Goal: Task Accomplishment & Management: Complete application form

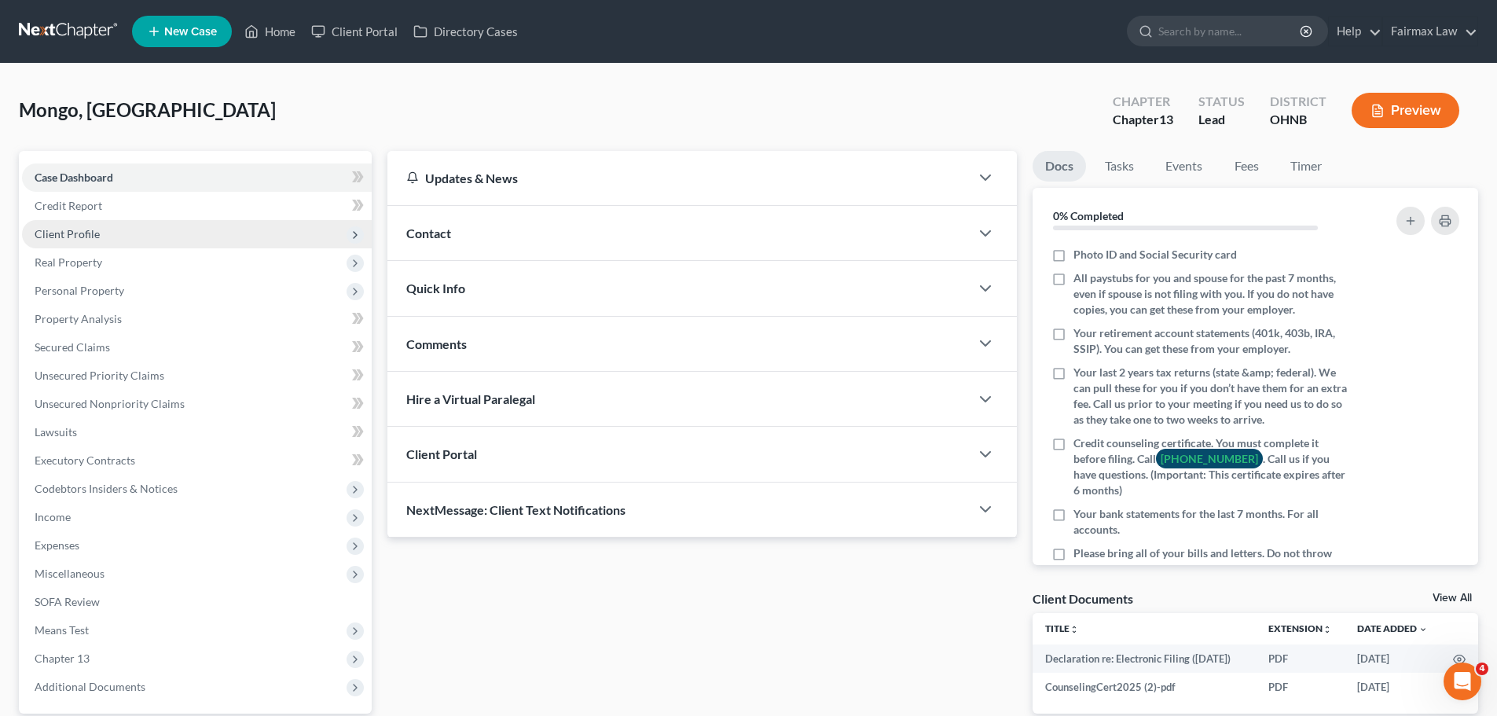
click at [87, 234] on span "Client Profile" at bounding box center [67, 233] width 65 height 13
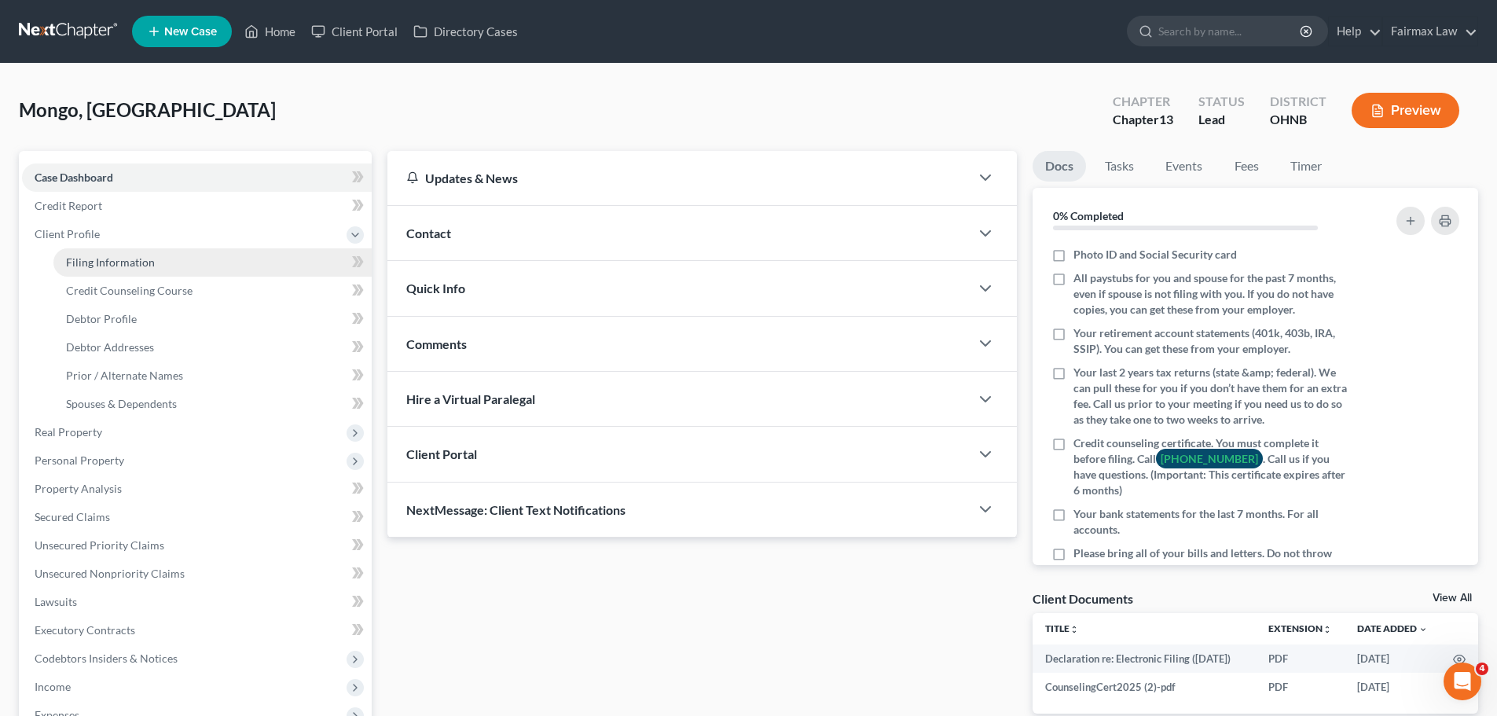
click at [119, 266] on span "Filing Information" at bounding box center [110, 261] width 89 height 13
select select "1"
select select "0"
select select "3"
select select "0"
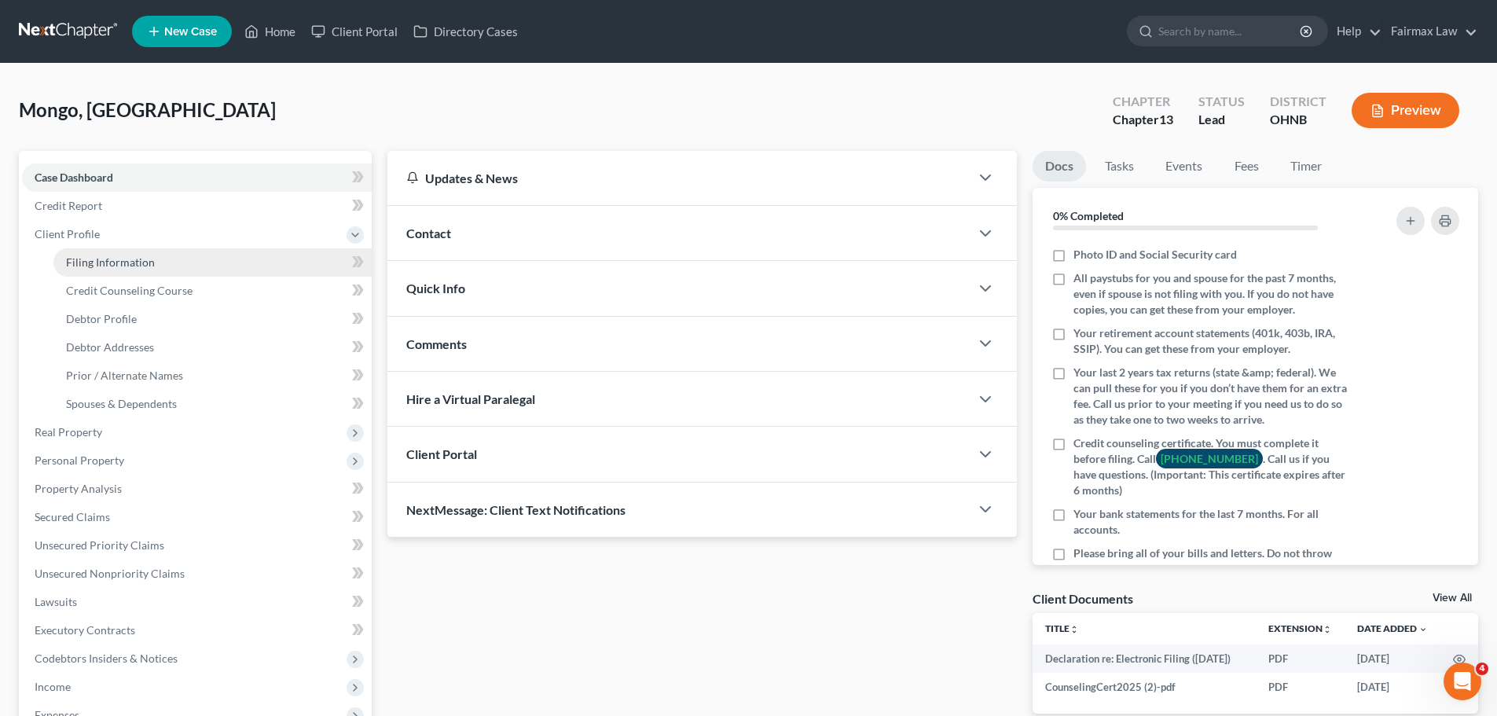
select select "36"
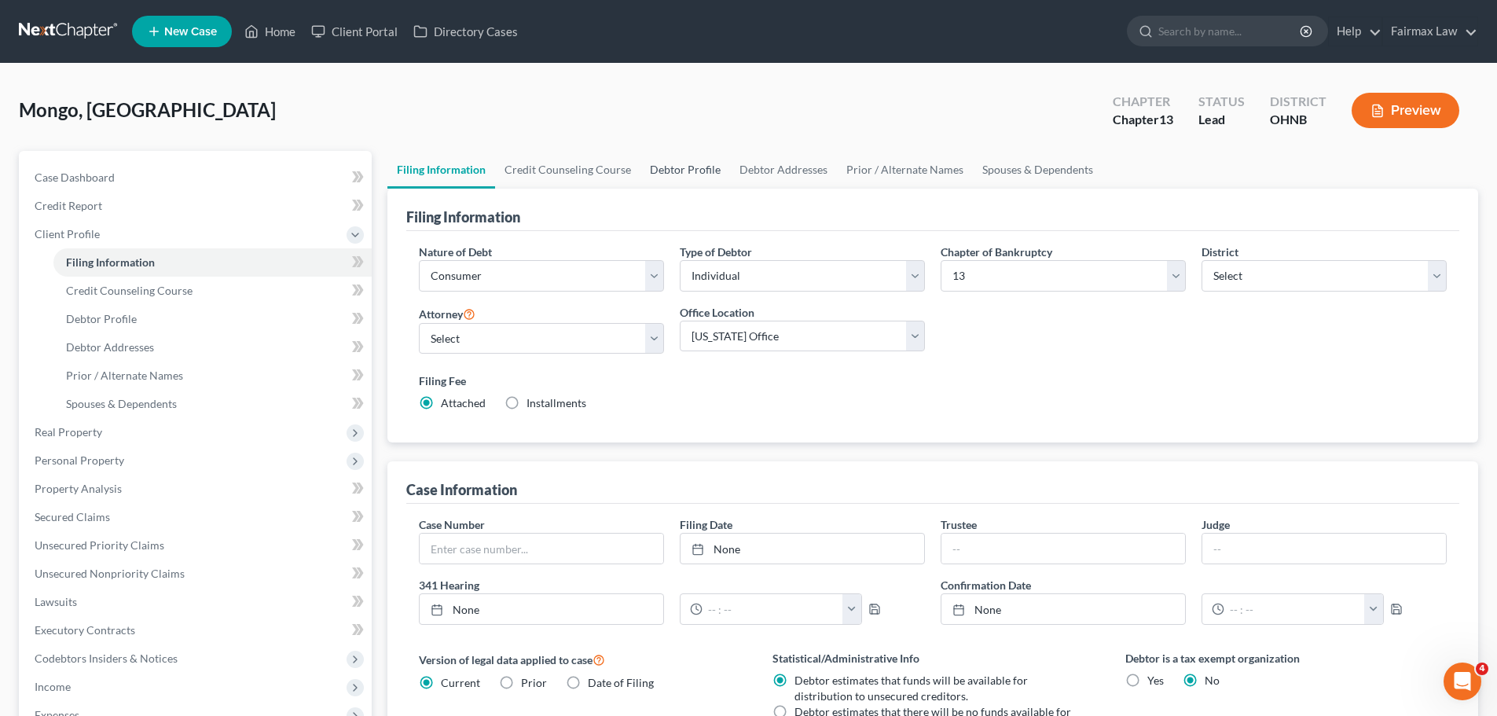
click at [677, 154] on link "Debtor Profile" at bounding box center [685, 170] width 90 height 38
select select "0"
select select "2"
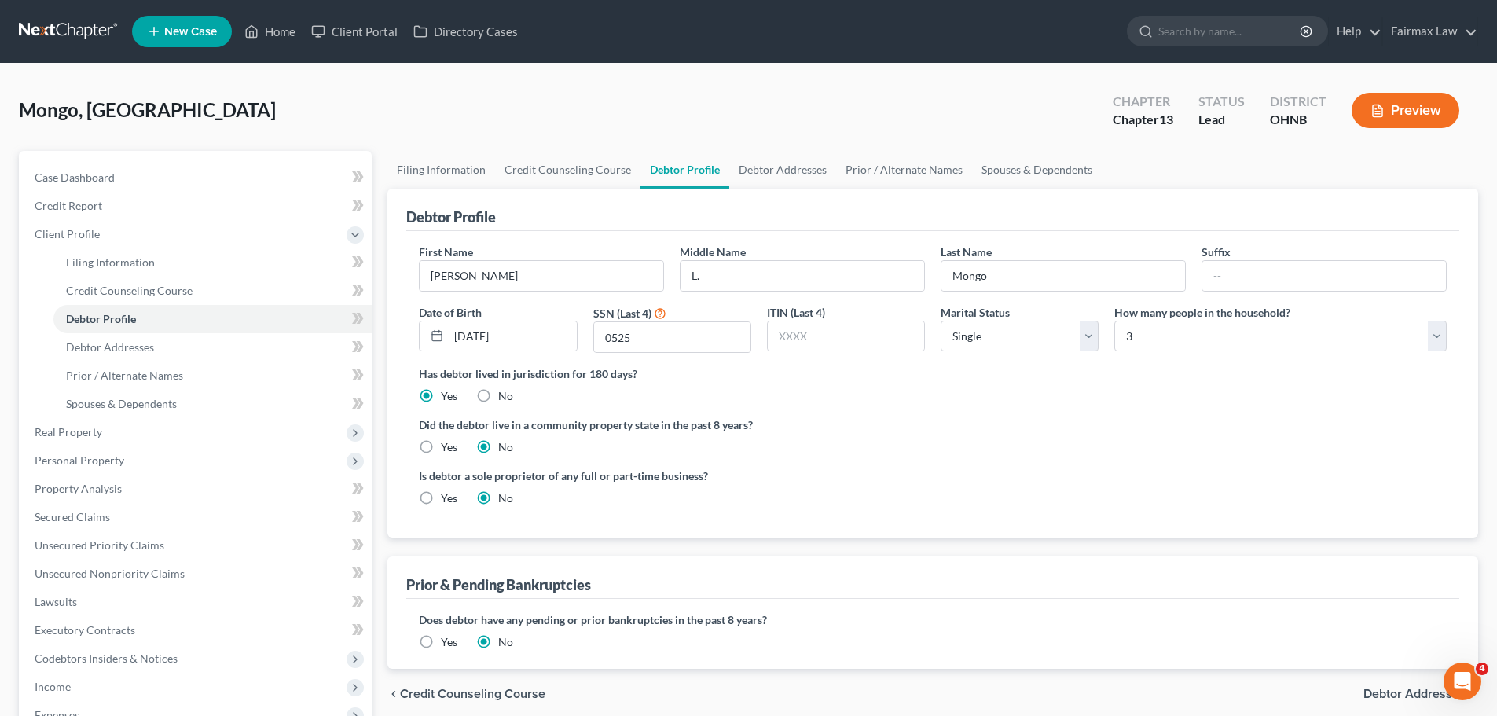
radio input "true"
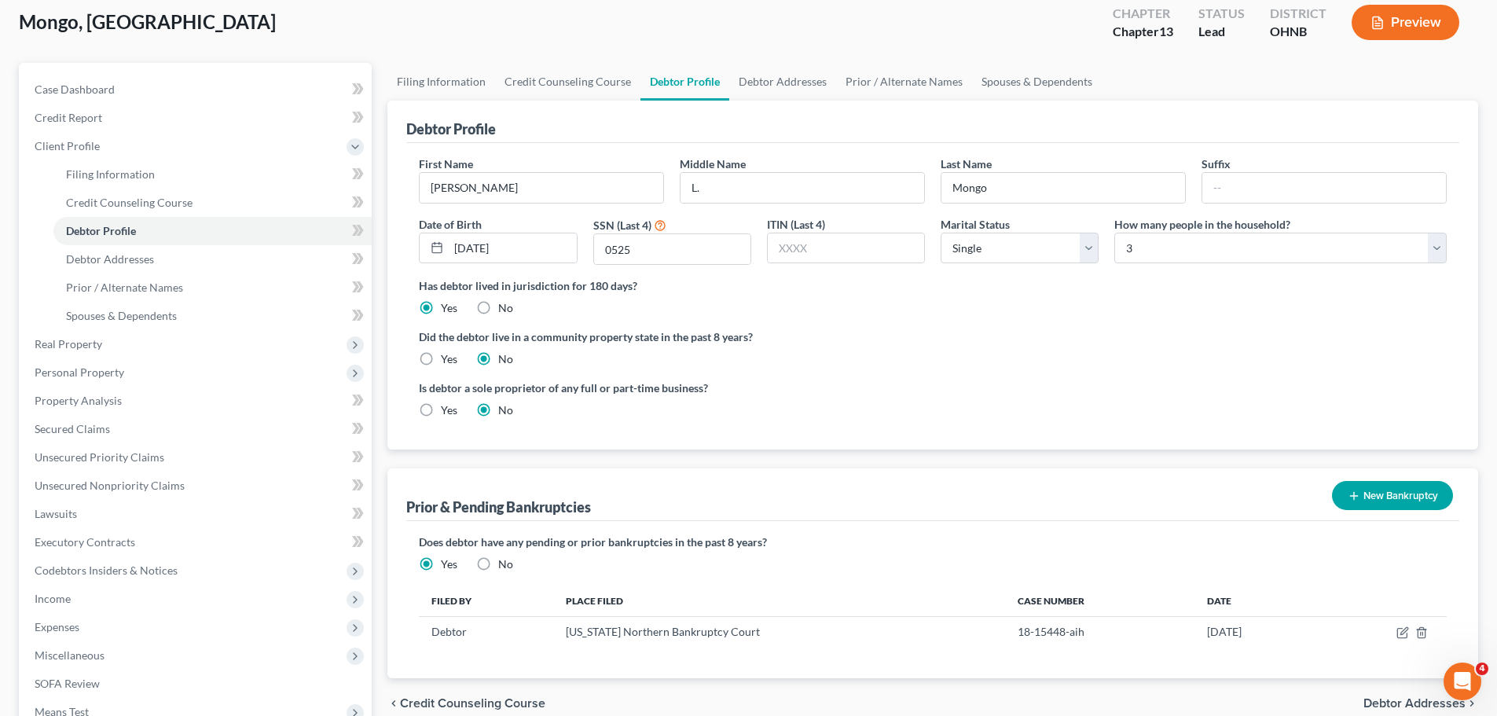
scroll to position [79, 0]
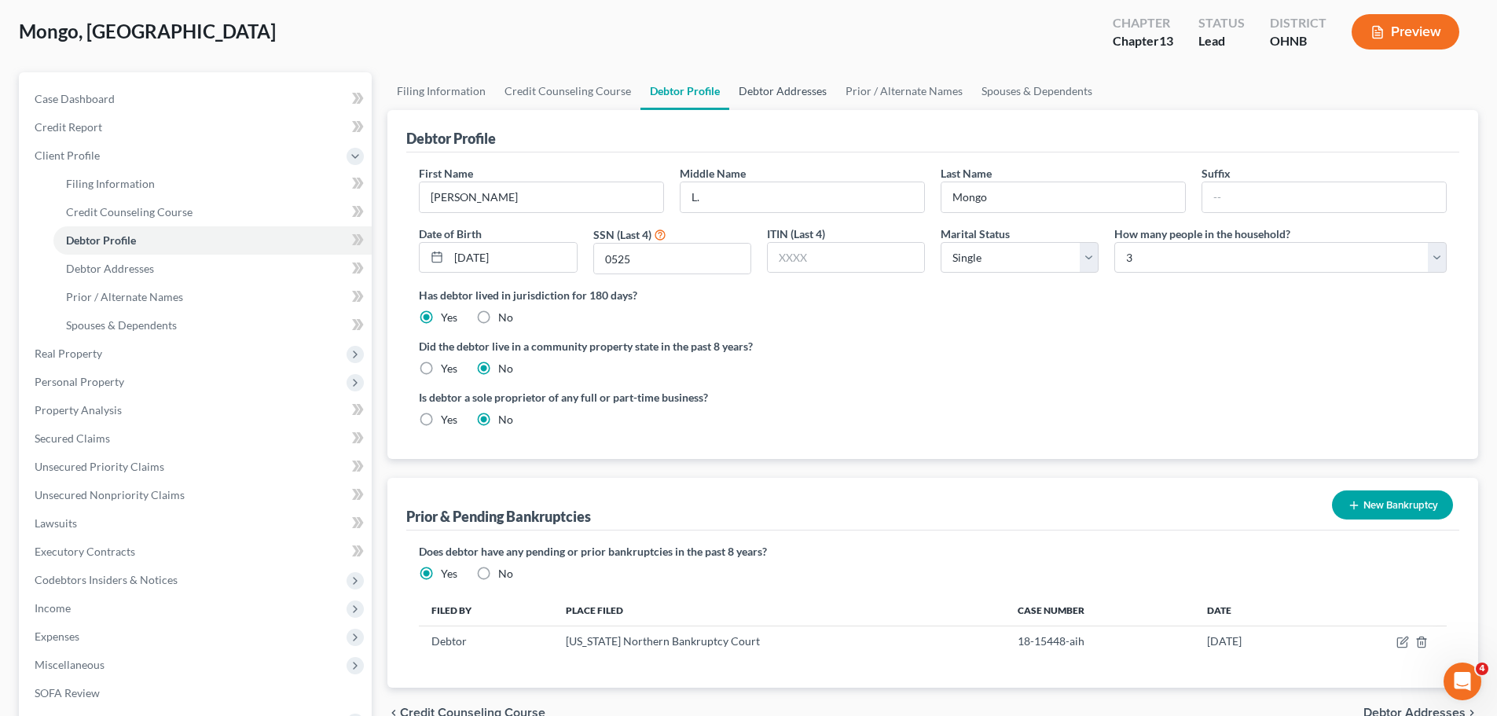
click at [812, 95] on link "Debtor Addresses" at bounding box center [782, 91] width 107 height 38
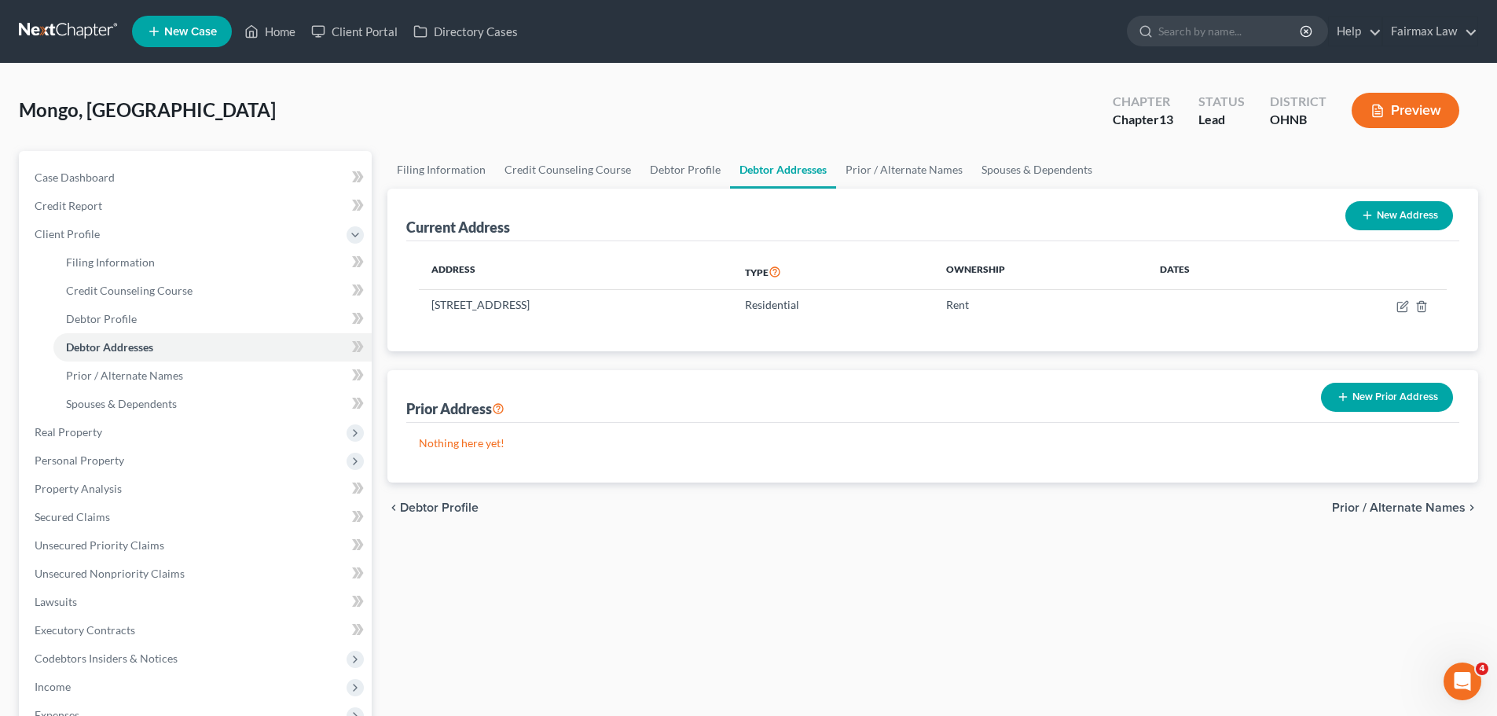
click at [1356, 388] on button "New Prior Address" at bounding box center [1387, 397] width 132 height 29
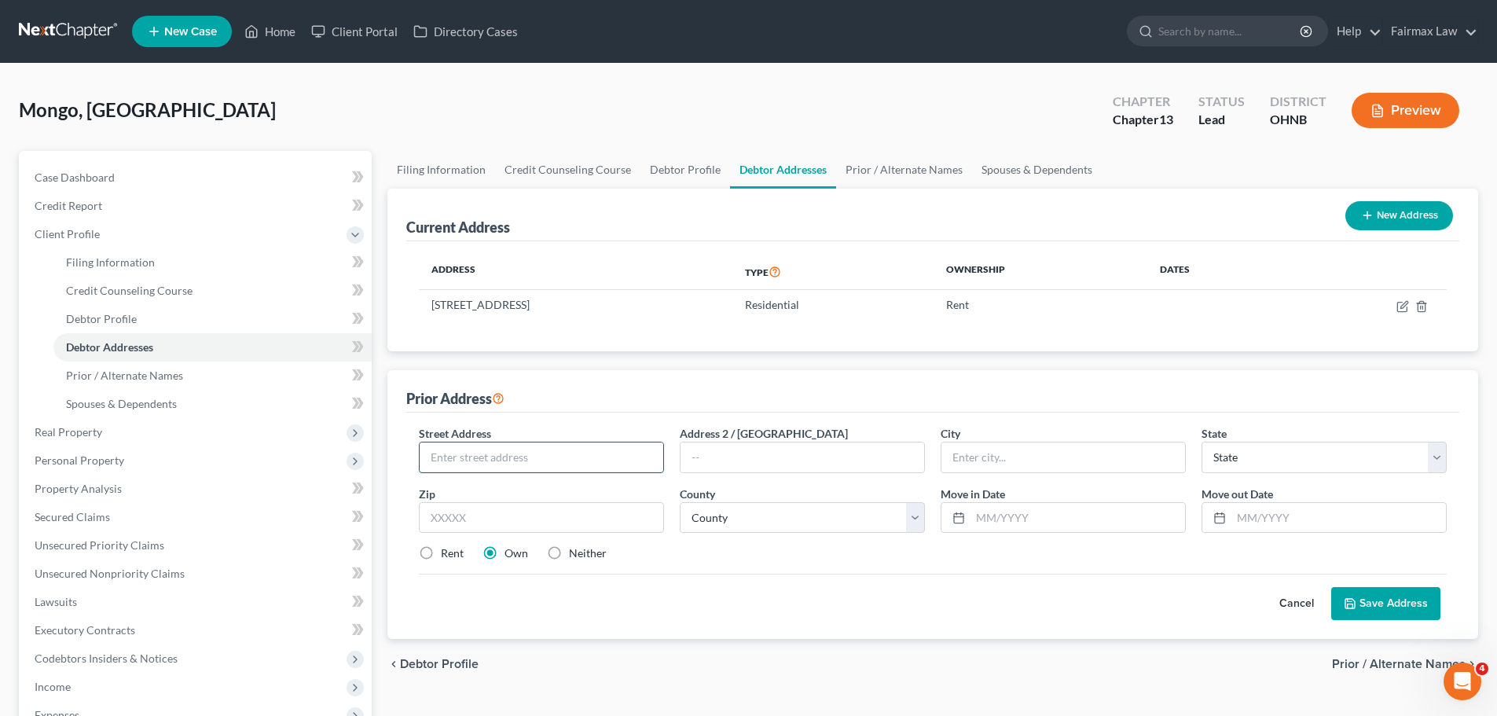
click at [495, 470] on input "text" at bounding box center [541, 457] width 244 height 30
type input "1008 [GEOGRAPHIC_DATA]"
click at [1016, 454] on input "text" at bounding box center [1063, 457] width 244 height 30
type input "[GEOGRAPHIC_DATA]"
click at [1262, 468] on select "State [US_STATE] AK AR AZ CA CO CT DE DC [GEOGRAPHIC_DATA] [GEOGRAPHIC_DATA] GU…" at bounding box center [1323, 456] width 245 height 31
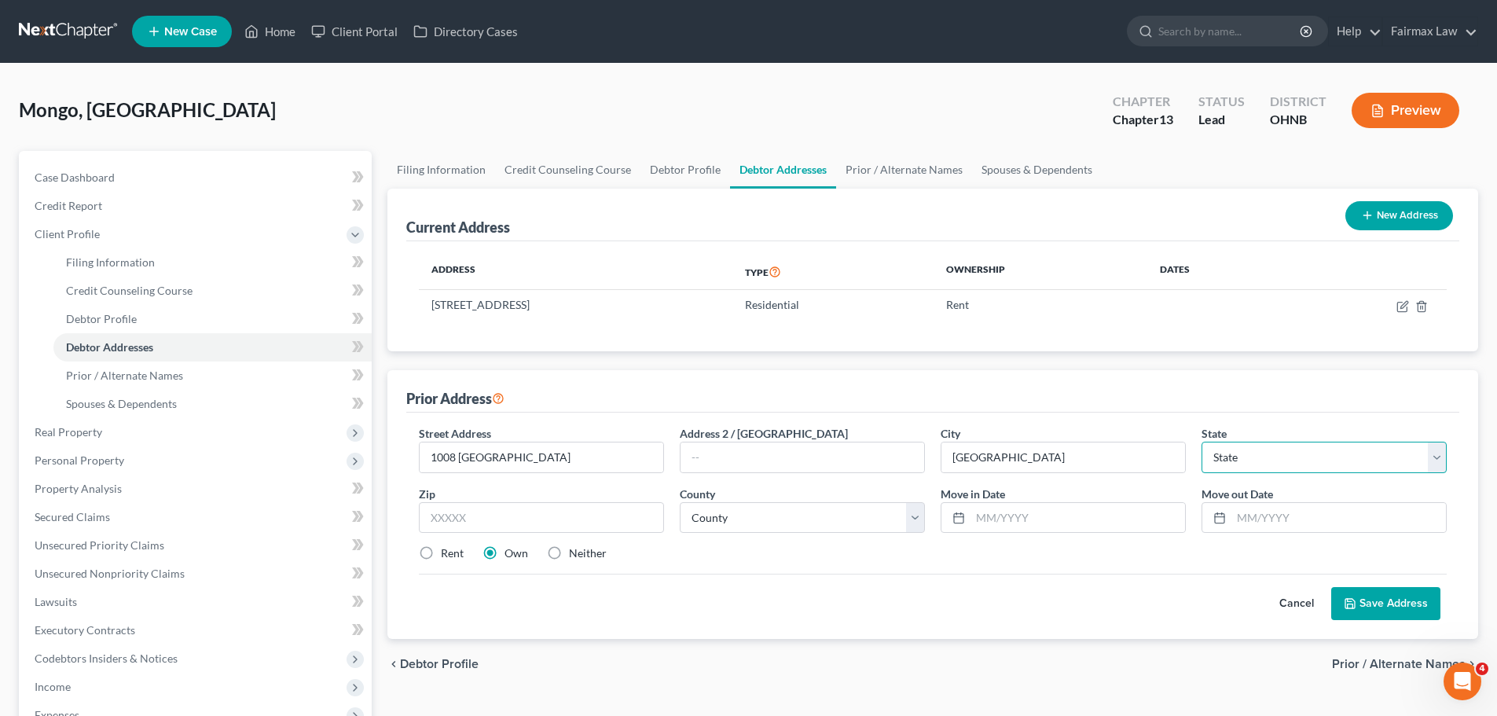
select select "36"
click at [1201, 441] on select "State [US_STATE] AK AR AZ CA CO CT DE DC [GEOGRAPHIC_DATA] [GEOGRAPHIC_DATA] GU…" at bounding box center [1323, 456] width 245 height 31
drag, startPoint x: 419, startPoint y: 459, endPoint x: 577, endPoint y: 477, distance: 158.9
click at [577, 477] on div "Street Address * 1008 South Highland Address 2 / [GEOGRAPHIC_DATA] * [GEOGRAPHI…" at bounding box center [932, 499] width 1043 height 149
click at [513, 511] on input "text" at bounding box center [541, 517] width 245 height 31
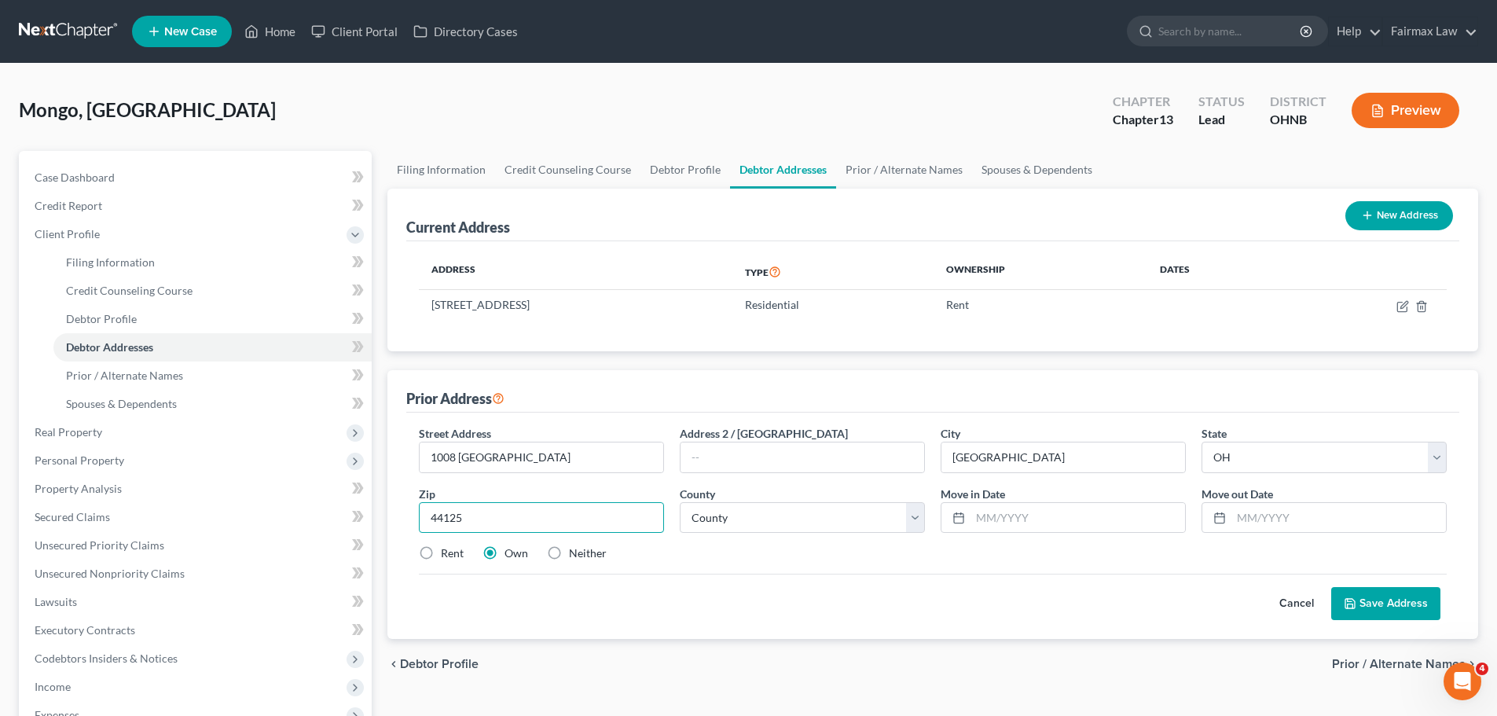
type input "44125"
type input "[GEOGRAPHIC_DATA]"
click at [694, 560] on div "Rent Own Neither" at bounding box center [932, 553] width 1043 height 16
click at [1014, 516] on input "text" at bounding box center [1077, 518] width 214 height 30
type input "[DATE]"
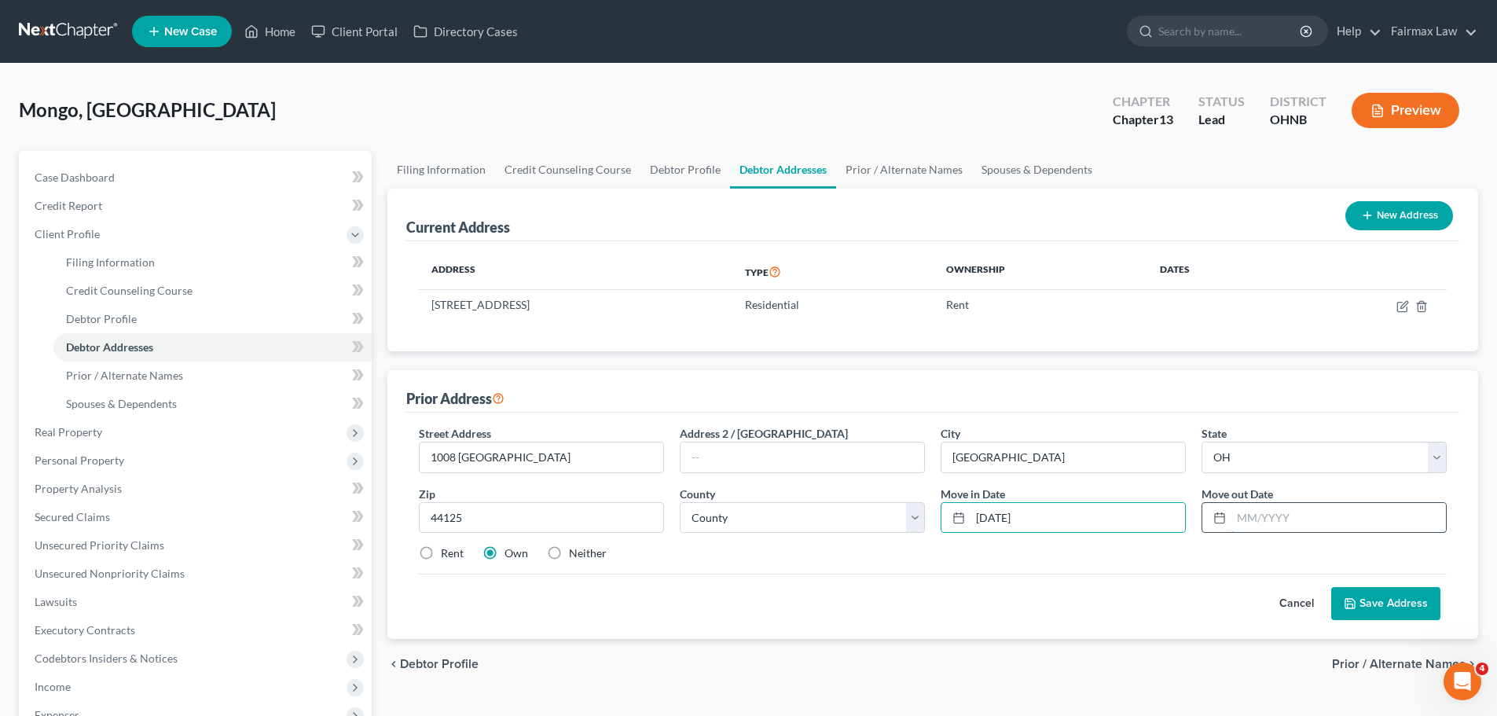
click at [1247, 511] on input "text" at bounding box center [1338, 518] width 214 height 30
type input "[DATE]"
click at [1394, 595] on button "Save Address" at bounding box center [1385, 603] width 109 height 33
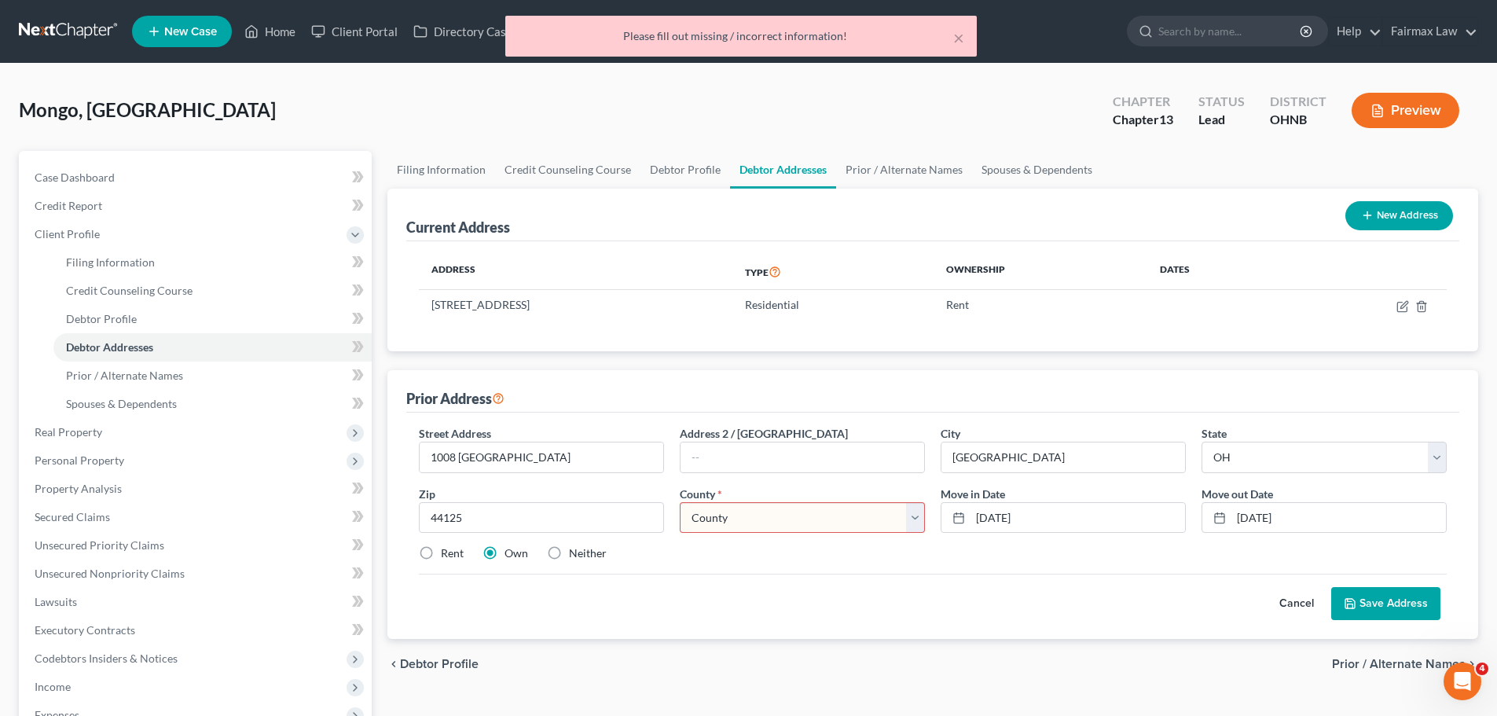
click at [786, 506] on select "County [GEOGRAPHIC_DATA] [GEOGRAPHIC_DATA] [GEOGRAPHIC_DATA] [GEOGRAPHIC_DATA] …" at bounding box center [802, 517] width 245 height 31
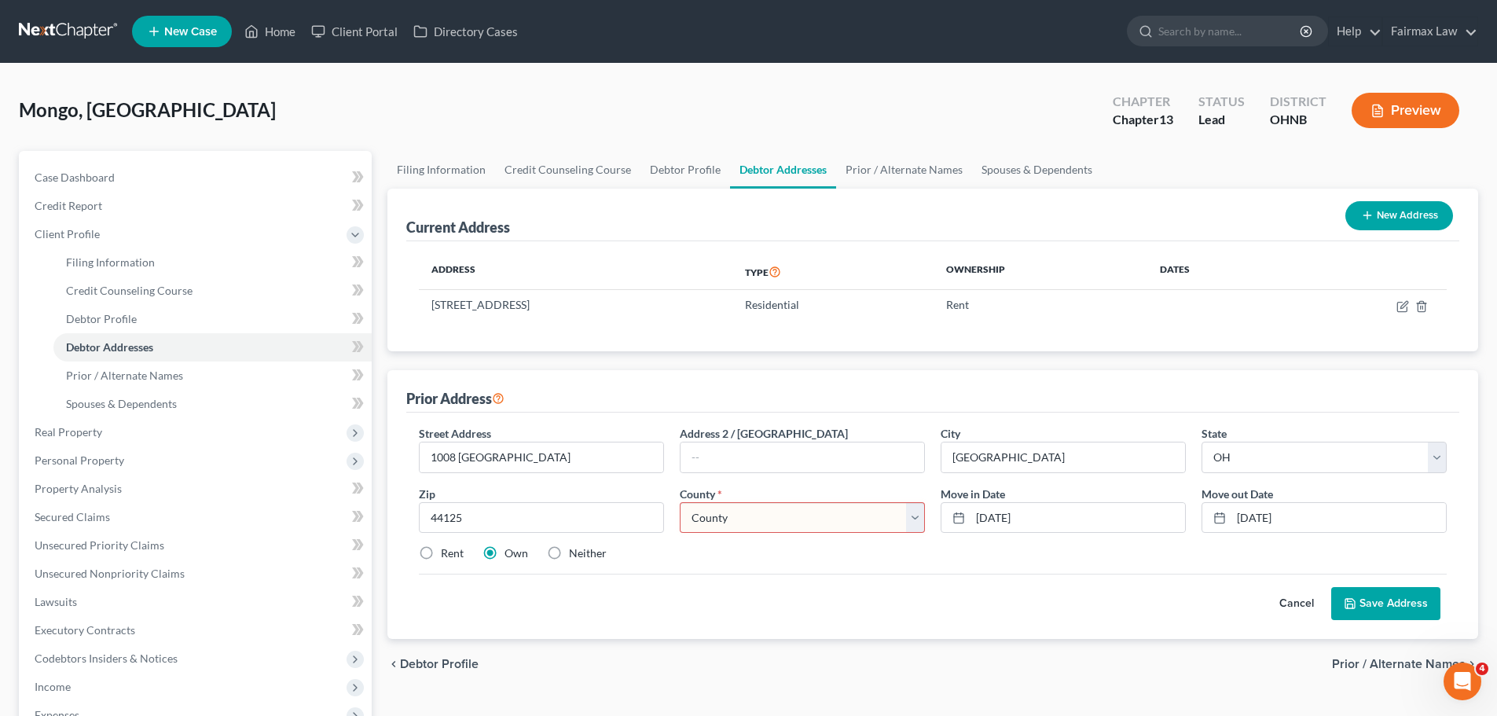
select select "17"
click at [680, 502] on select "County [GEOGRAPHIC_DATA] [GEOGRAPHIC_DATA] [GEOGRAPHIC_DATA] [GEOGRAPHIC_DATA] …" at bounding box center [802, 517] width 245 height 31
click at [452, 551] on label "Rent" at bounding box center [452, 553] width 23 height 16
click at [452, 551] on input "Rent" at bounding box center [452, 550] width 10 height 10
radio input "true"
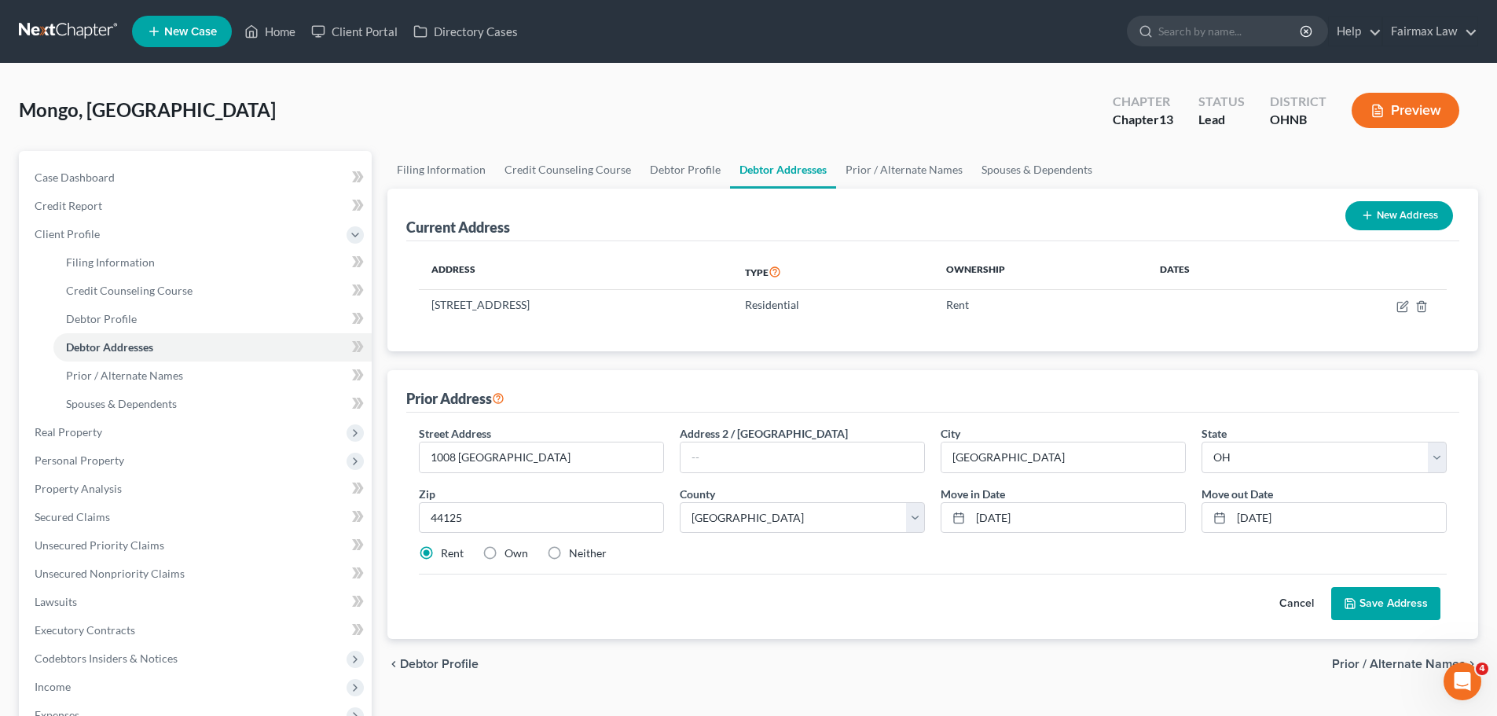
click at [1361, 593] on button "Save Address" at bounding box center [1385, 603] width 109 height 33
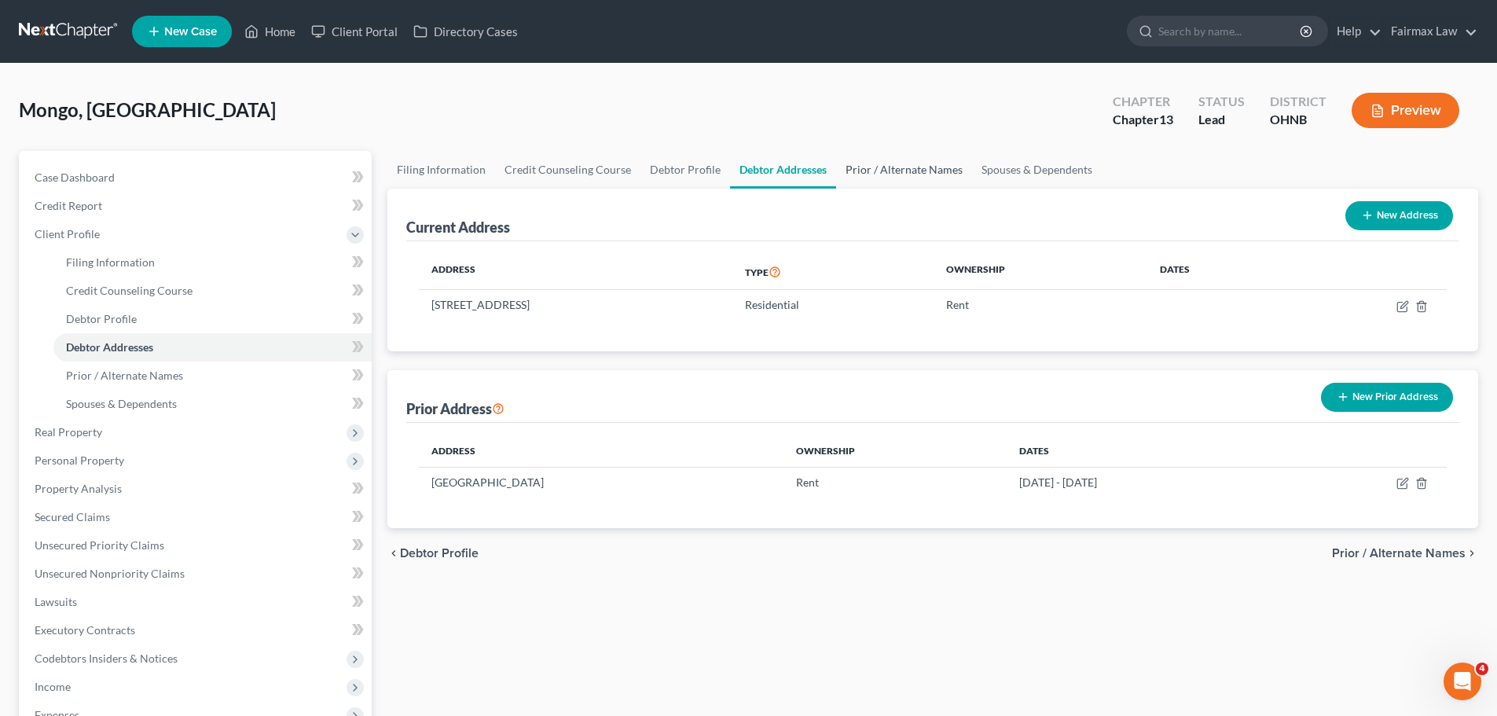
click at [867, 179] on link "Prior / Alternate Names" at bounding box center [904, 170] width 136 height 38
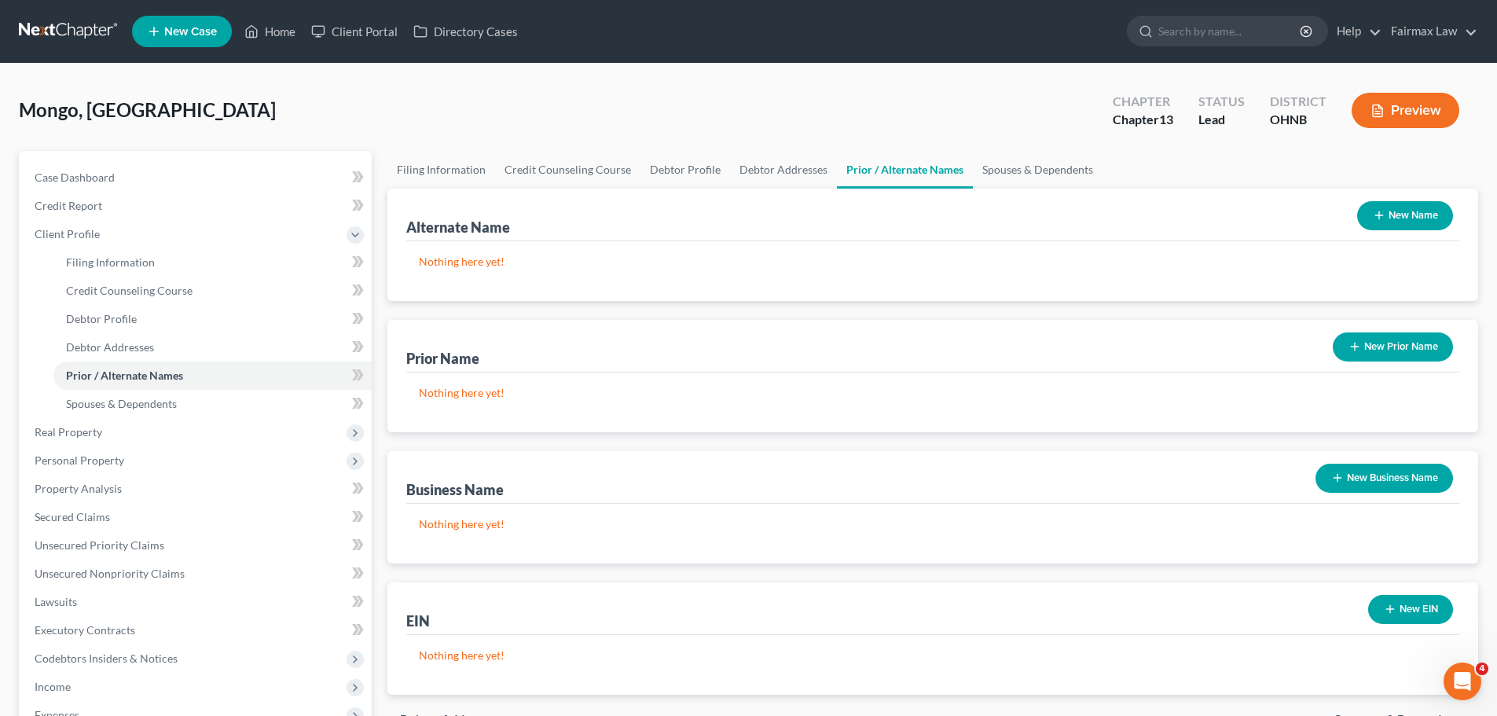
click at [1442, 350] on button "New Prior Name" at bounding box center [1392, 346] width 120 height 29
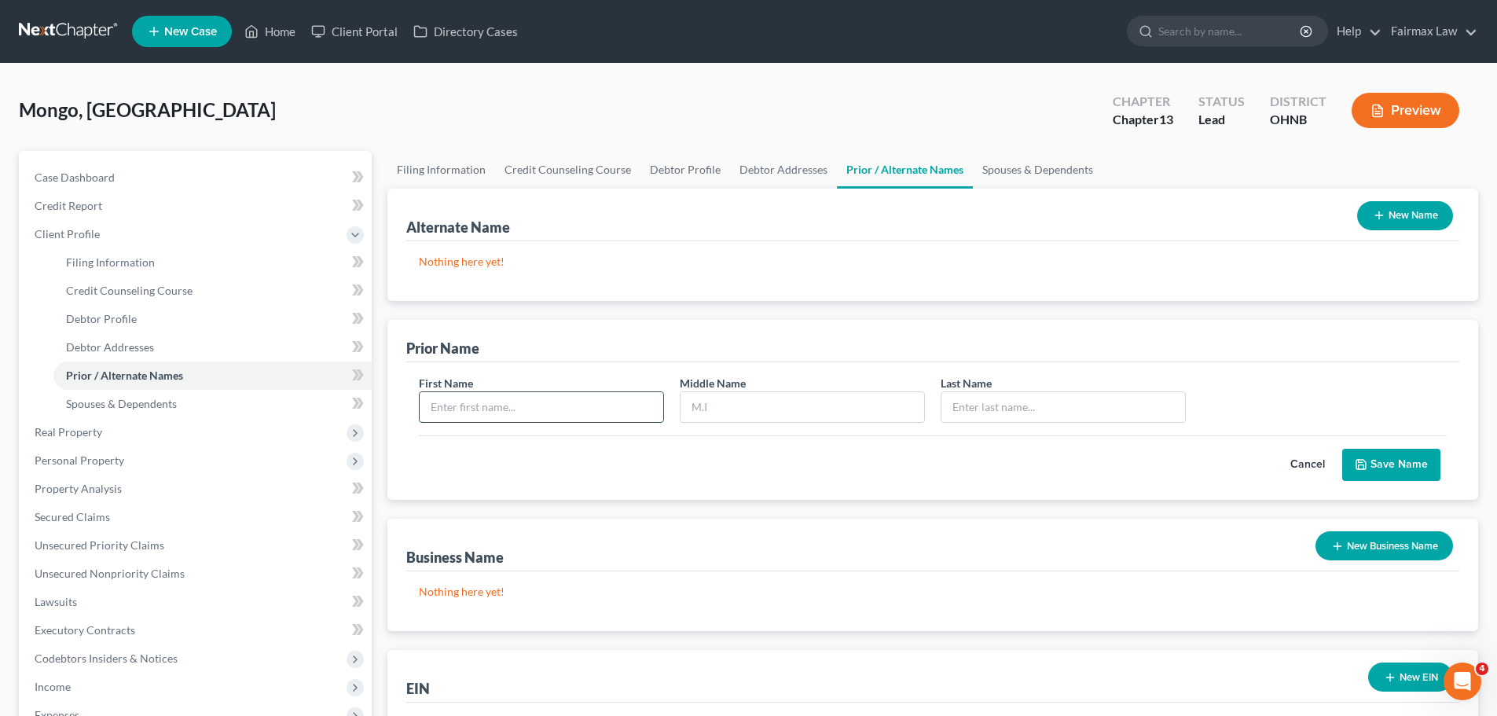
click at [554, 398] on input "text" at bounding box center [541, 407] width 244 height 30
type input "[PERSON_NAME]"
click at [716, 408] on input "text" at bounding box center [802, 407] width 244 height 30
type input "L."
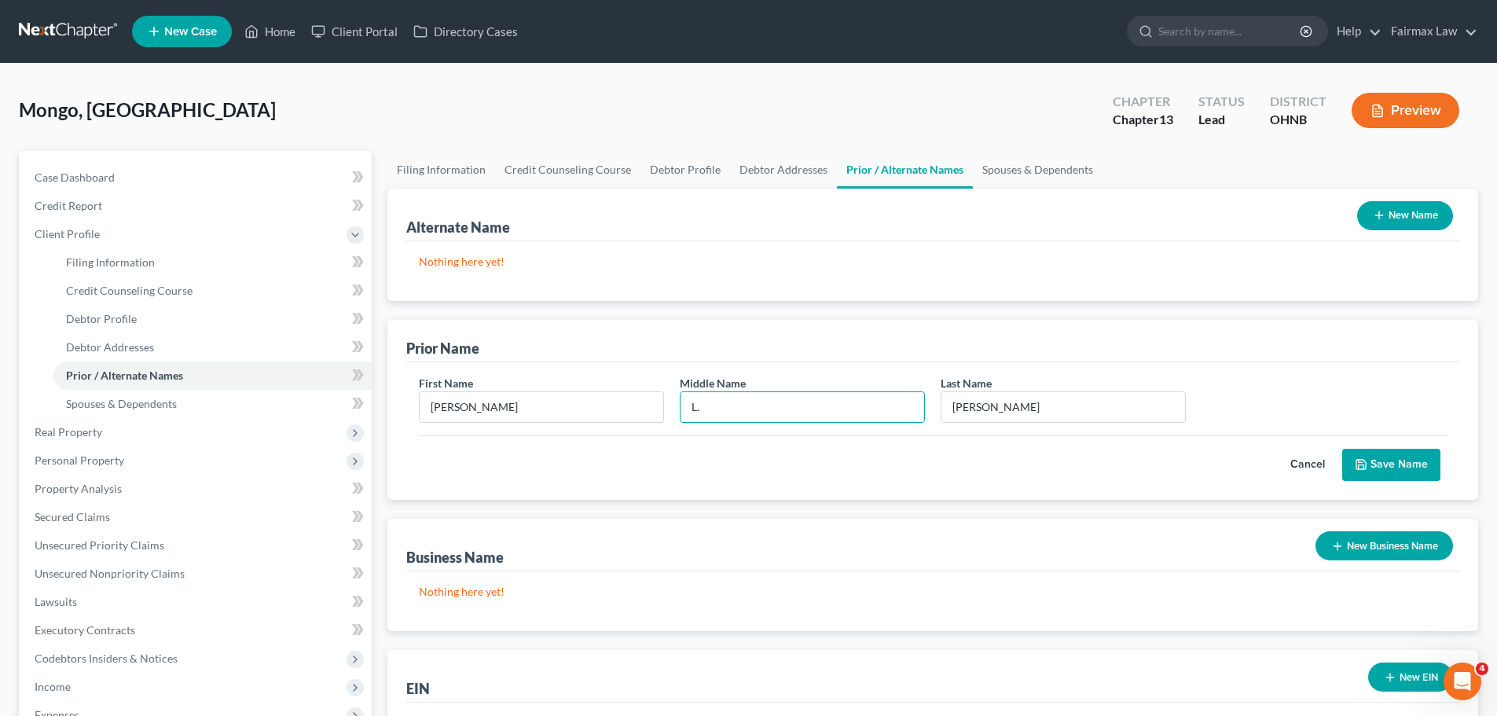
click at [1376, 468] on button "Save Name" at bounding box center [1391, 465] width 98 height 33
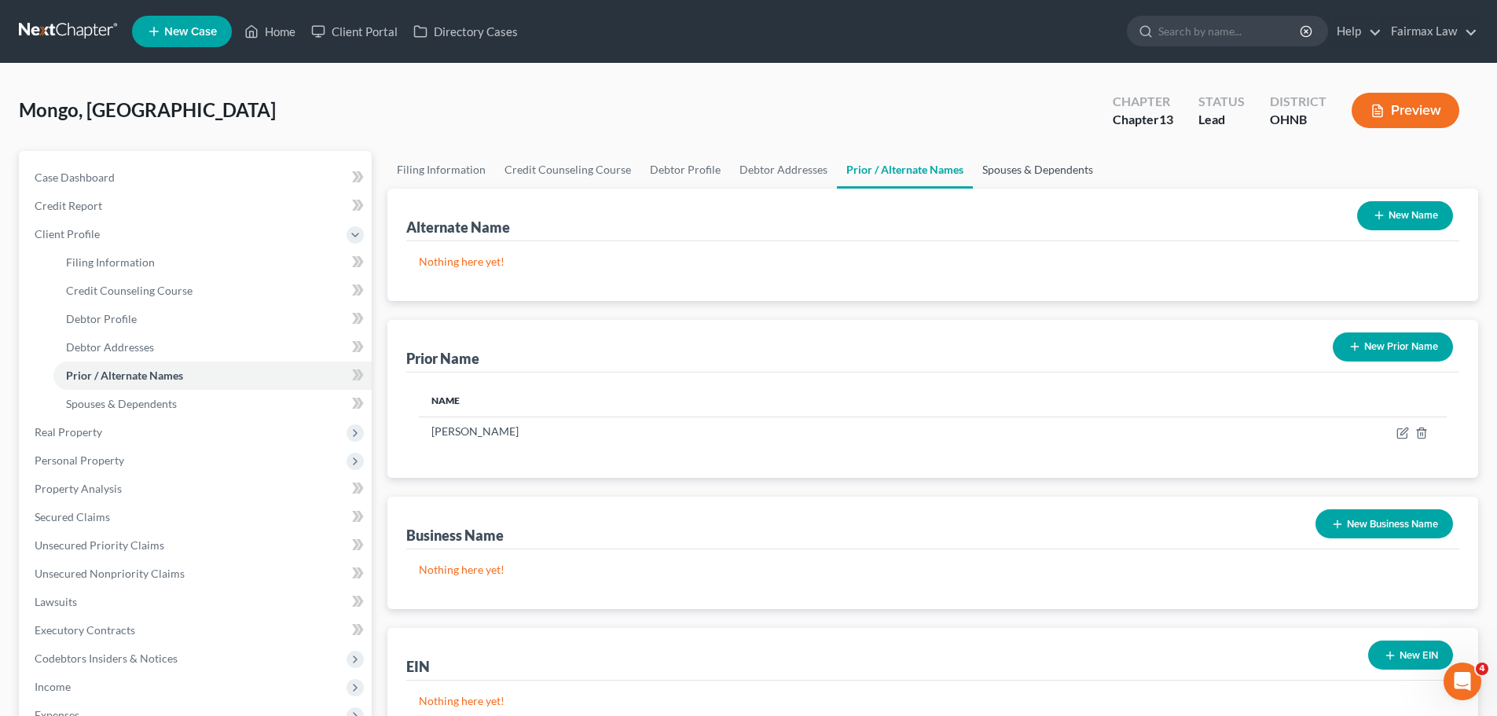
click at [983, 168] on link "Spouses & Dependents" at bounding box center [1038, 170] width 130 height 38
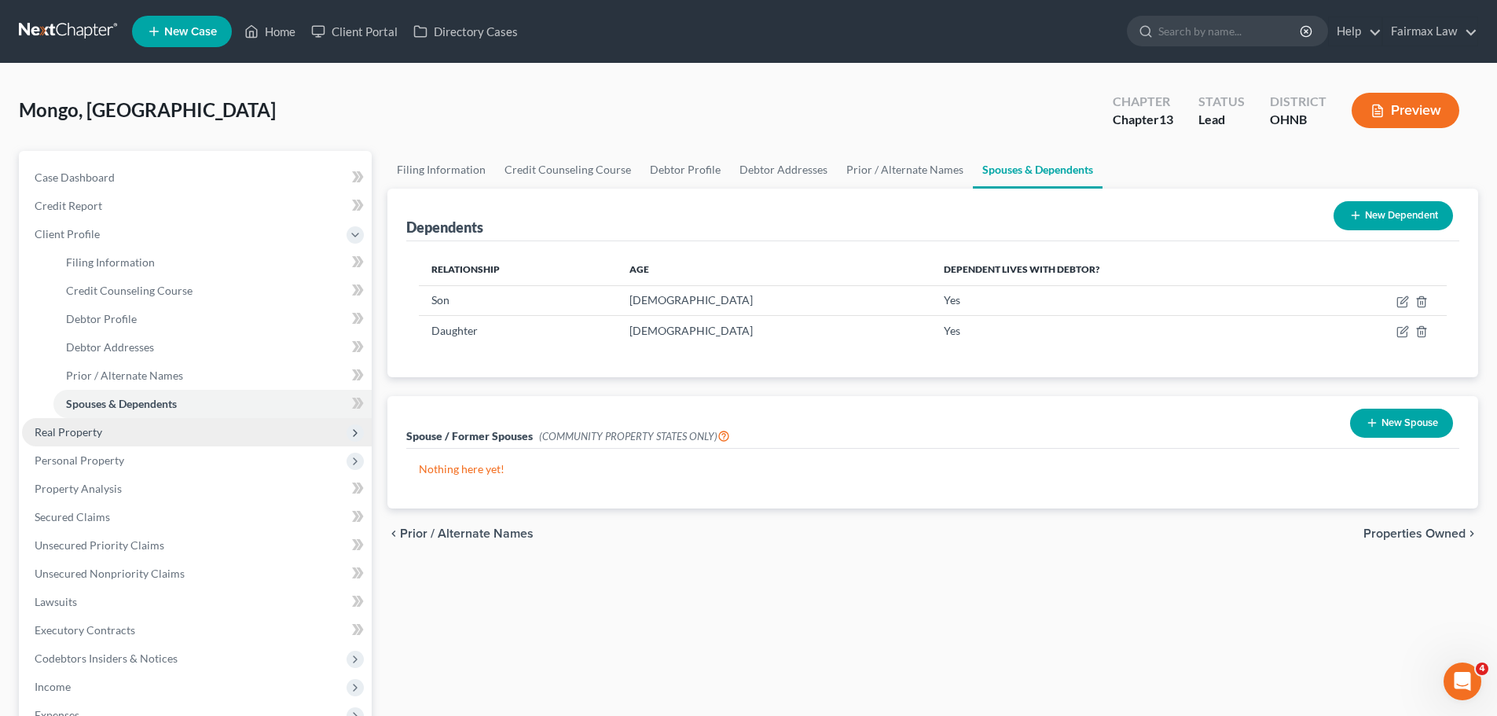
click at [66, 439] on span "Real Property" at bounding box center [197, 432] width 350 height 28
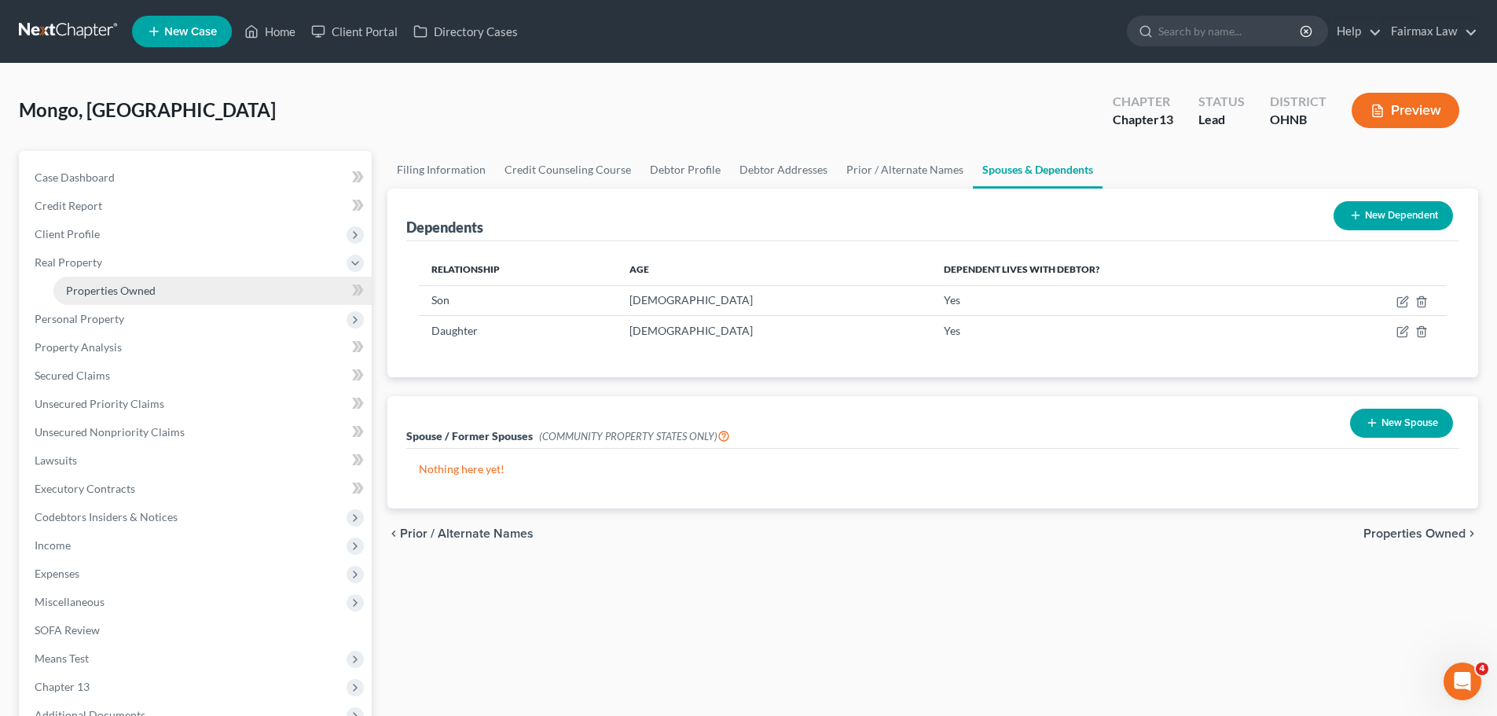
click at [119, 296] on span "Properties Owned" at bounding box center [111, 290] width 90 height 13
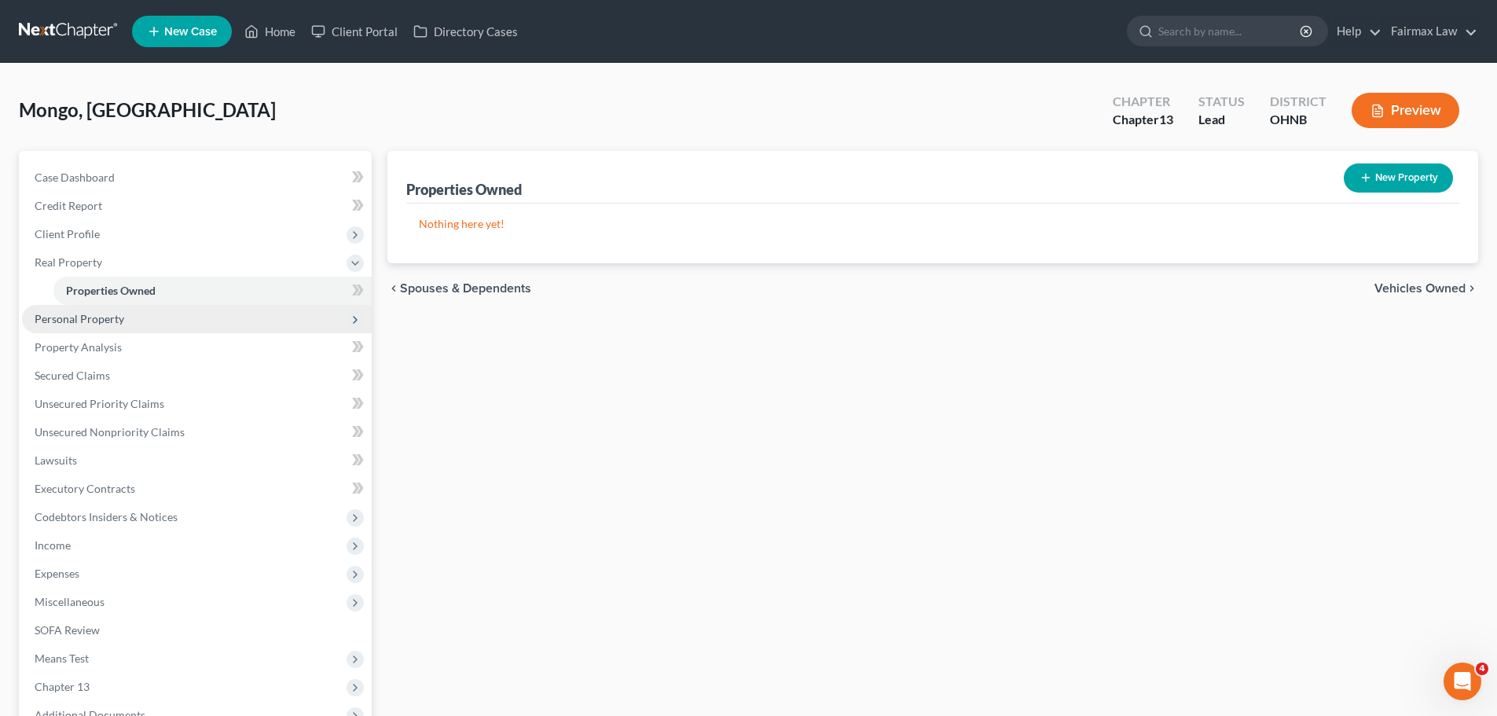
click at [92, 313] on span "Personal Property" at bounding box center [80, 318] width 90 height 13
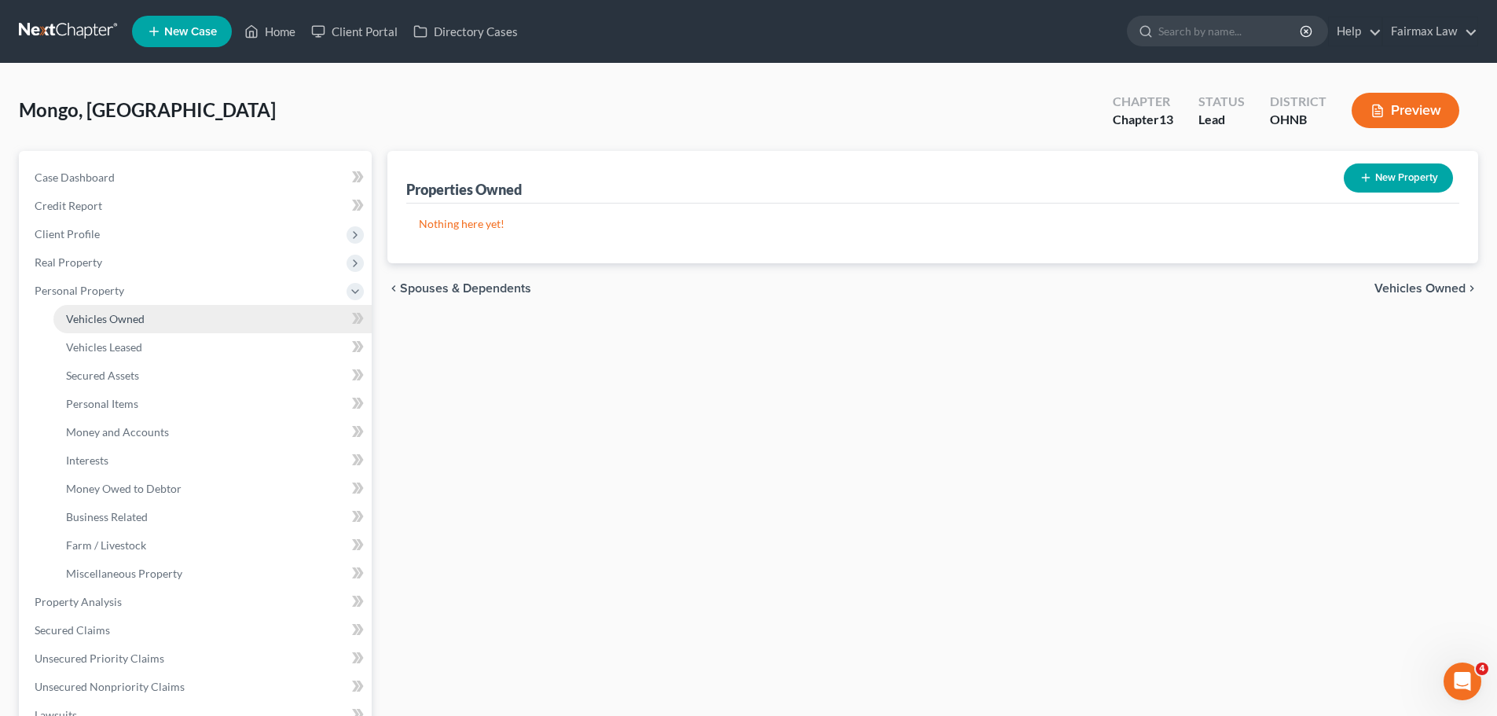
click at [92, 317] on span "Vehicles Owned" at bounding box center [105, 318] width 79 height 13
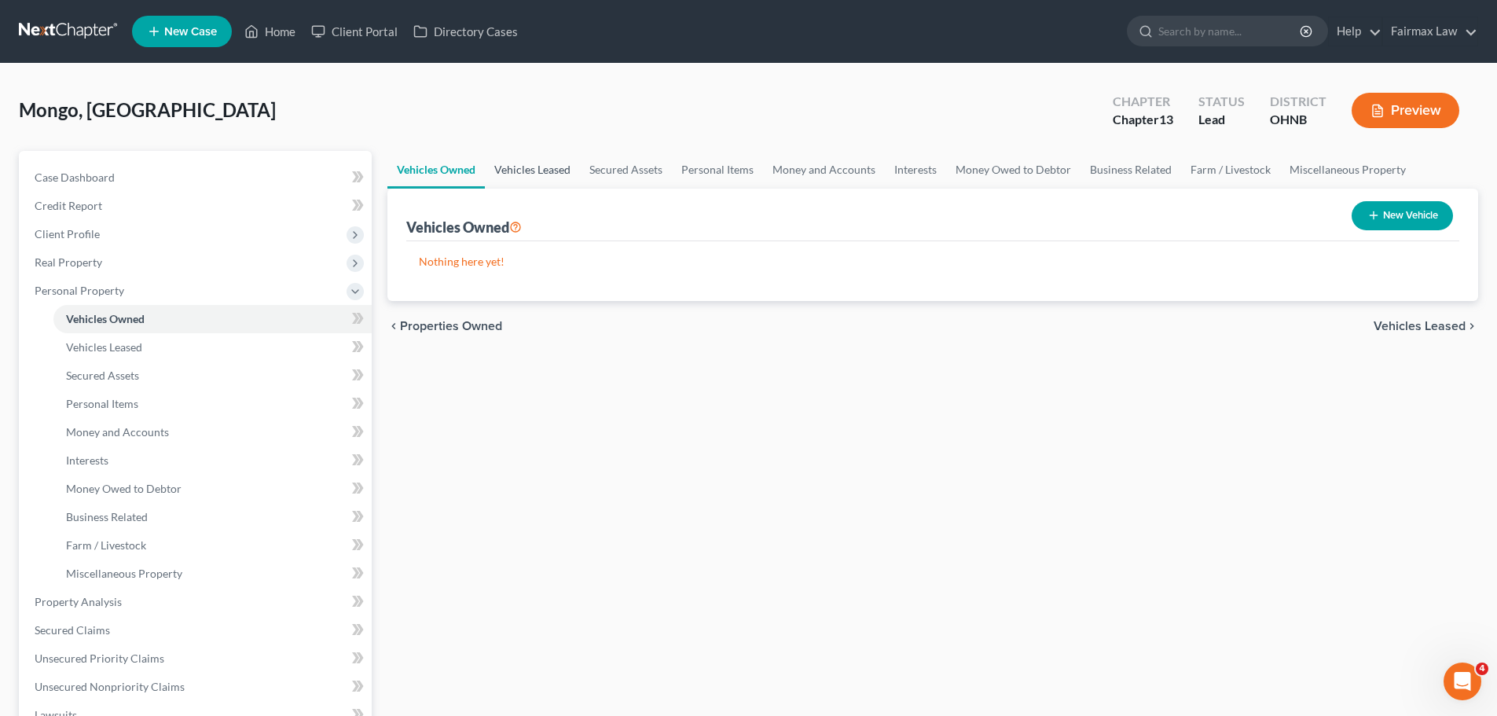
click at [509, 171] on link "Vehicles Leased" at bounding box center [532, 170] width 95 height 38
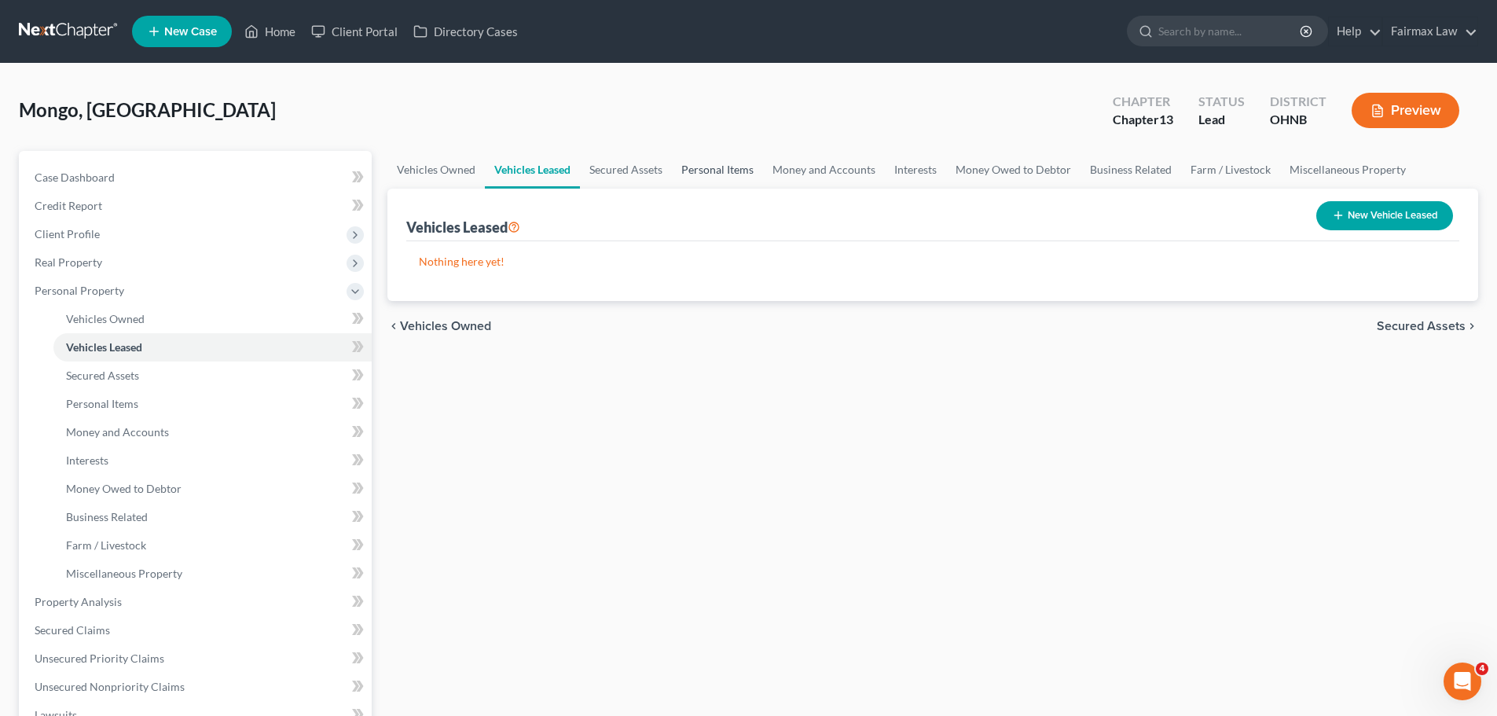
click at [700, 172] on link "Personal Items" at bounding box center [717, 170] width 91 height 38
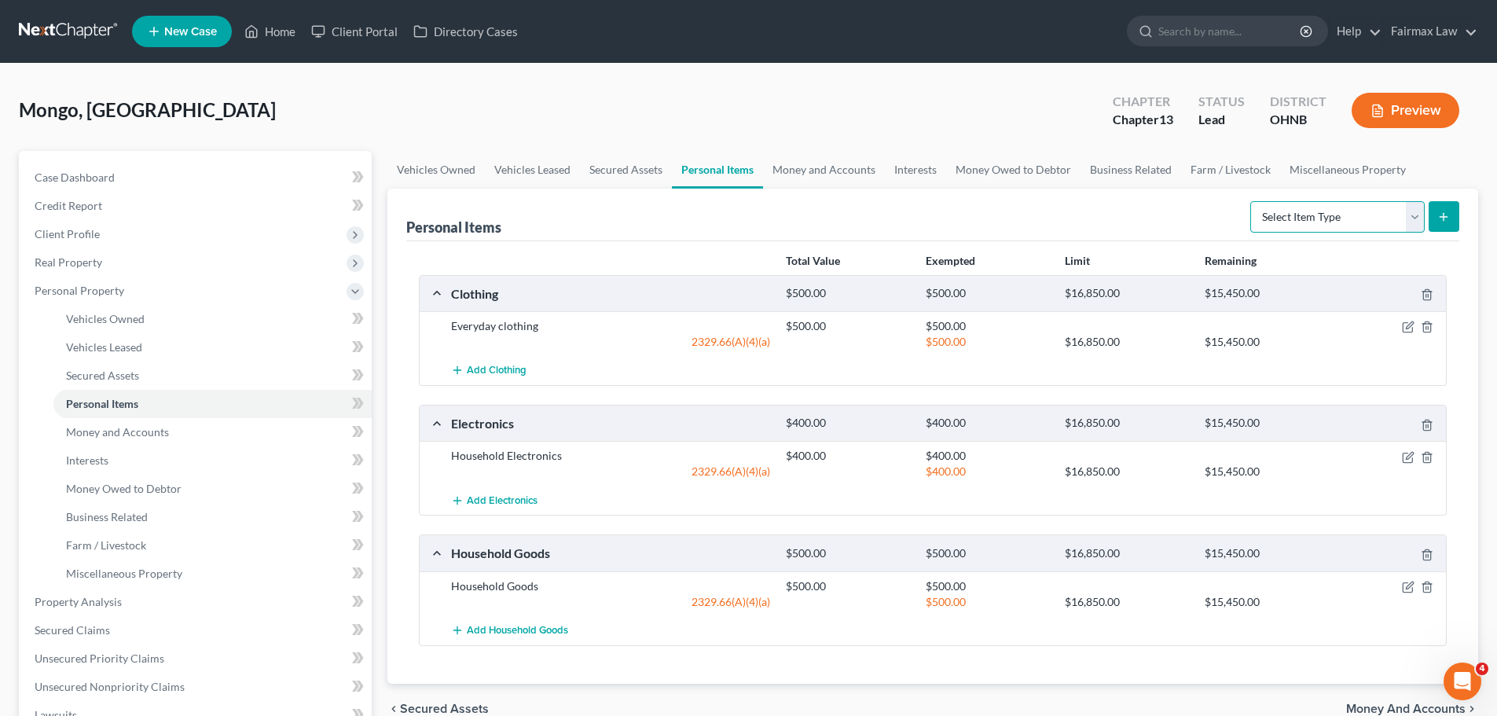
click at [1283, 211] on select "Select Item Type Clothing Collectibles Of Value Electronics Firearms Household …" at bounding box center [1337, 216] width 174 height 31
click at [834, 174] on link "Money and Accounts" at bounding box center [824, 170] width 122 height 38
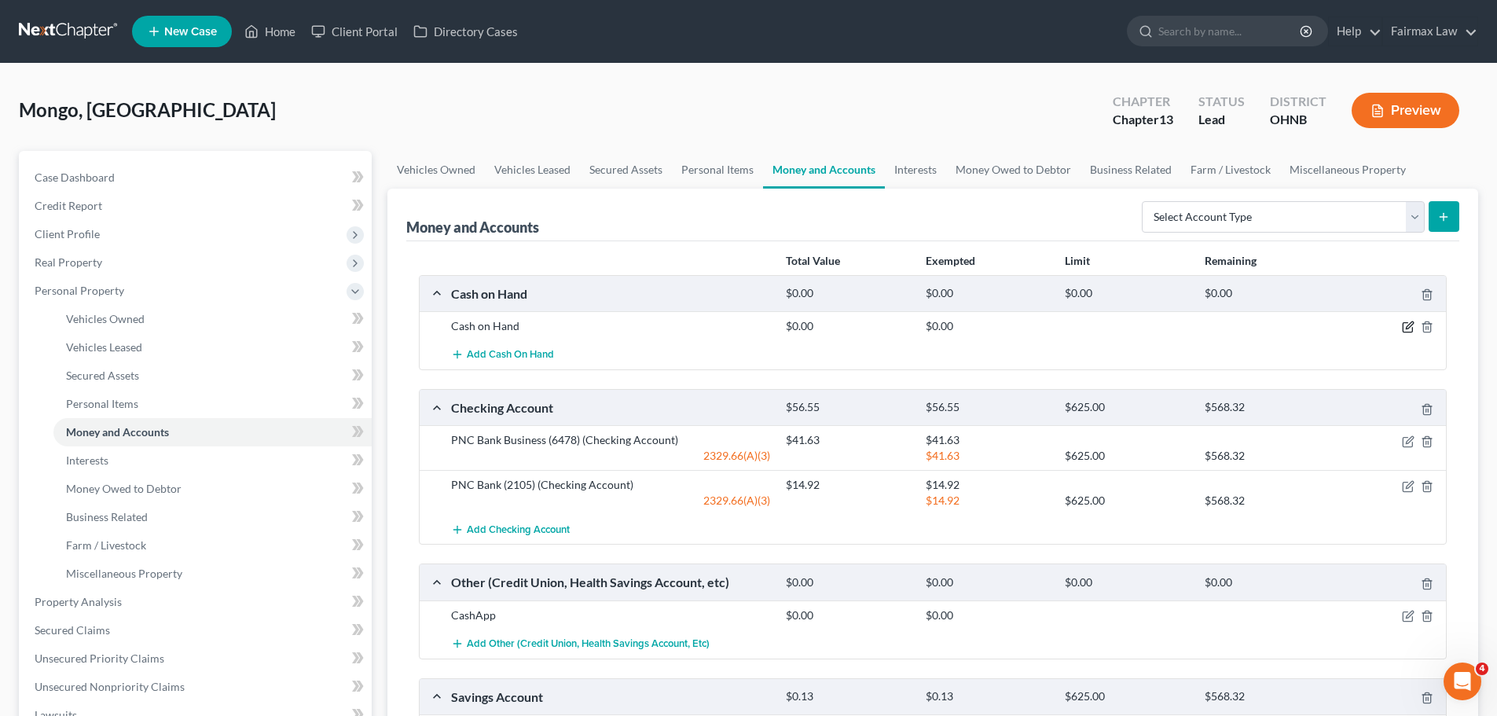
click at [1409, 328] on icon "button" at bounding box center [1408, 325] width 7 height 7
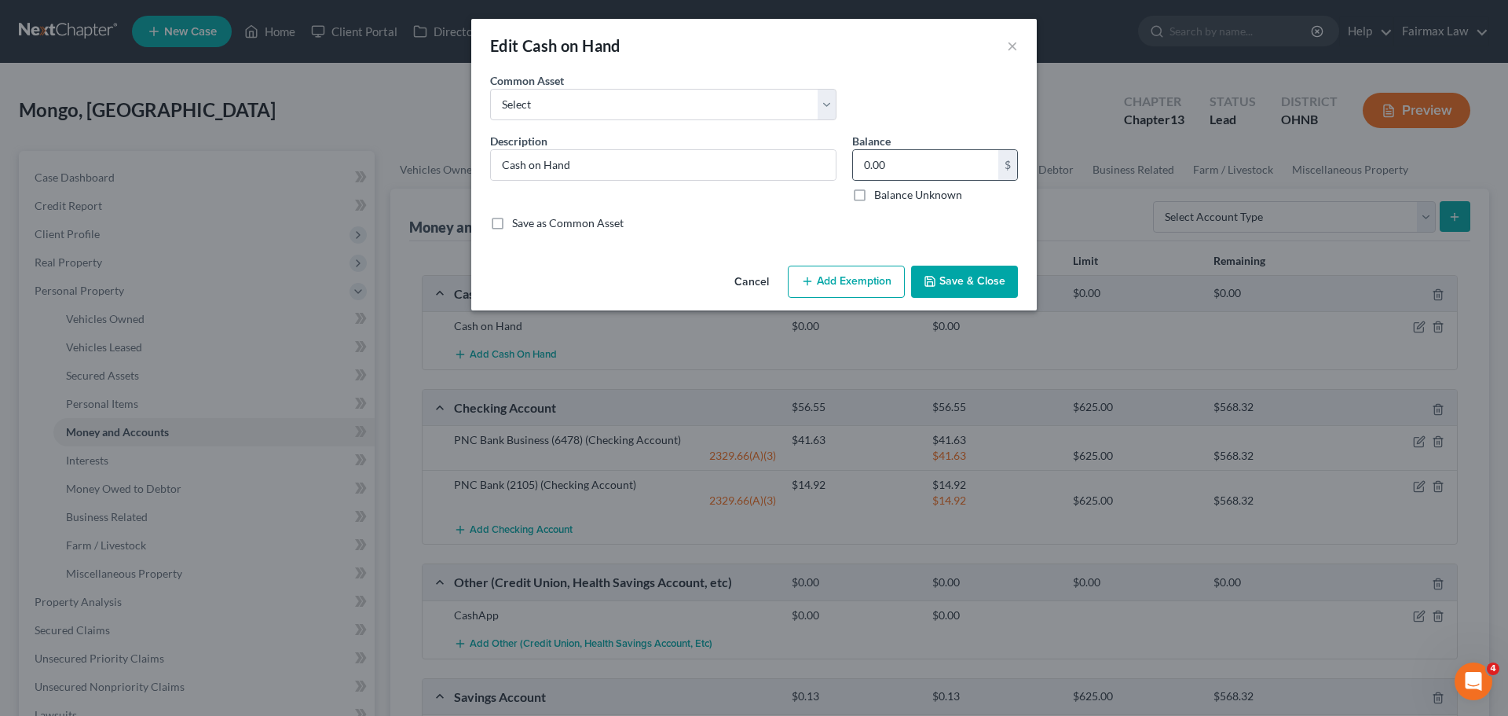
click at [943, 180] on div "0.00 $" at bounding box center [935, 164] width 166 height 31
click at [938, 167] on input "0.00" at bounding box center [925, 165] width 145 height 30
type input "57.00"
click at [812, 278] on icon "button" at bounding box center [807, 281] width 13 height 13
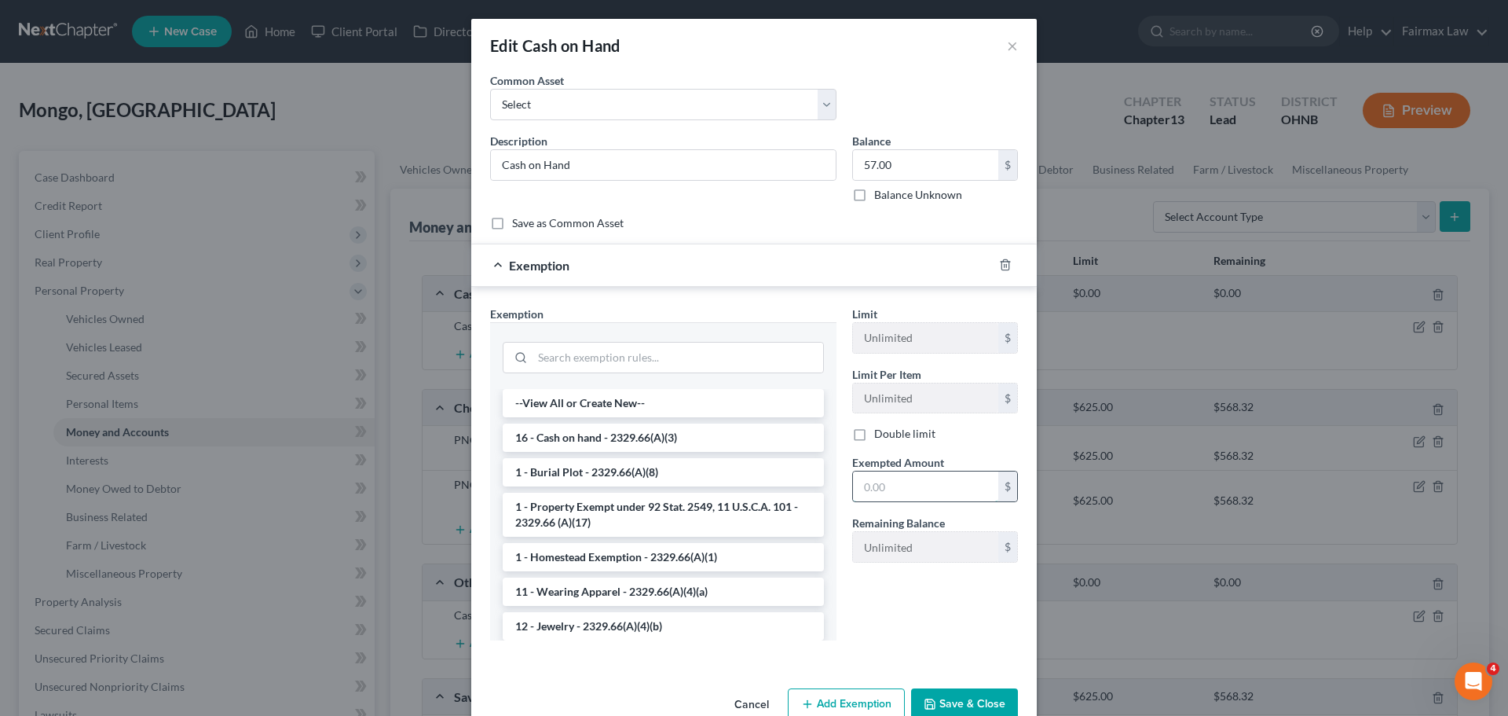
click at [870, 494] on input "text" at bounding box center [925, 486] width 145 height 30
type input "57.00"
click at [653, 433] on li "16 - Cash on hand - 2329.66(A)(3)" at bounding box center [663, 437] width 321 height 28
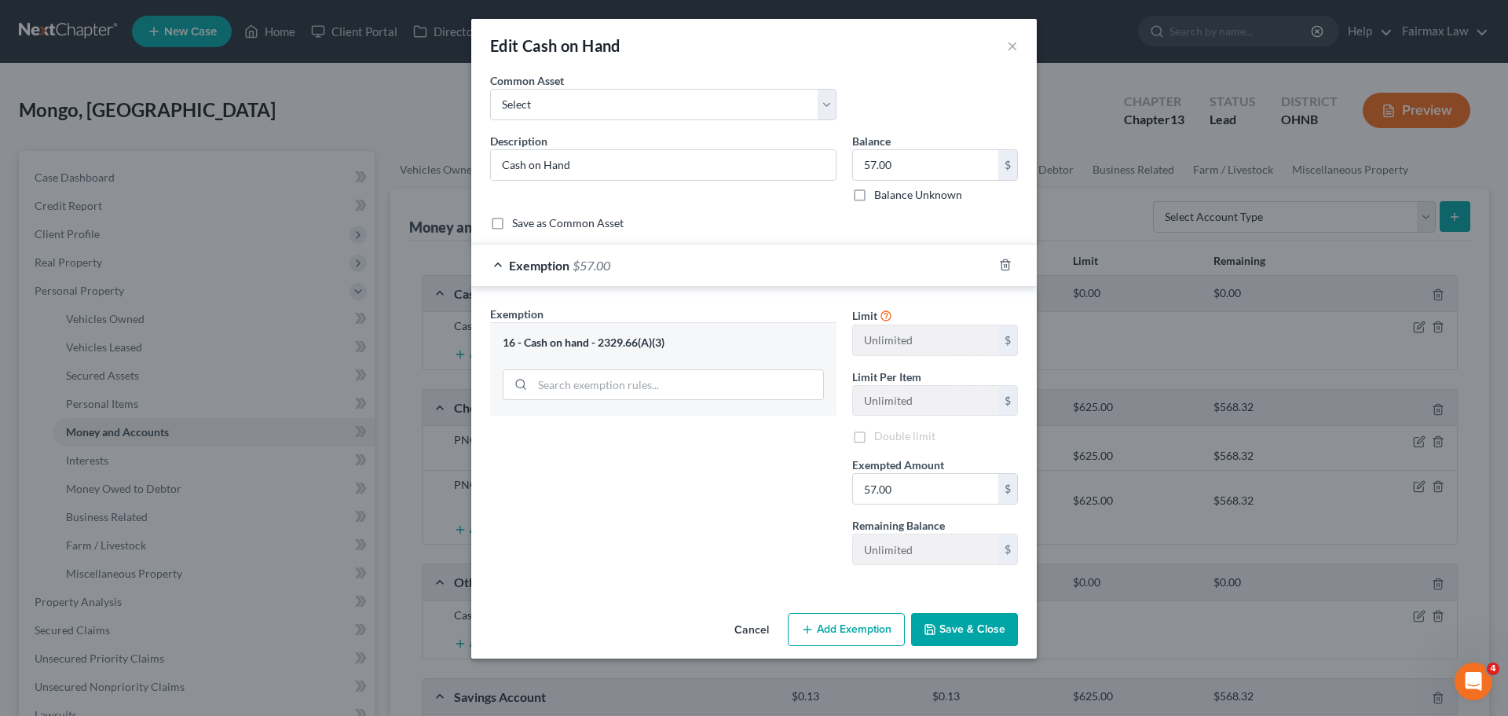
click at [962, 625] on button "Save & Close" at bounding box center [964, 629] width 107 height 33
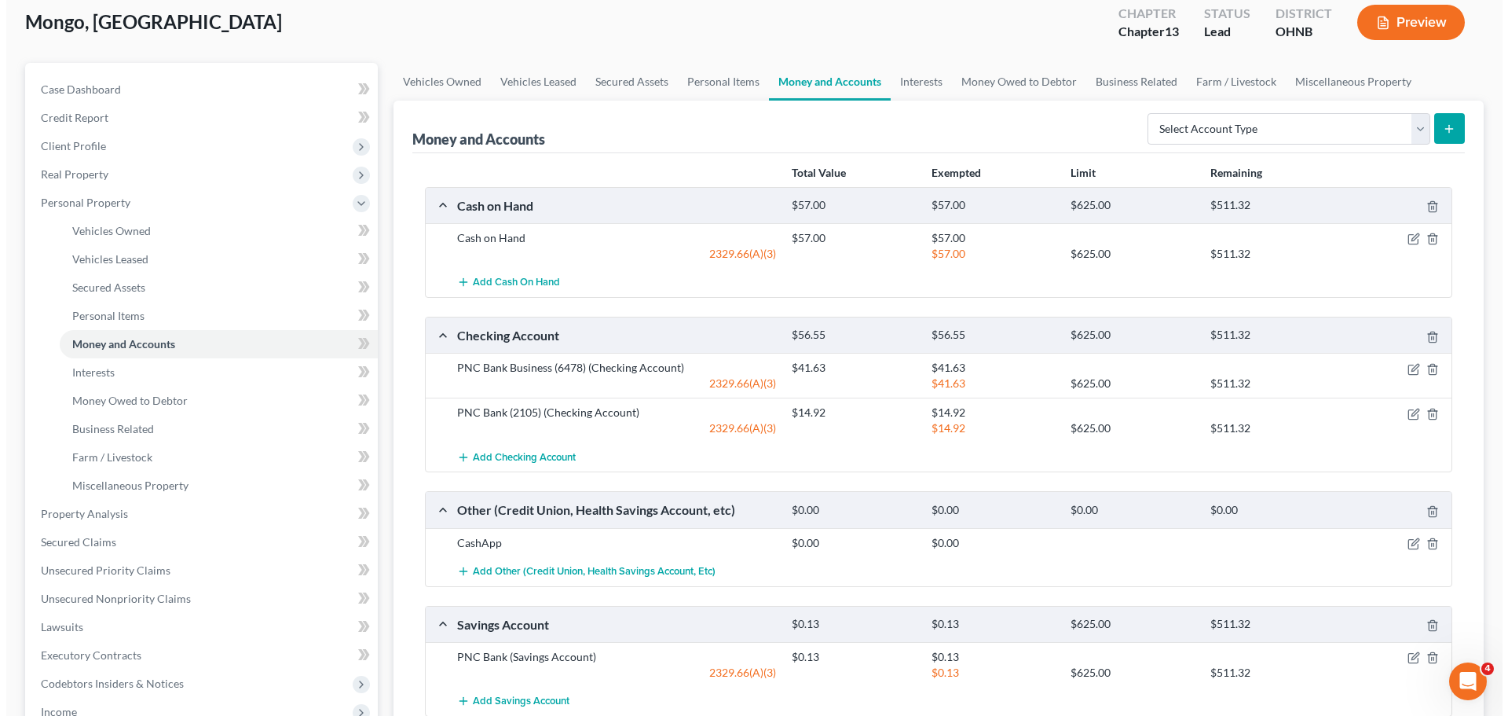
scroll to position [79, 0]
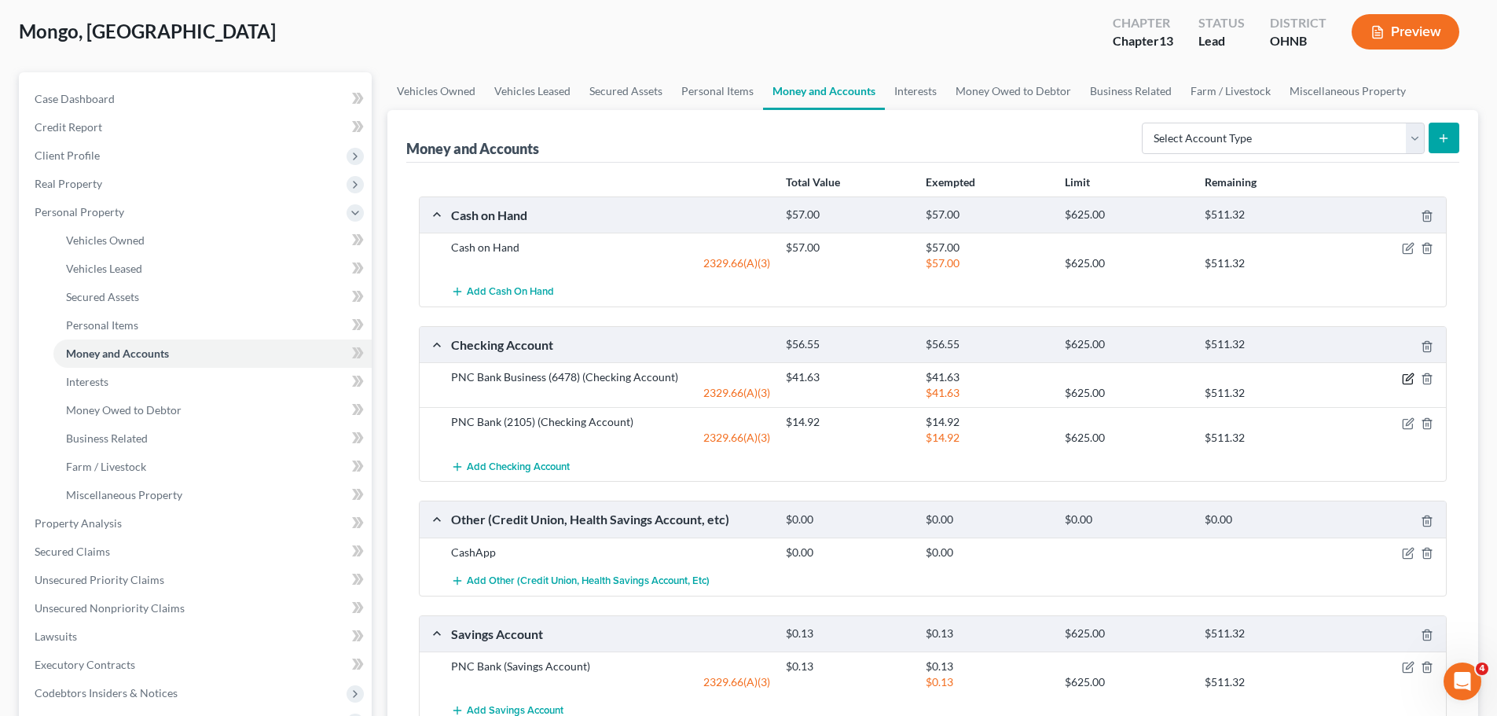
click at [1405, 373] on icon "button" at bounding box center [1407, 378] width 13 height 13
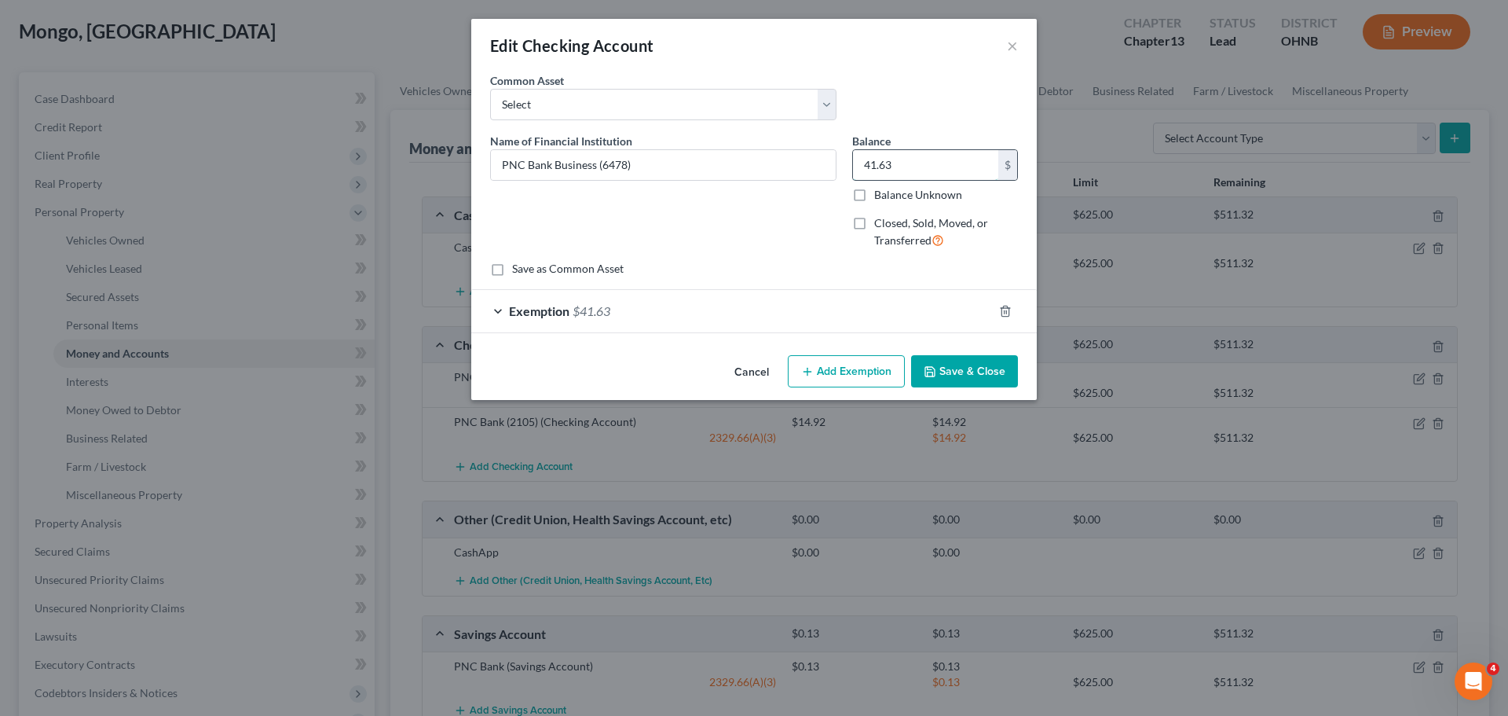
click at [946, 167] on input "41.63" at bounding box center [925, 165] width 145 height 30
type input "330.00"
click at [599, 308] on span "$41.63" at bounding box center [592, 310] width 38 height 15
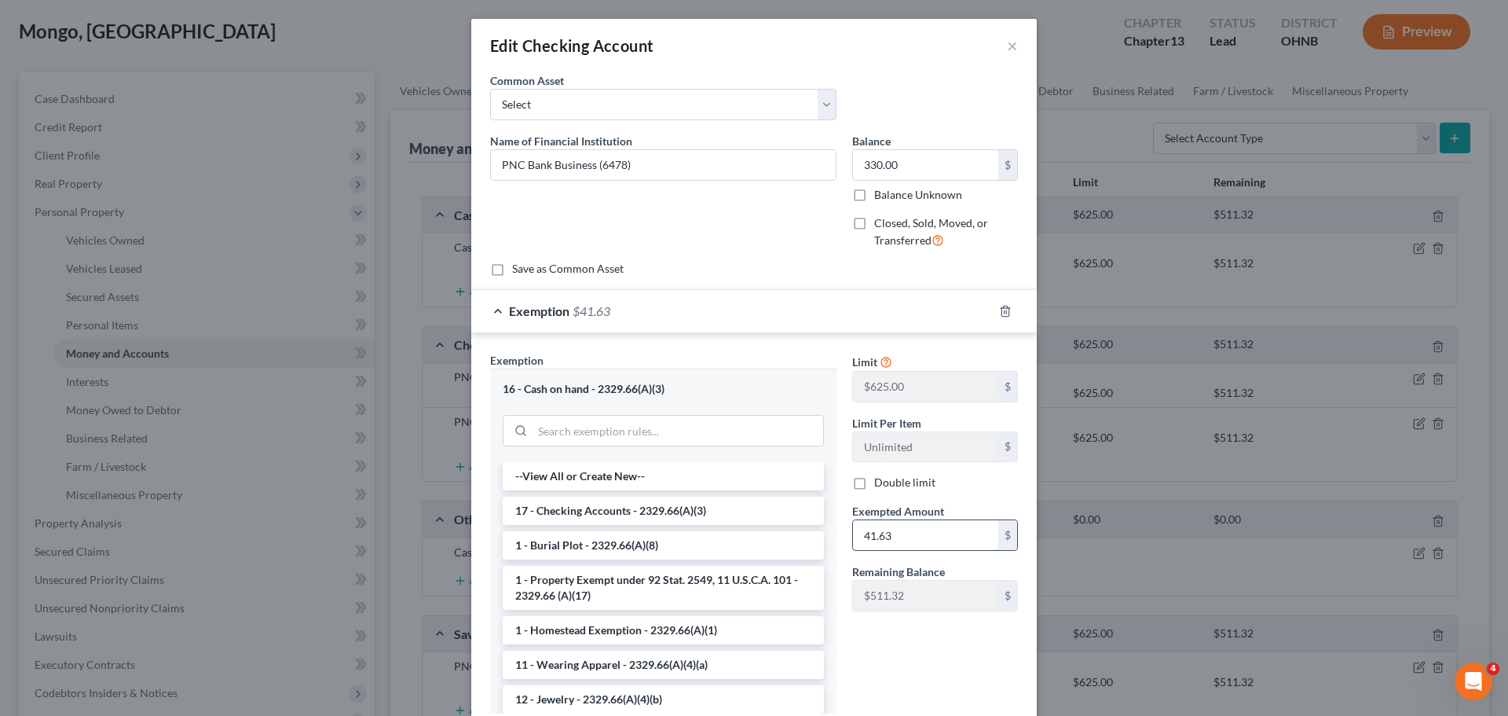
click at [939, 543] on input "41.63" at bounding box center [925, 535] width 145 height 30
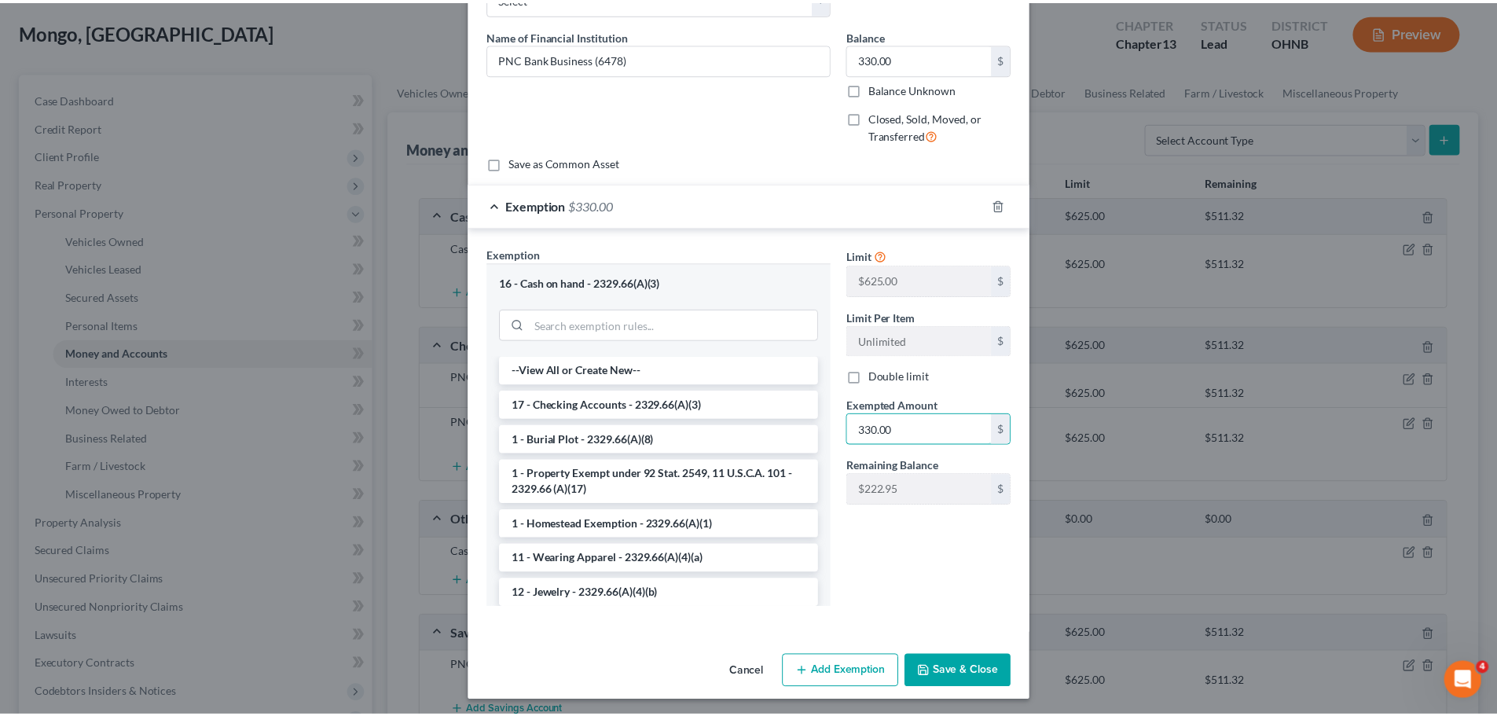
scroll to position [110, 0]
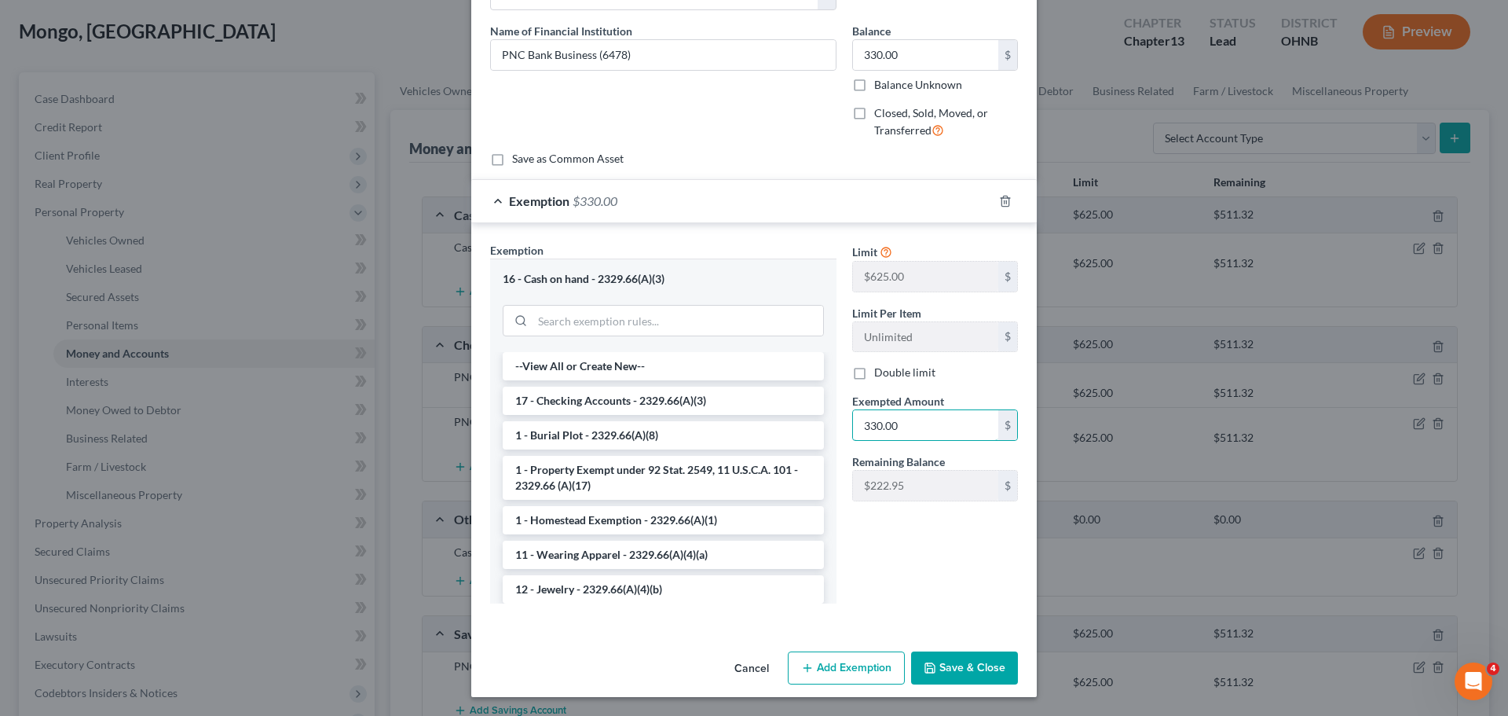
type input "330.00"
click at [977, 665] on button "Save & Close" at bounding box center [964, 667] width 107 height 33
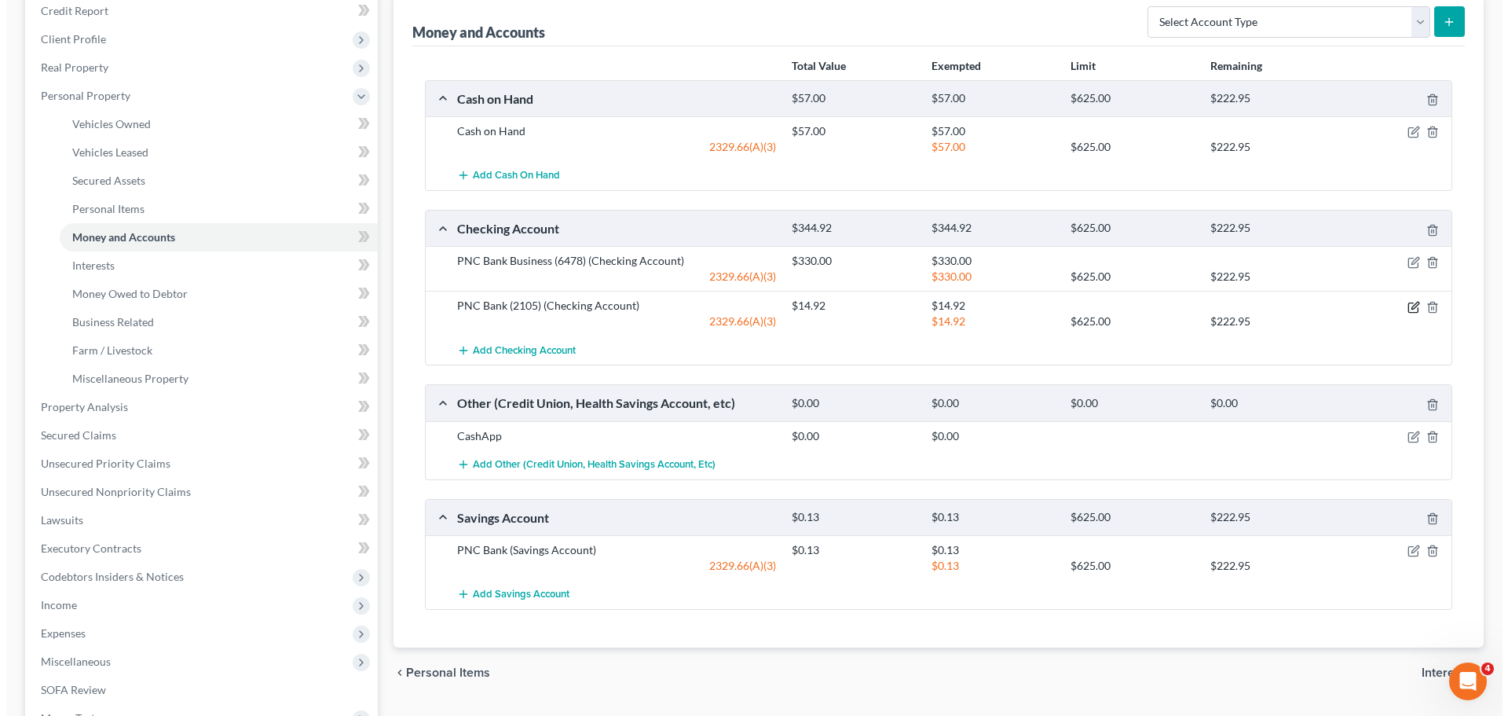
scroll to position [157, 0]
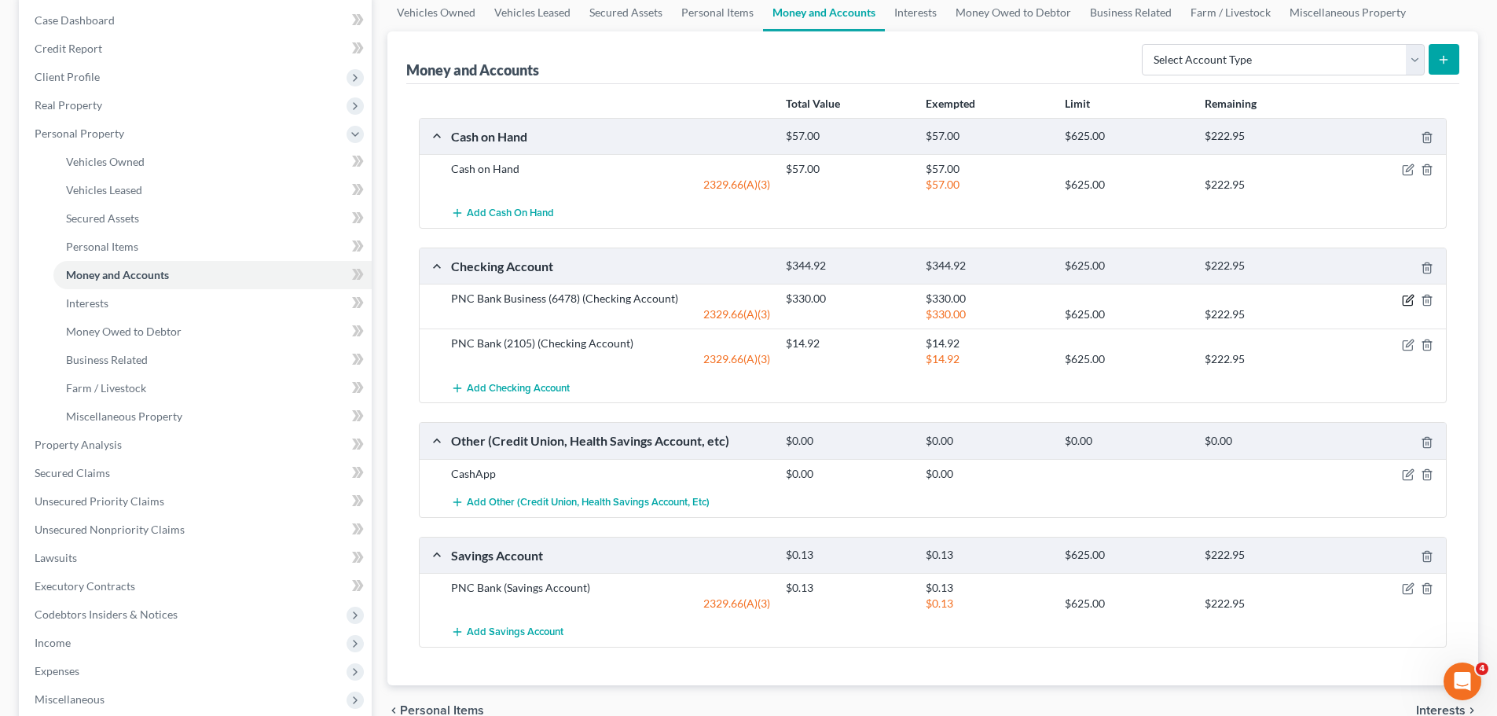
click at [1410, 297] on icon "button" at bounding box center [1407, 300] width 13 height 13
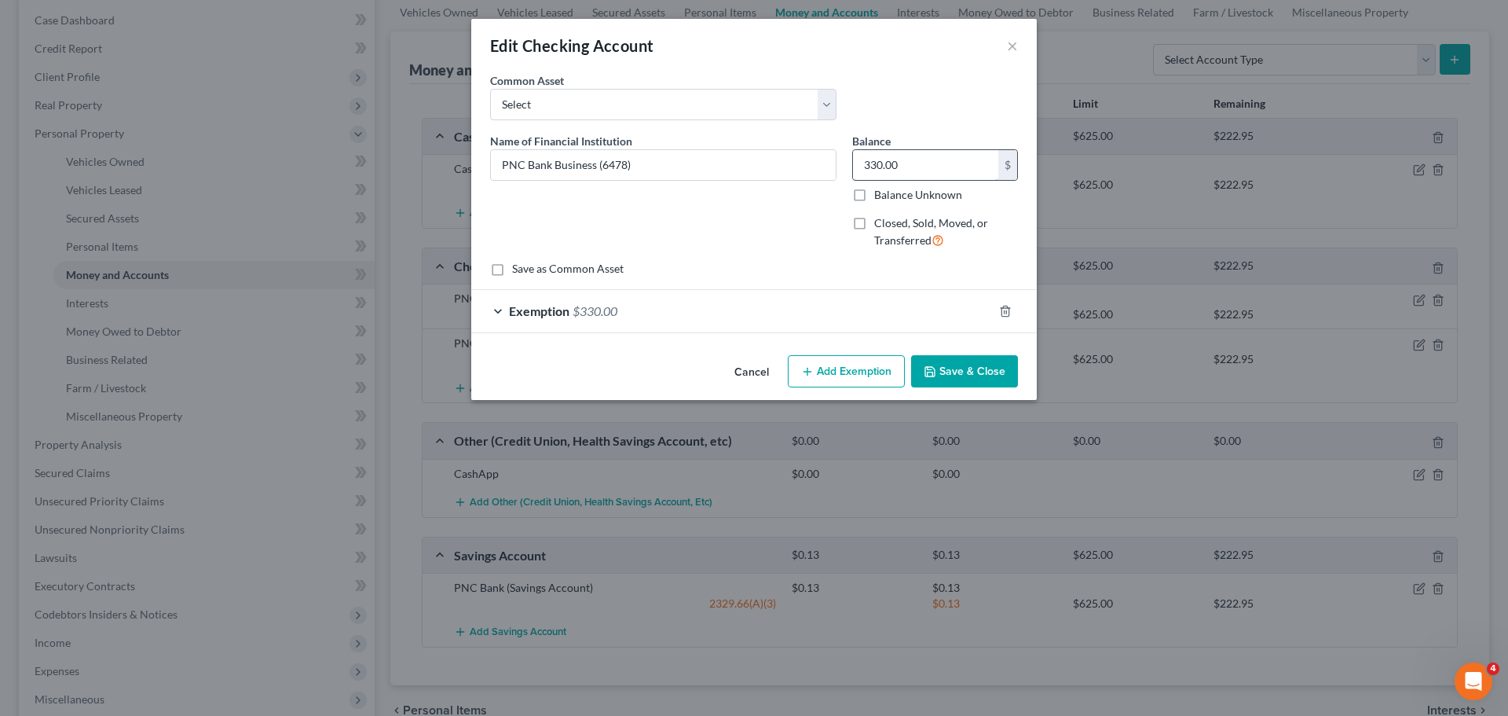
click at [912, 172] on input "330.00" at bounding box center [925, 165] width 145 height 30
type input "0.00"
click at [570, 310] on div "Exemption $330.00" at bounding box center [732, 311] width 522 height 42
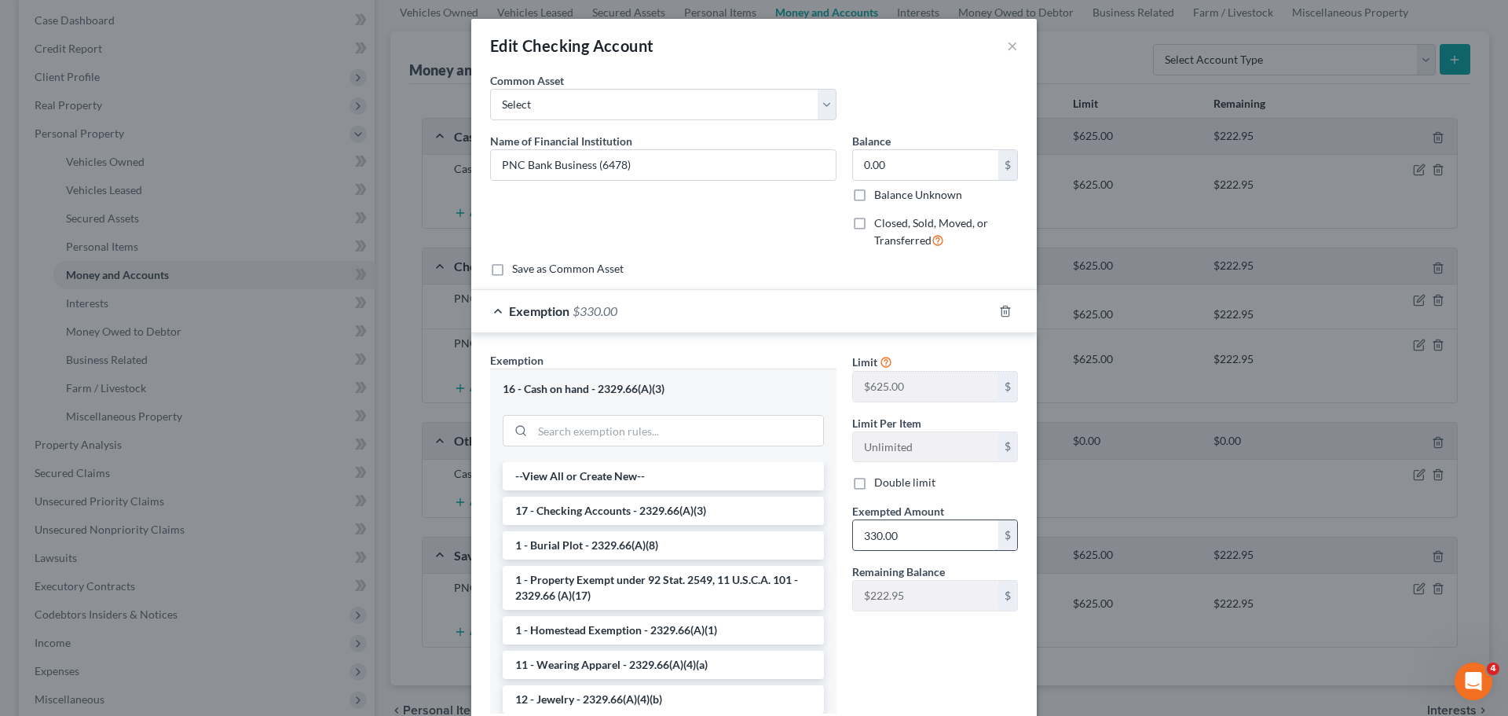
click at [908, 531] on input "330.00" at bounding box center [925, 535] width 145 height 30
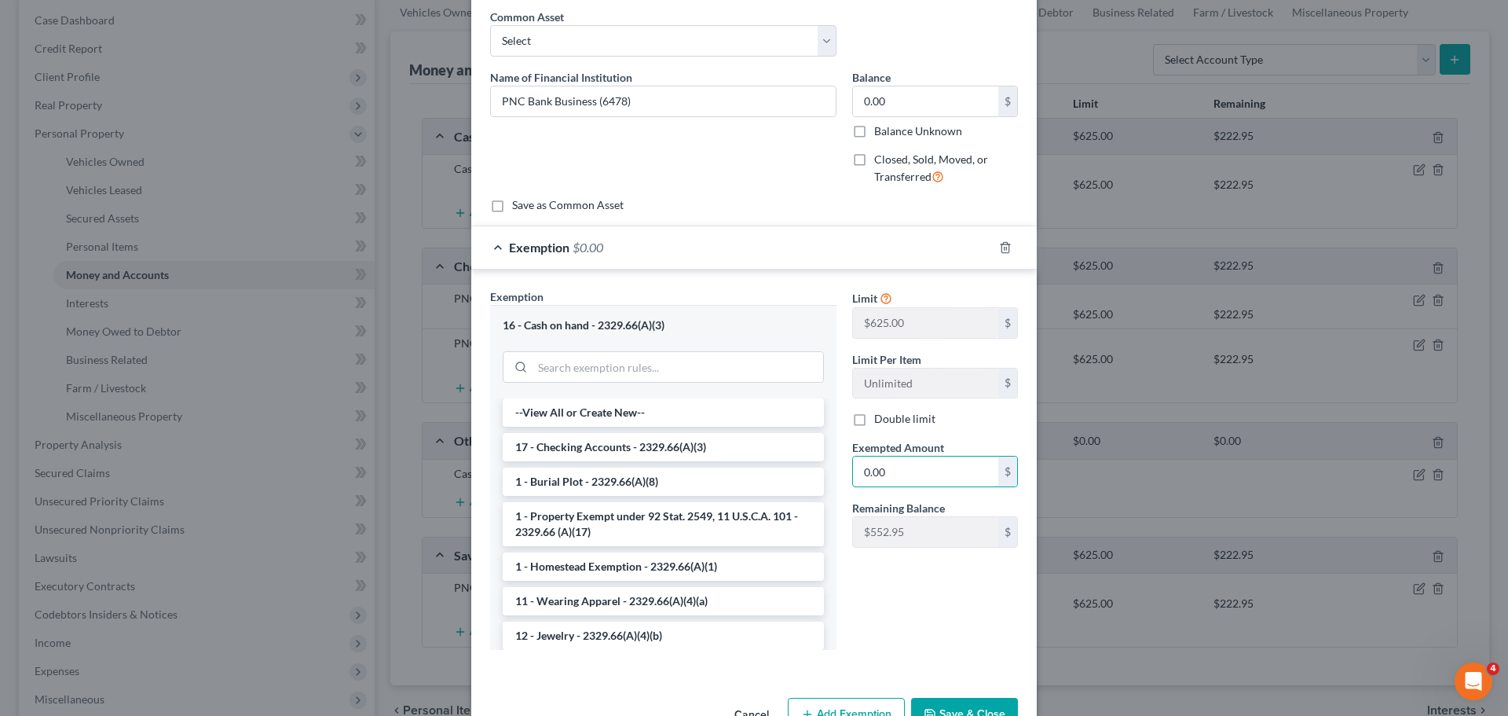
scroll to position [110, 0]
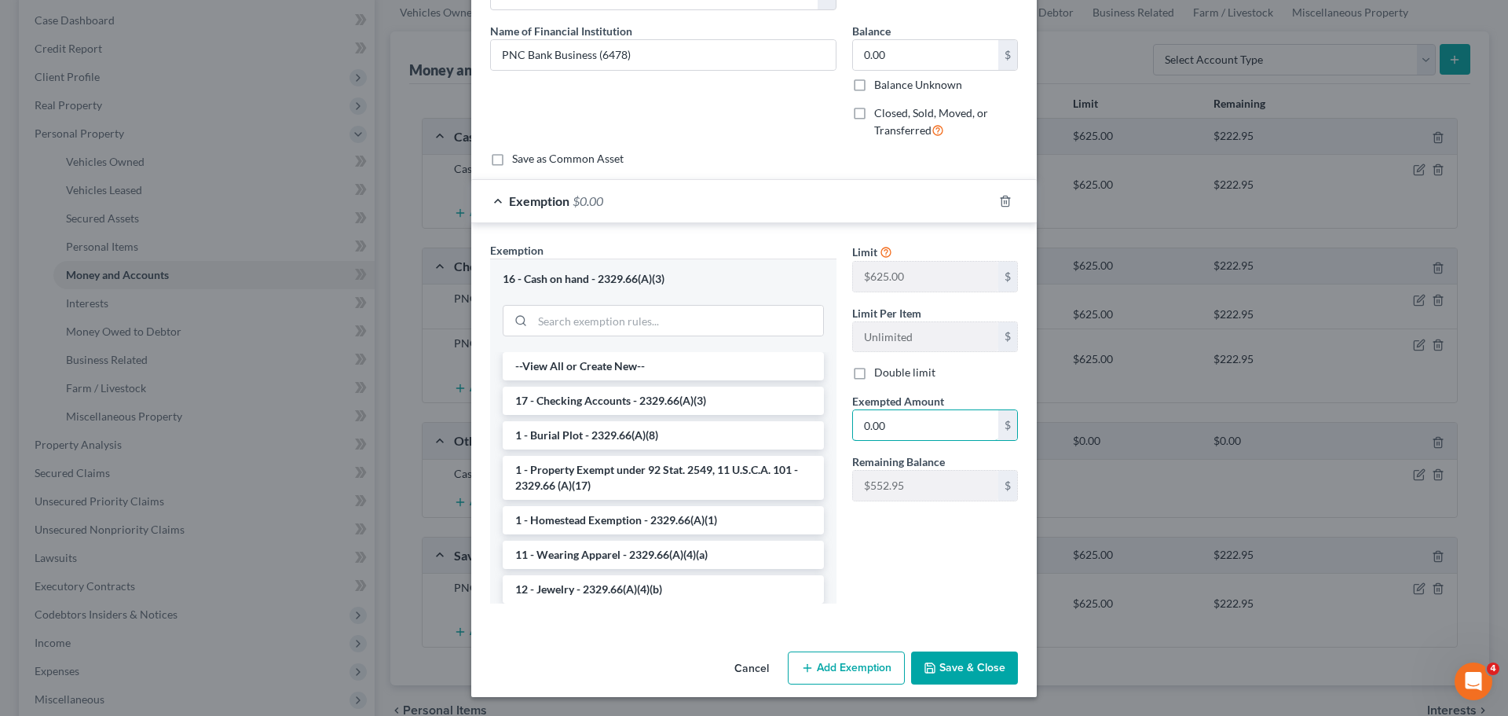
type input "0.00"
click at [990, 674] on button "Save & Close" at bounding box center [964, 667] width 107 height 33
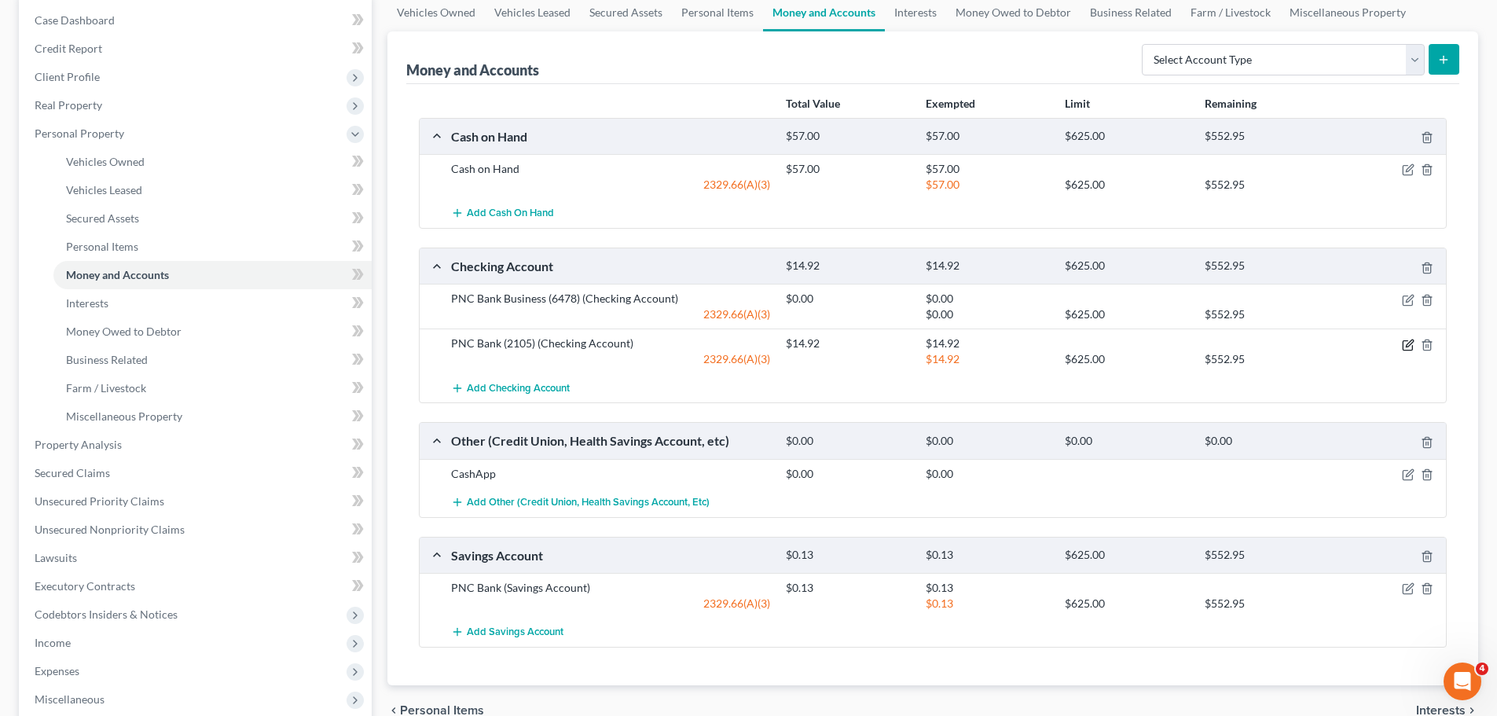
click at [1403, 345] on icon "button" at bounding box center [1407, 345] width 13 height 13
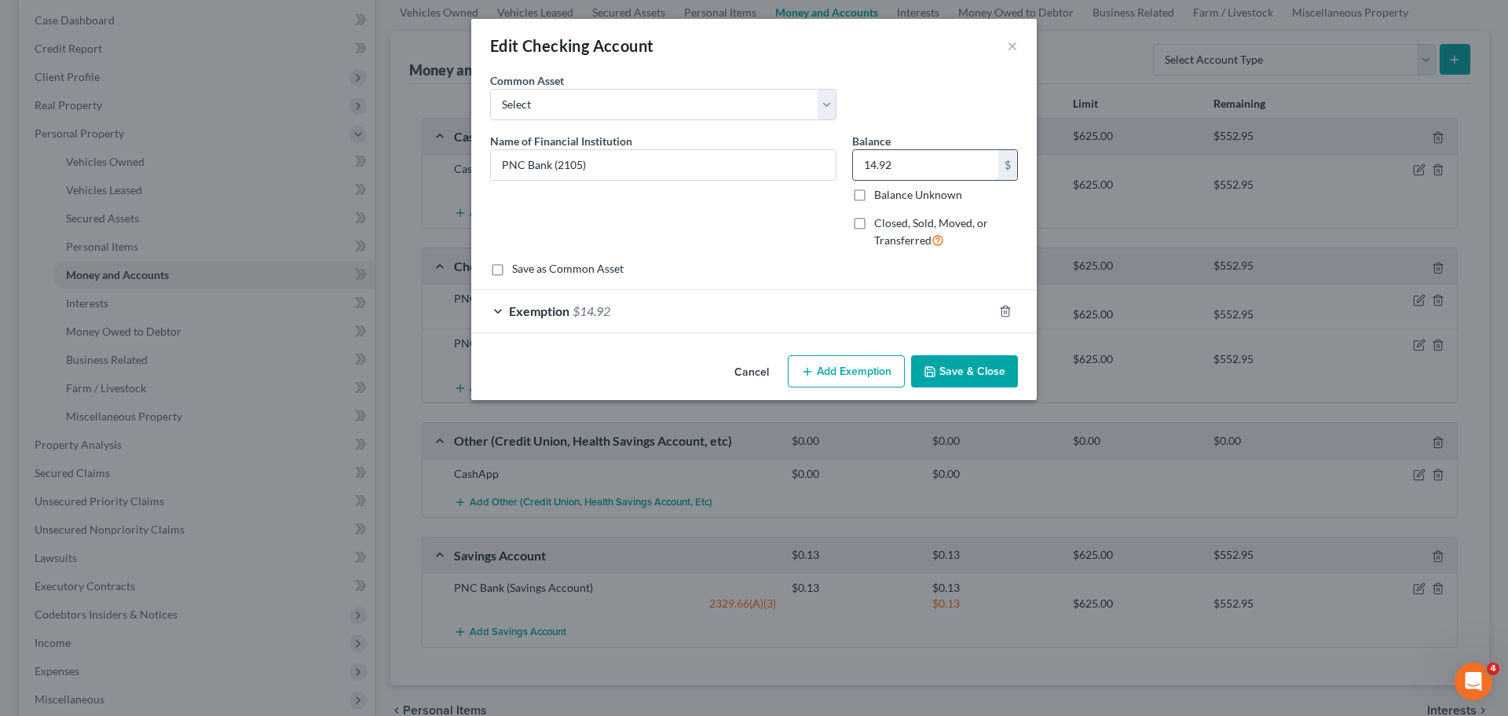
click at [878, 155] on input "14.92" at bounding box center [925, 165] width 145 height 30
type input "330.00"
click at [606, 317] on span "$14.92" at bounding box center [592, 310] width 38 height 15
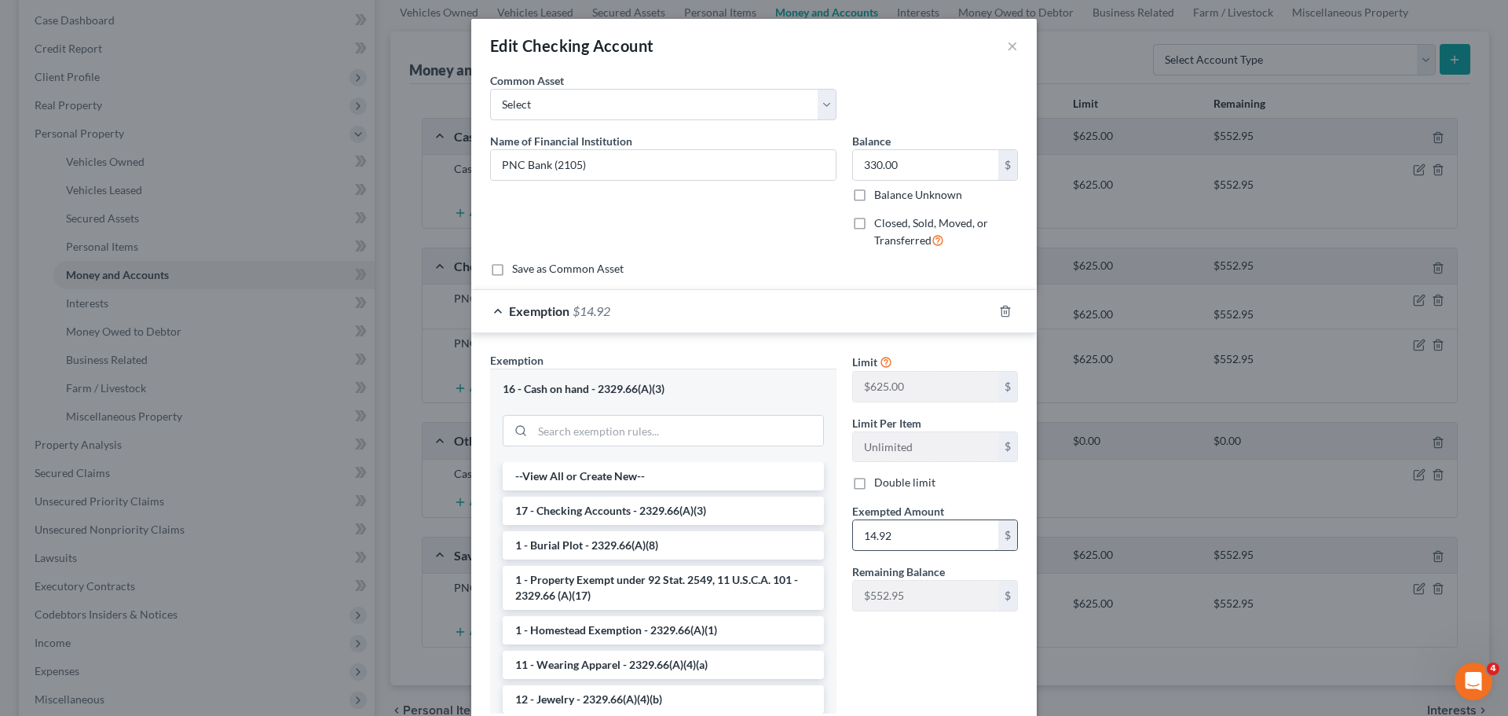
click at [881, 539] on input "14.92" at bounding box center [925, 535] width 145 height 30
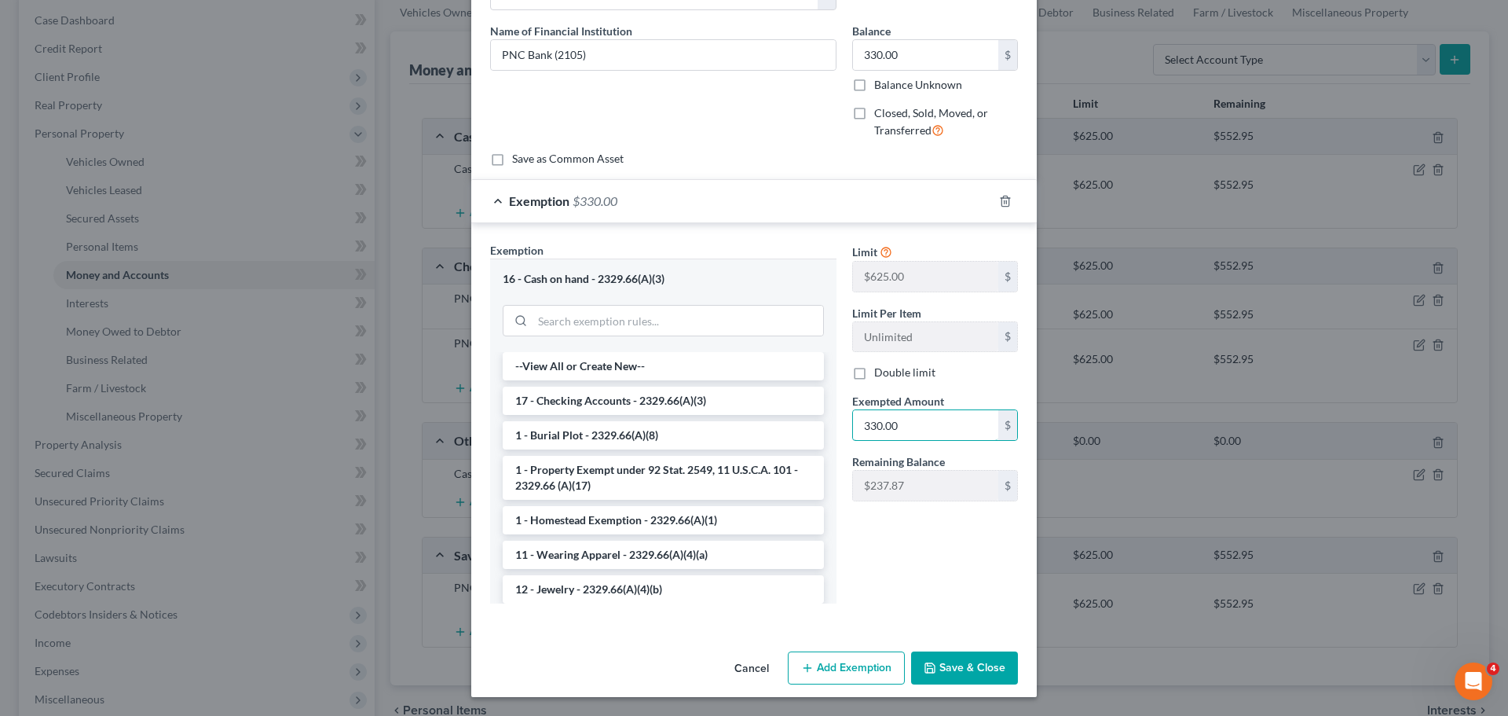
type input "330.00"
click at [959, 667] on button "Save & Close" at bounding box center [964, 667] width 107 height 33
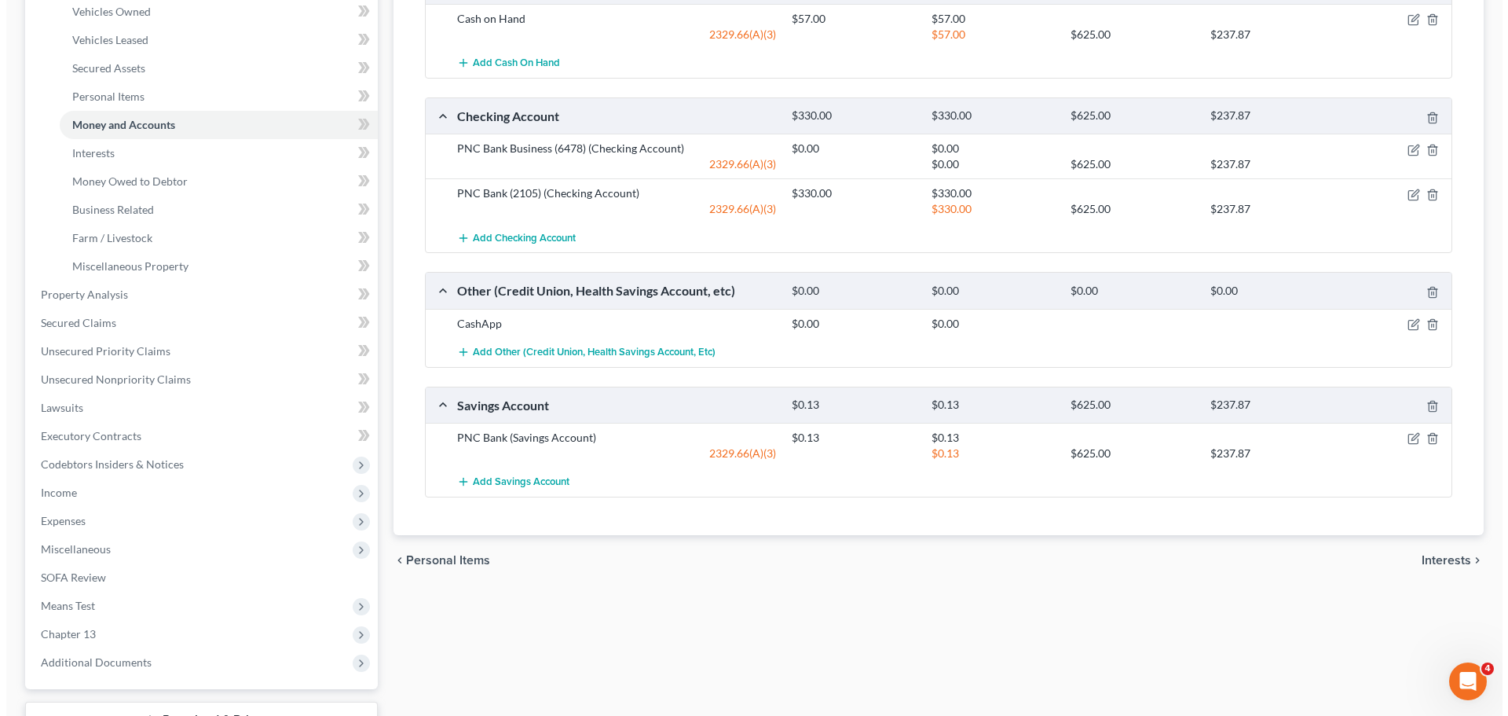
scroll to position [314, 0]
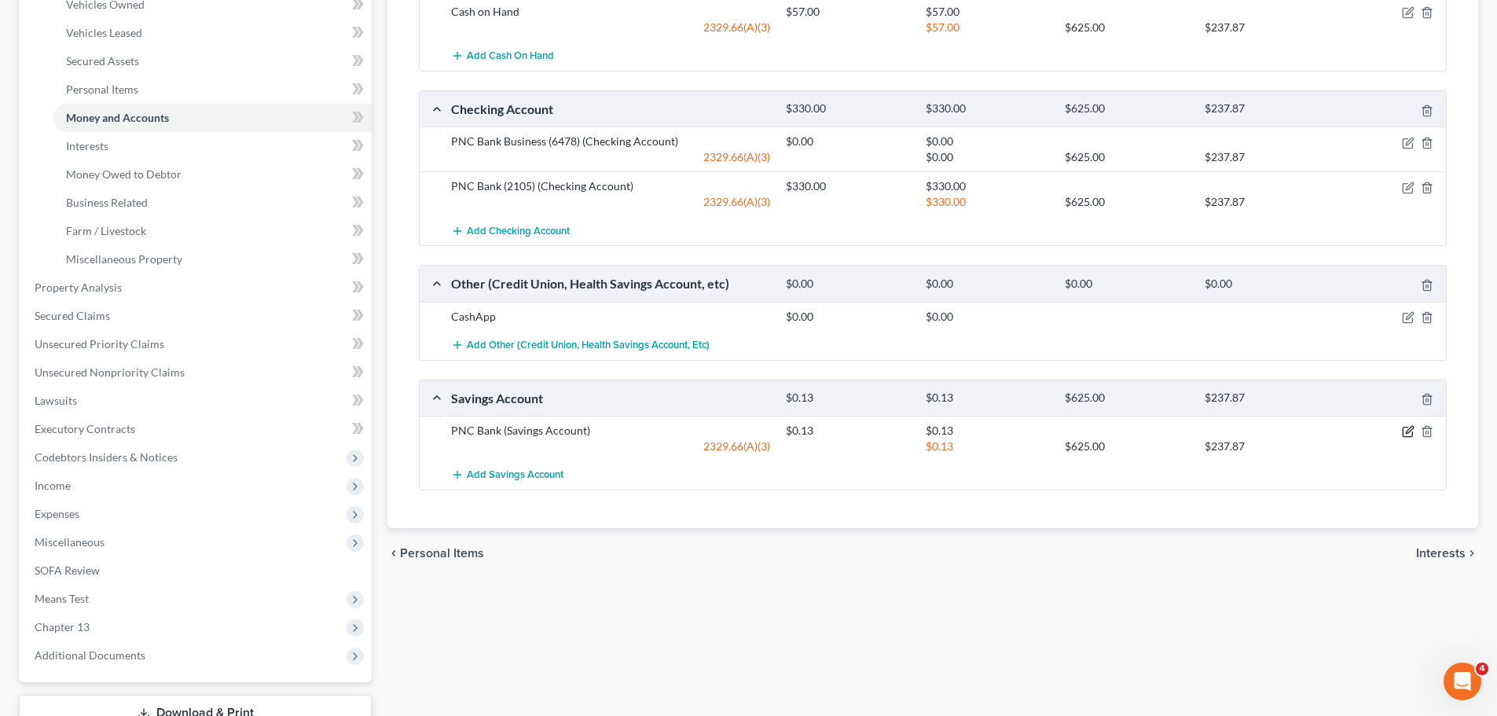
click at [1411, 435] on icon "button" at bounding box center [1407, 431] width 13 height 13
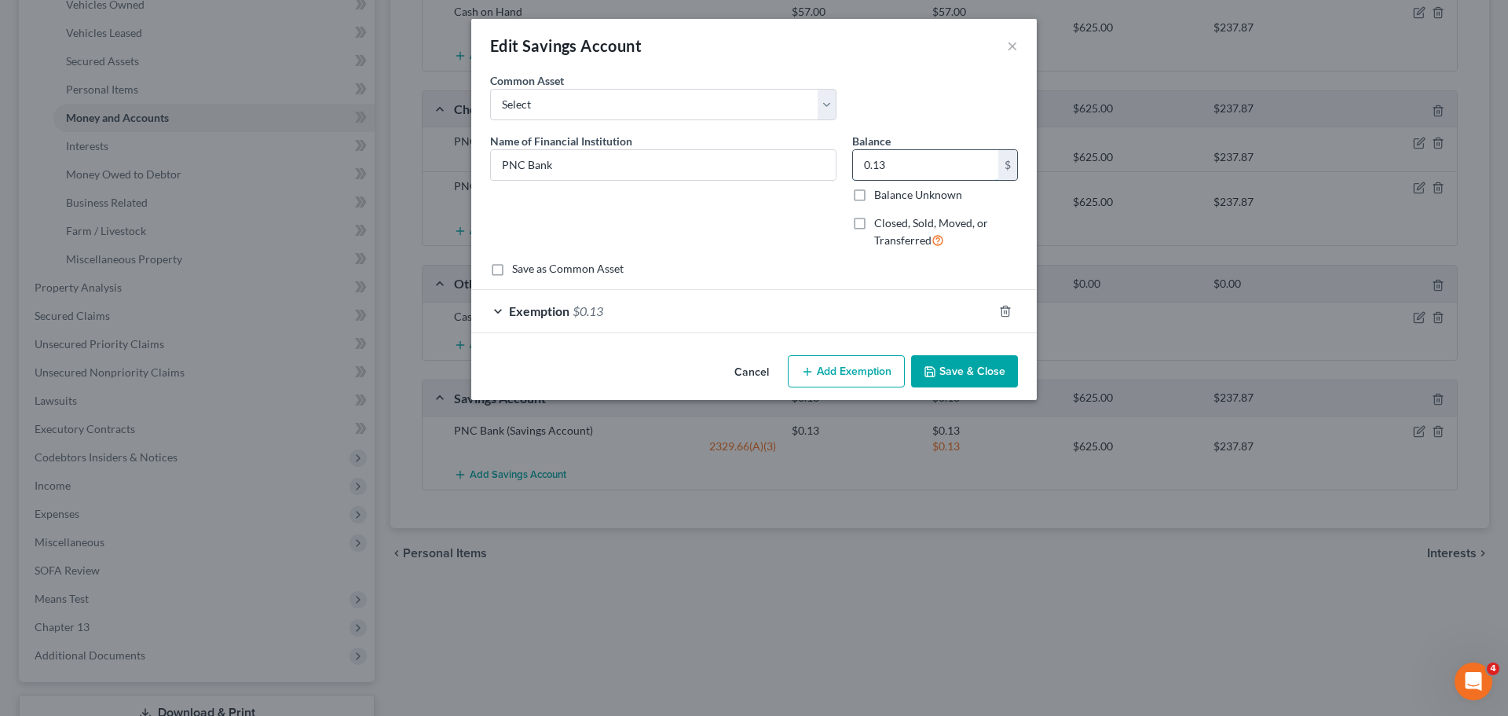
click at [865, 161] on input "0.13" at bounding box center [925, 165] width 145 height 30
type input "10.00"
click at [595, 307] on span "$0.13" at bounding box center [588, 310] width 31 height 15
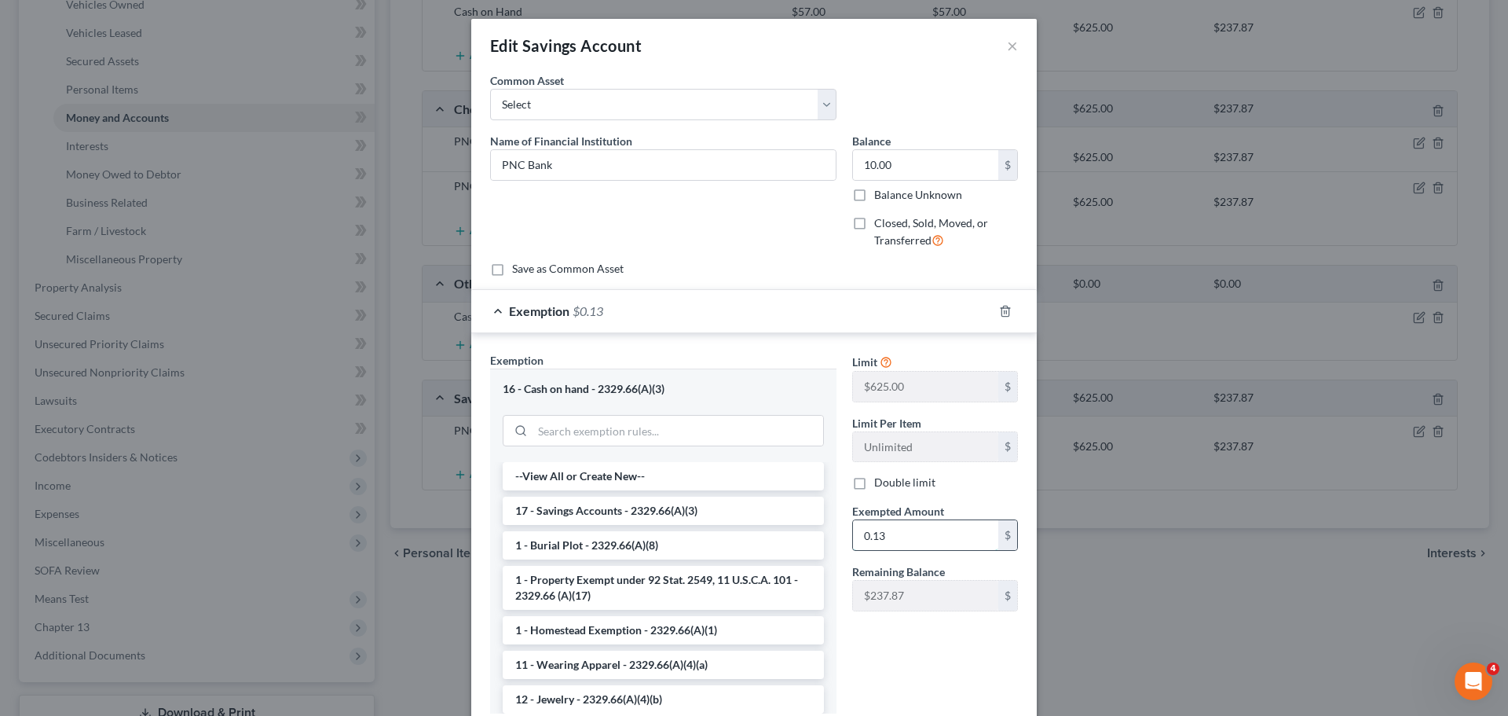
click at [863, 539] on input "0.13" at bounding box center [925, 535] width 145 height 30
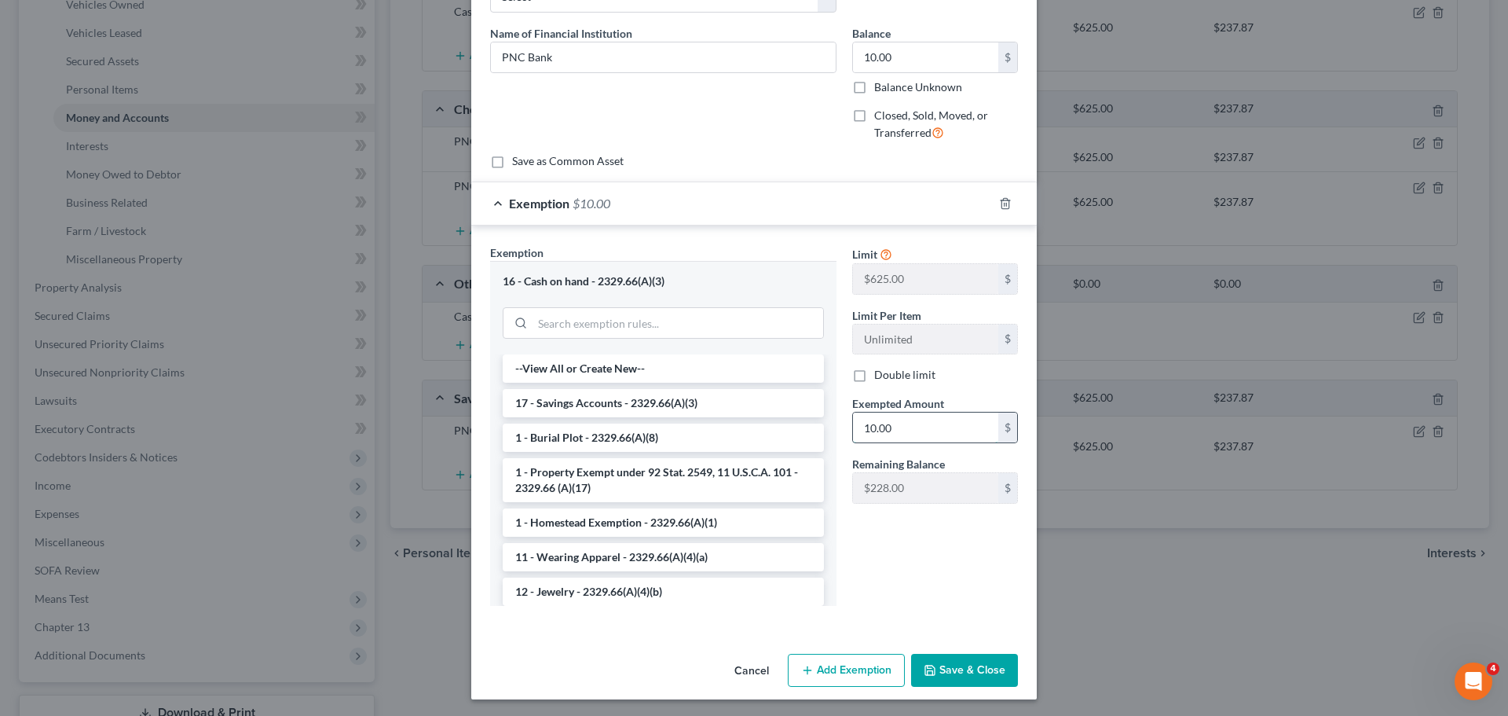
scroll to position [110, 0]
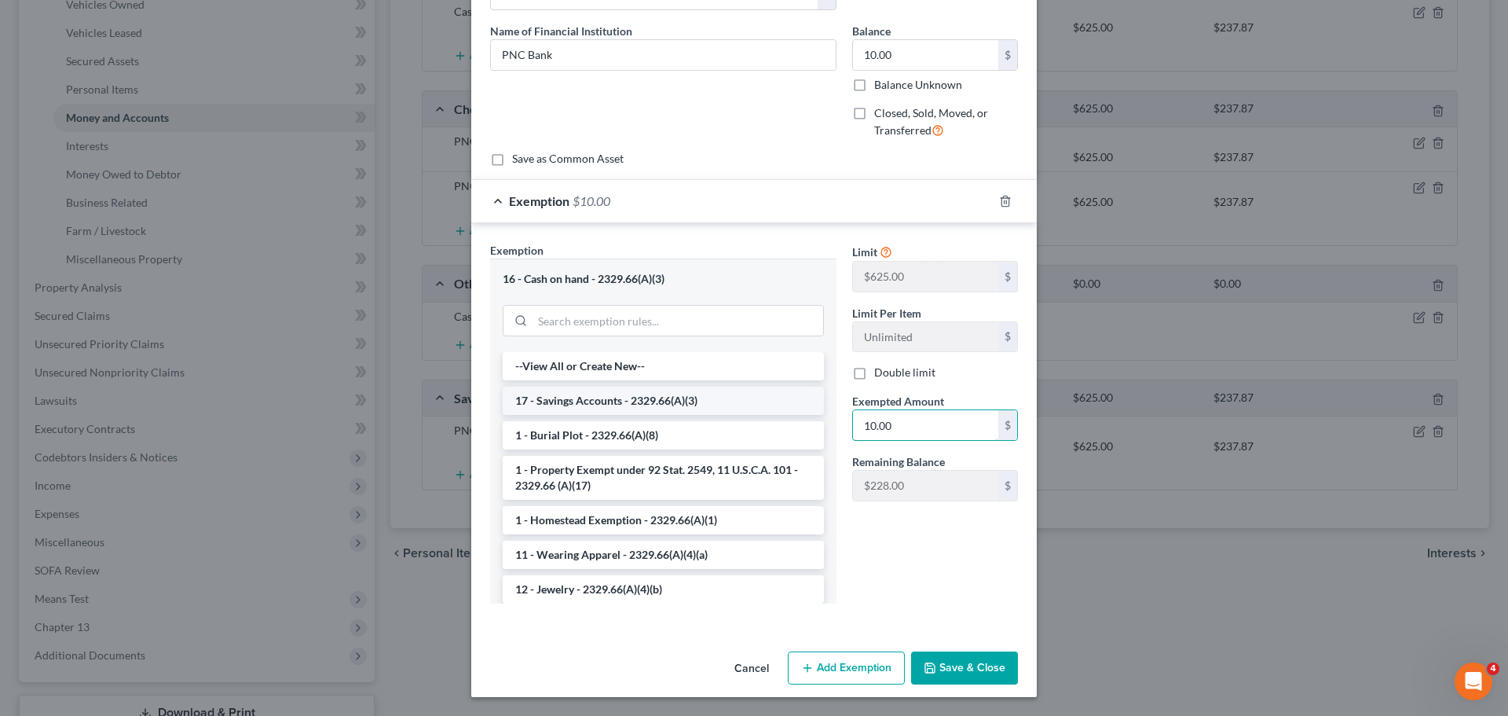
type input "10.00"
click at [651, 404] on li "17 - Savings Accounts - 2329.66(A)(3)" at bounding box center [663, 401] width 321 height 28
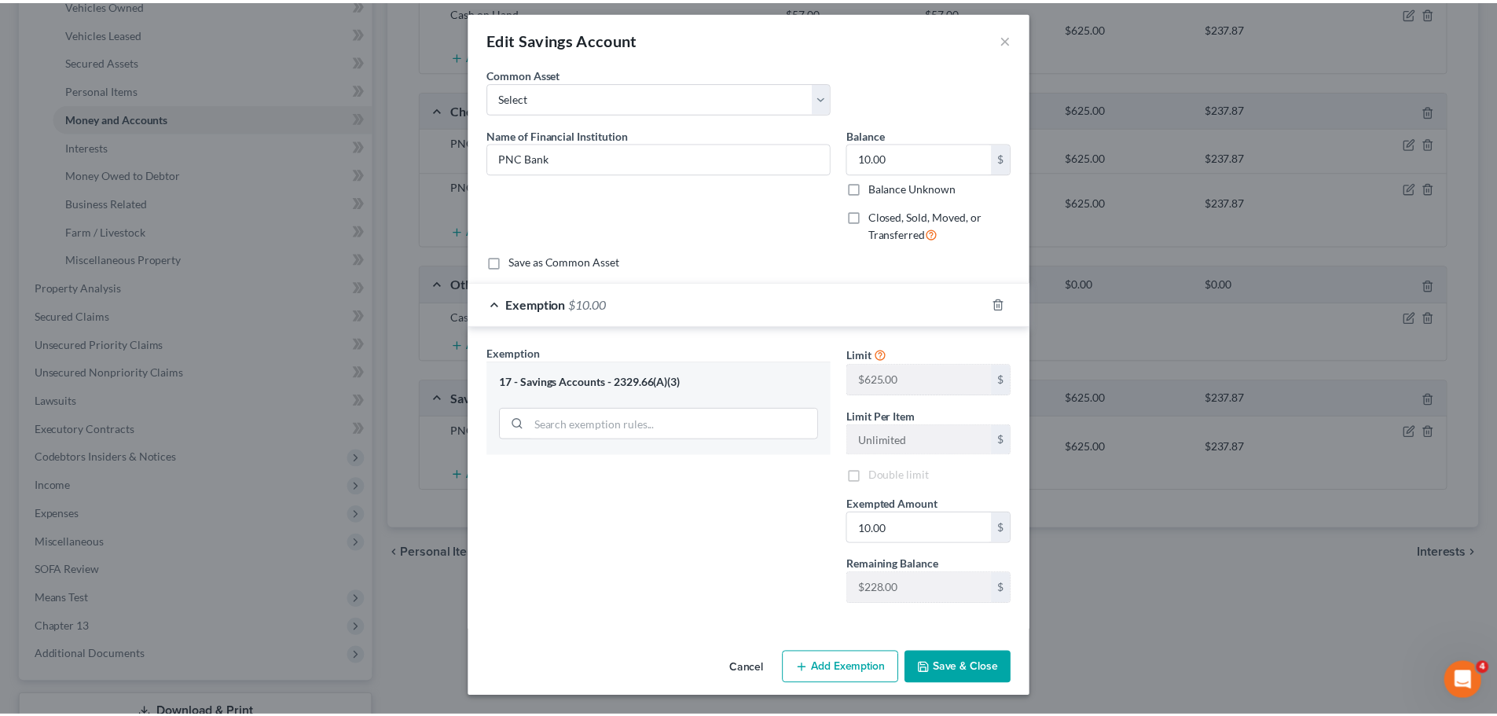
scroll to position [7, 0]
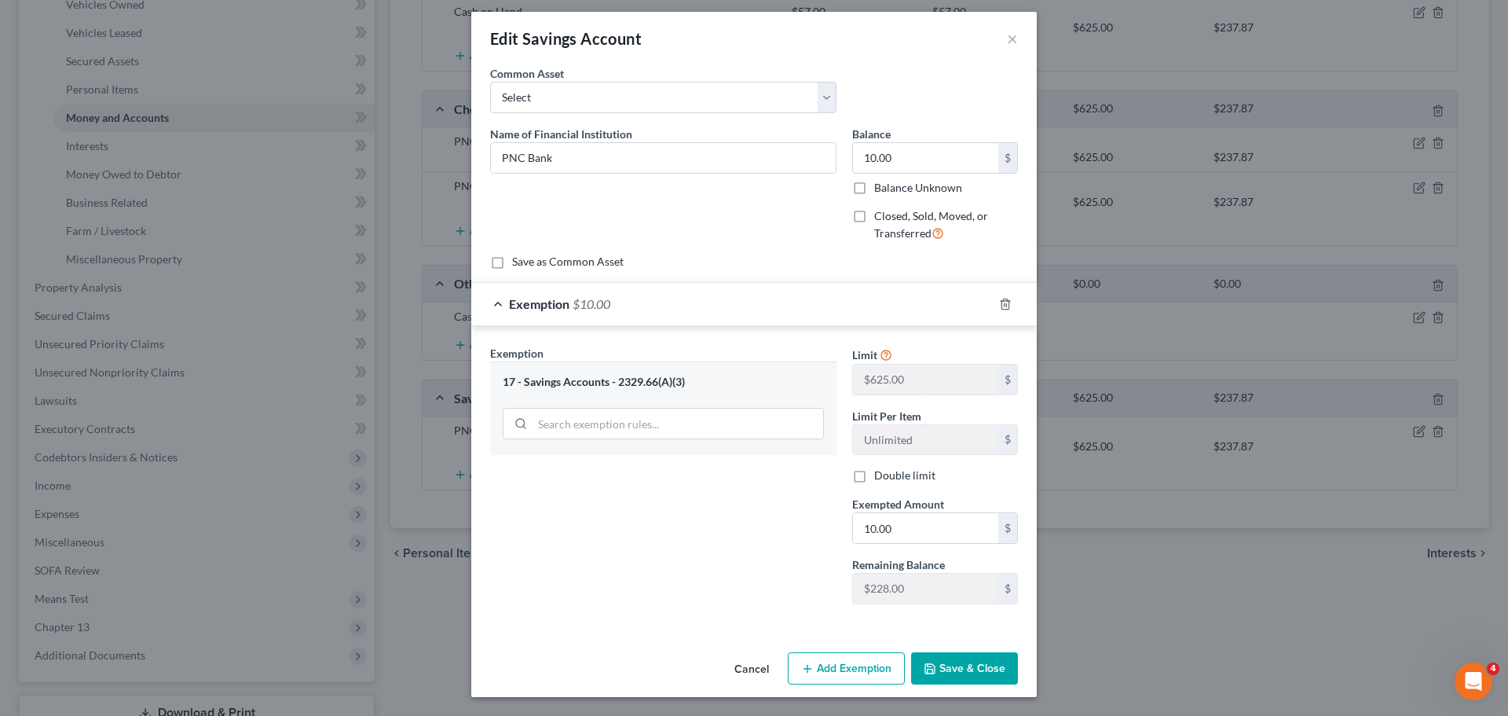
click at [933, 665] on button "Save & Close" at bounding box center [964, 668] width 107 height 33
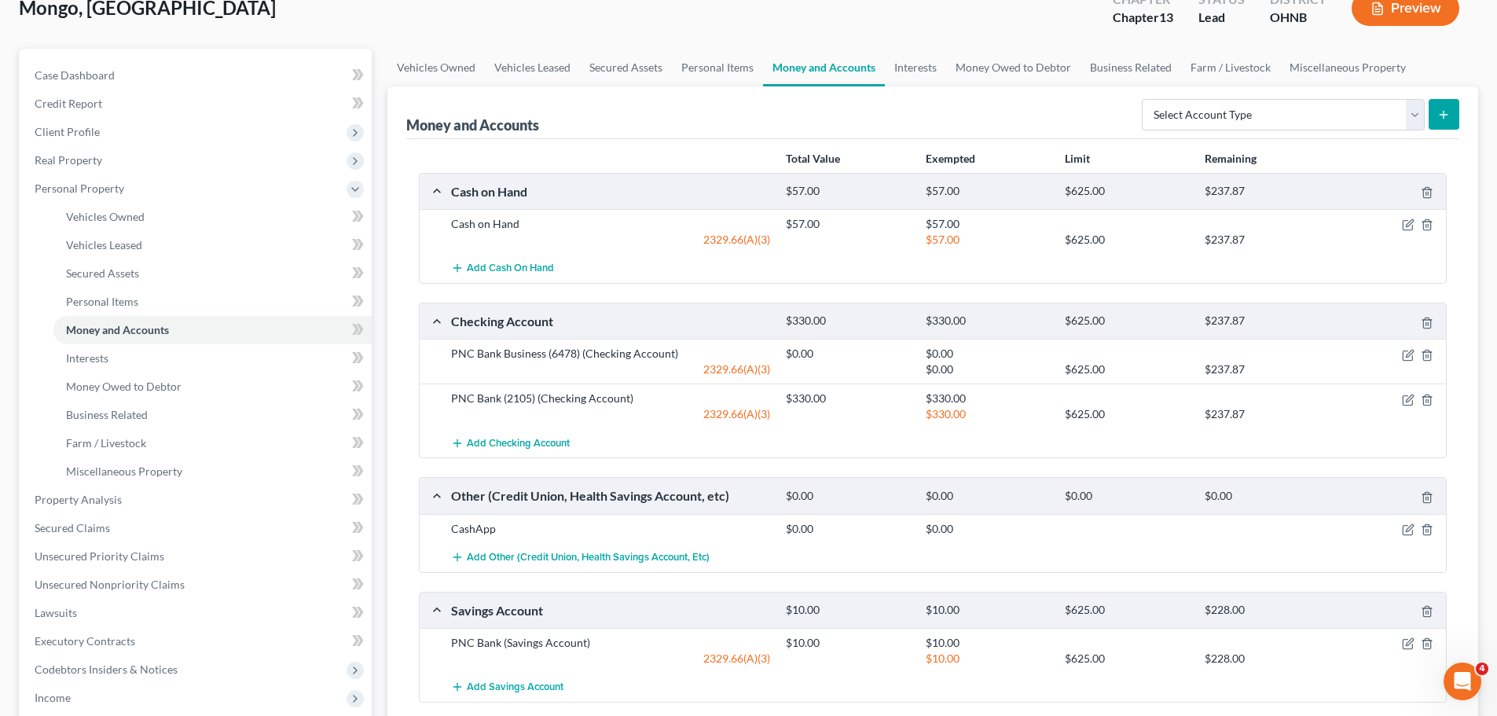
scroll to position [79, 0]
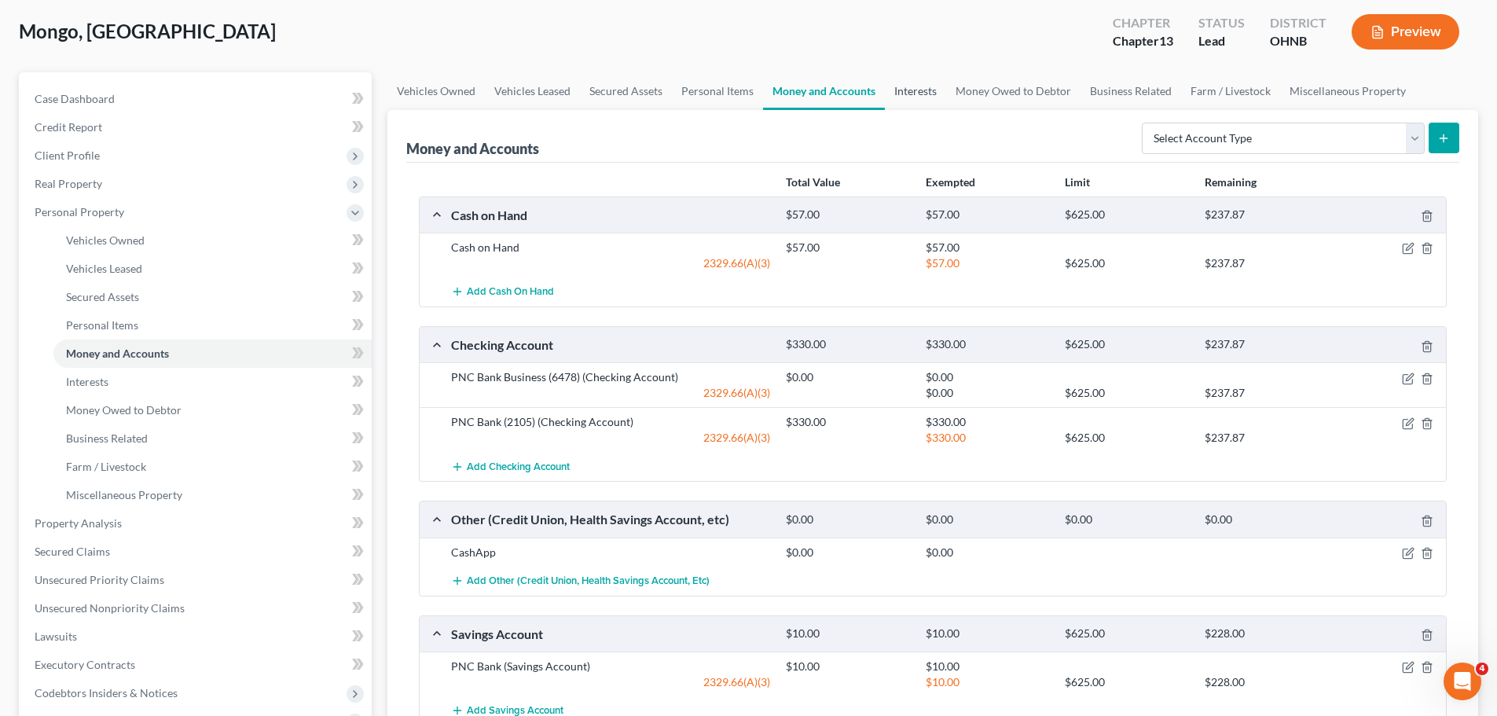
click at [917, 96] on link "Interests" at bounding box center [915, 91] width 61 height 38
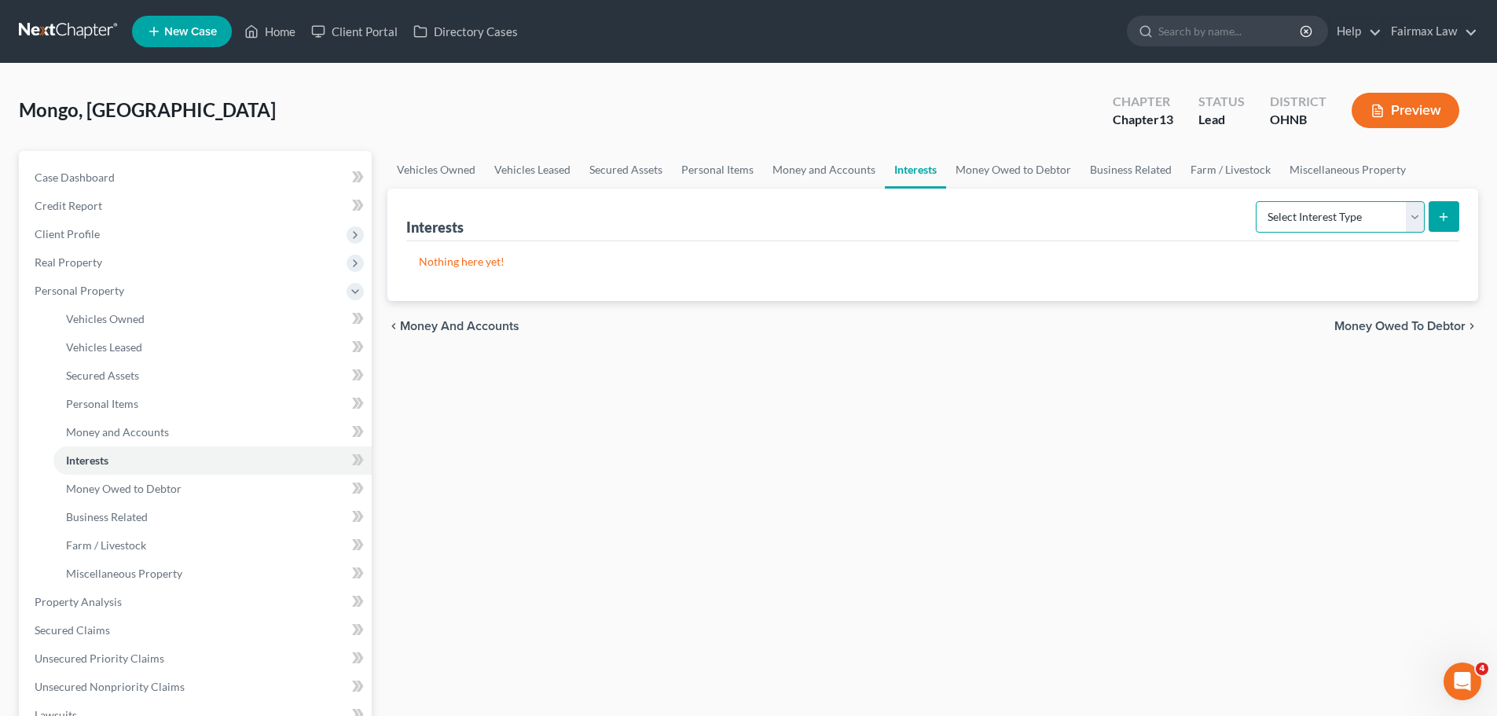
click at [1295, 219] on select "Select Interest Type 401K Annuity Bond Education IRA Government Bond Government…" at bounding box center [1339, 216] width 169 height 31
select select "whole_life_insurance"
click at [1257, 201] on select "Select Interest Type 401K Annuity Bond Education IRA Government Bond Government…" at bounding box center [1339, 216] width 169 height 31
click at [1342, 221] on select "Select Interest Type 401K Annuity Bond Education IRA Government Bond Government…" at bounding box center [1339, 216] width 169 height 31
select select "whole_life_insurance"
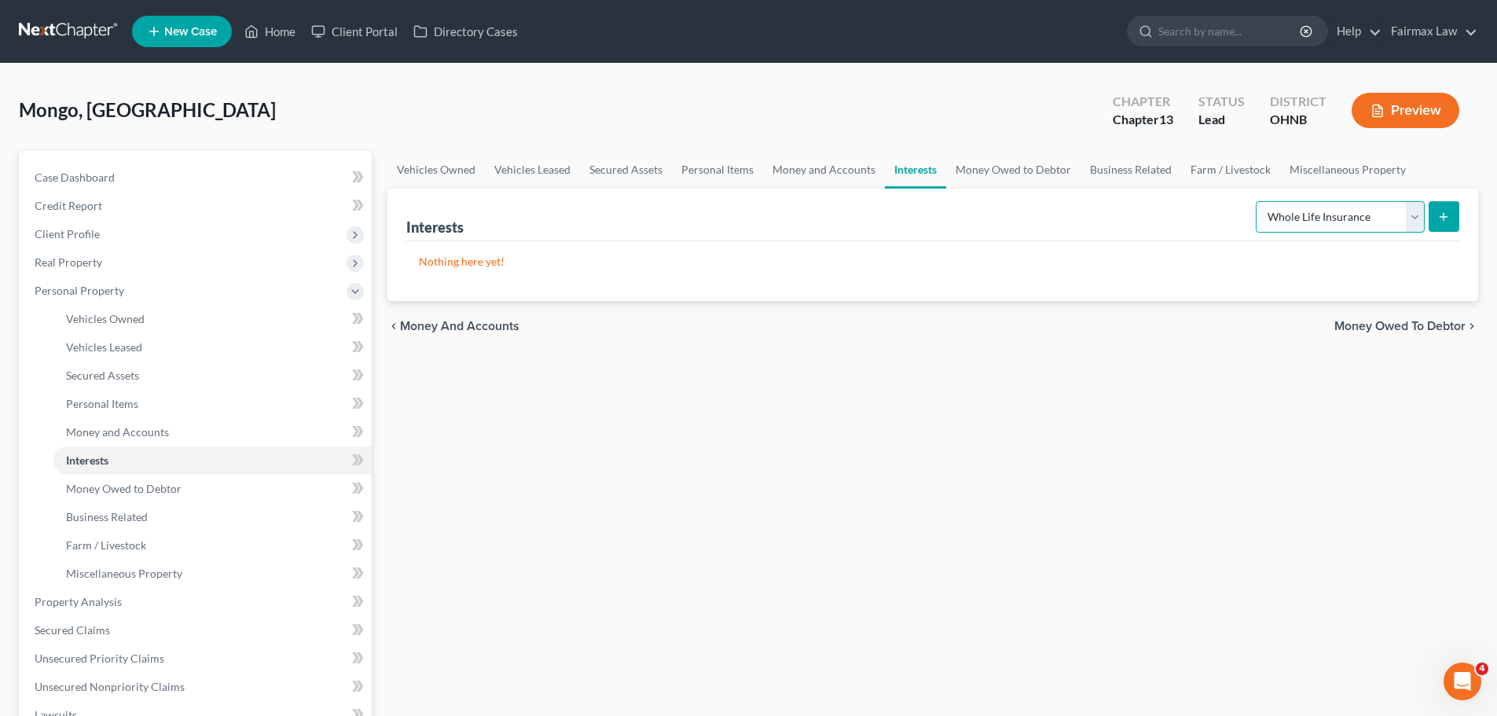
click at [1257, 201] on select "Select Interest Type 401K Annuity Bond Education IRA Government Bond Government…" at bounding box center [1339, 216] width 169 height 31
click at [1441, 221] on icon "submit" at bounding box center [1443, 217] width 13 height 13
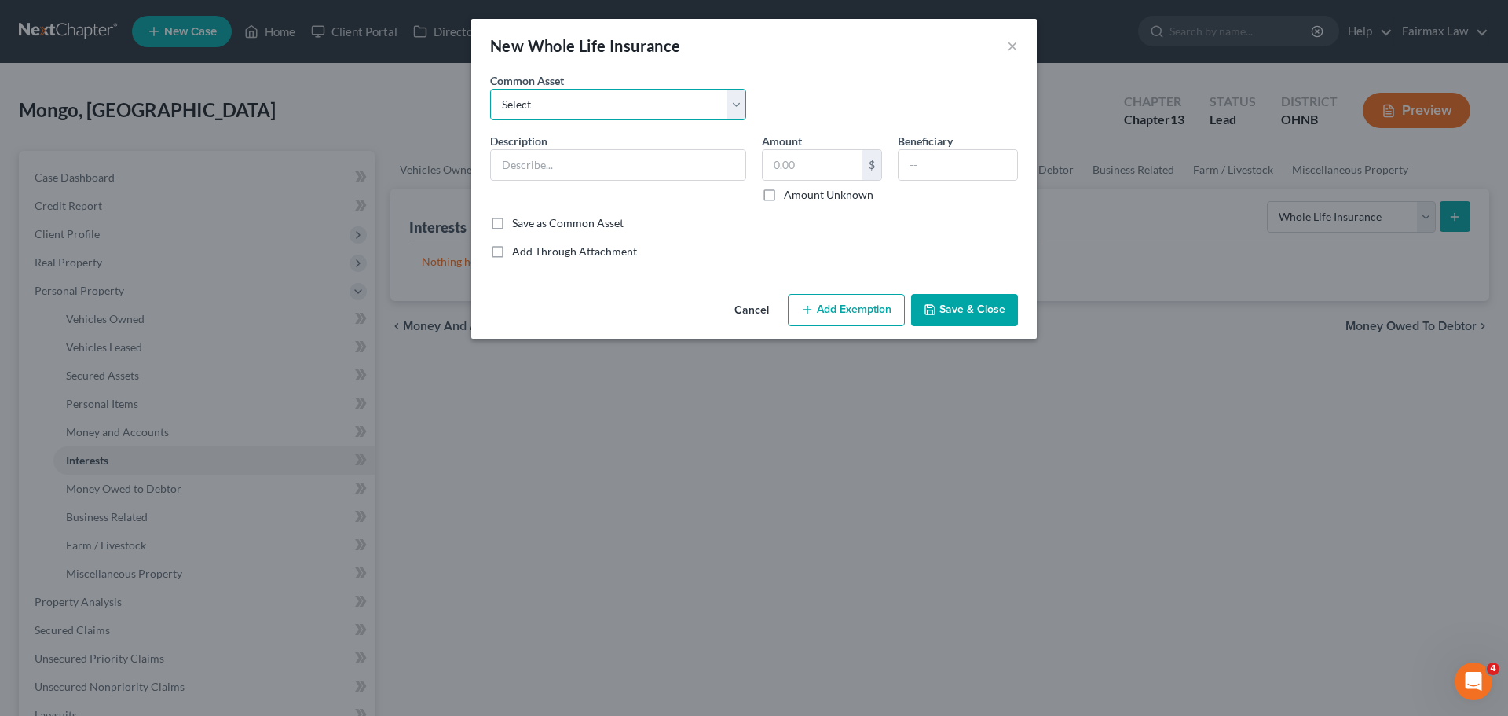
click at [575, 100] on select "Select American Life Gerber Life Insurance Kemper Life Insurance Companion Life…" at bounding box center [618, 104] width 256 height 31
click at [602, 112] on select "Select American Life Gerber Life Insurance Kemper Life Insurance Companion Life…" at bounding box center [618, 104] width 256 height 31
click at [564, 108] on select "Select American Life Gerber Life Insurance Kemper Life Insurance Companion Life…" at bounding box center [618, 104] width 256 height 31
click at [882, 91] on div "Common Asset Select American Life Gerber Life Insurance Kemper Life Insurance C…" at bounding box center [754, 102] width 544 height 60
click at [592, 159] on input "text" at bounding box center [618, 165] width 255 height 30
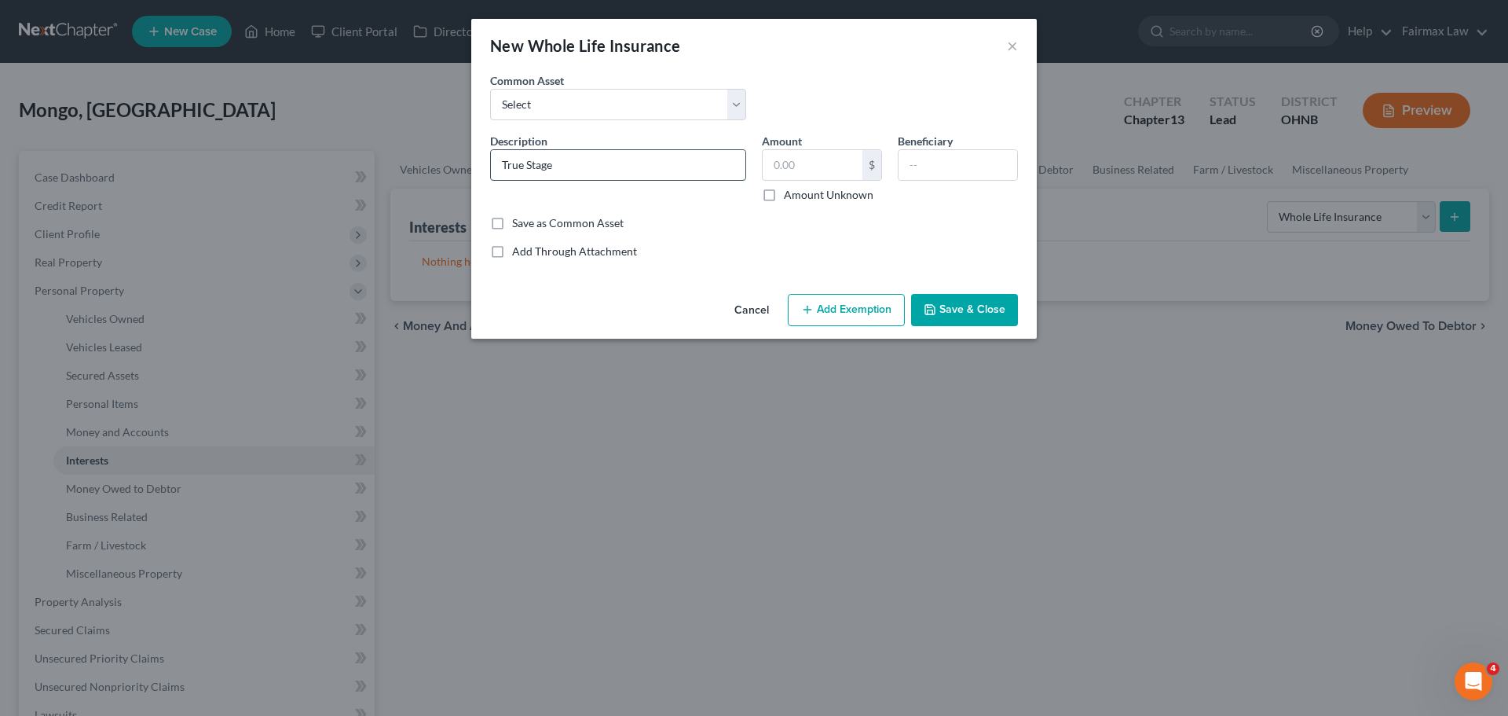
type input "True Stage"
type input "50,000"
click at [907, 156] on input "text" at bounding box center [958, 165] width 119 height 30
click at [926, 163] on input "Elija Harris & Zara Mongo - Children" at bounding box center [958, 165] width 119 height 30
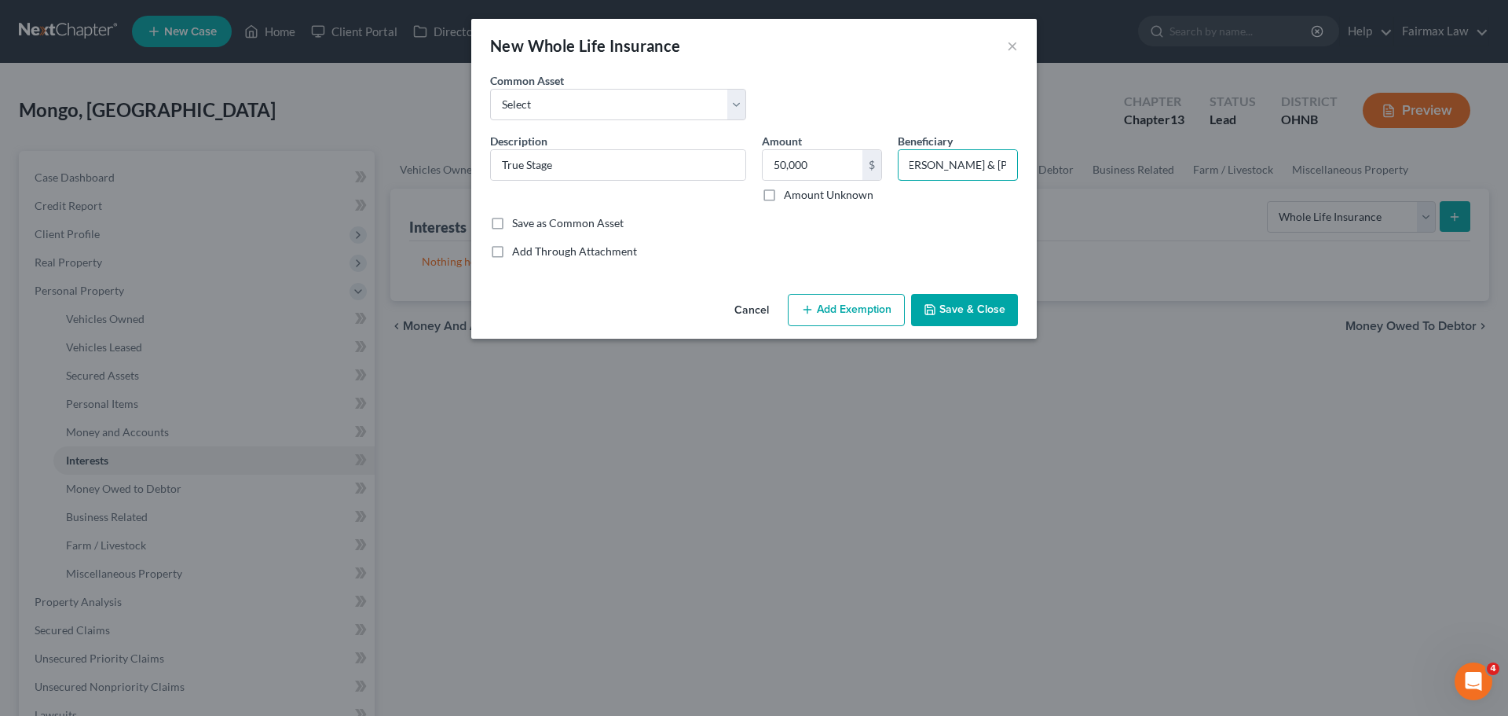
scroll to position [0, 0]
click at [931, 162] on input "Elija Harris & Zara Mongo - Children" at bounding box center [958, 165] width 119 height 30
type input "Elijah Harris & Zara Mongo - Children"
click at [855, 304] on button "Add Exemption" at bounding box center [846, 310] width 117 height 33
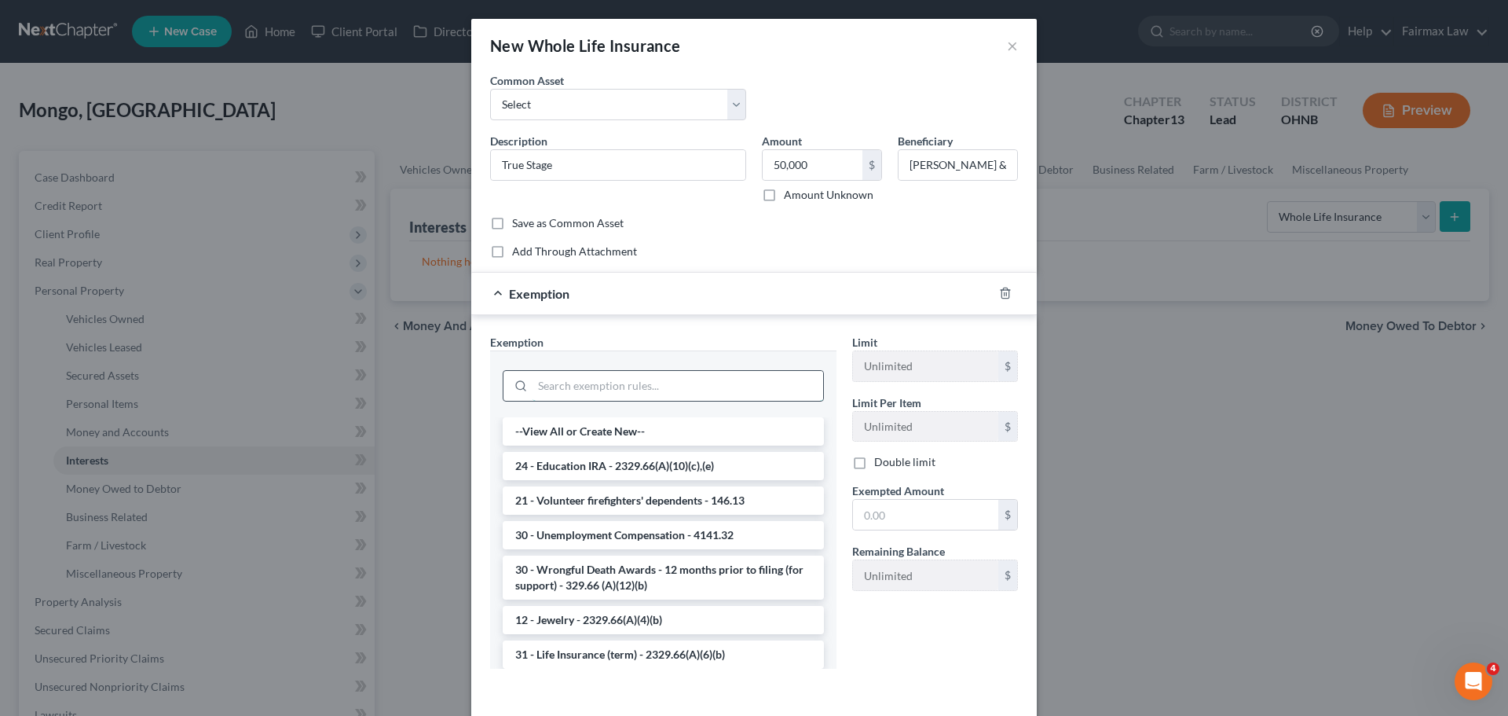
click at [664, 396] on input "search" at bounding box center [678, 386] width 291 height 30
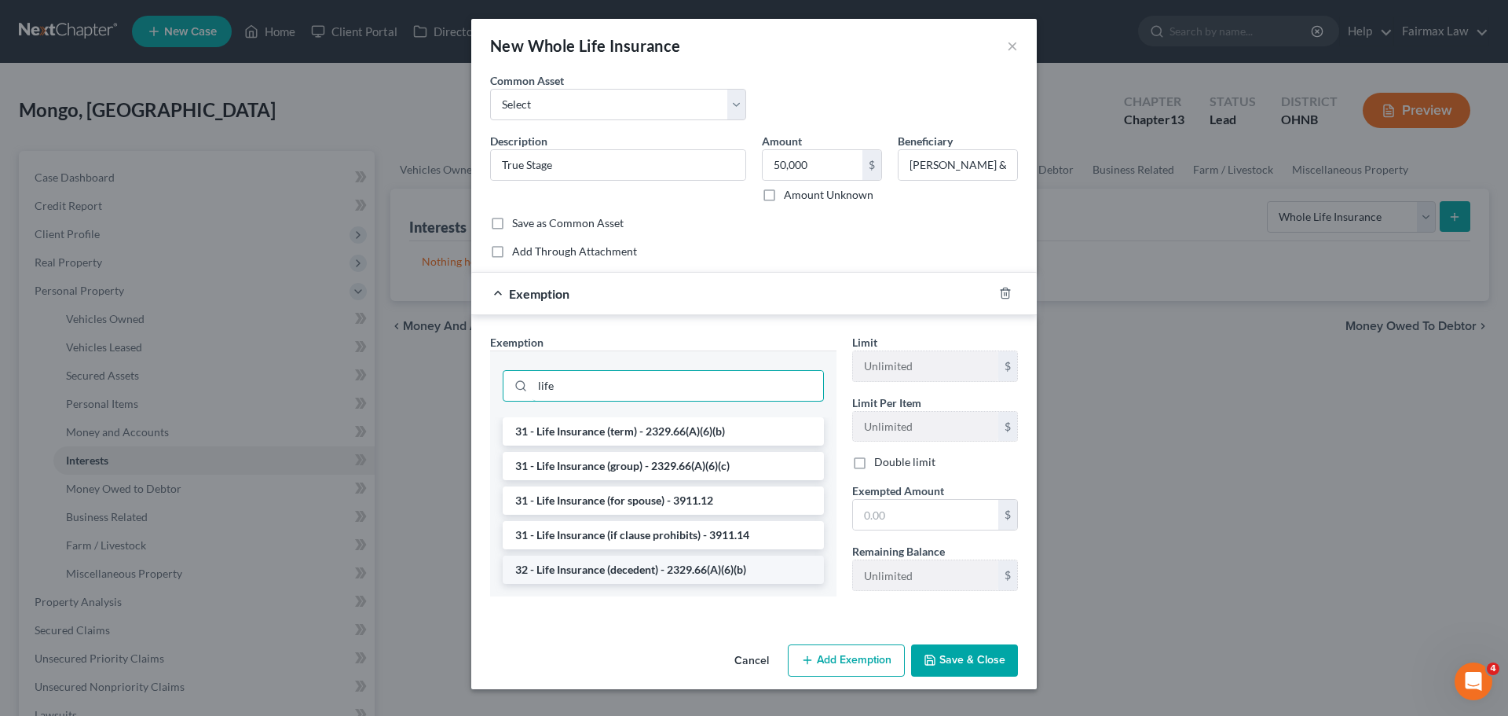
type input "life"
click at [584, 575] on li "32 - Life Insurance (decedent) - 2329.66(A)(6)(b)" at bounding box center [663, 569] width 321 height 28
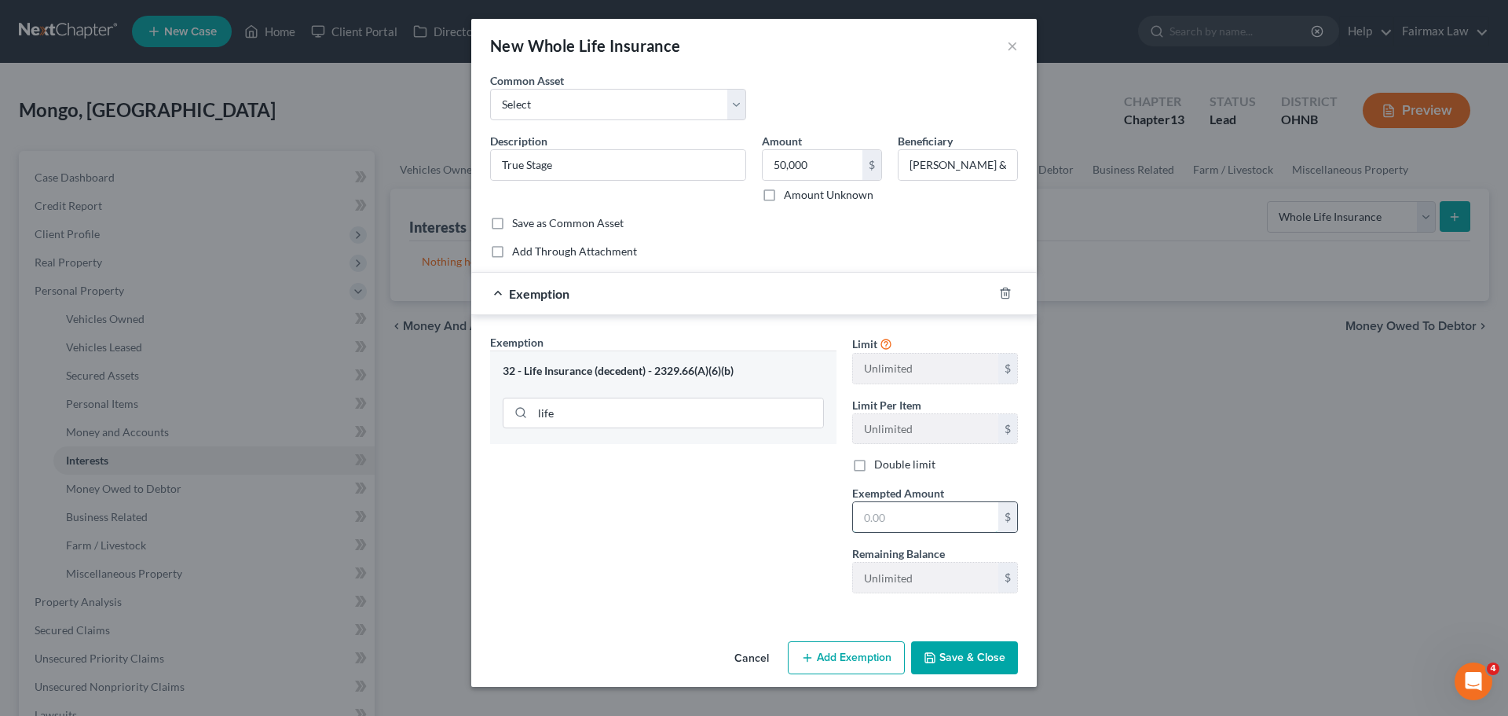
click at [907, 523] on input "text" at bounding box center [925, 517] width 145 height 30
type input "50,000.00"
click at [942, 646] on button "Save & Close" at bounding box center [964, 657] width 107 height 33
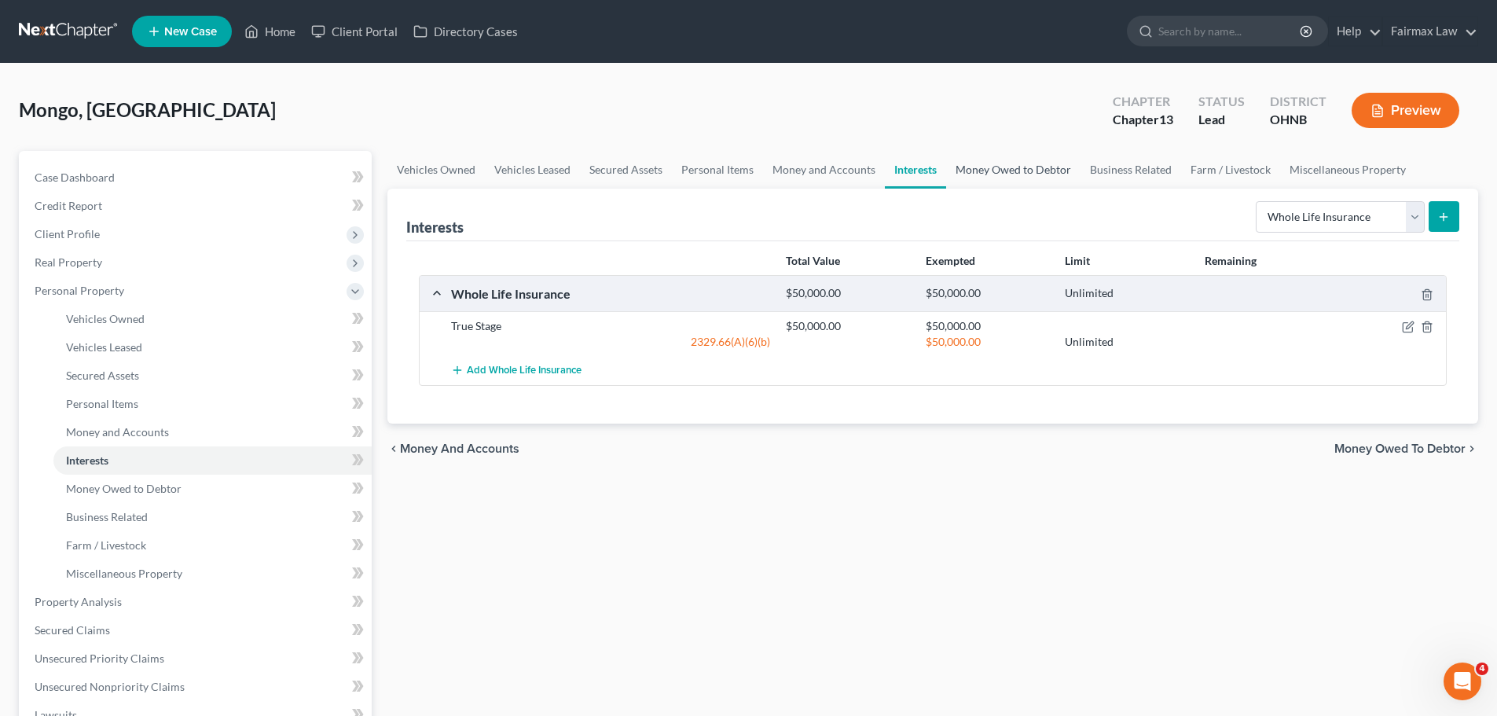
click at [989, 168] on link "Money Owed to Debtor" at bounding box center [1013, 170] width 134 height 38
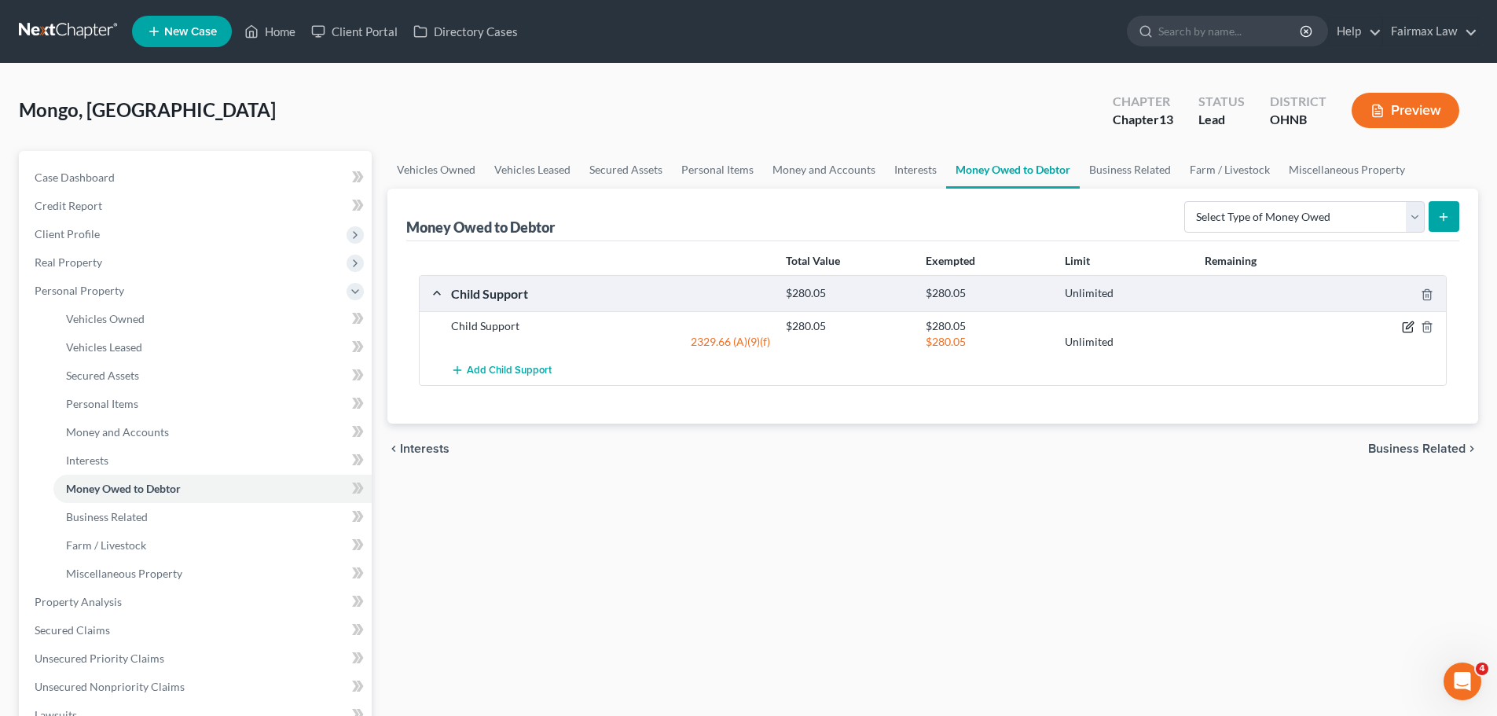
click at [1410, 321] on icon "button" at bounding box center [1407, 327] width 13 height 13
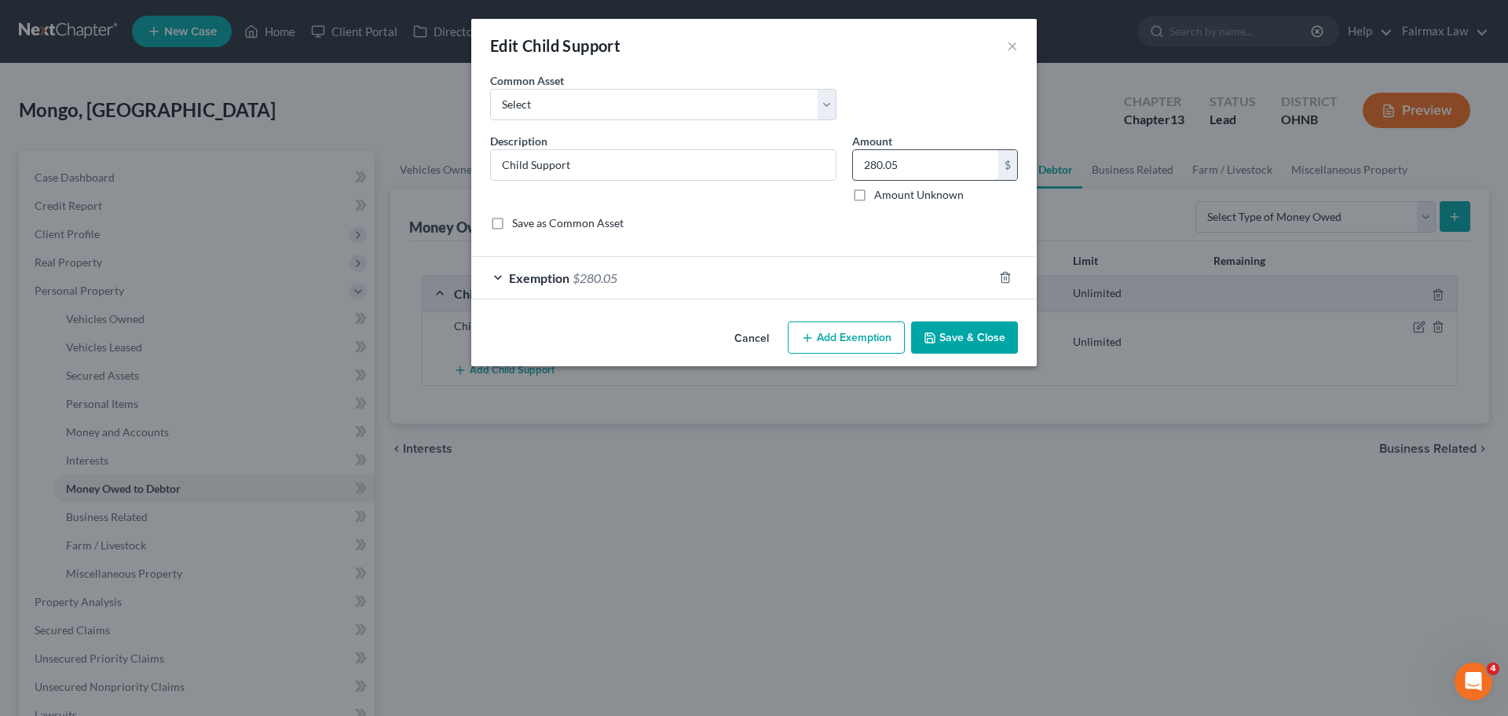
click at [917, 159] on input "280.05" at bounding box center [925, 165] width 145 height 30
type input "4,500.00"
click at [590, 280] on span "$280.05" at bounding box center [595, 277] width 45 height 15
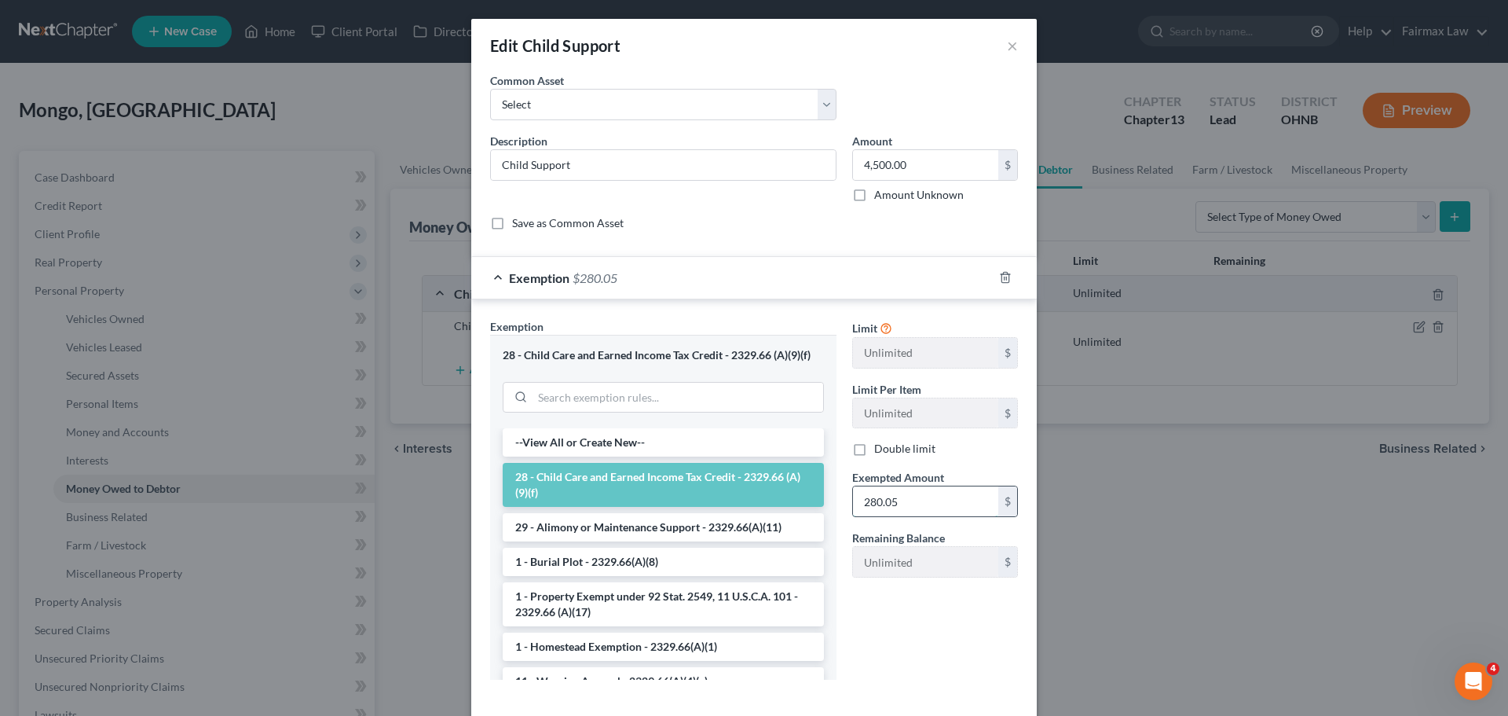
click at [910, 503] on input "280.05" at bounding box center [925, 501] width 145 height 30
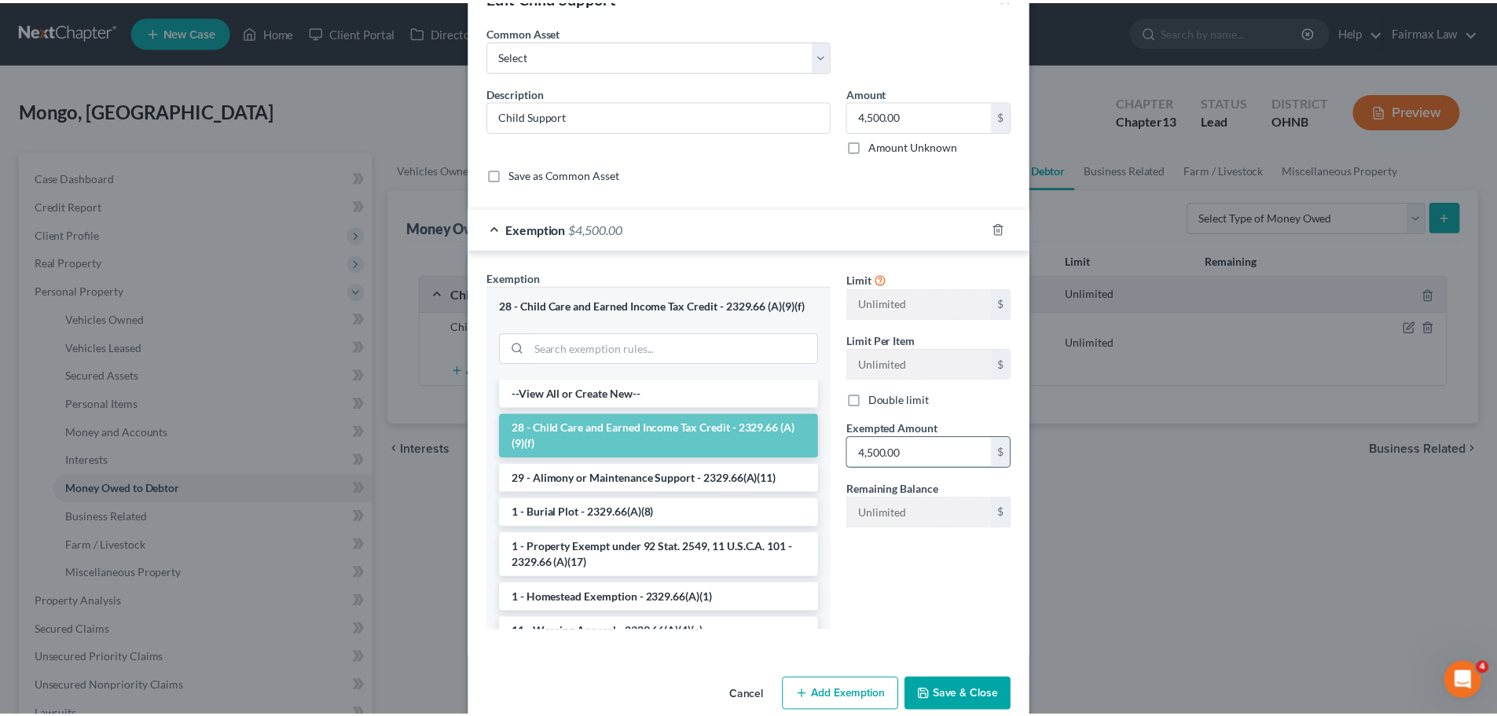
scroll to position [76, 0]
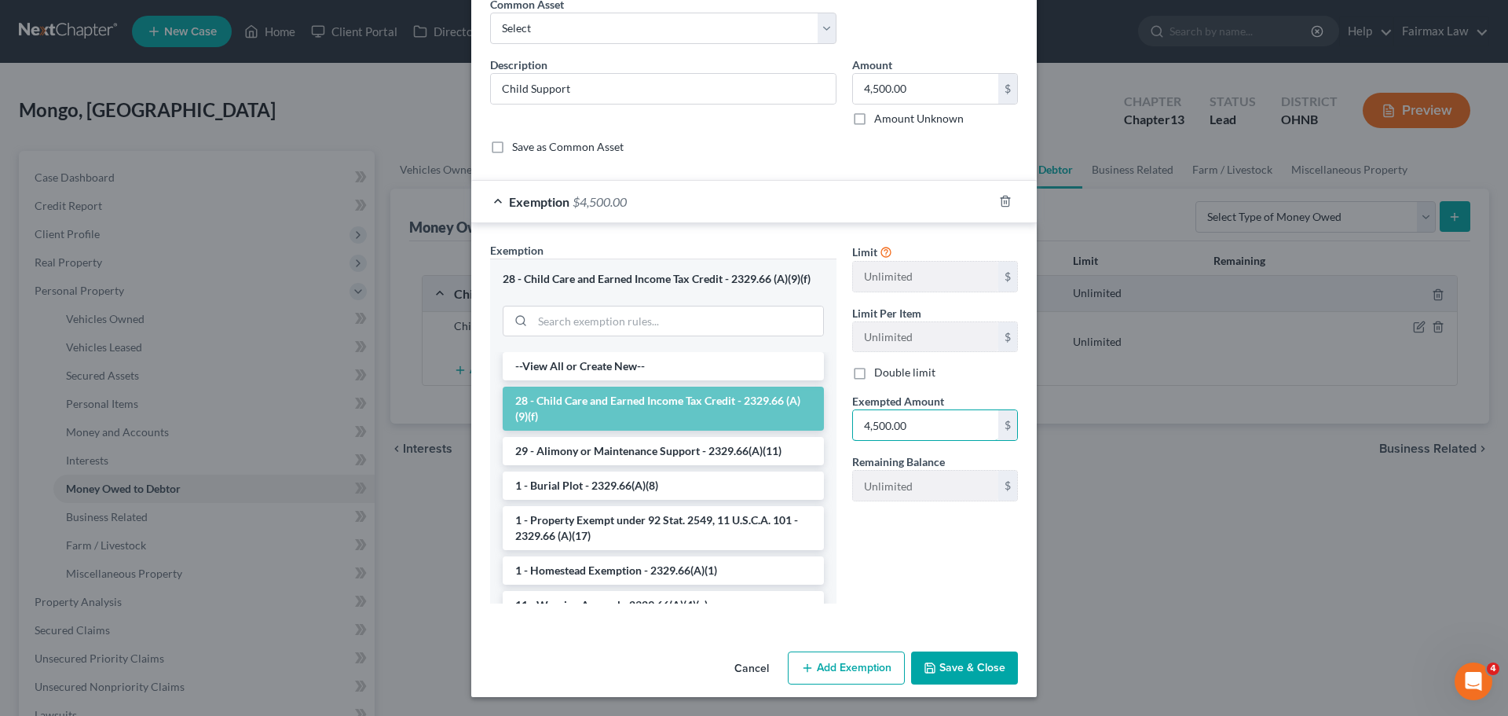
type input "4,500.00"
click at [963, 666] on button "Save & Close" at bounding box center [964, 667] width 107 height 33
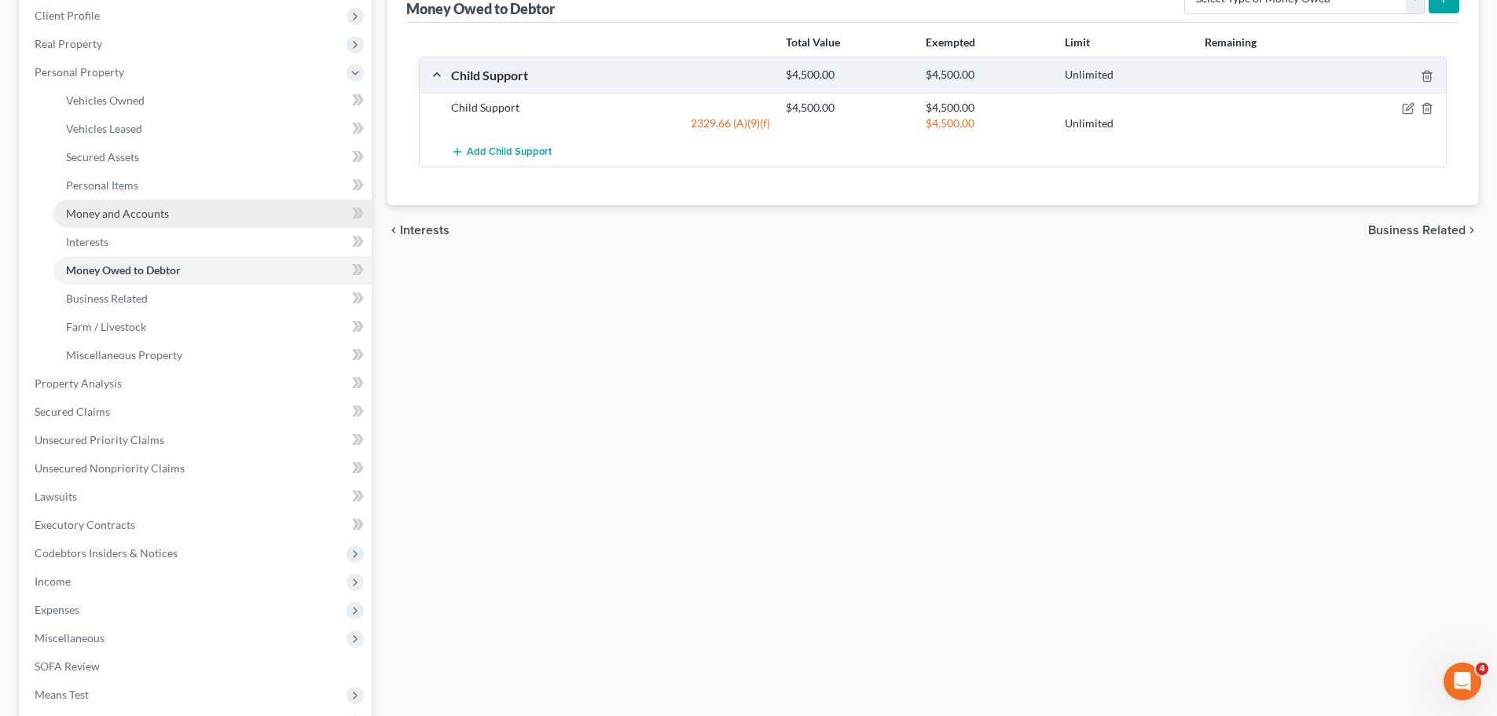
scroll to position [236, 0]
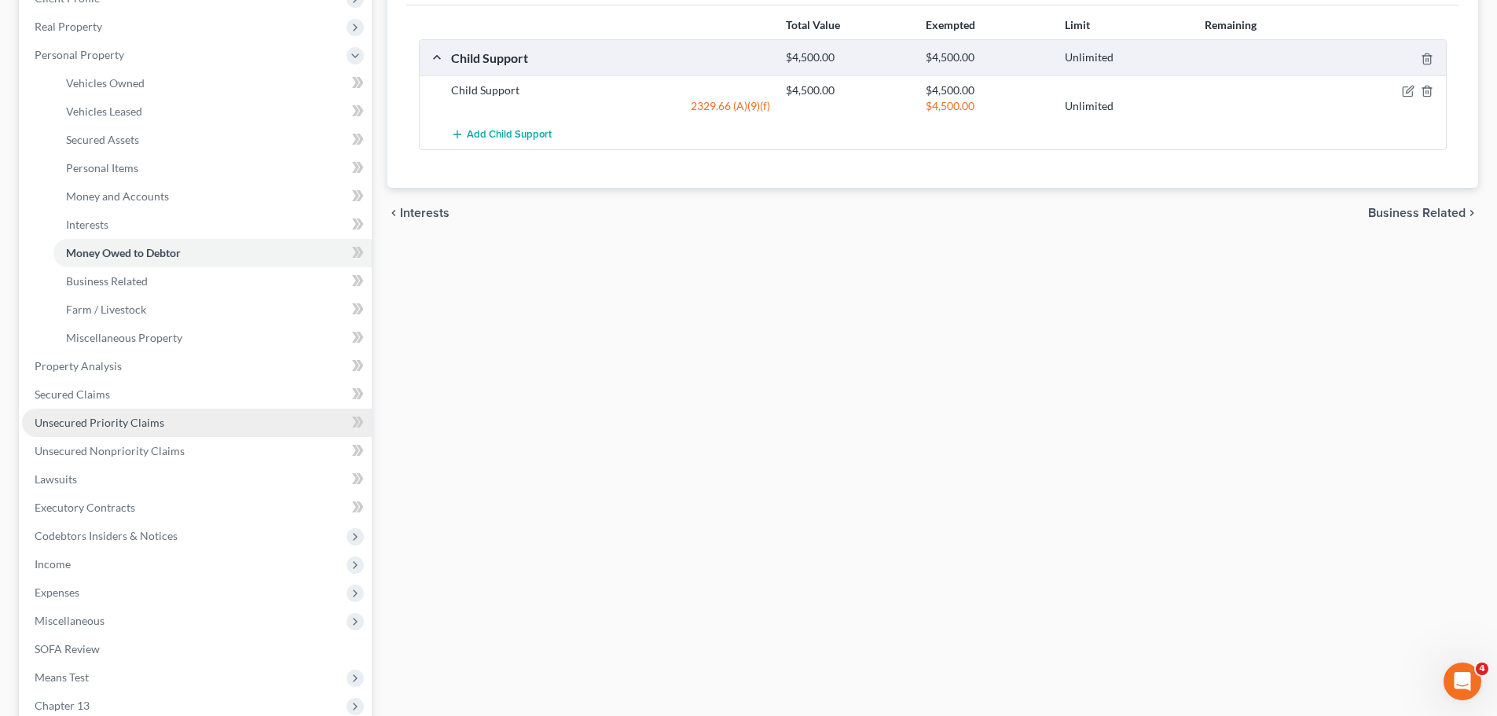
click at [86, 422] on span "Unsecured Priority Claims" at bounding box center [100, 422] width 130 height 13
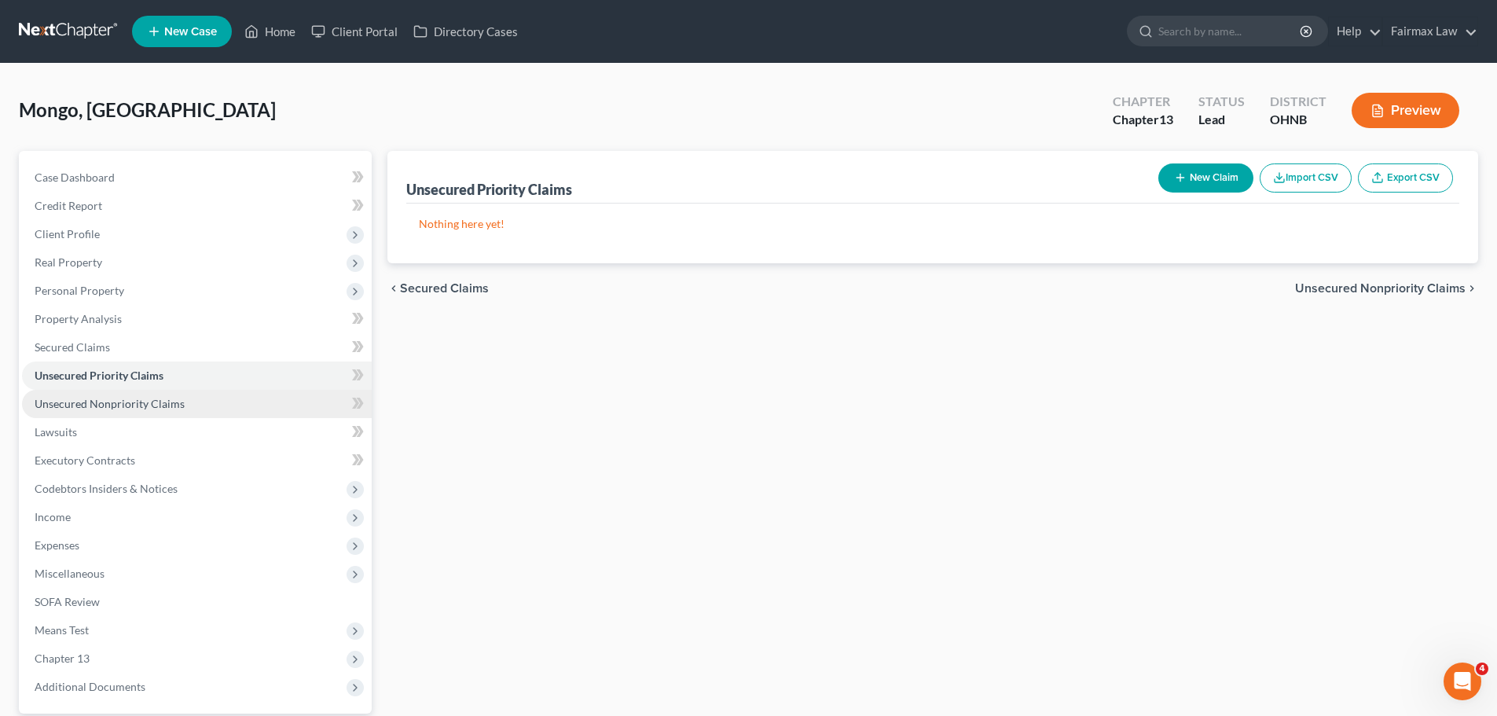
click at [101, 409] on span "Unsecured Nonpriority Claims" at bounding box center [110, 403] width 150 height 13
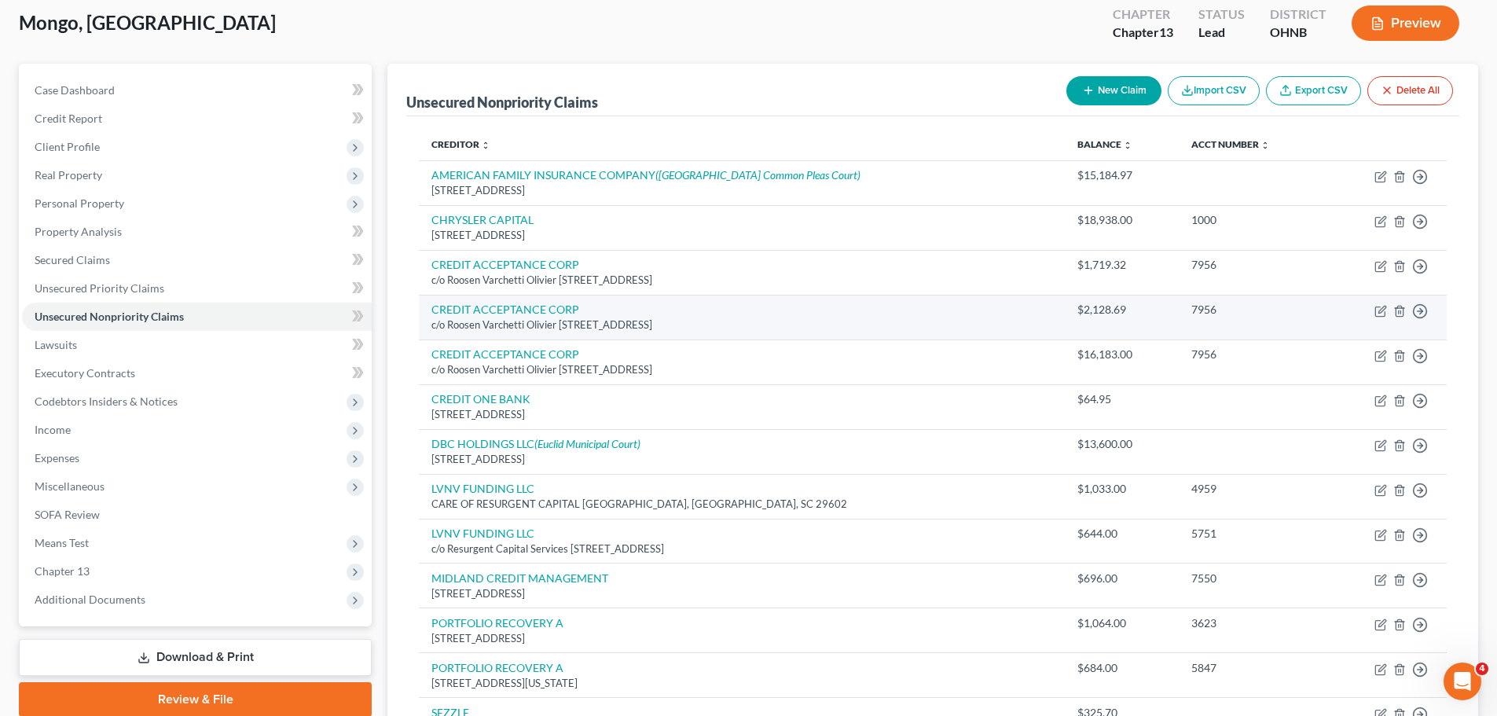
scroll to position [36, 0]
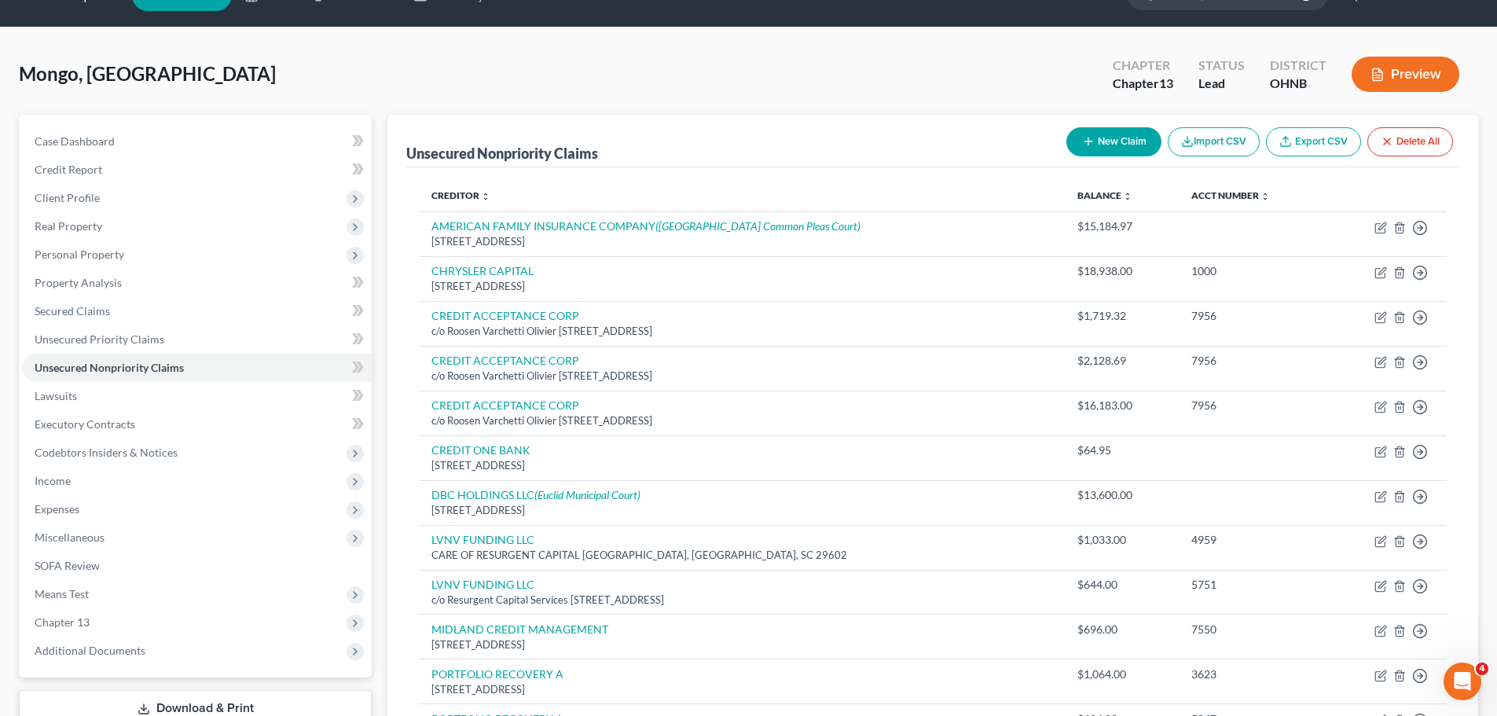
click at [1127, 148] on button "New Claim" at bounding box center [1113, 141] width 95 height 29
select select "0"
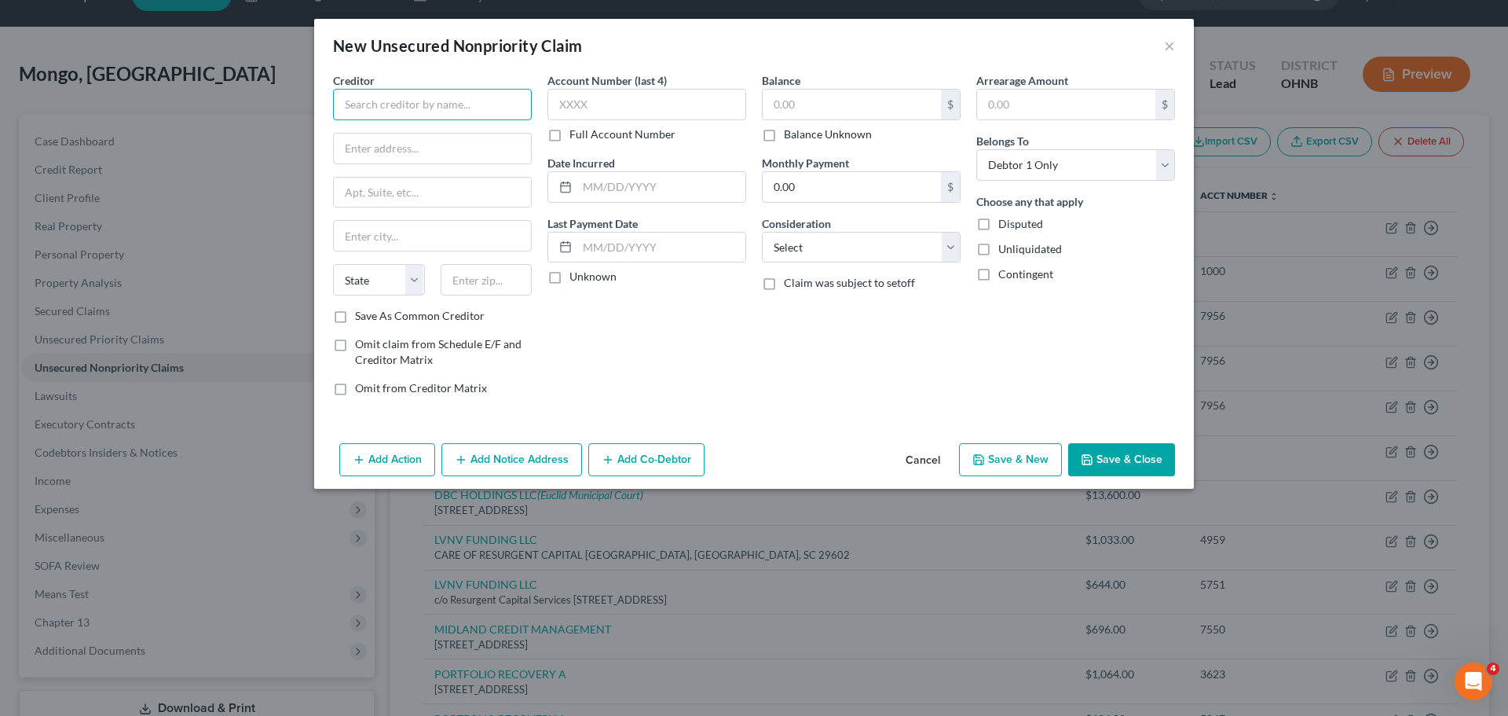
click at [500, 114] on input "text" at bounding box center [432, 104] width 199 height 31
click at [1161, 42] on div "New Unsecured Nonpriority Claim ×" at bounding box center [754, 45] width 880 height 53
click at [1173, 46] on button "×" at bounding box center [1169, 45] width 11 height 19
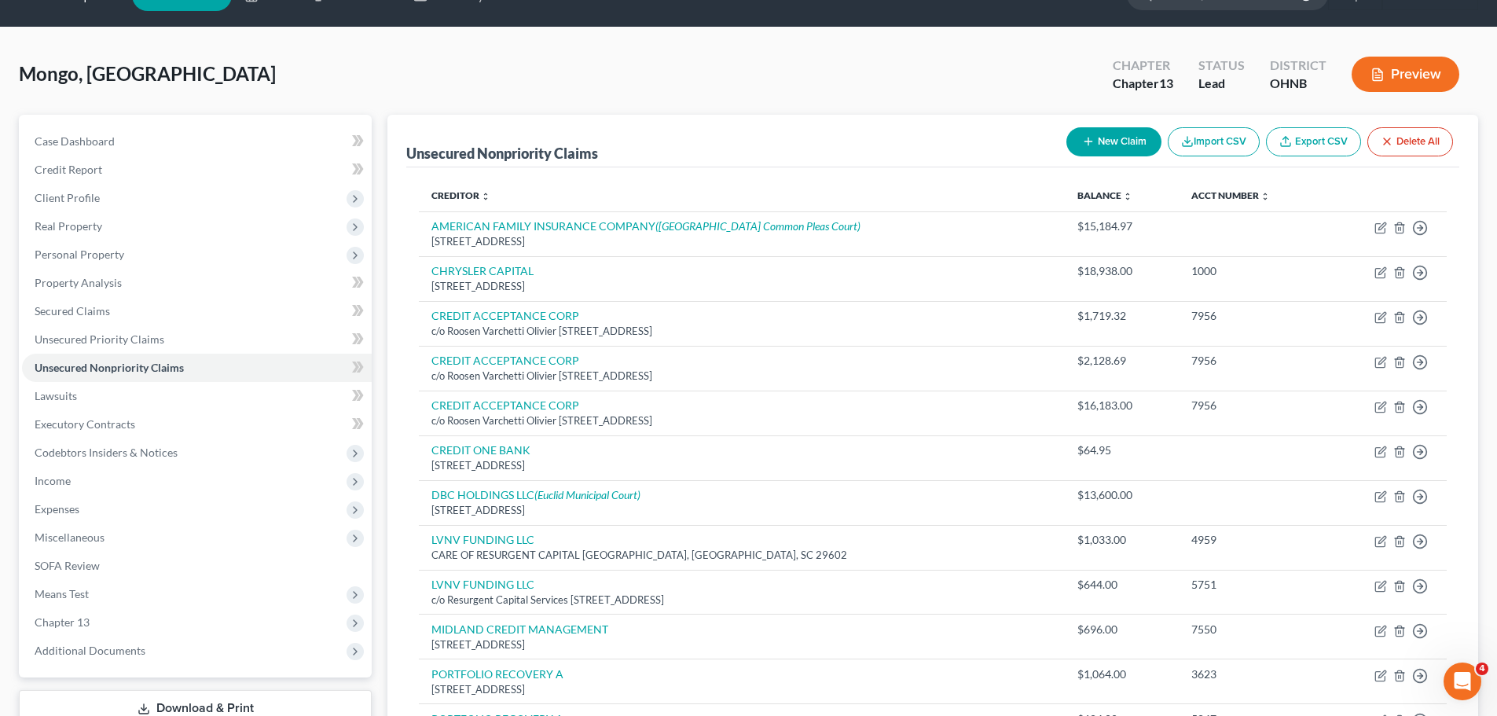
click at [1094, 148] on button "New Claim" at bounding box center [1113, 141] width 95 height 29
select select "0"
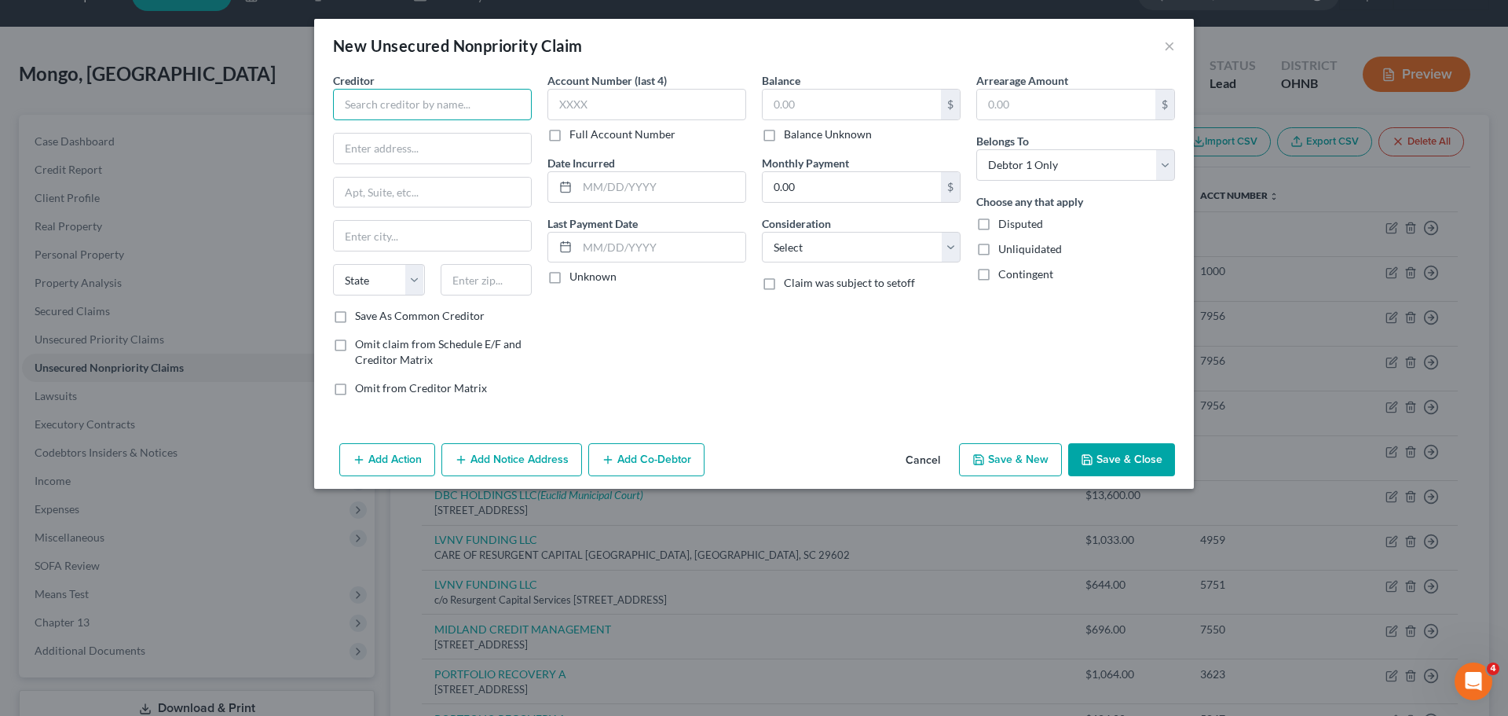
click at [429, 96] on input "text" at bounding box center [432, 104] width 199 height 31
click at [801, 97] on input "text" at bounding box center [852, 105] width 178 height 30
type input "Embridge"
type input "800.00"
click at [594, 113] on input "text" at bounding box center [647, 104] width 199 height 31
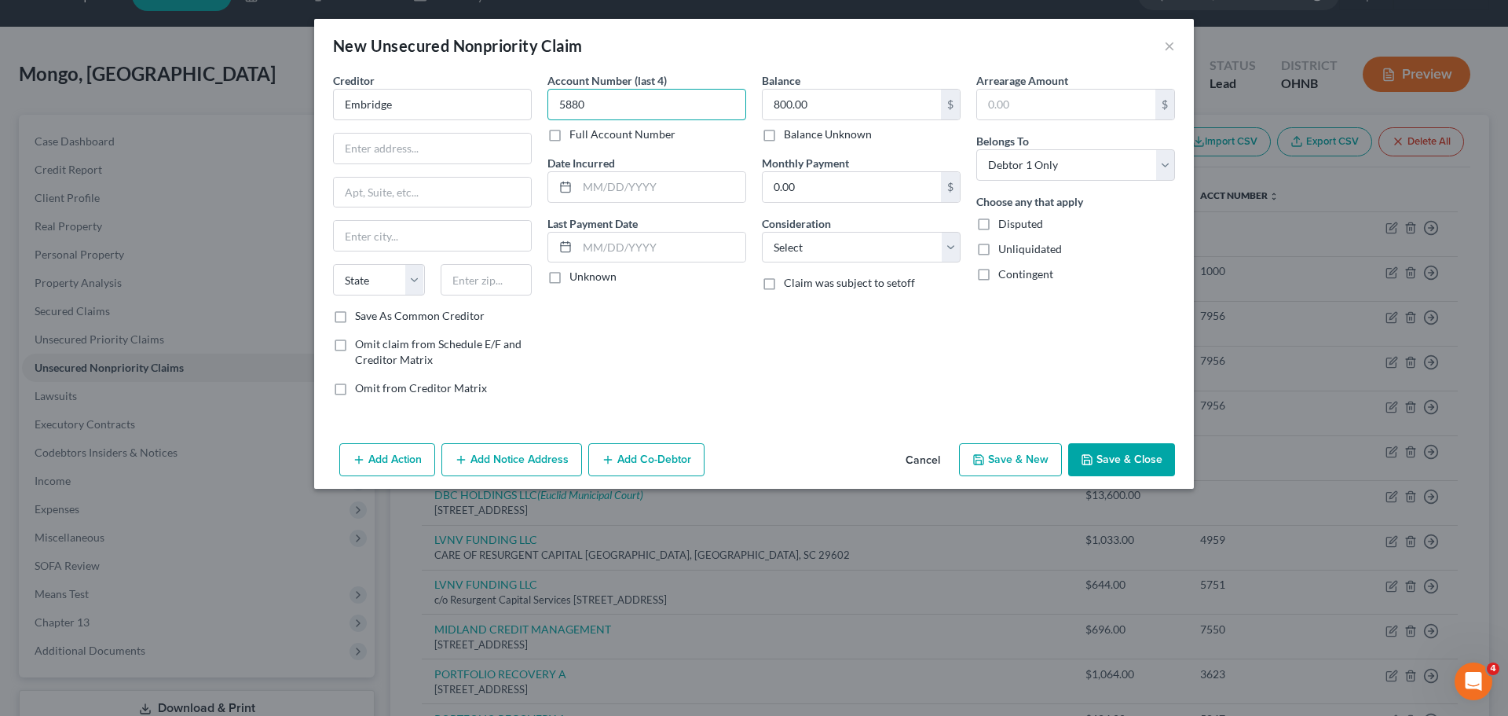
type input "5880"
click at [359, 106] on input "Embridge" at bounding box center [432, 104] width 199 height 31
click at [442, 115] on input "Enbridge" at bounding box center [432, 104] width 199 height 31
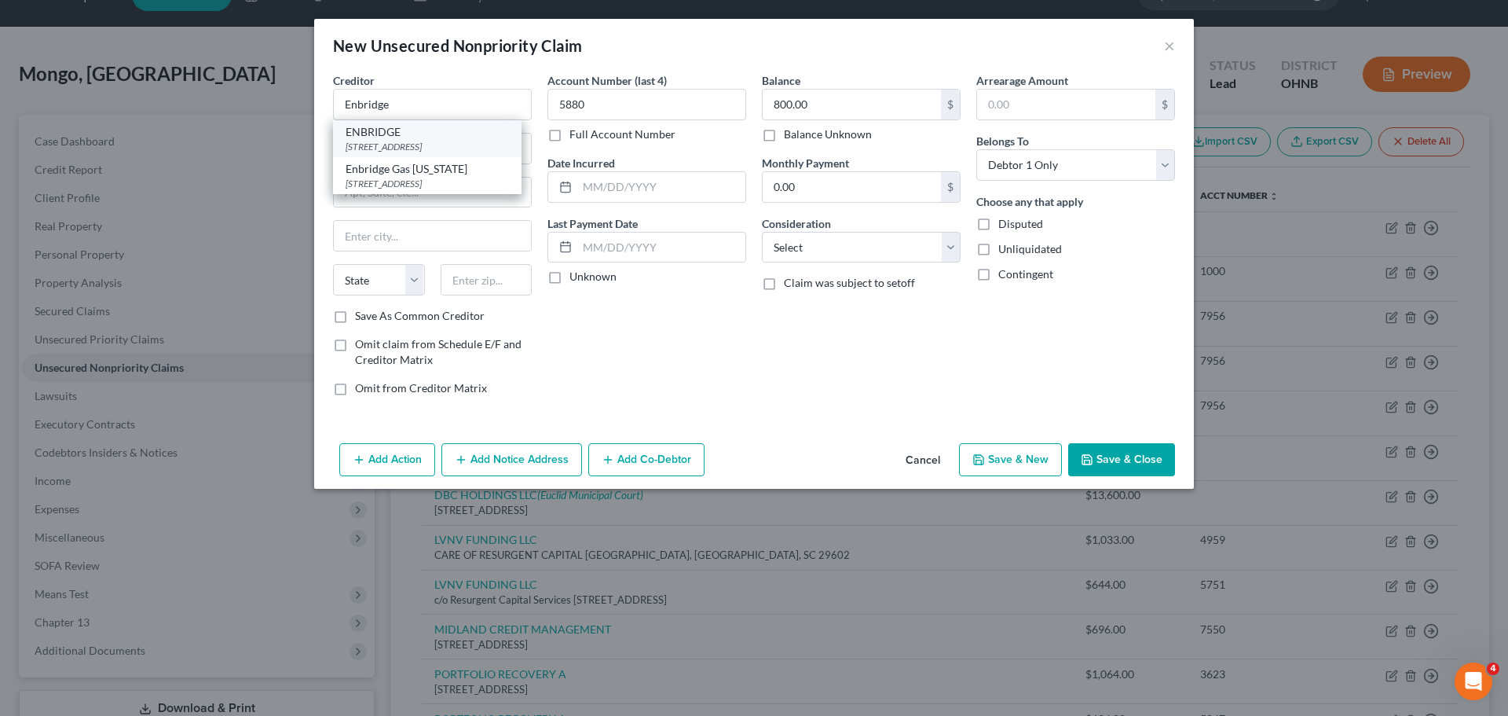
click at [425, 133] on div "ENBRIDGE" at bounding box center [427, 132] width 163 height 16
type input "ENBRIDGE"
type input "1201 E 55th St"
type input "[GEOGRAPHIC_DATA]"
select select "36"
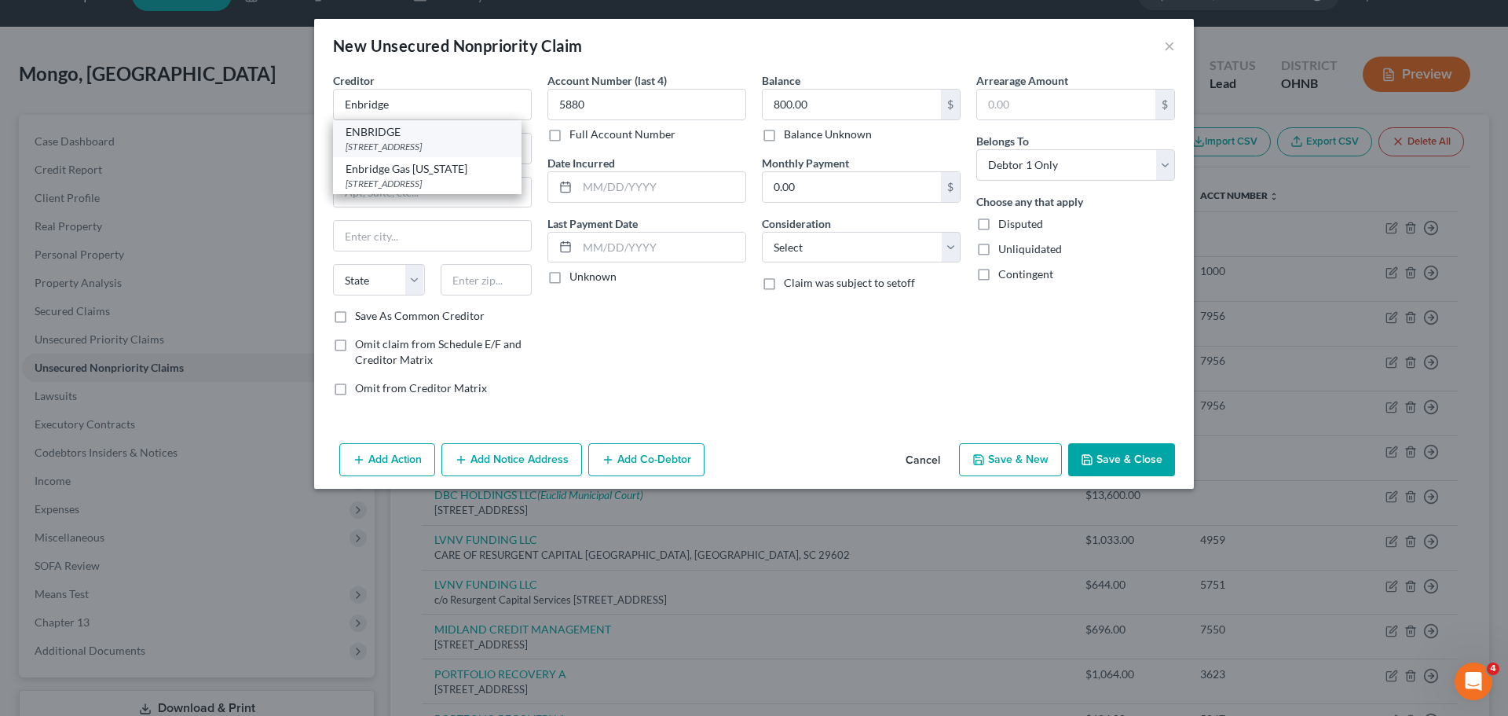
type input "44103"
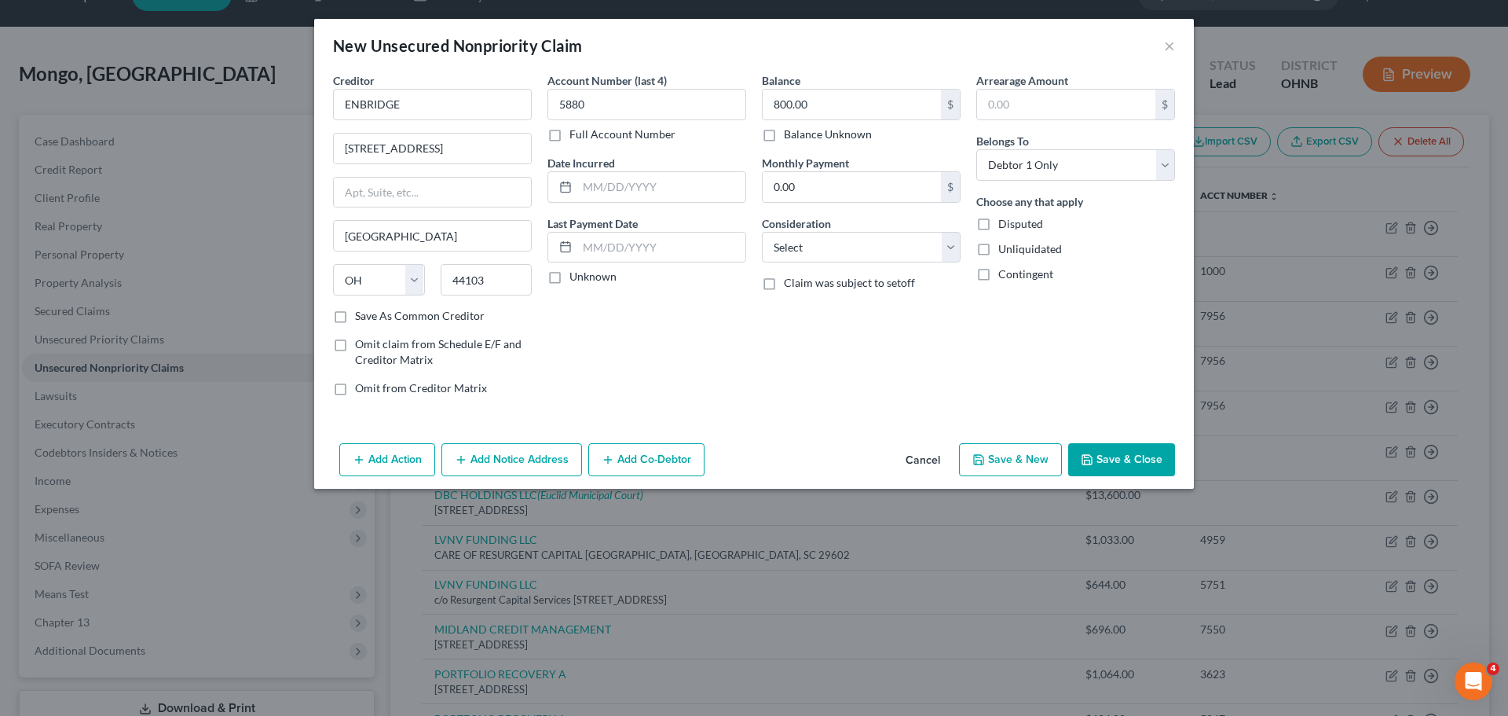
click at [1154, 454] on button "Save & Close" at bounding box center [1121, 459] width 107 height 33
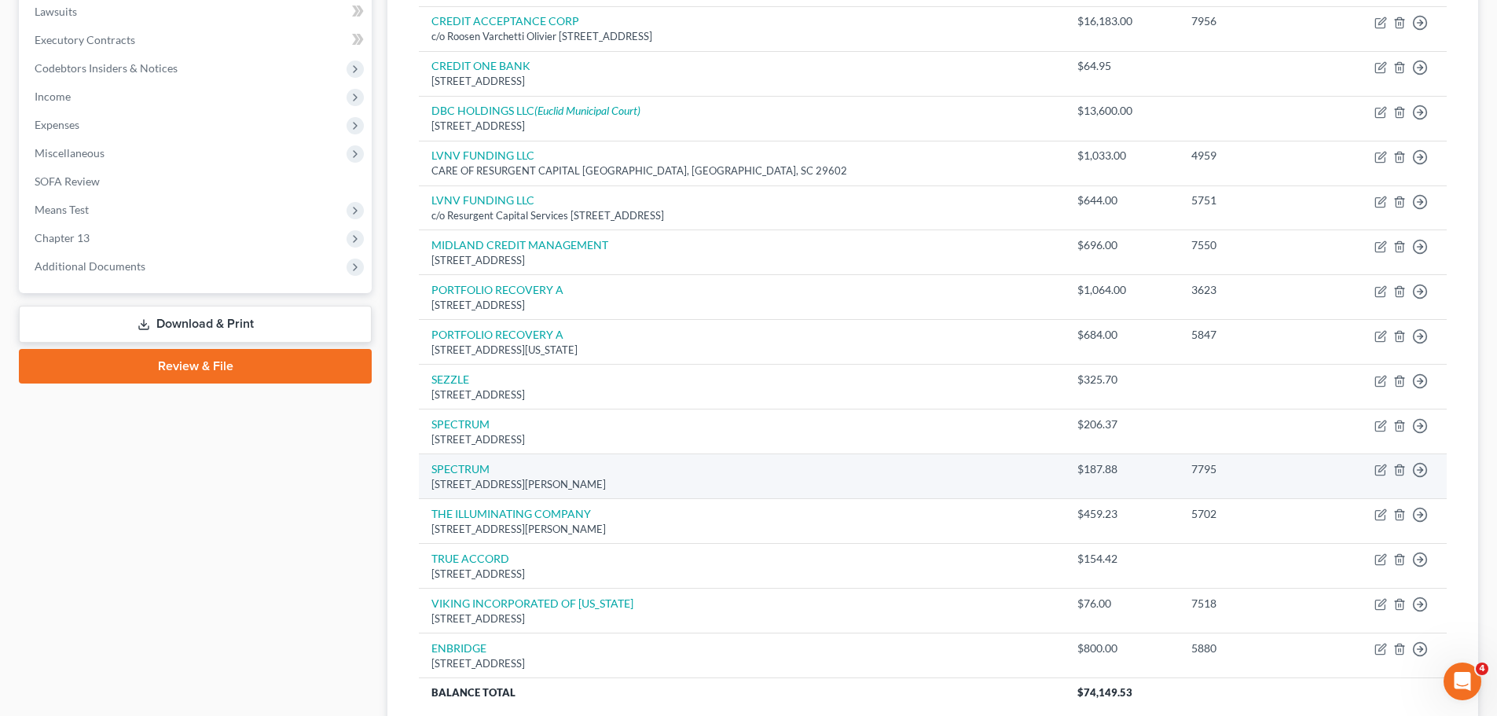
scroll to position [393, 0]
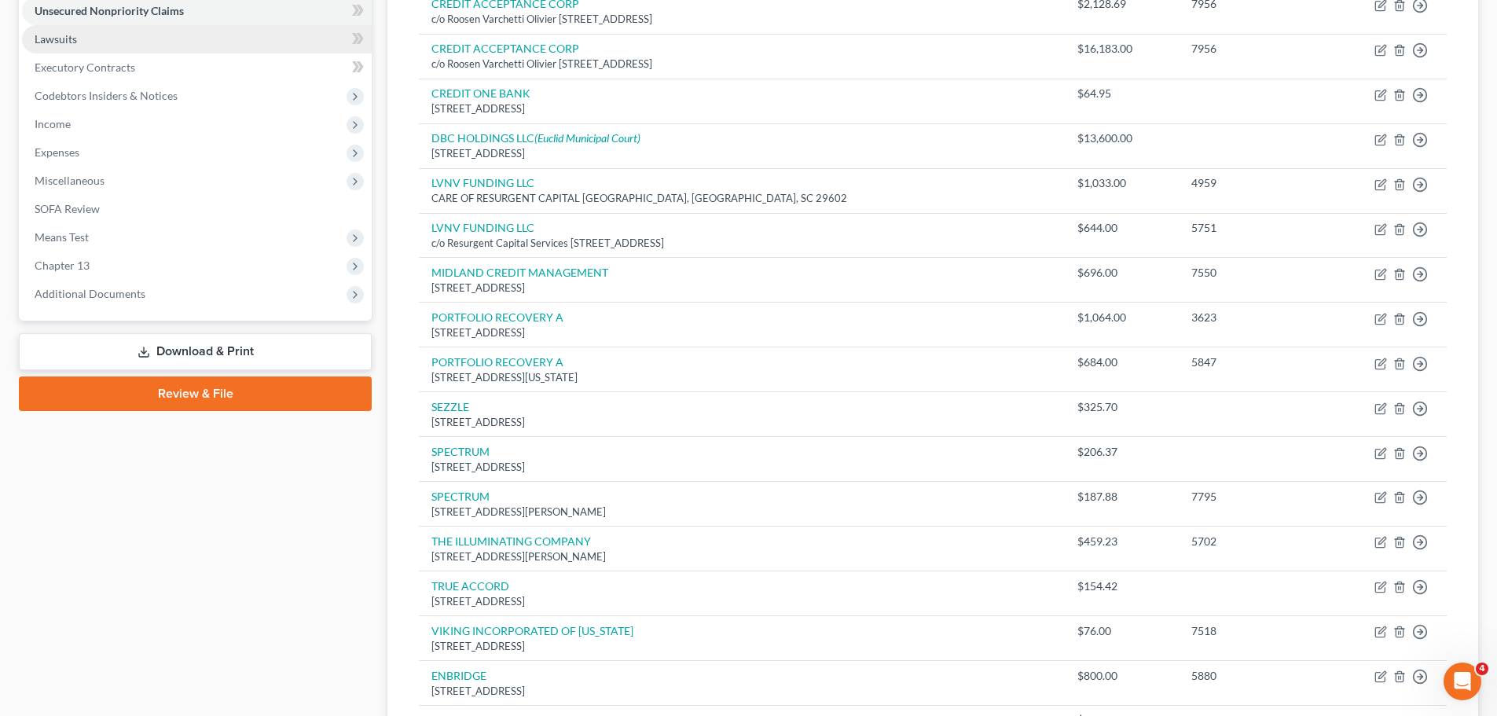
click at [62, 38] on span "Lawsuits" at bounding box center [56, 38] width 42 height 13
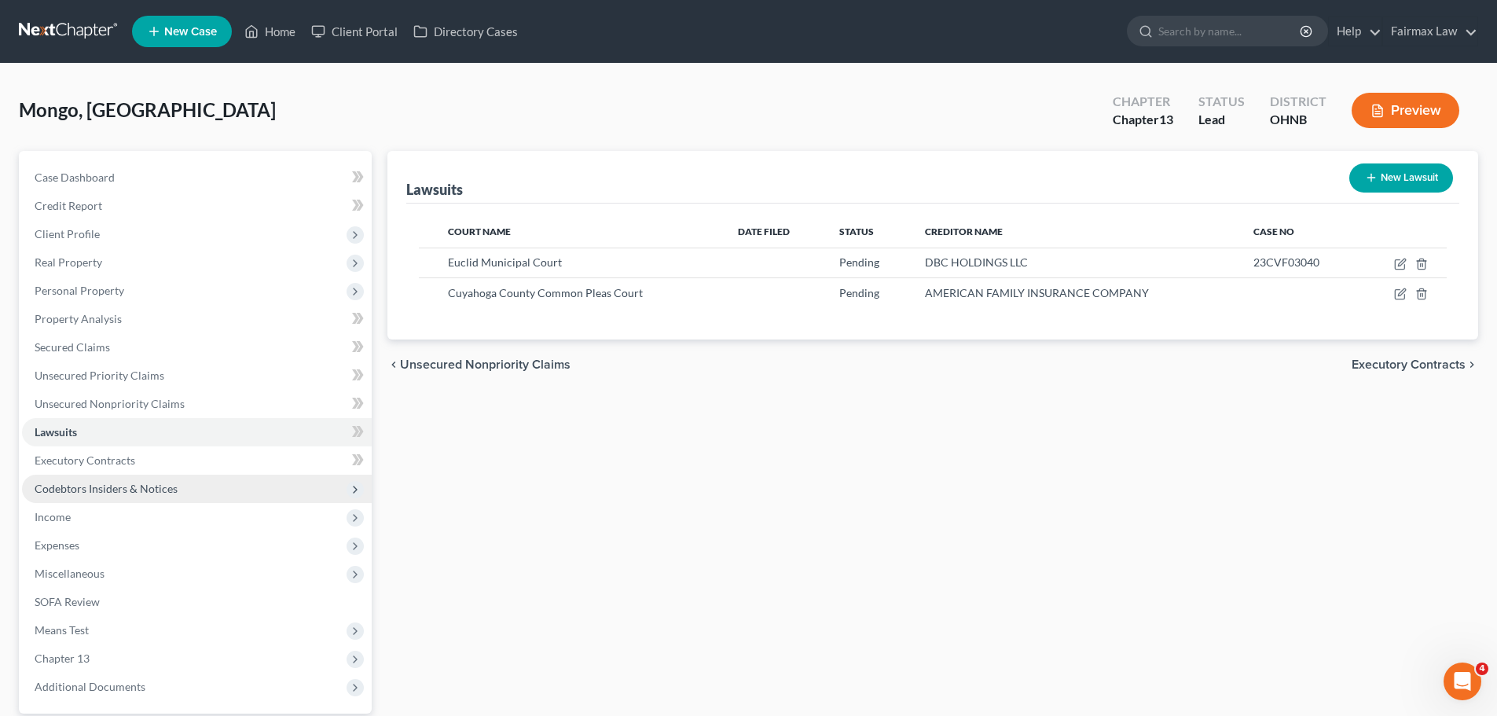
click at [176, 478] on span "Codebtors Insiders & Notices" at bounding box center [197, 488] width 350 height 28
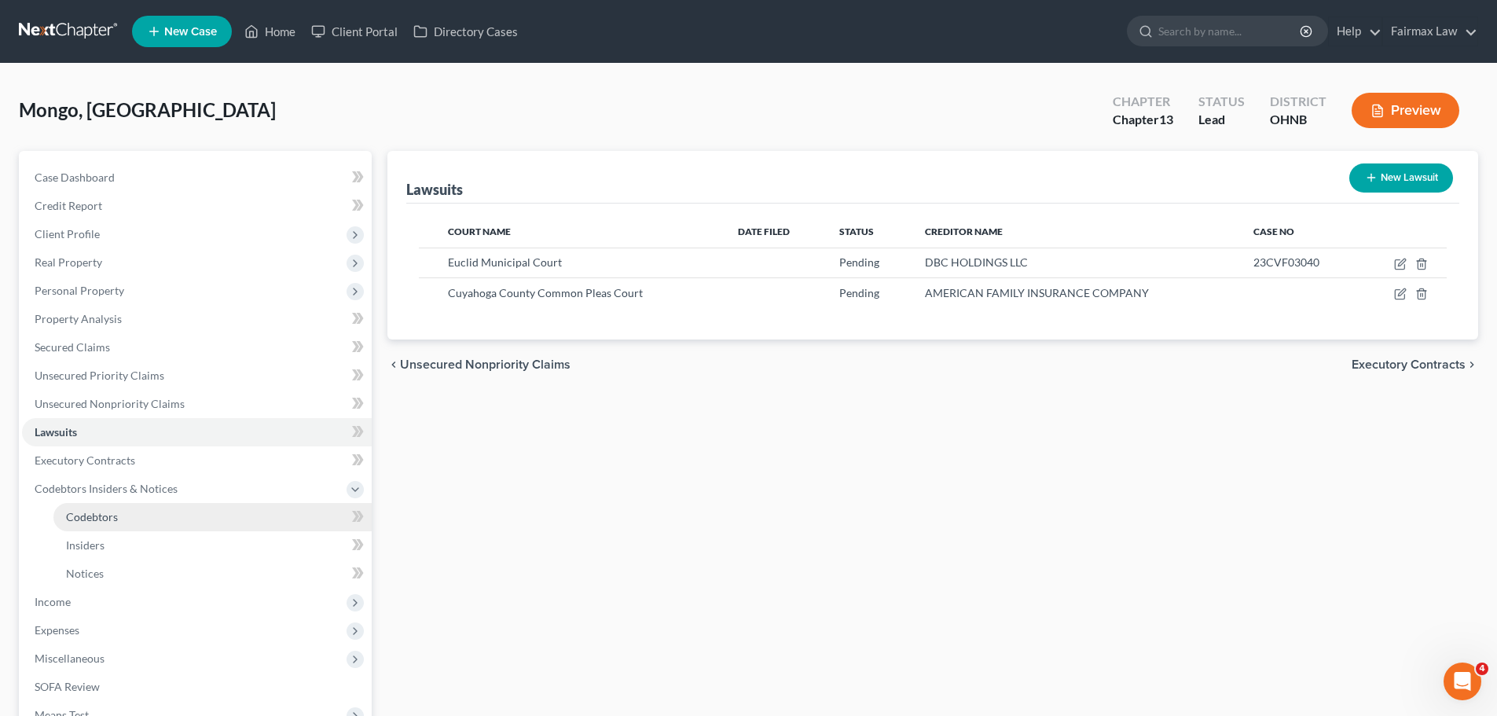
click at [137, 507] on link "Codebtors" at bounding box center [212, 517] width 318 height 28
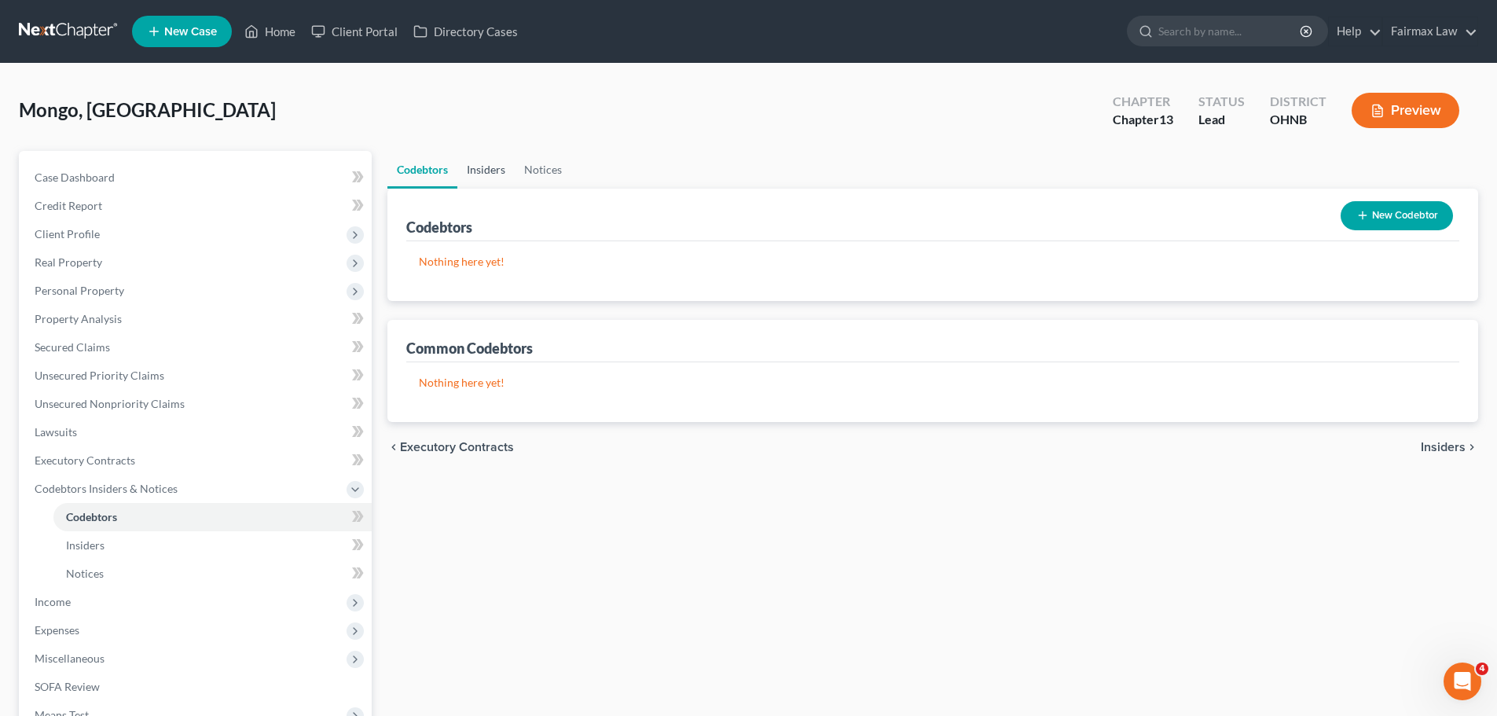
click at [502, 175] on link "Insiders" at bounding box center [485, 170] width 57 height 38
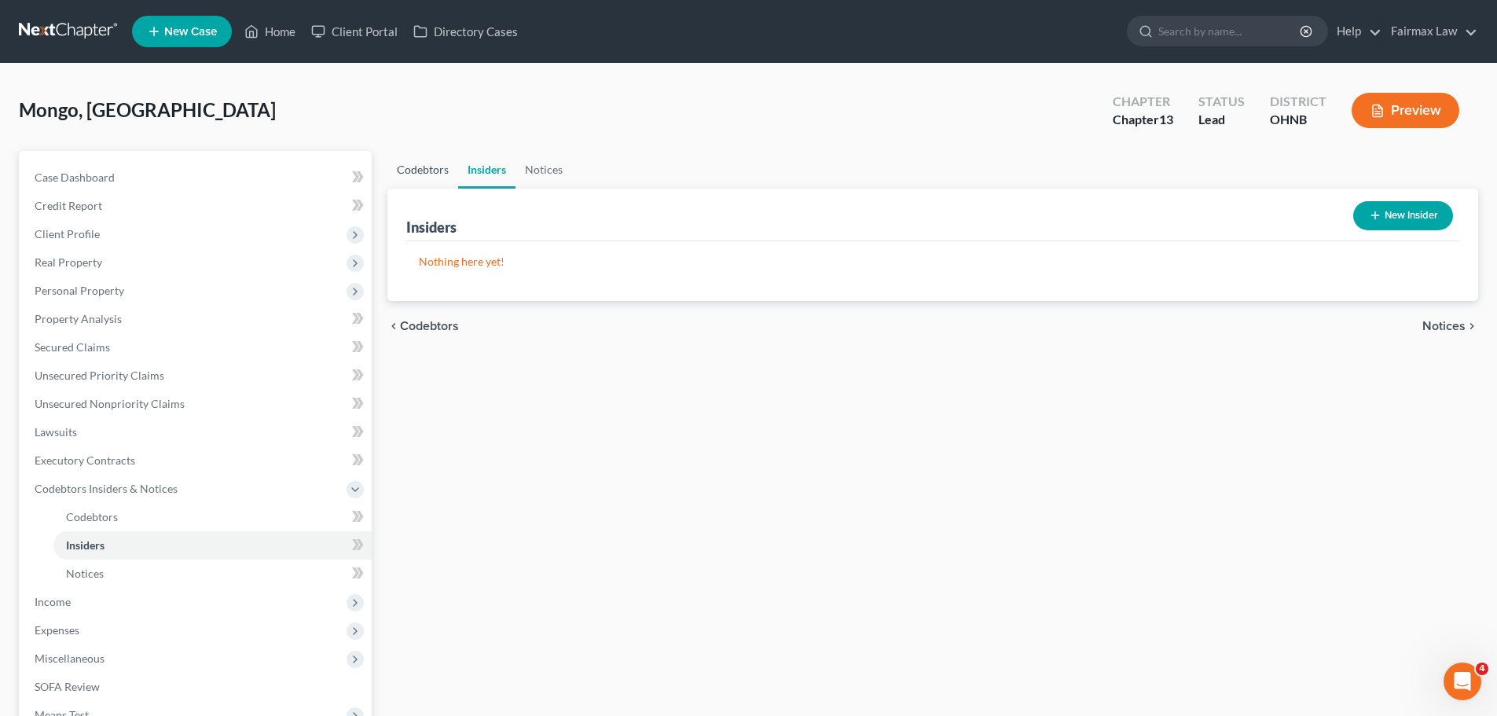
click at [444, 174] on link "Codebtors" at bounding box center [422, 170] width 71 height 38
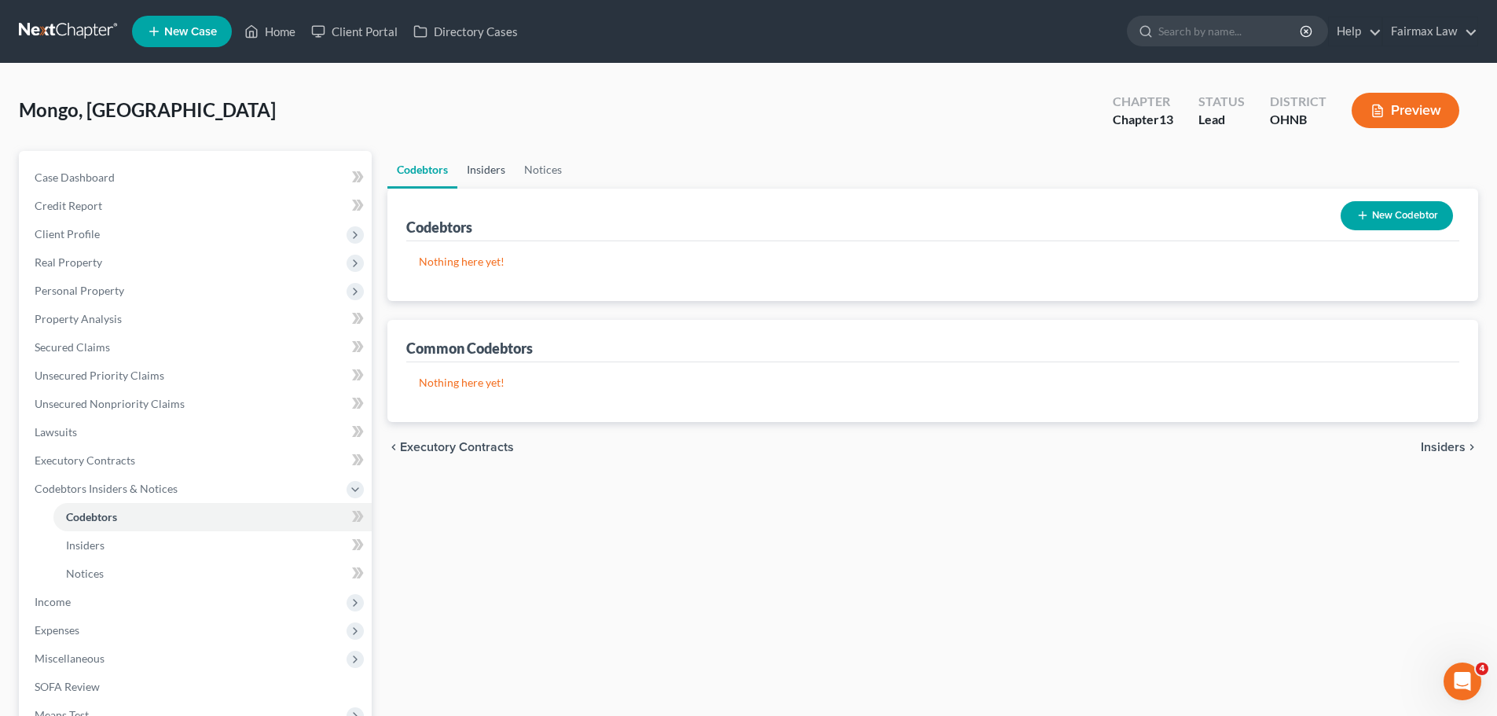
click at [496, 169] on link "Insiders" at bounding box center [485, 170] width 57 height 38
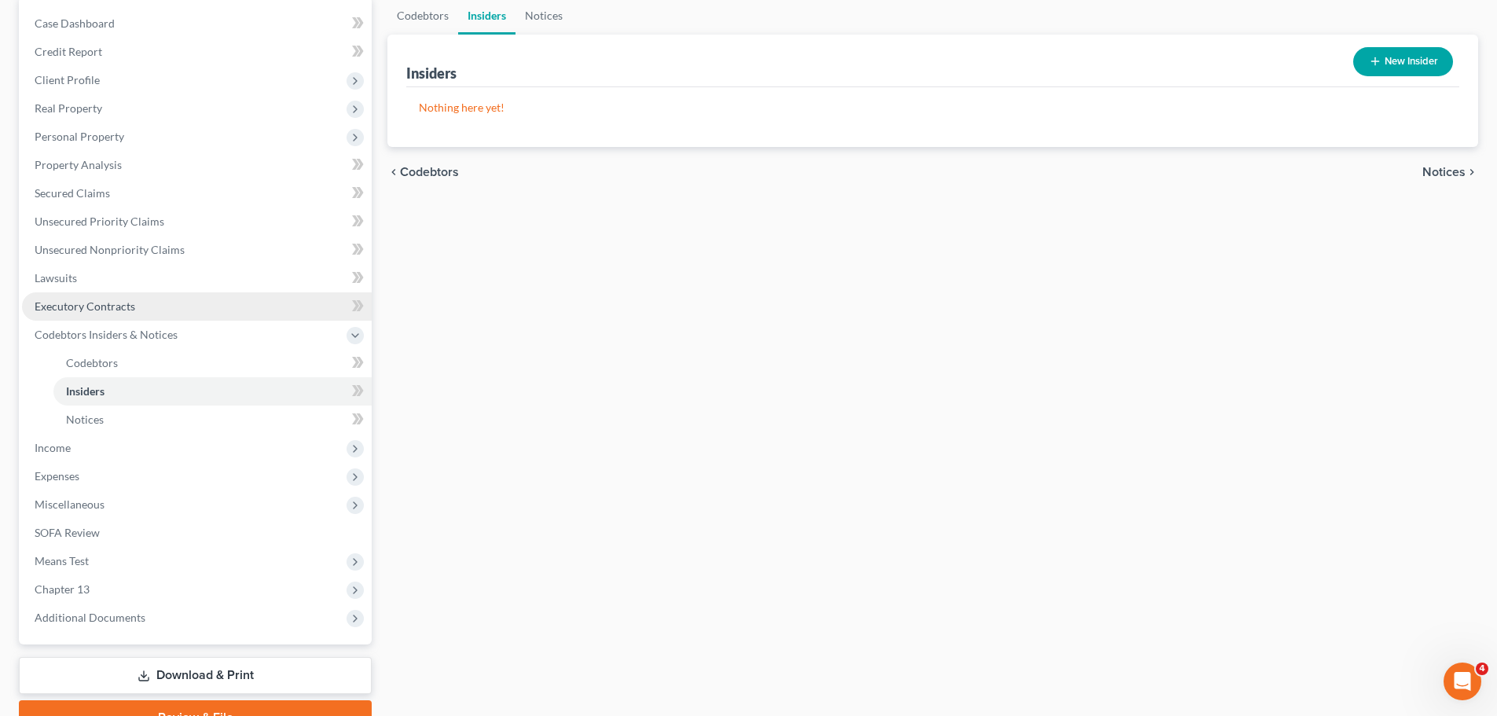
scroll to position [157, 0]
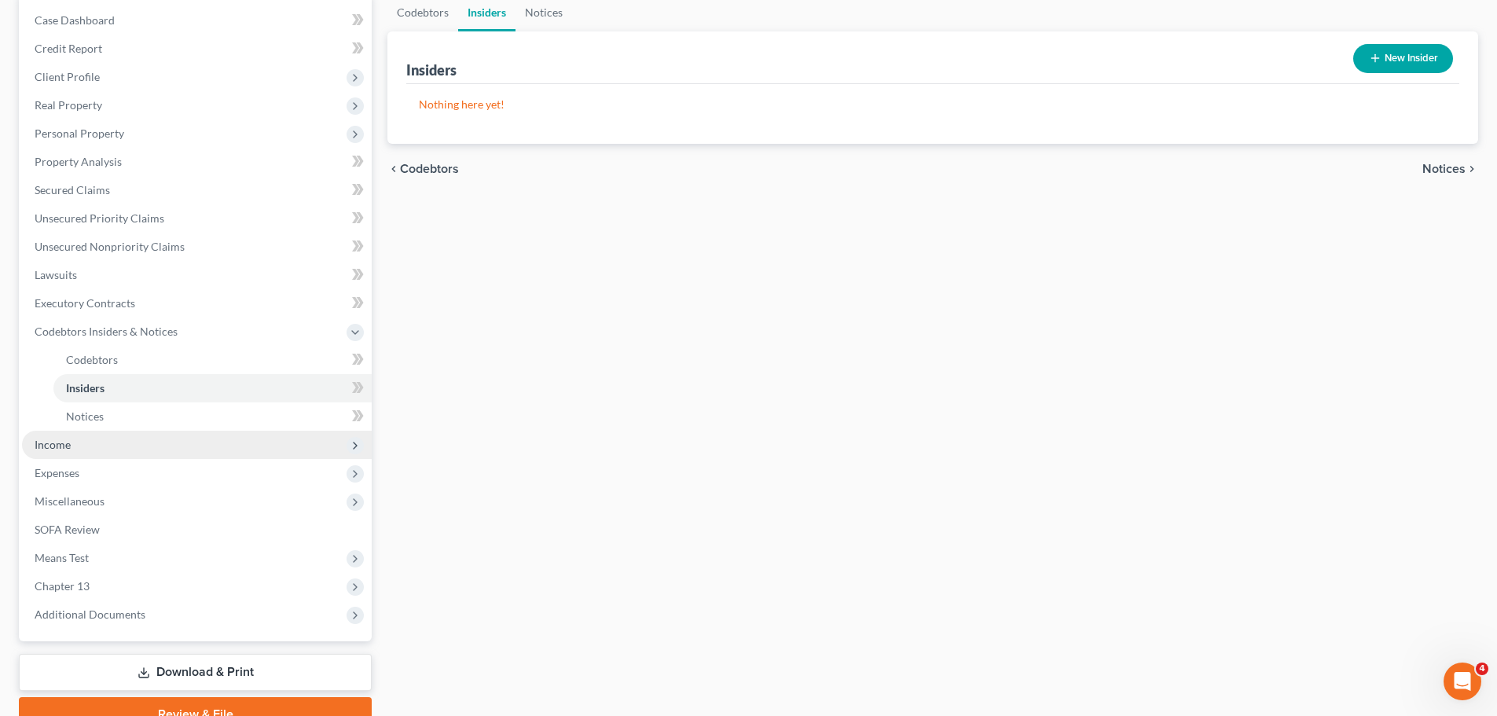
click at [86, 449] on span "Income" at bounding box center [197, 444] width 350 height 28
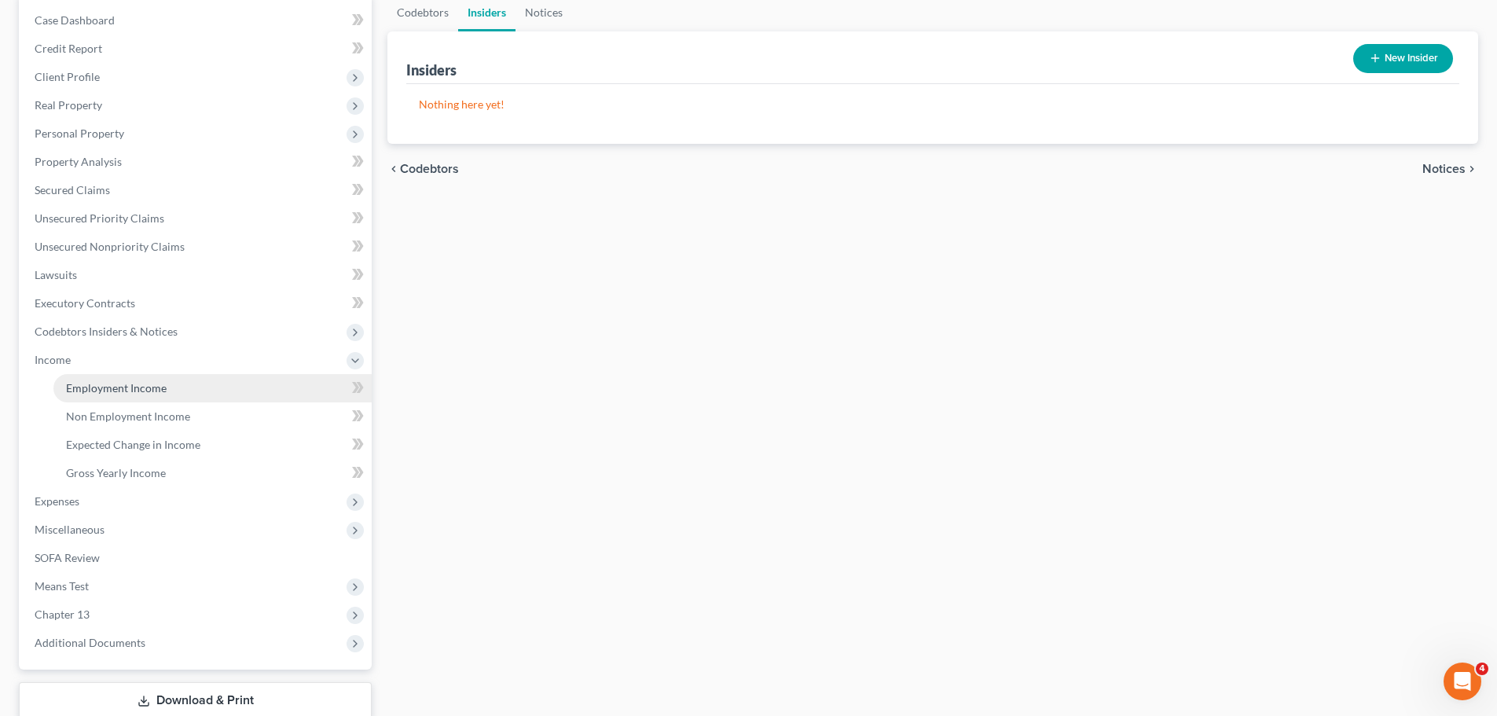
click at [114, 376] on link "Employment Income" at bounding box center [212, 388] width 318 height 28
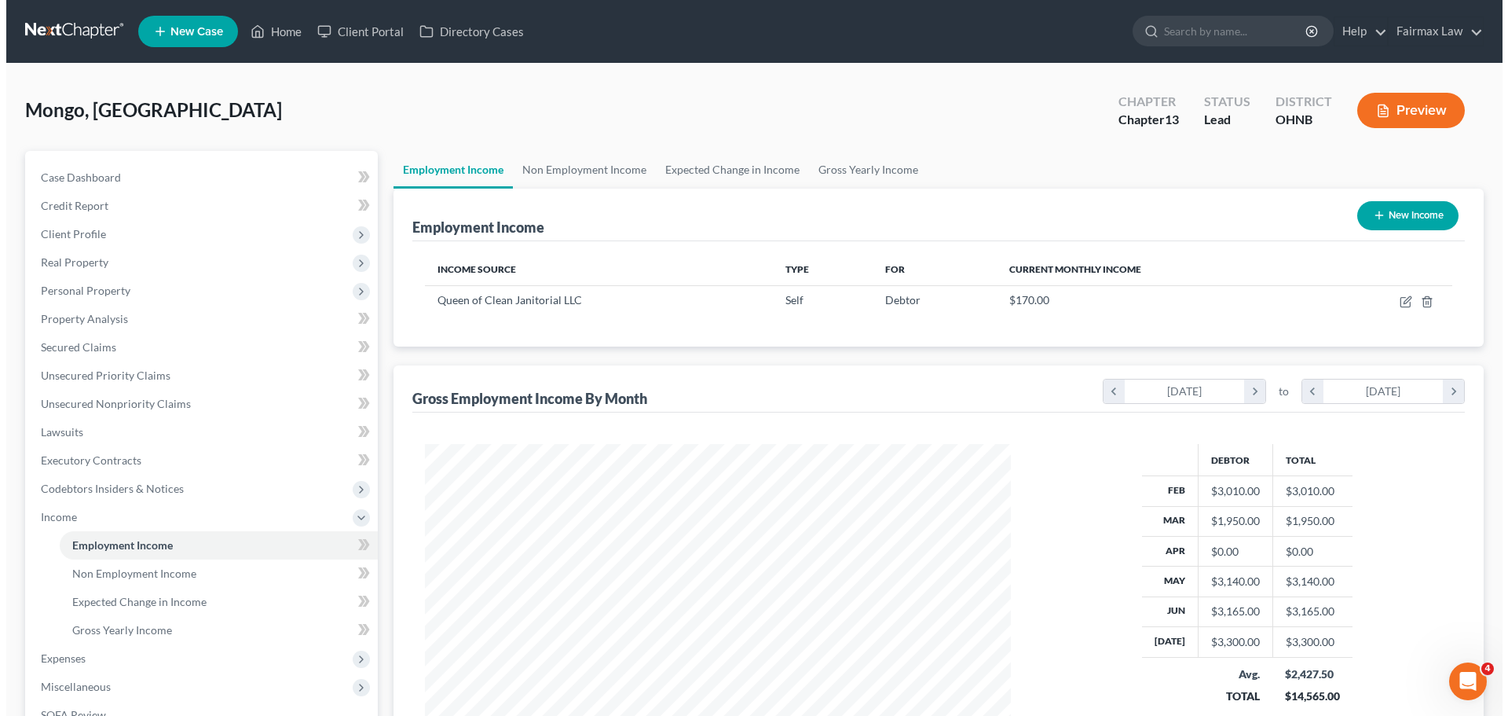
scroll to position [157, 0]
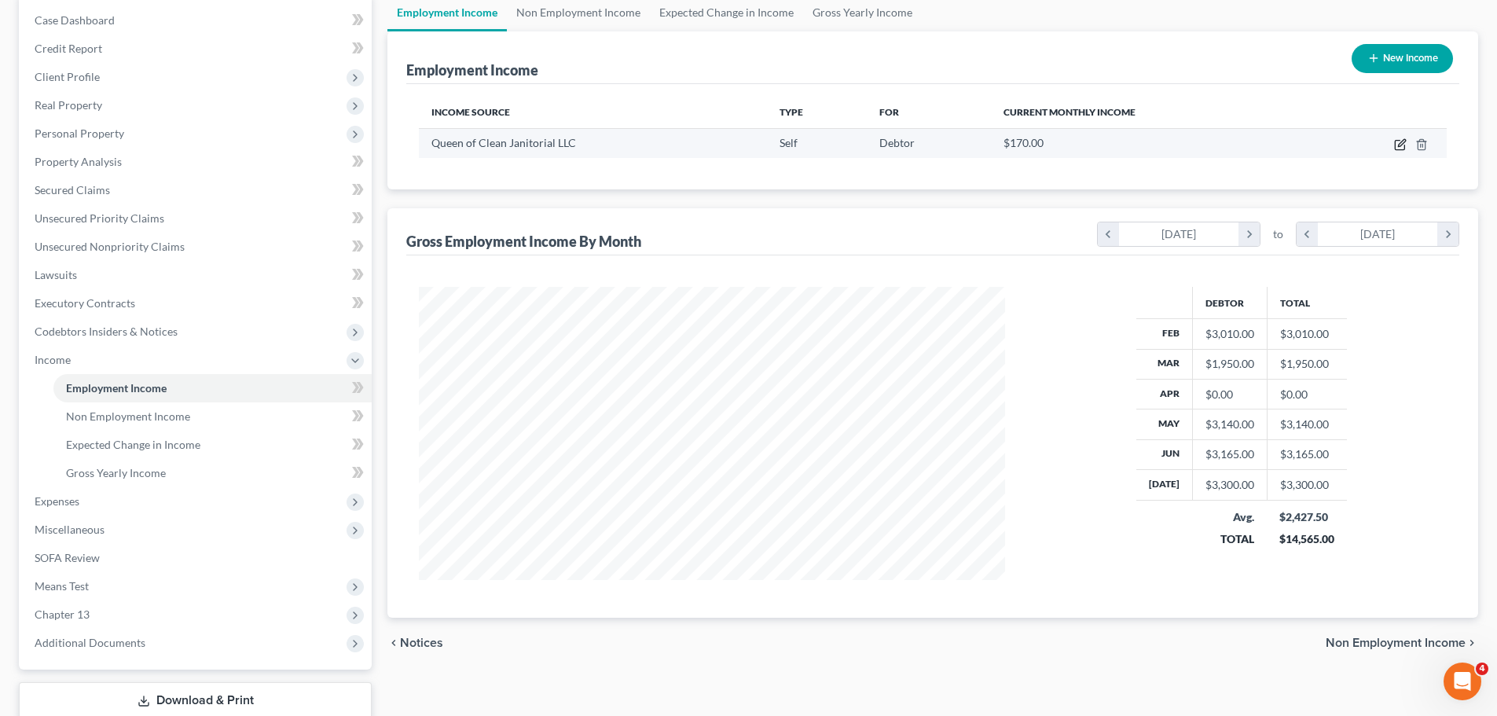
click at [1397, 148] on icon "button" at bounding box center [1400, 144] width 13 height 13
select select "1"
select select "36"
select select "0"
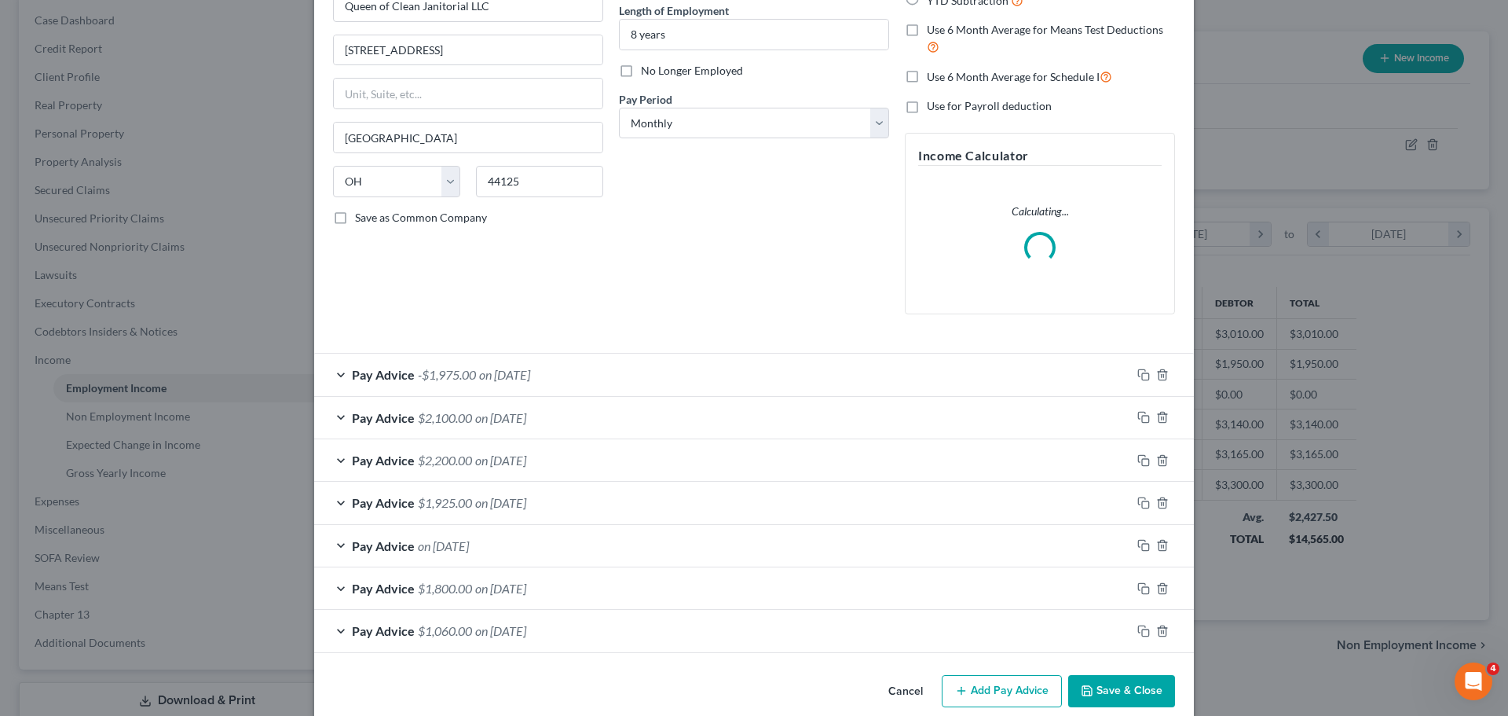
scroll to position [181, 0]
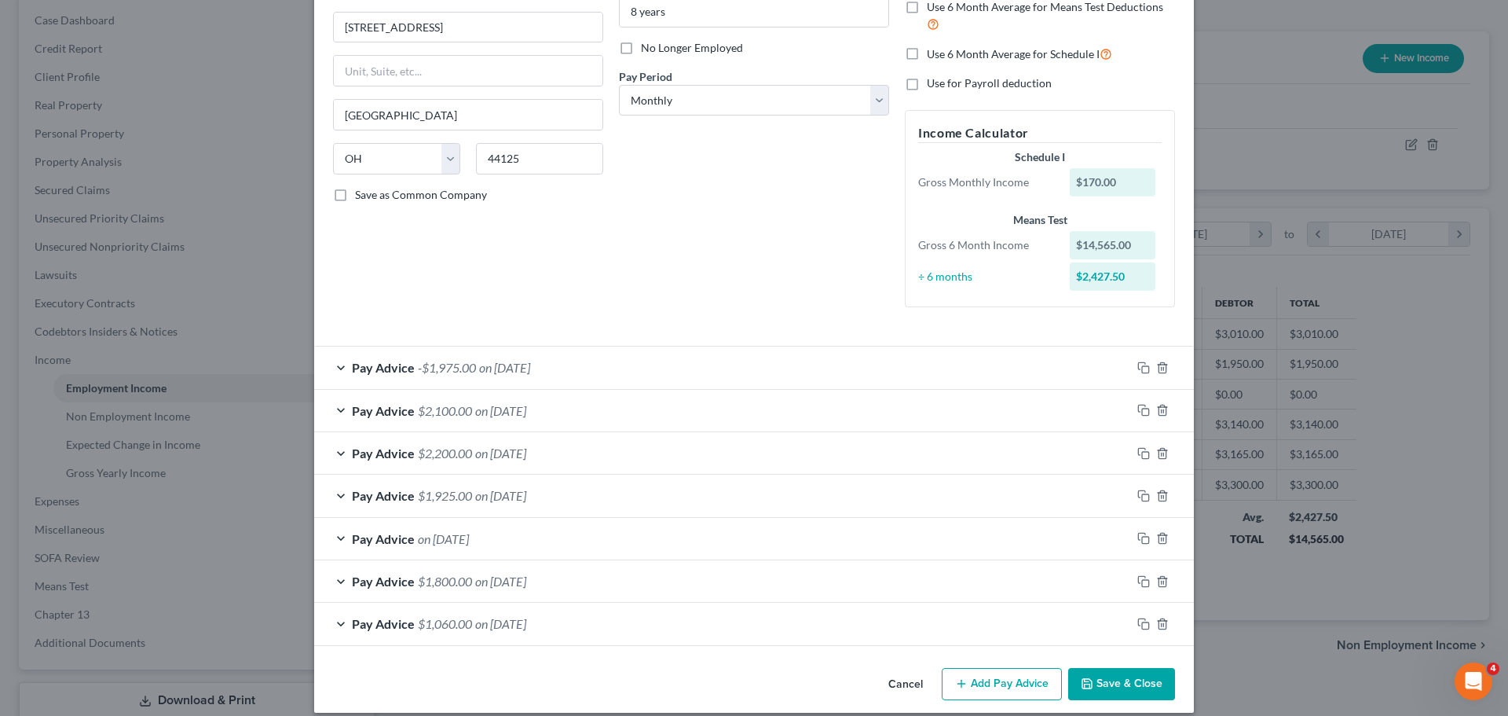
click at [498, 537] on div "Pay Advice on 04/30/2025" at bounding box center [722, 539] width 817 height 42
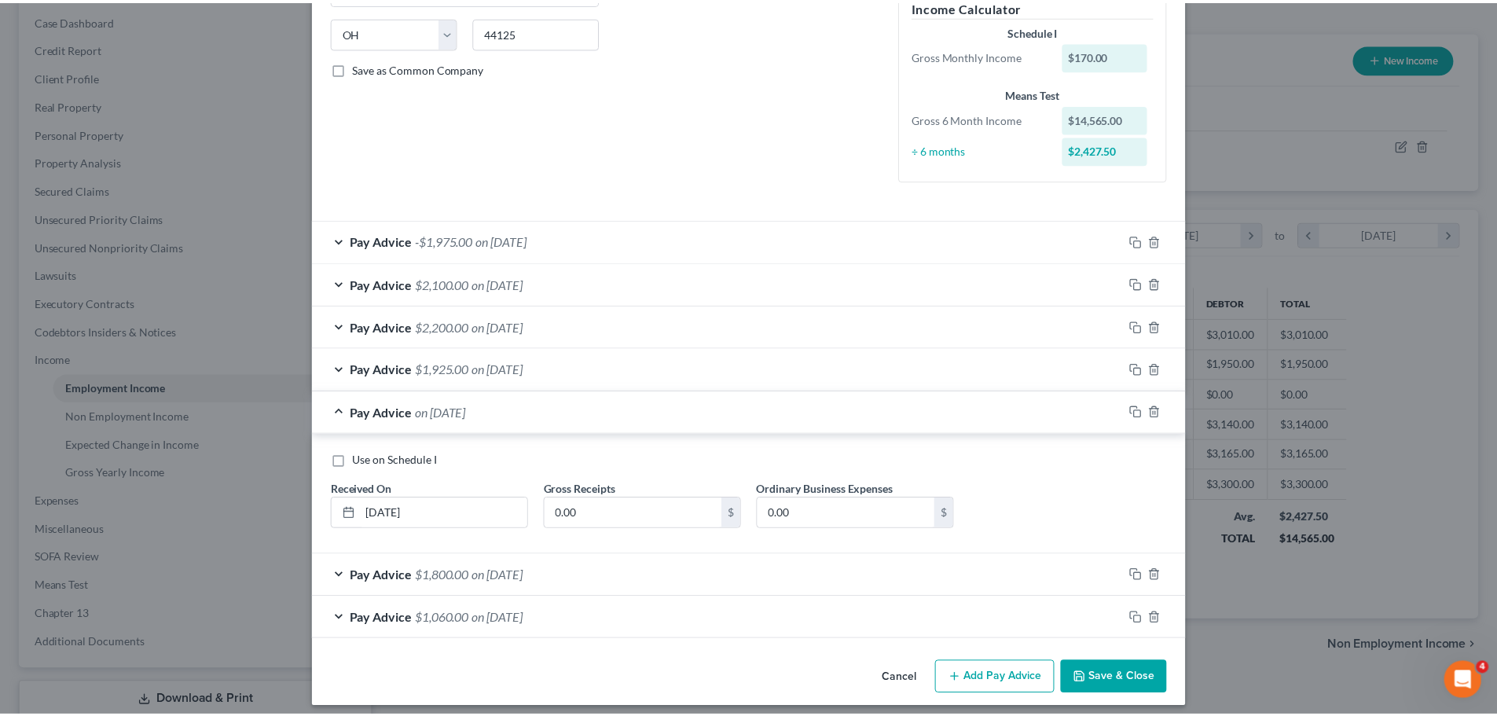
scroll to position [318, 0]
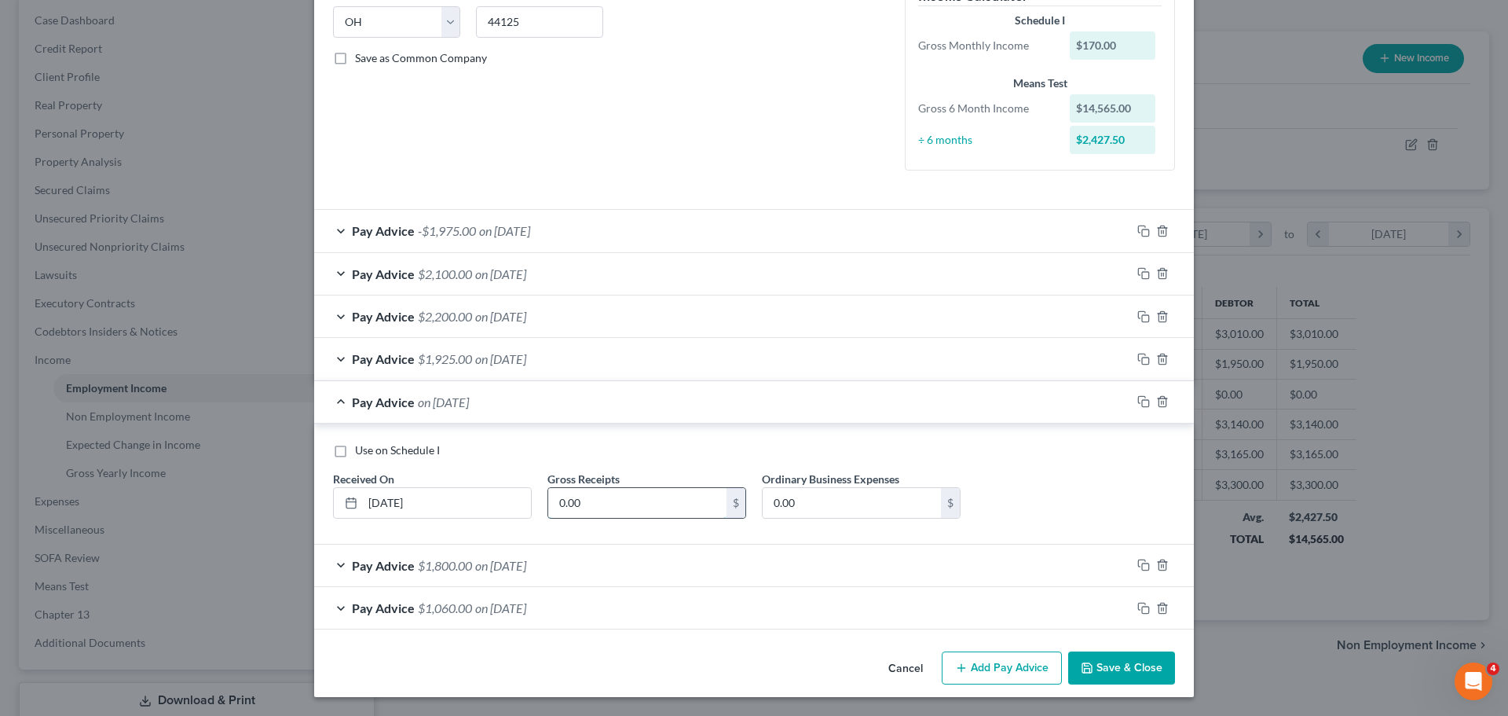
click at [583, 495] on input "0.00" at bounding box center [637, 503] width 178 height 30
type input "1,925"
click at [1114, 655] on button "Save & Close" at bounding box center [1121, 667] width 107 height 33
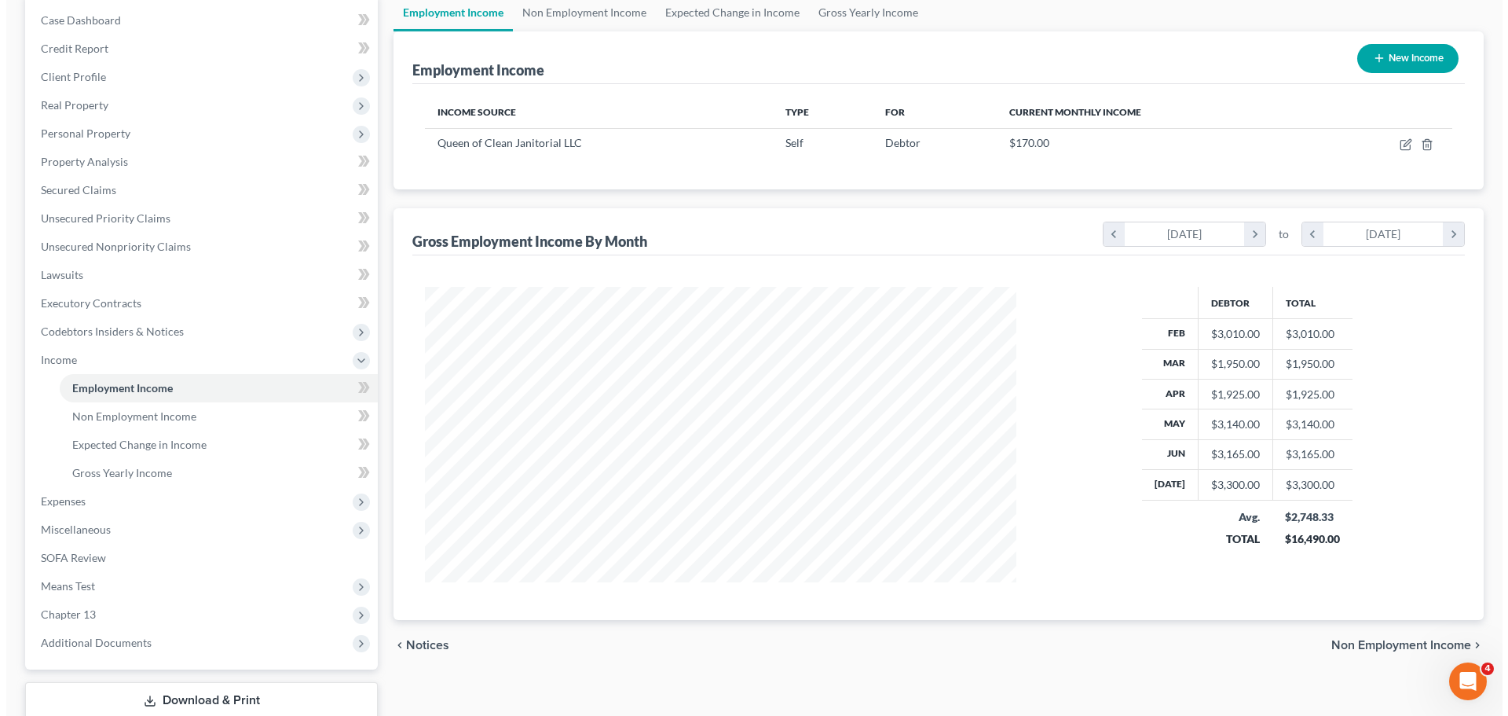
scroll to position [785283, 784958]
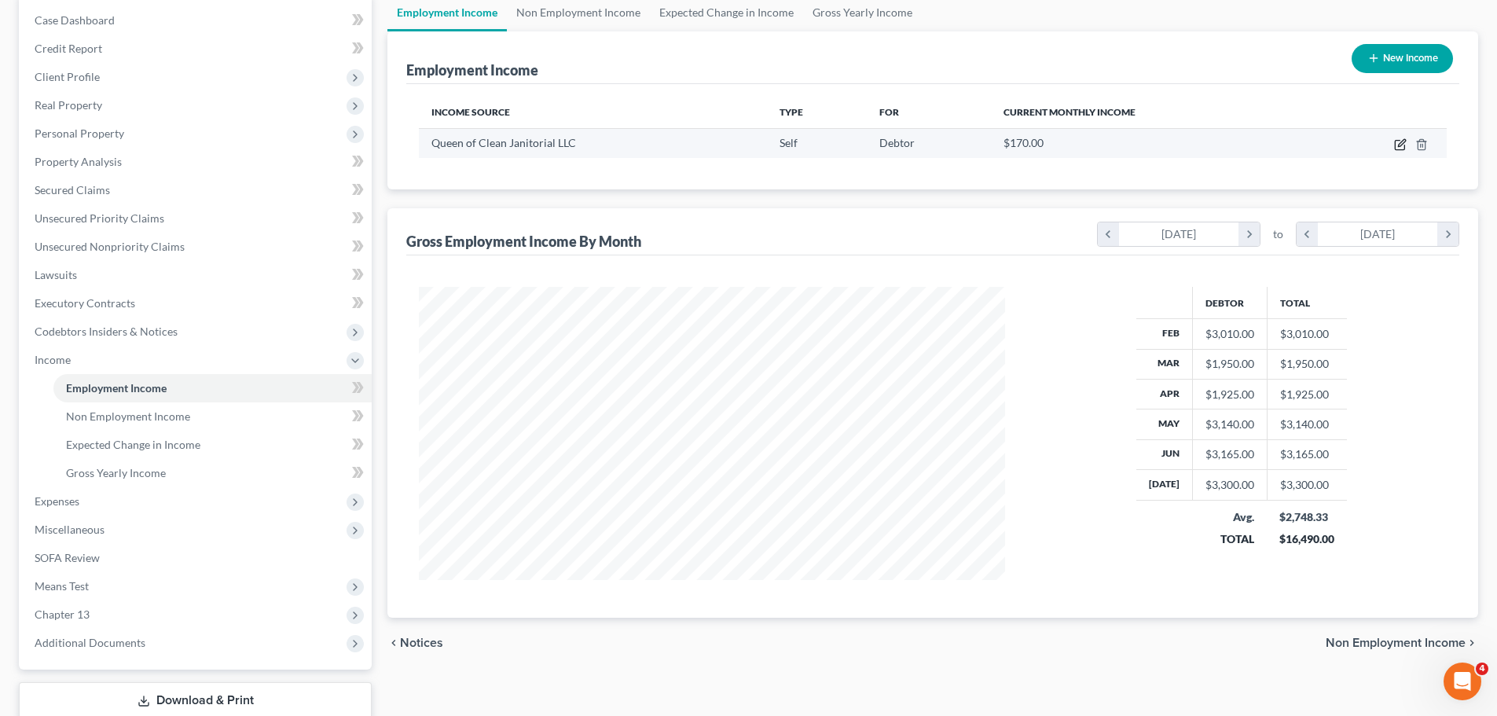
click at [1394, 144] on icon "button" at bounding box center [1398, 145] width 9 height 9
select select "1"
select select "36"
select select "0"
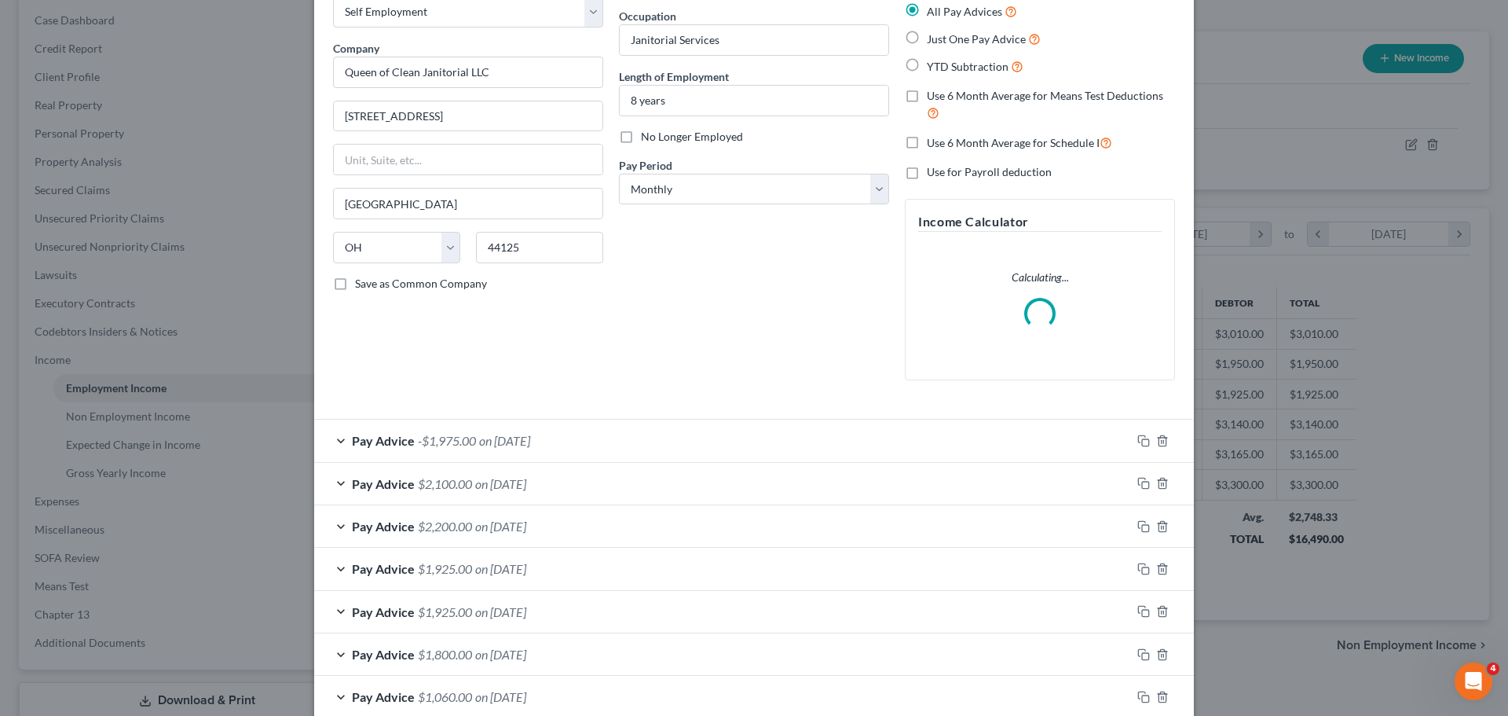
scroll to position [181, 0]
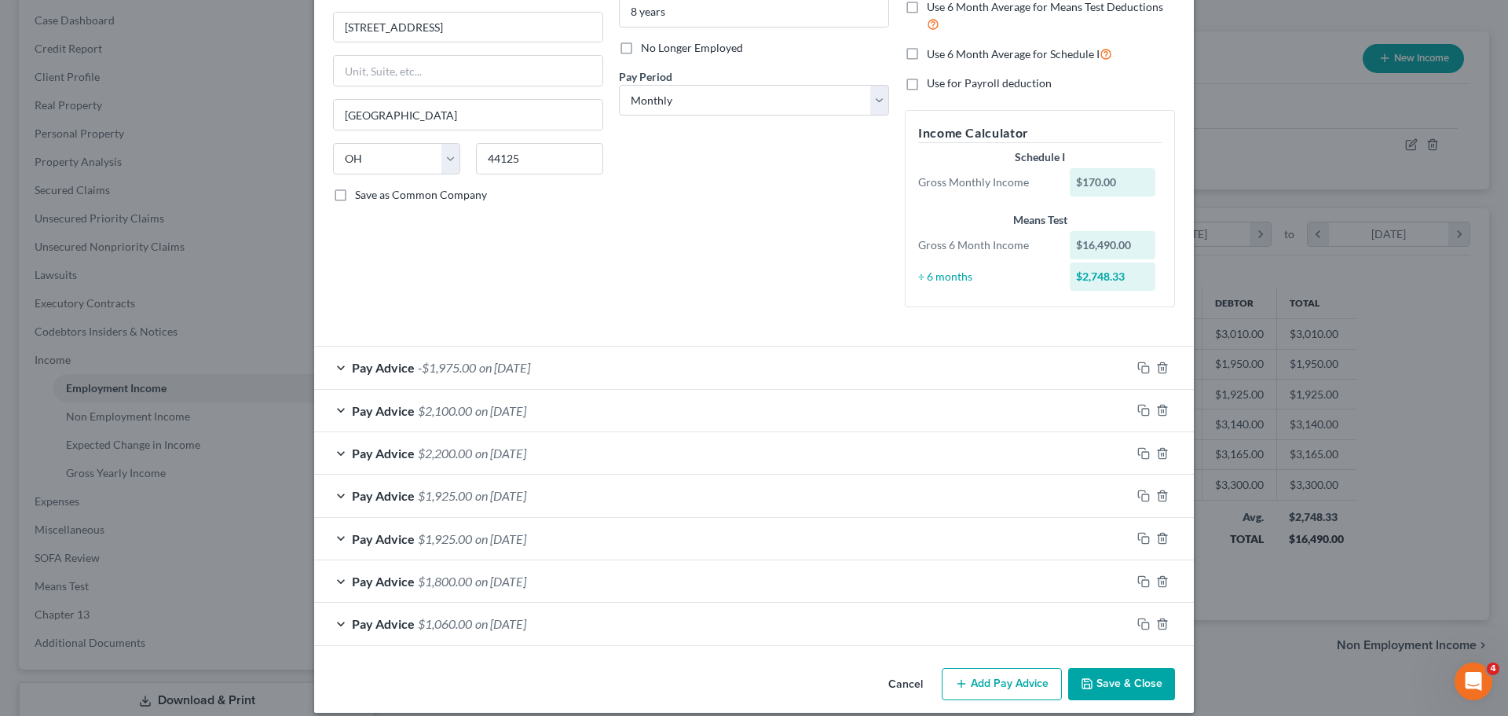
click at [509, 496] on span "on 05/30/2025" at bounding box center [500, 495] width 51 height 15
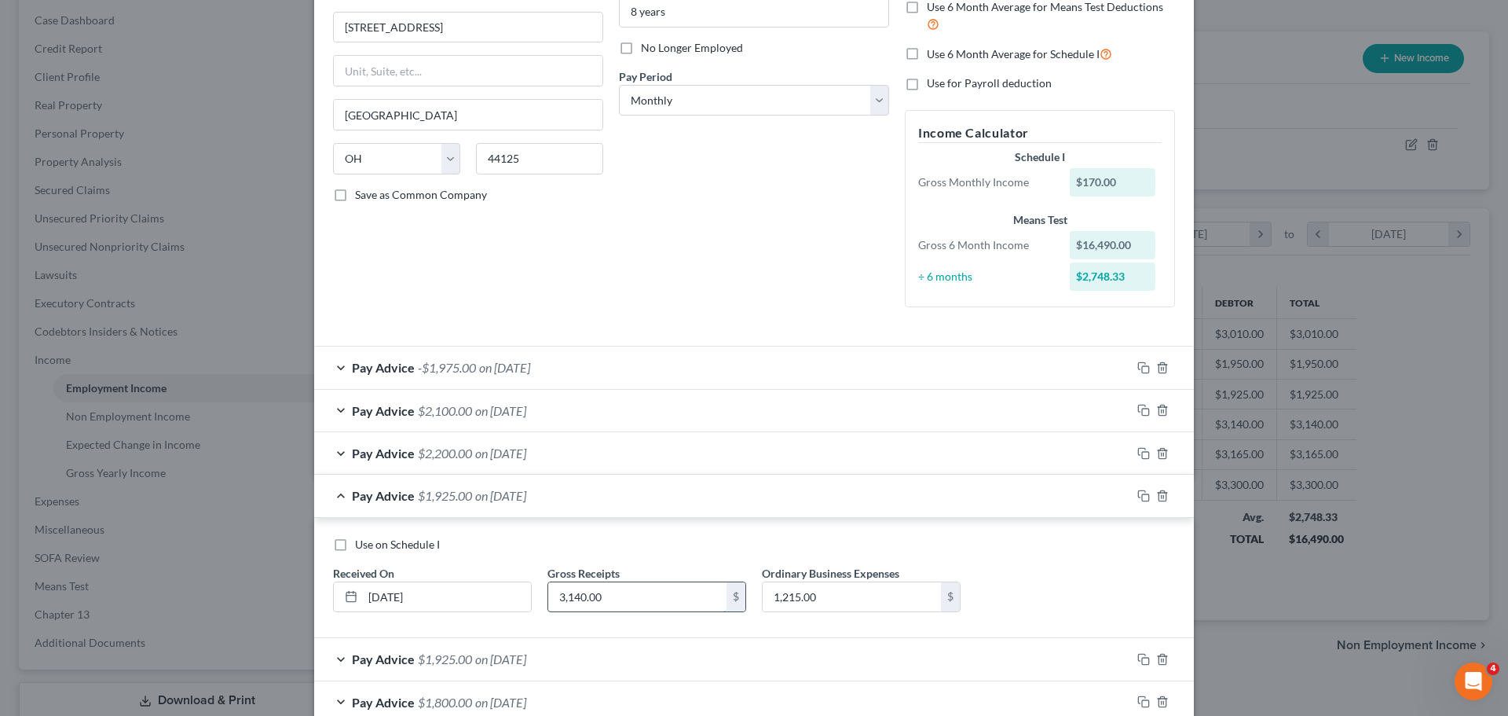
click at [592, 603] on input "3,140.00" at bounding box center [637, 597] width 178 height 30
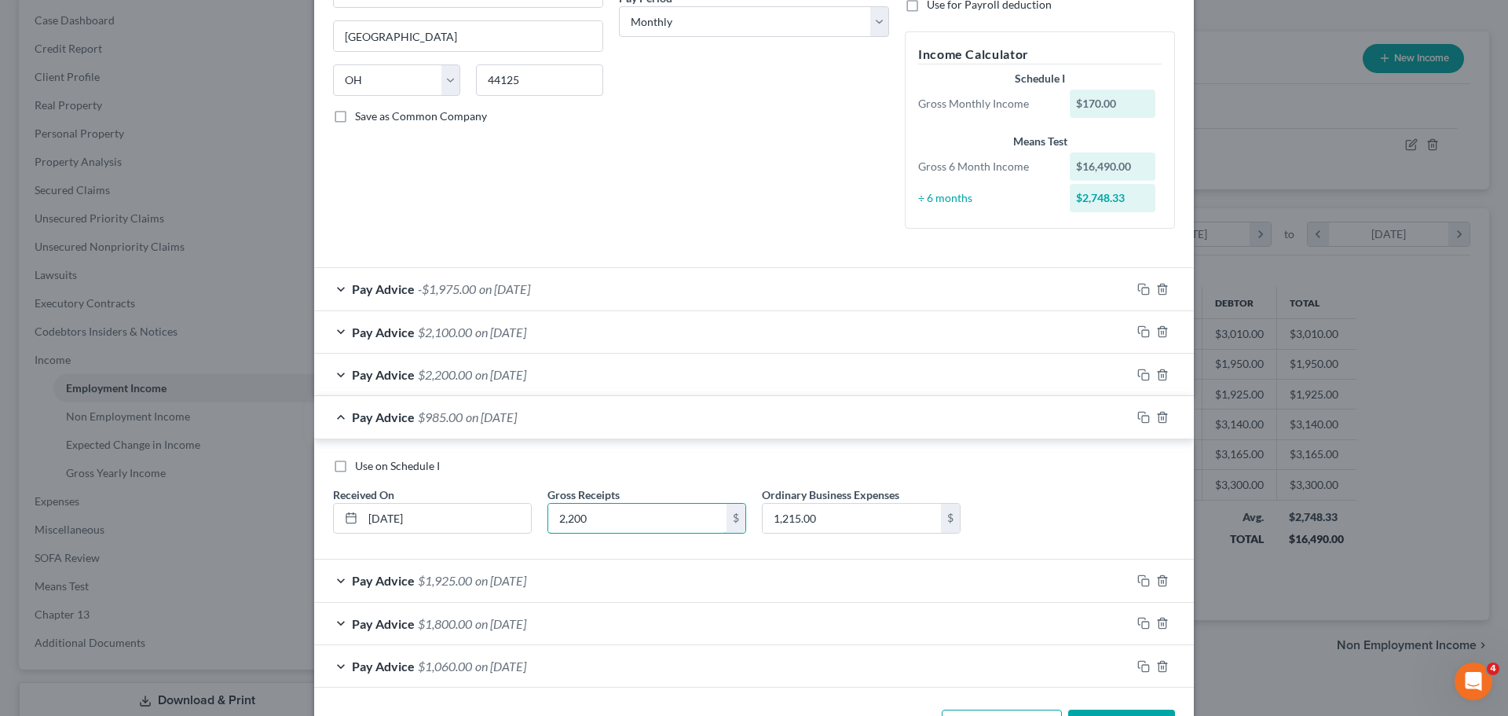
scroll to position [318, 0]
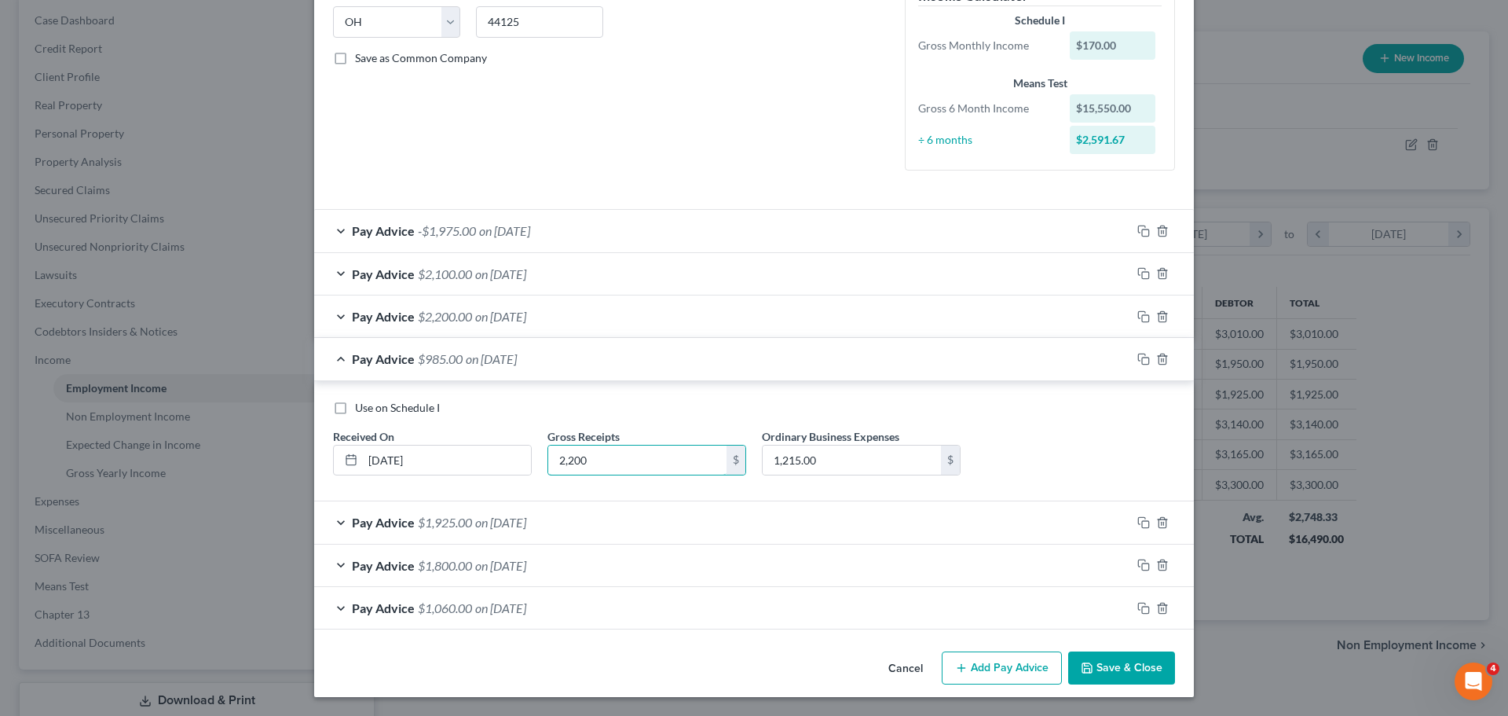
type input "2,200"
click at [567, 321] on div "Pay Advice $2,200.00 on 06/30/2025" at bounding box center [722, 316] width 817 height 42
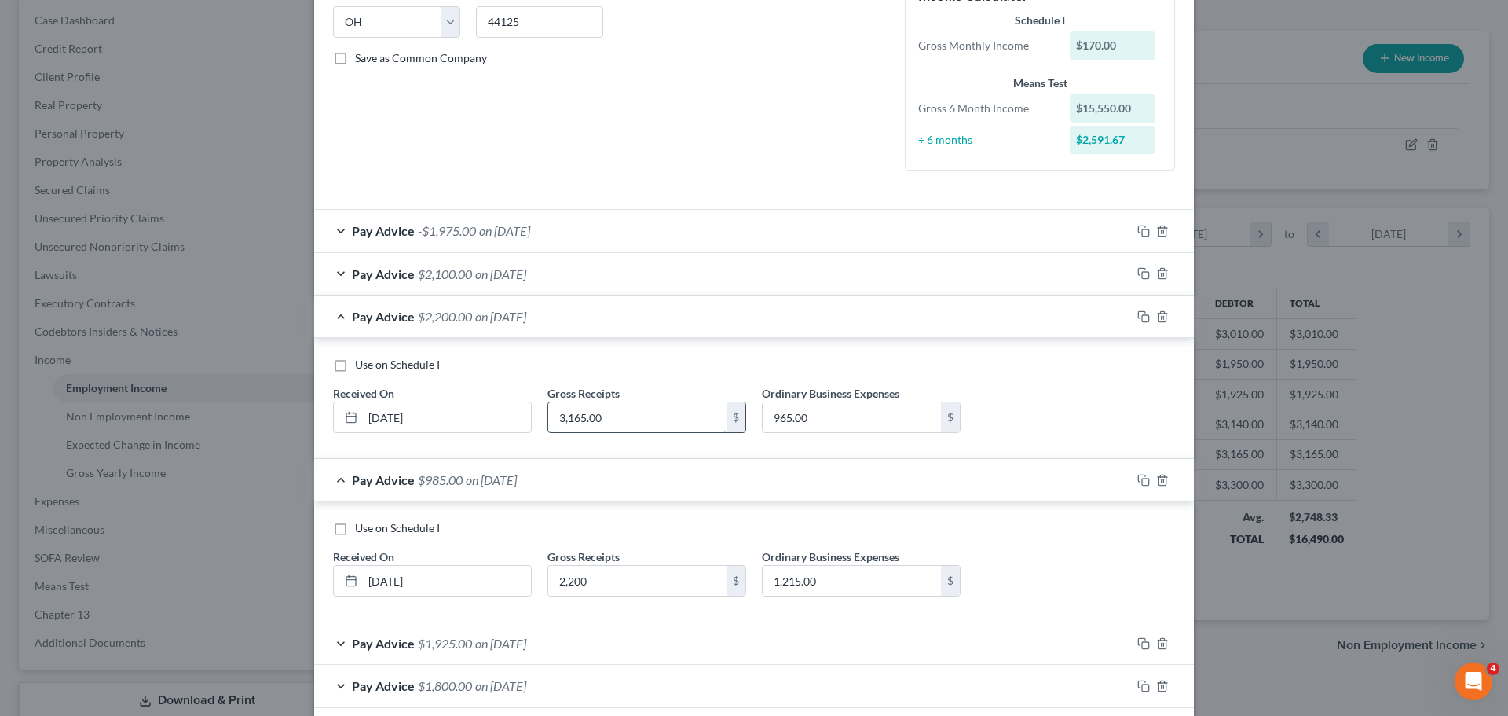
click at [571, 426] on input "3,165.00" at bounding box center [637, 417] width 178 height 30
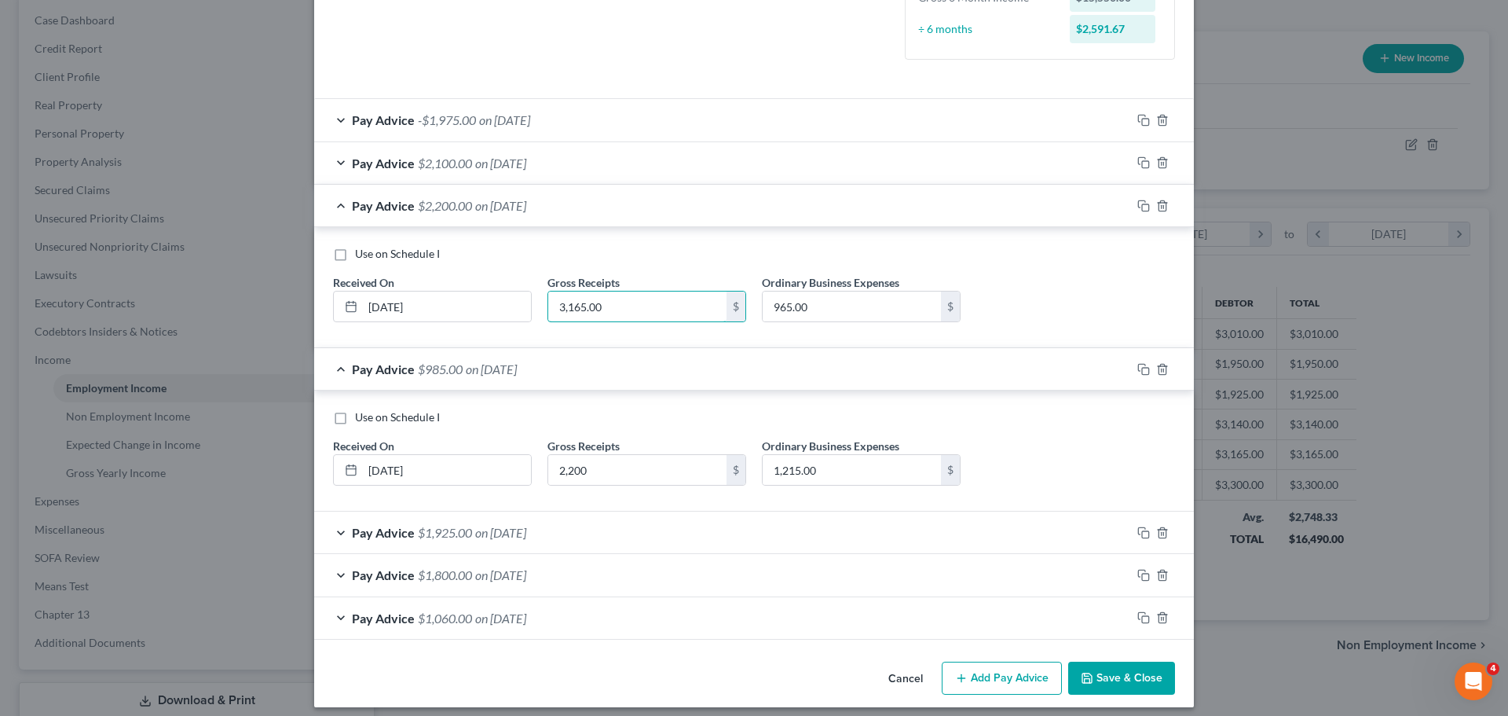
scroll to position [439, 0]
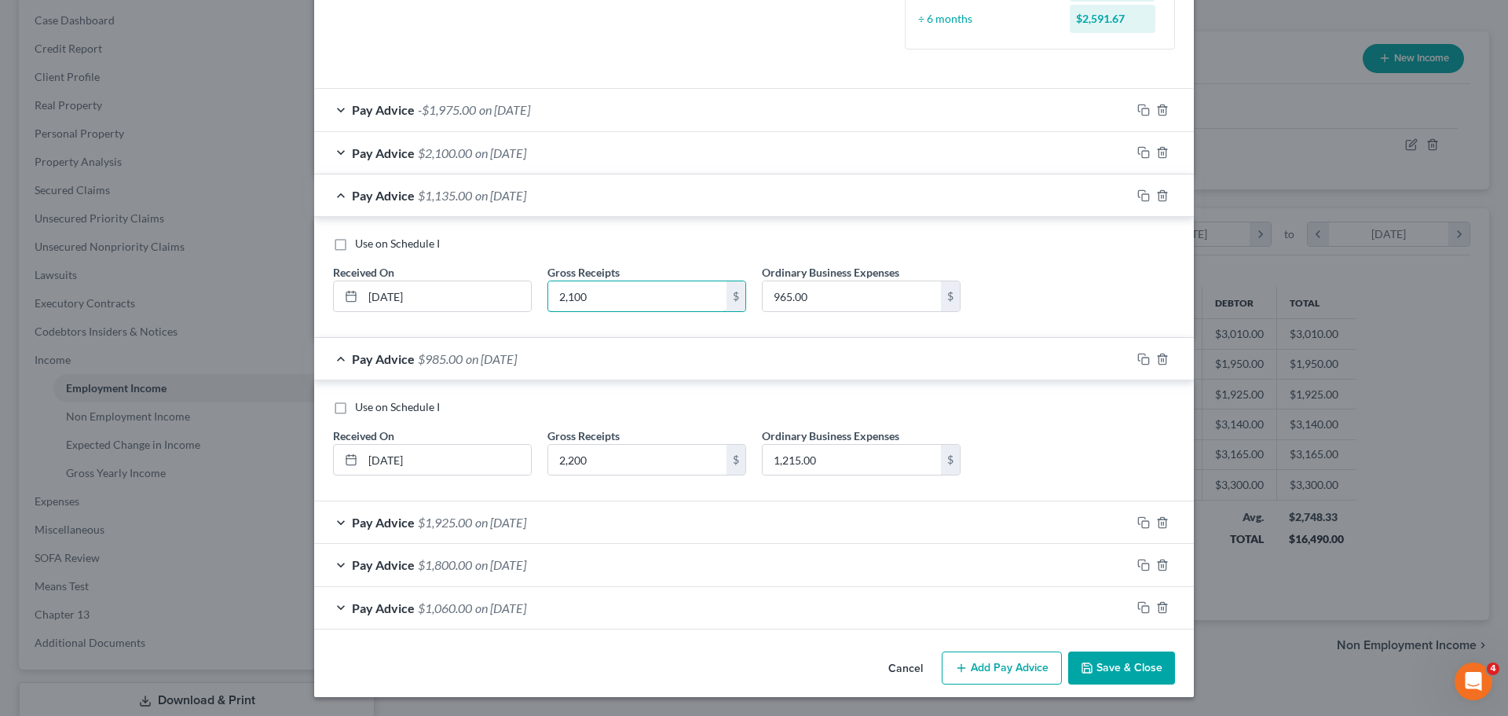
type input "2,100"
click at [615, 223] on div "Use on Schedule I Received On * 06/30/2025 Gross Receipts 2,100 $ Ordinary Busi…" at bounding box center [754, 277] width 880 height 121
click at [526, 158] on span "on 07/30/2025" at bounding box center [500, 152] width 51 height 15
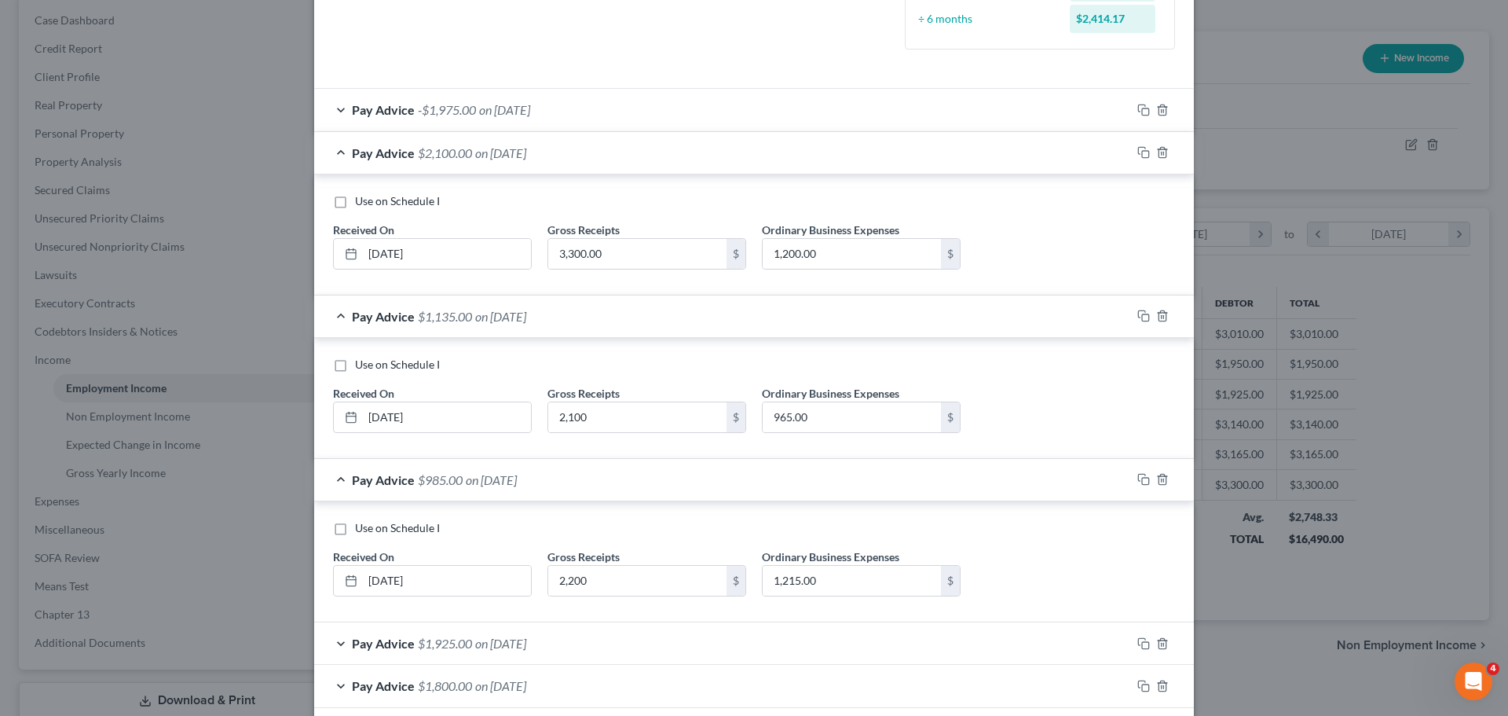
click at [522, 148] on span "on 07/30/2025" at bounding box center [500, 152] width 51 height 15
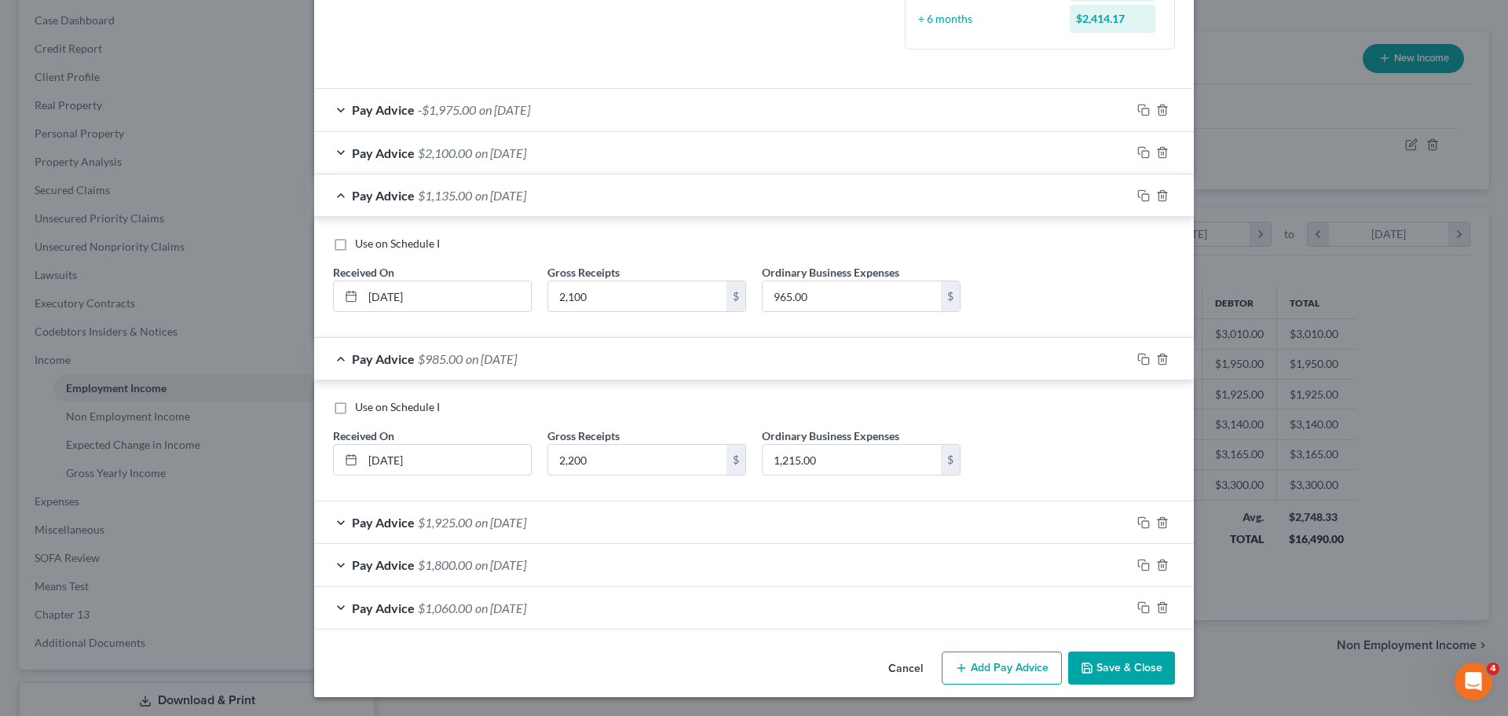
click at [522, 148] on span "on 07/30/2025" at bounding box center [500, 152] width 51 height 15
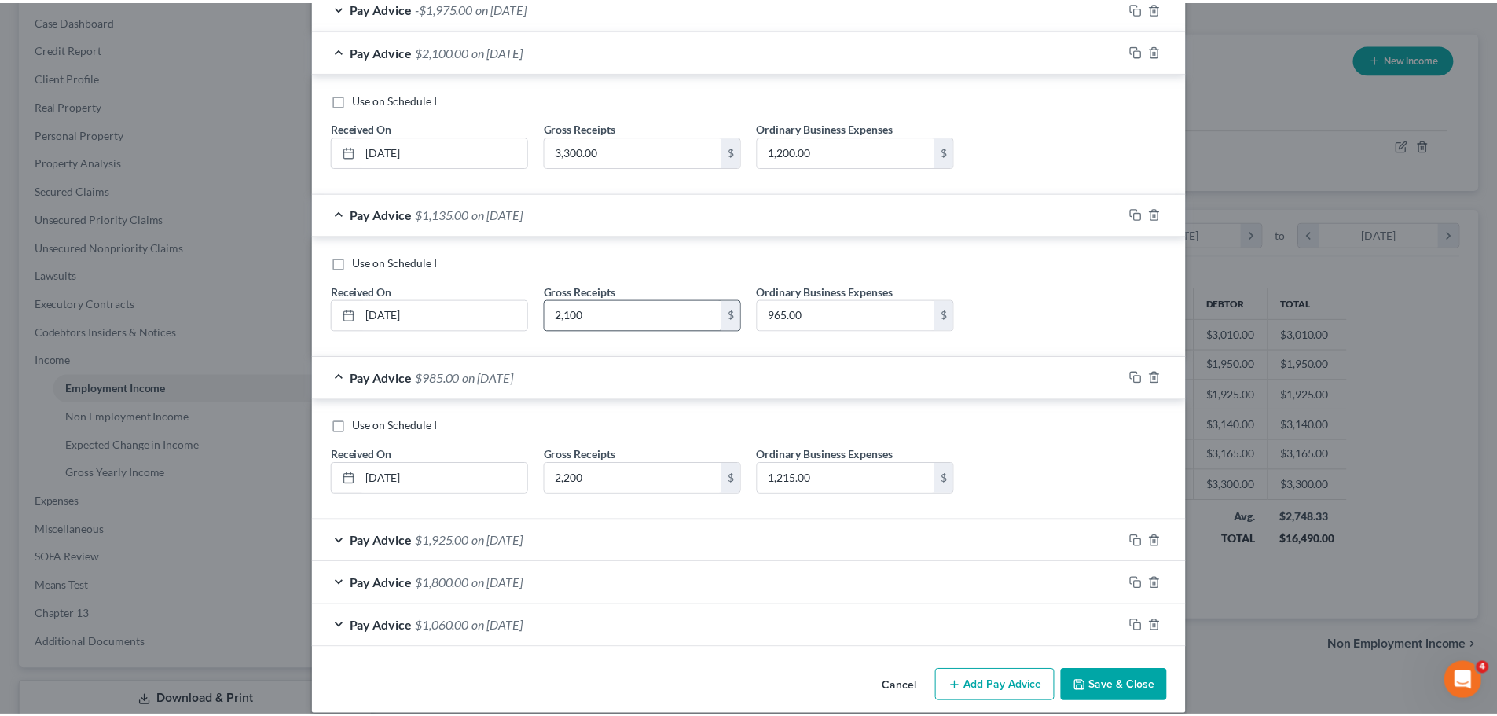
scroll to position [559, 0]
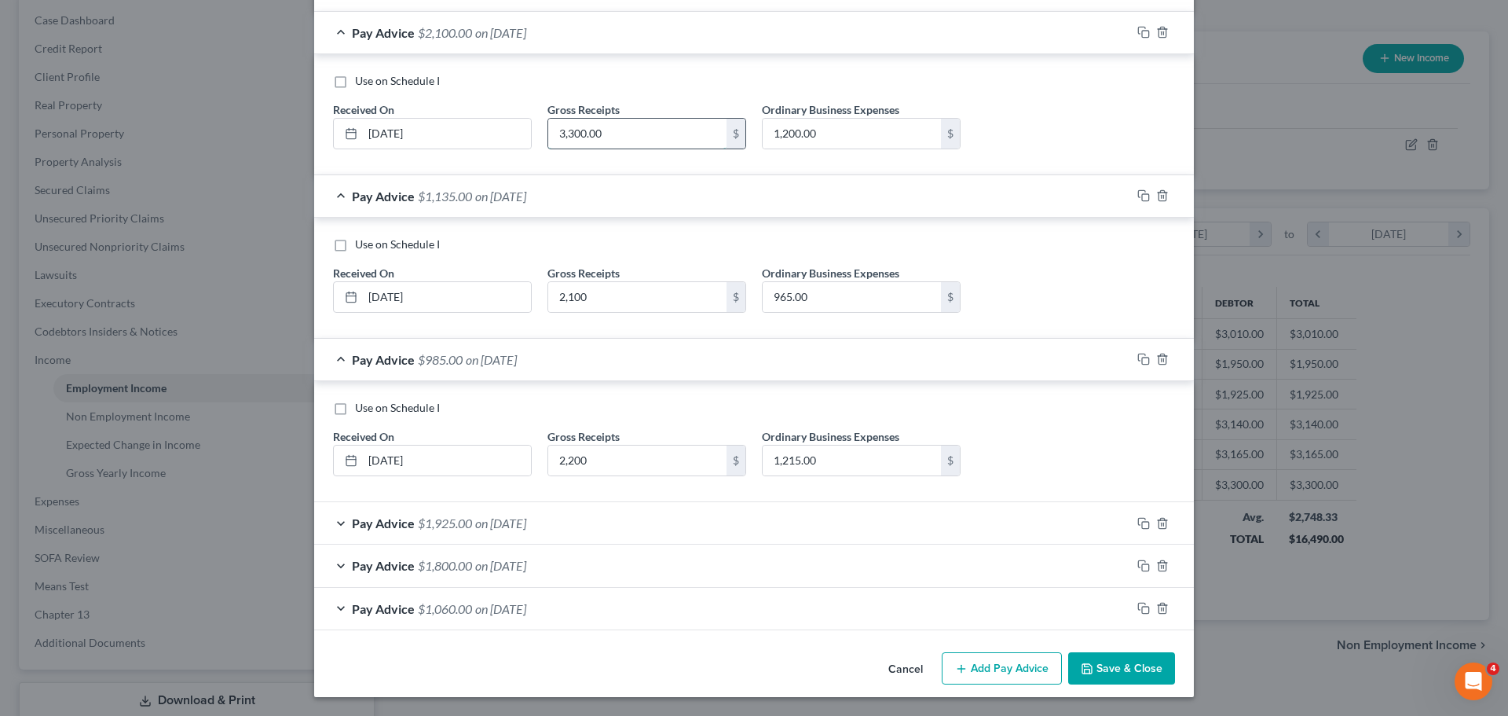
click at [573, 130] on input "3,300.00" at bounding box center [637, 134] width 178 height 30
type input "1,425.00"
click at [1103, 658] on button "Save & Close" at bounding box center [1121, 668] width 107 height 33
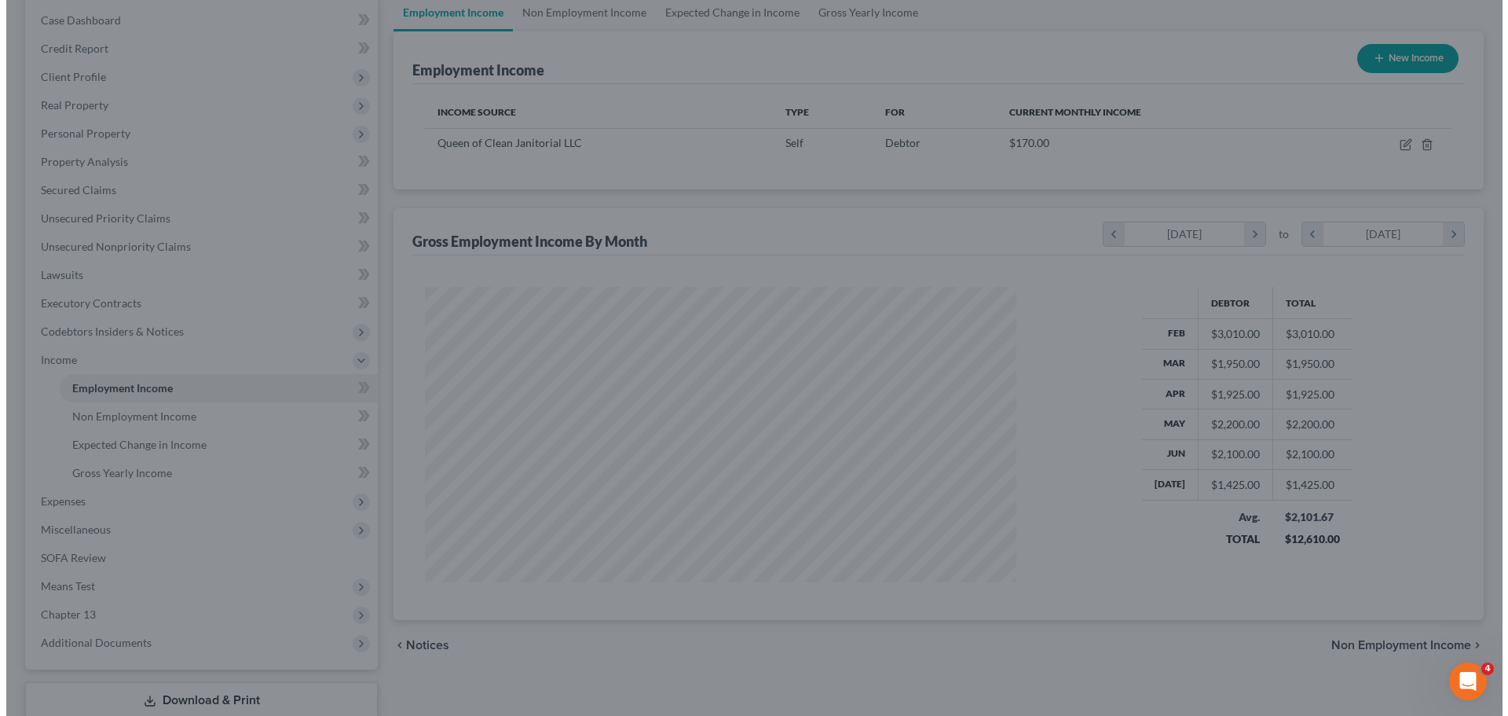
scroll to position [785283, 784958]
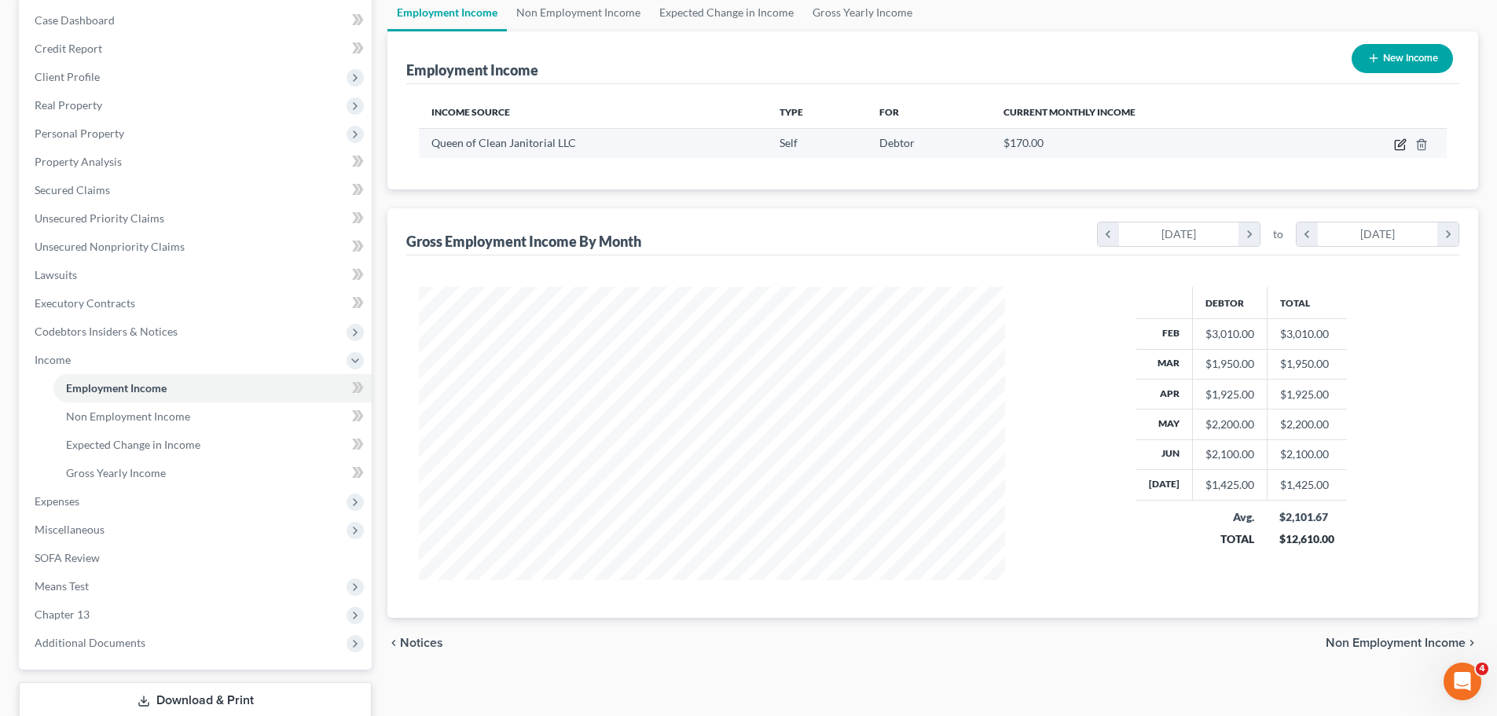
click at [1404, 144] on icon "button" at bounding box center [1400, 144] width 13 height 13
select select "1"
select select "36"
select select "0"
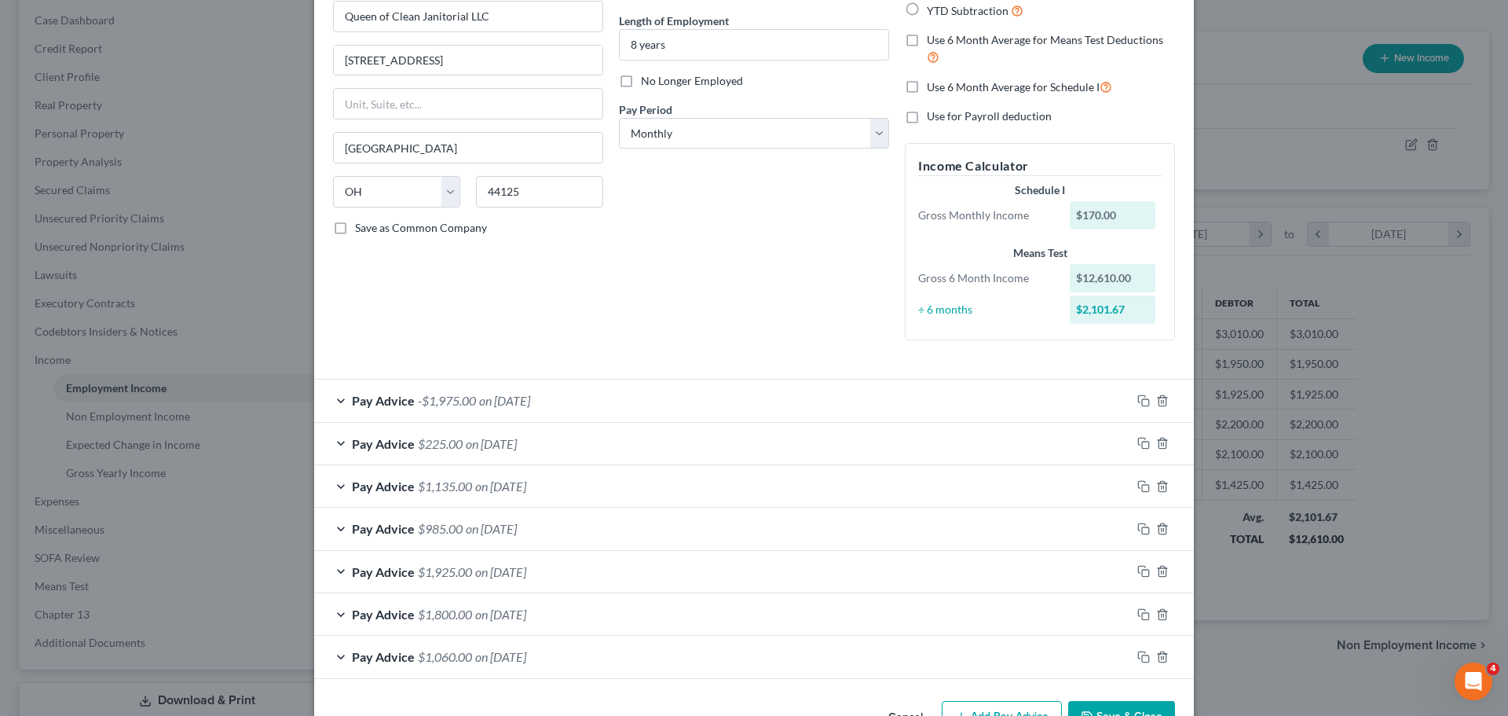
scroll to position [197, 0]
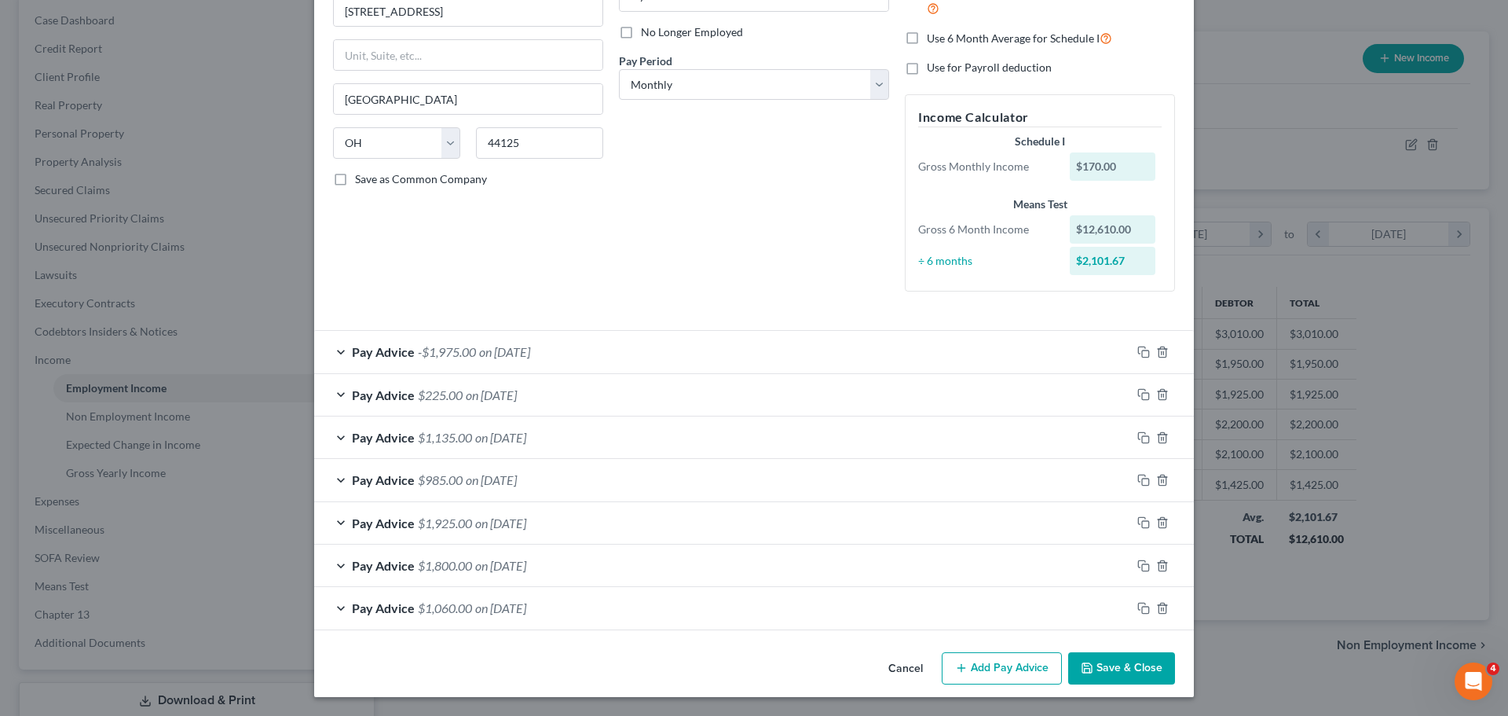
click at [514, 478] on span "on 05/30/2025" at bounding box center [491, 479] width 51 height 15
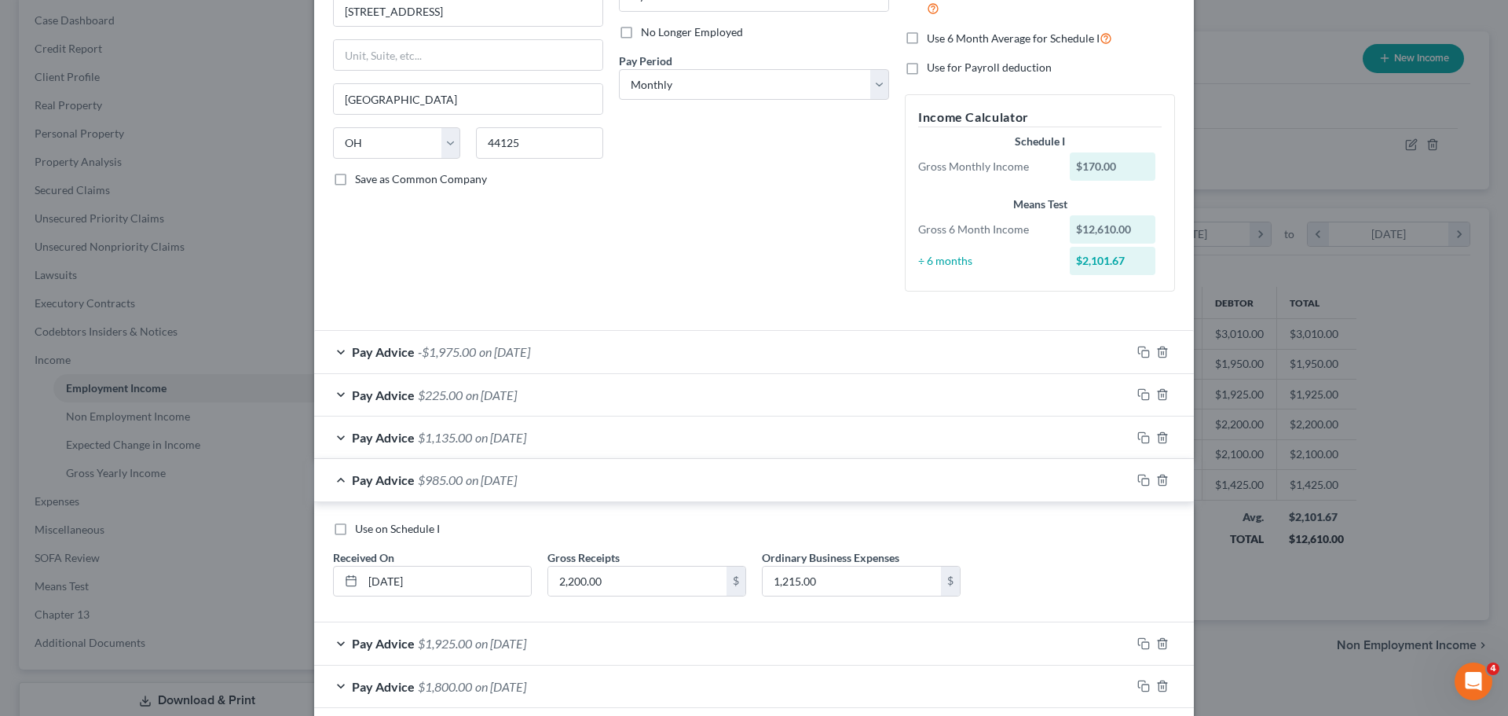
click at [597, 505] on div "Use on Schedule I Received On * 05/30/2025 Gross Receipts 2,200.00 $ Ordinary B…" at bounding box center [754, 562] width 880 height 121
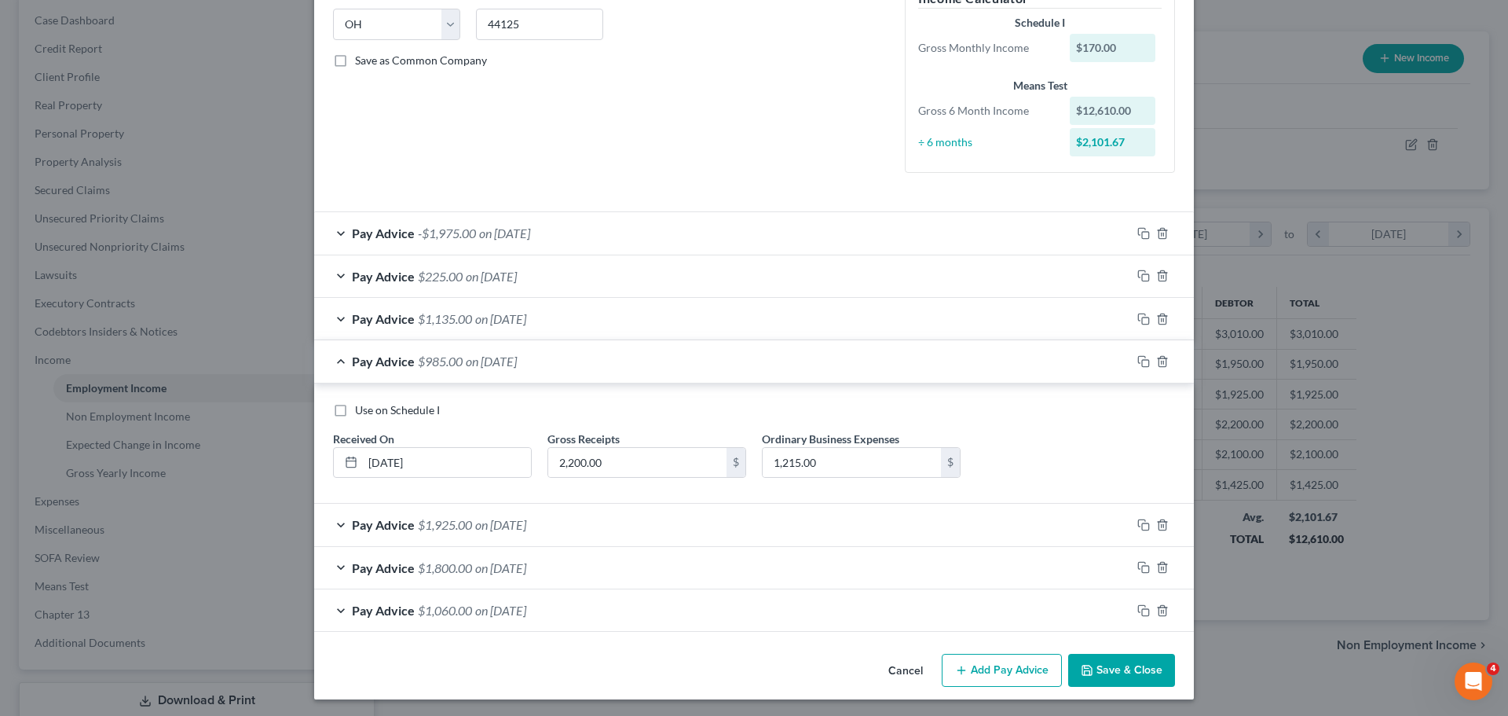
scroll to position [318, 0]
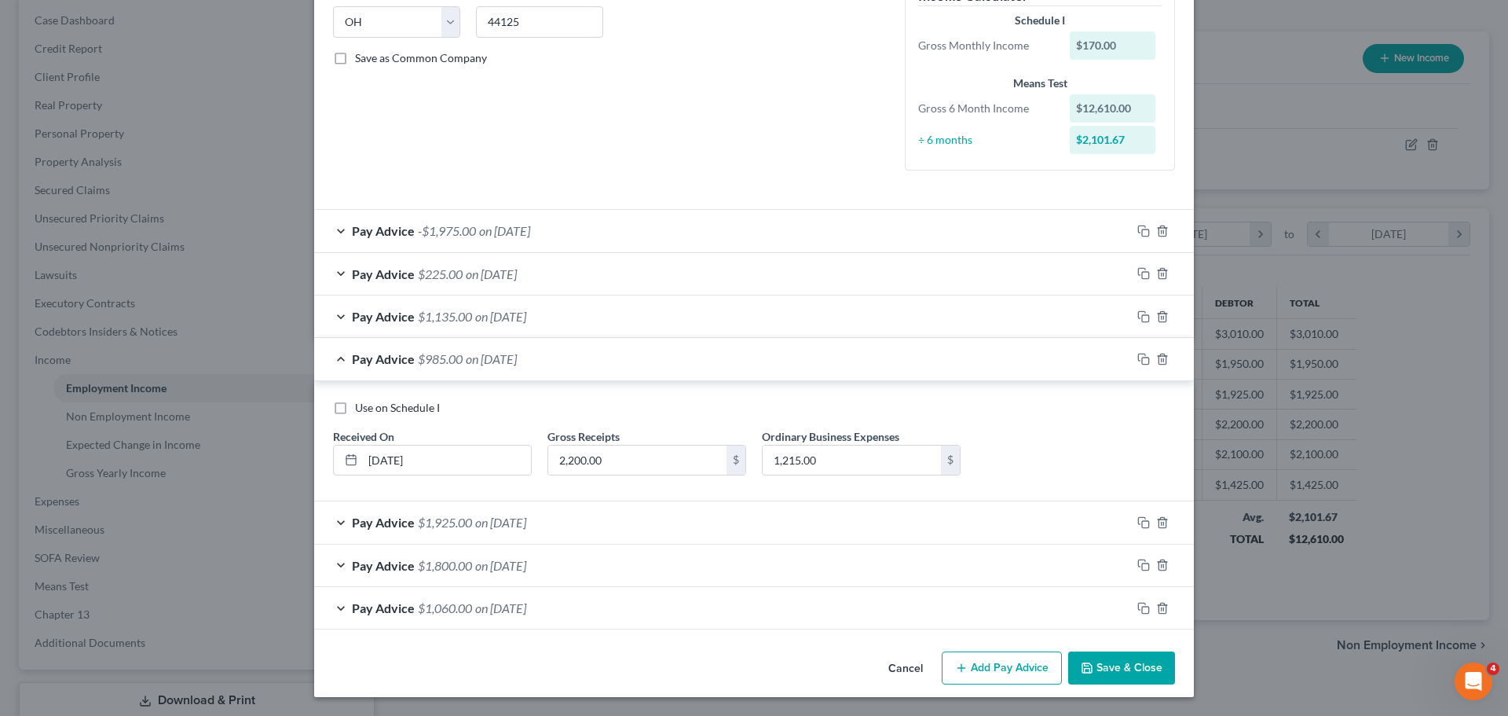
click at [517, 527] on span "on 04/30/2025" at bounding box center [500, 522] width 51 height 15
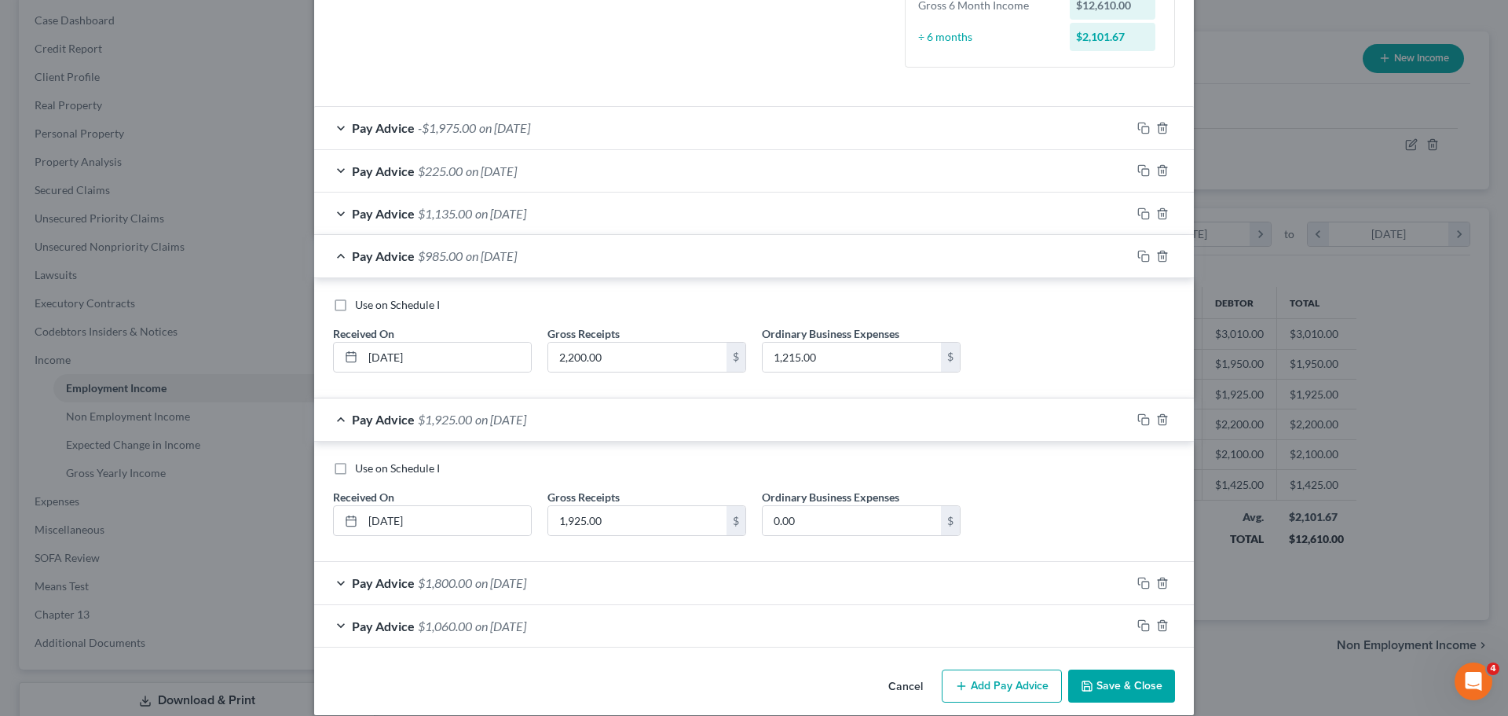
scroll to position [439, 0]
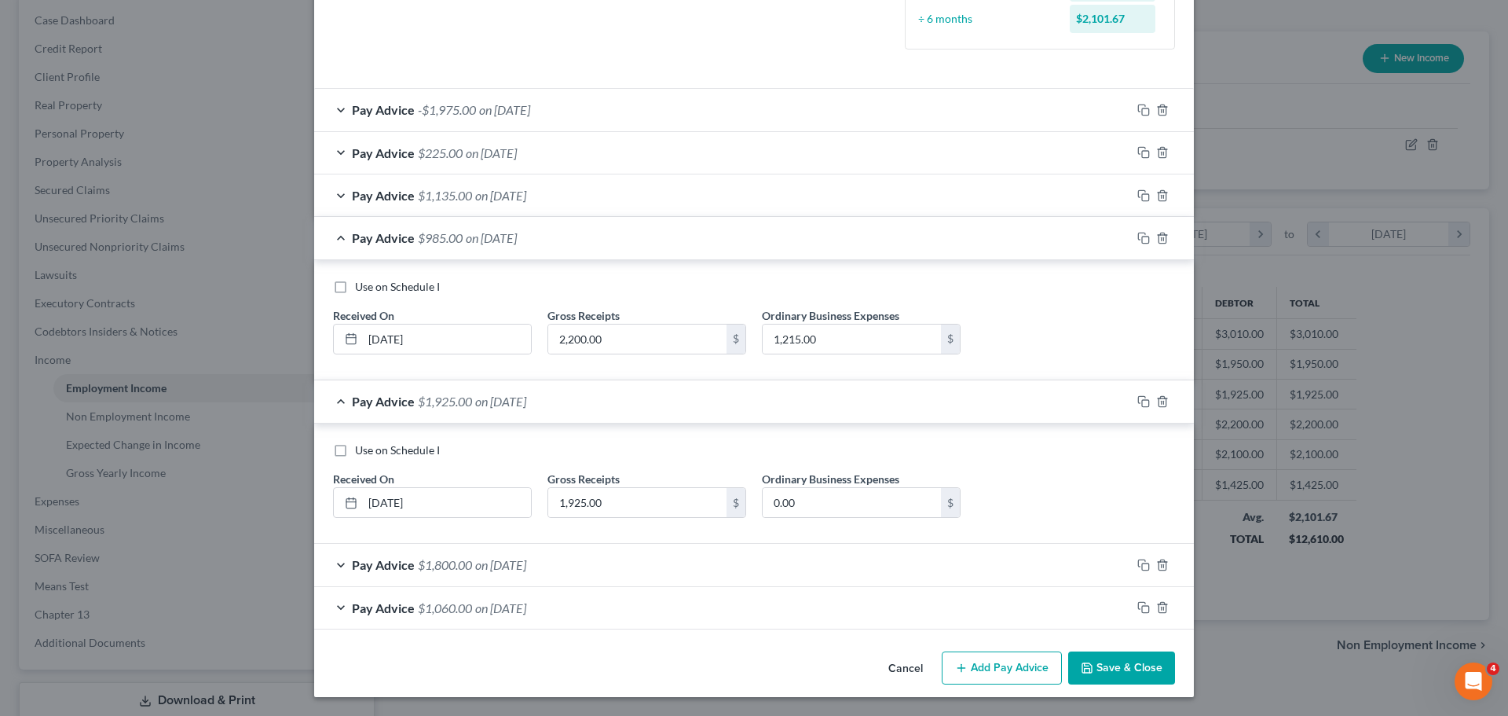
click at [503, 565] on span "on 03/30/2025" at bounding box center [500, 564] width 51 height 15
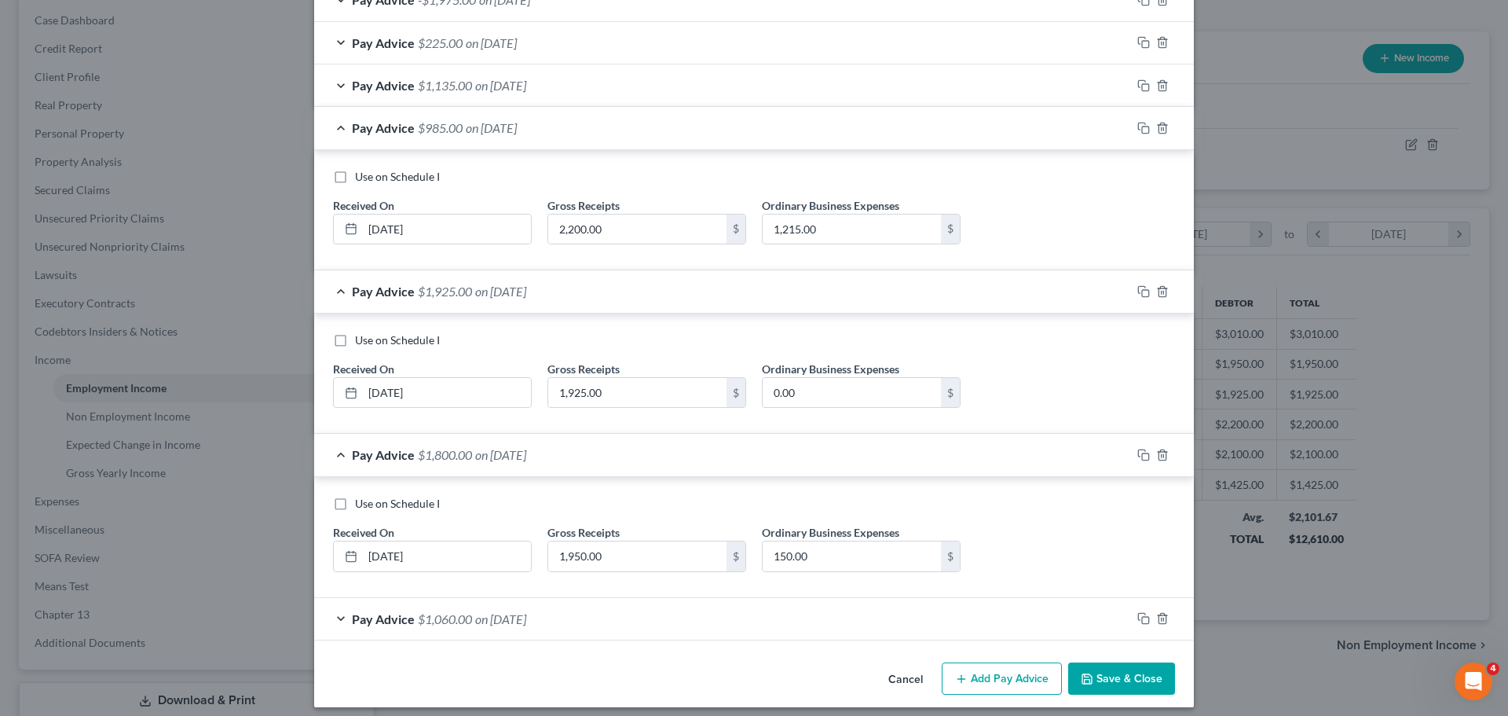
scroll to position [559, 0]
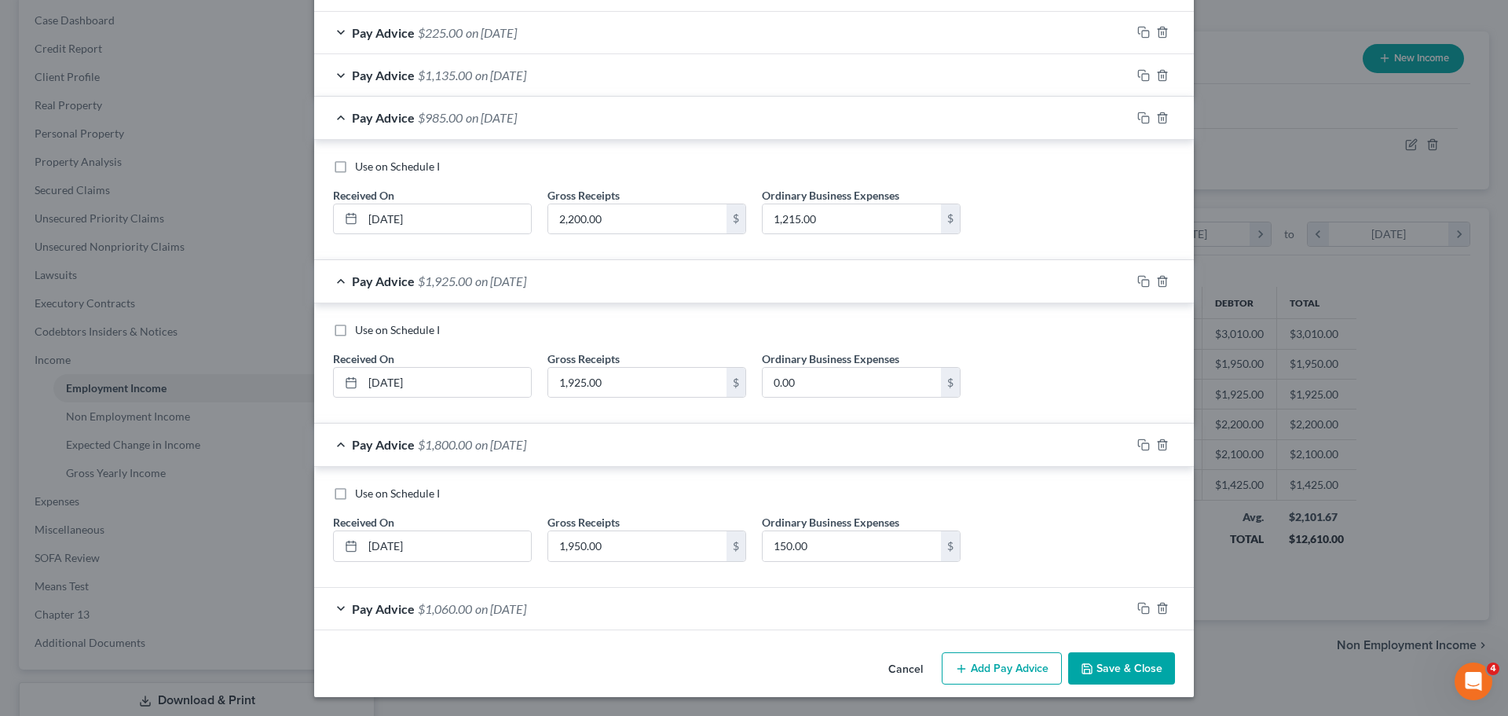
click at [501, 609] on span "on 02/28/2025" at bounding box center [500, 608] width 51 height 15
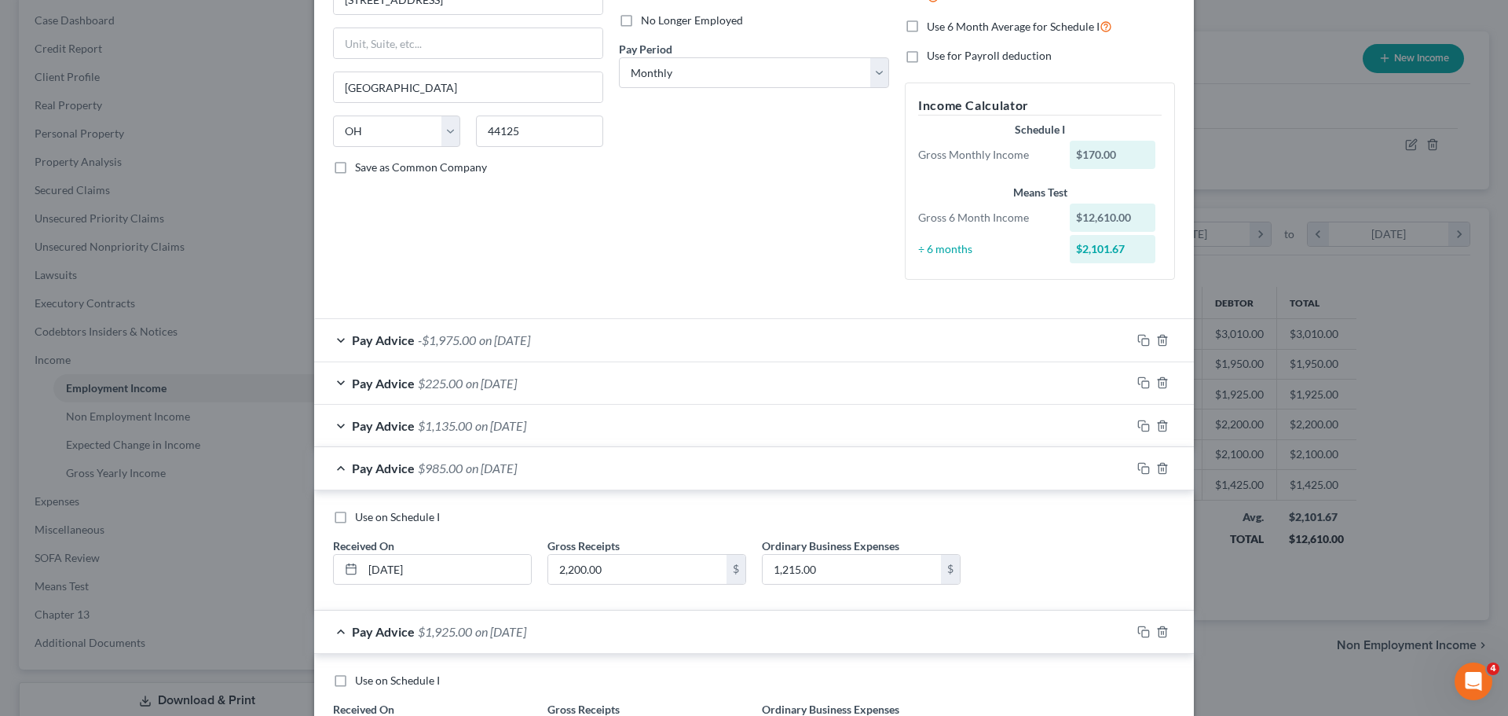
scroll to position [208, 0]
click at [517, 472] on span "on 05/30/2025" at bounding box center [491, 468] width 51 height 15
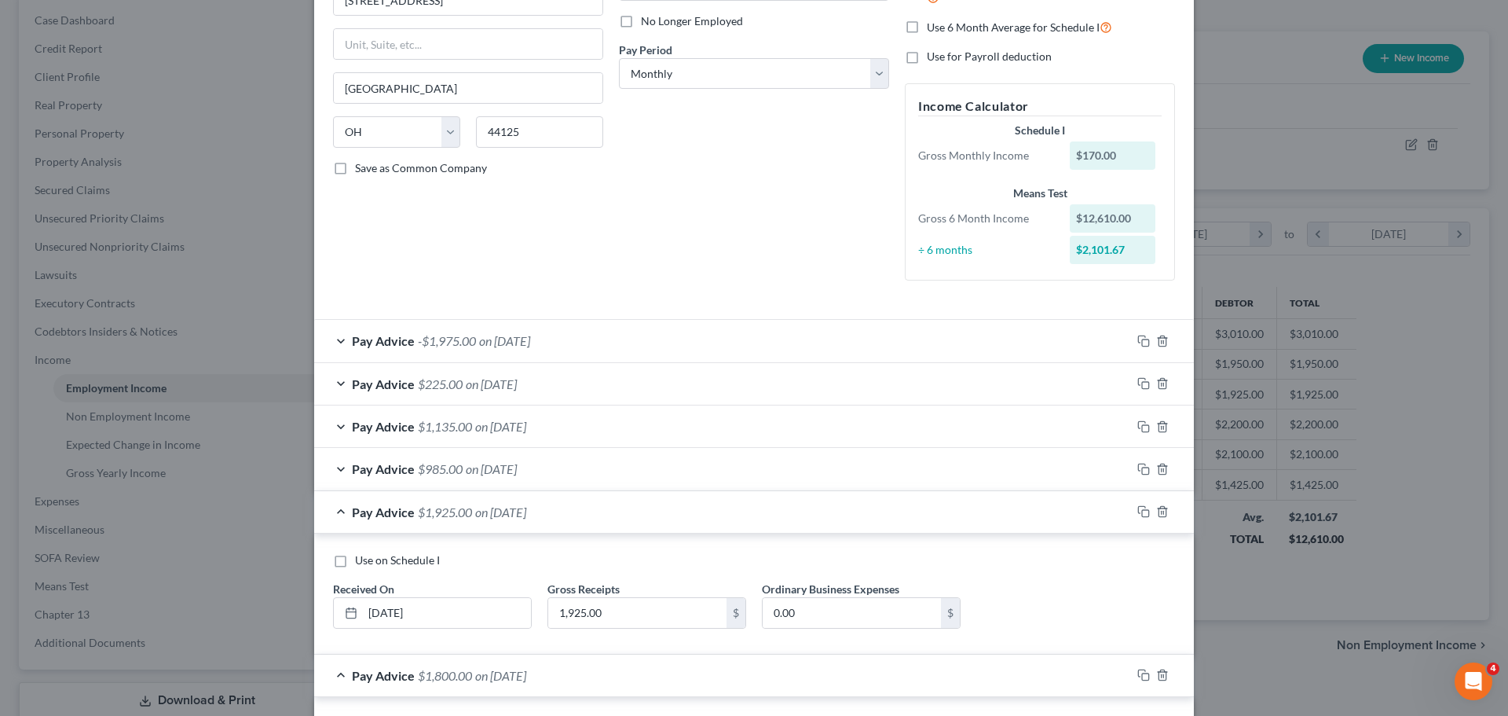
click at [517, 472] on span "on 05/30/2025" at bounding box center [491, 468] width 51 height 15
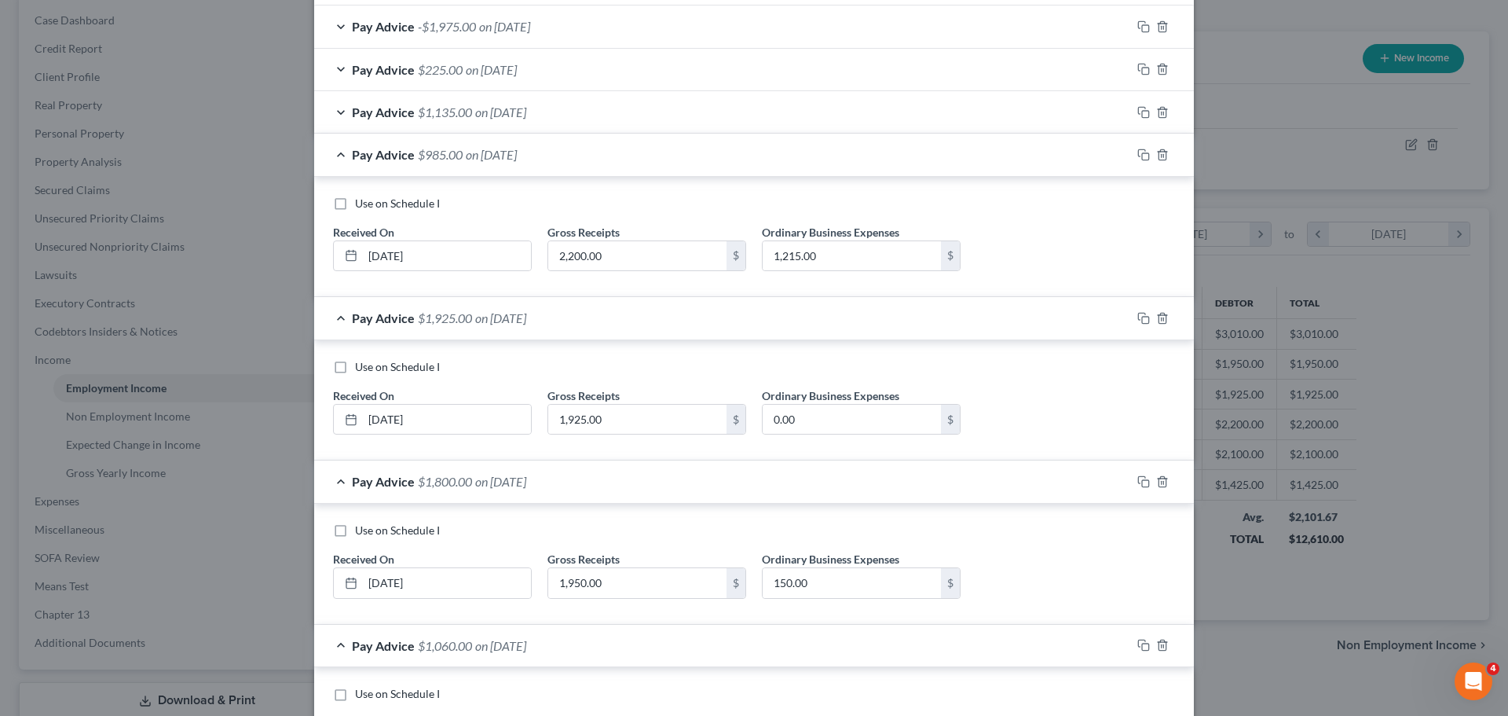
scroll to position [680, 0]
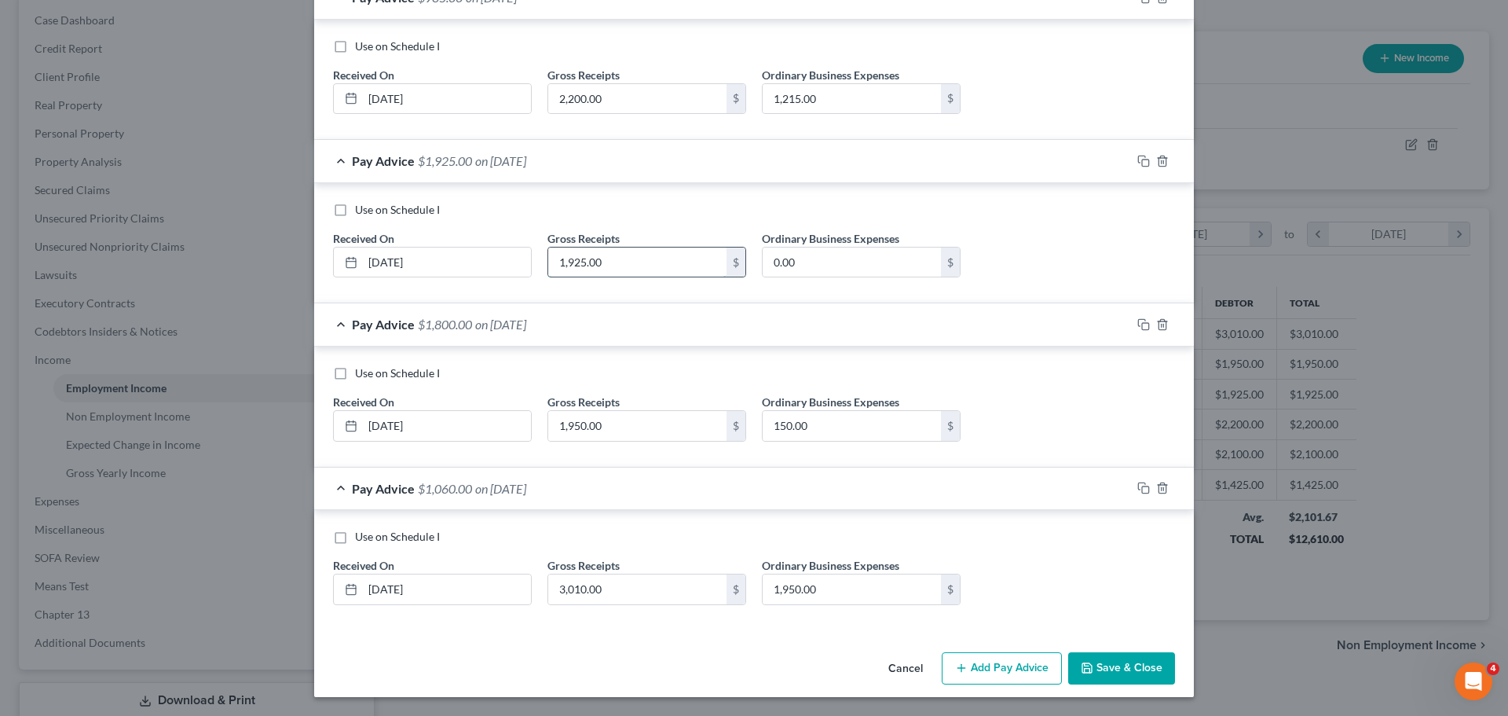
click at [615, 266] on input "1,925.00" at bounding box center [637, 262] width 178 height 30
type input "3,140"
type input "1,215"
click at [617, 97] on input "2,200.00" at bounding box center [637, 99] width 178 height 30
type input "3,165"
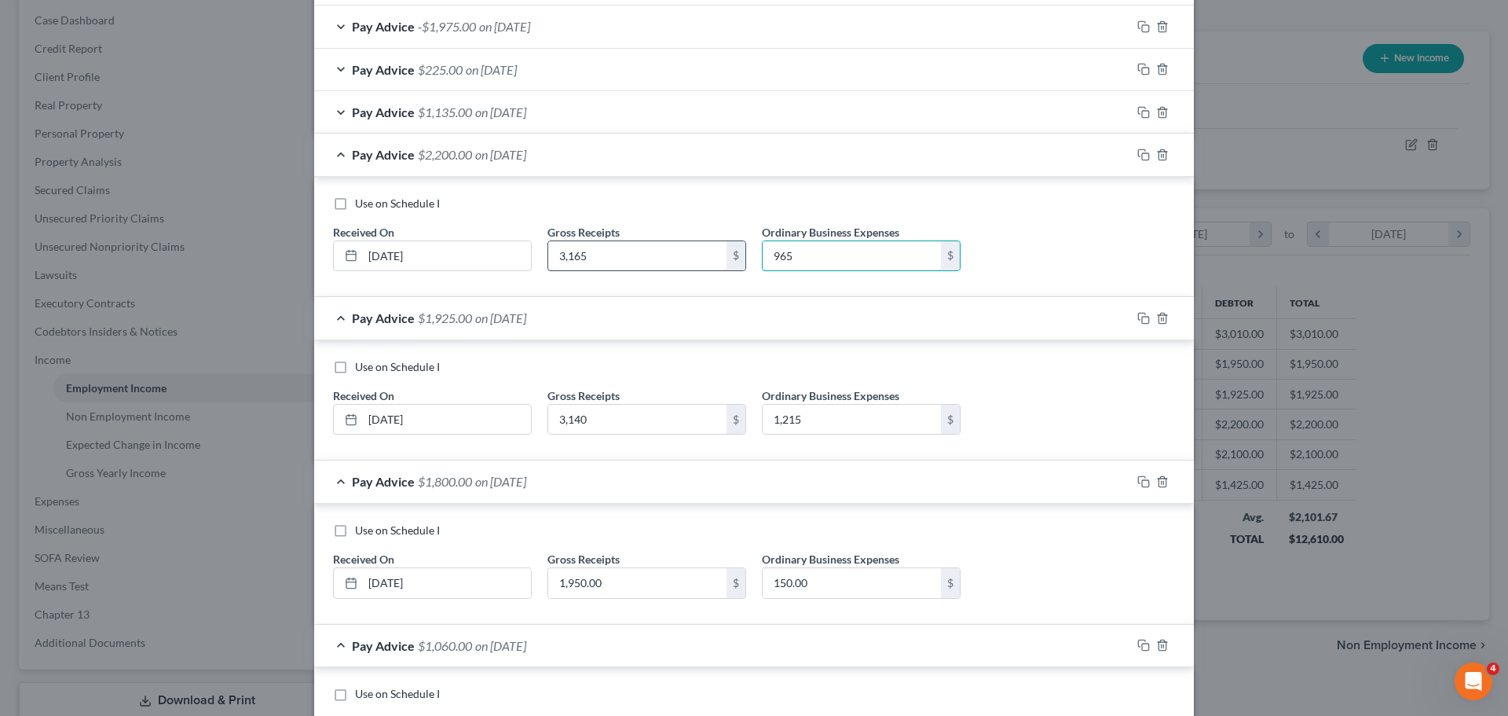
scroll to position [444, 0]
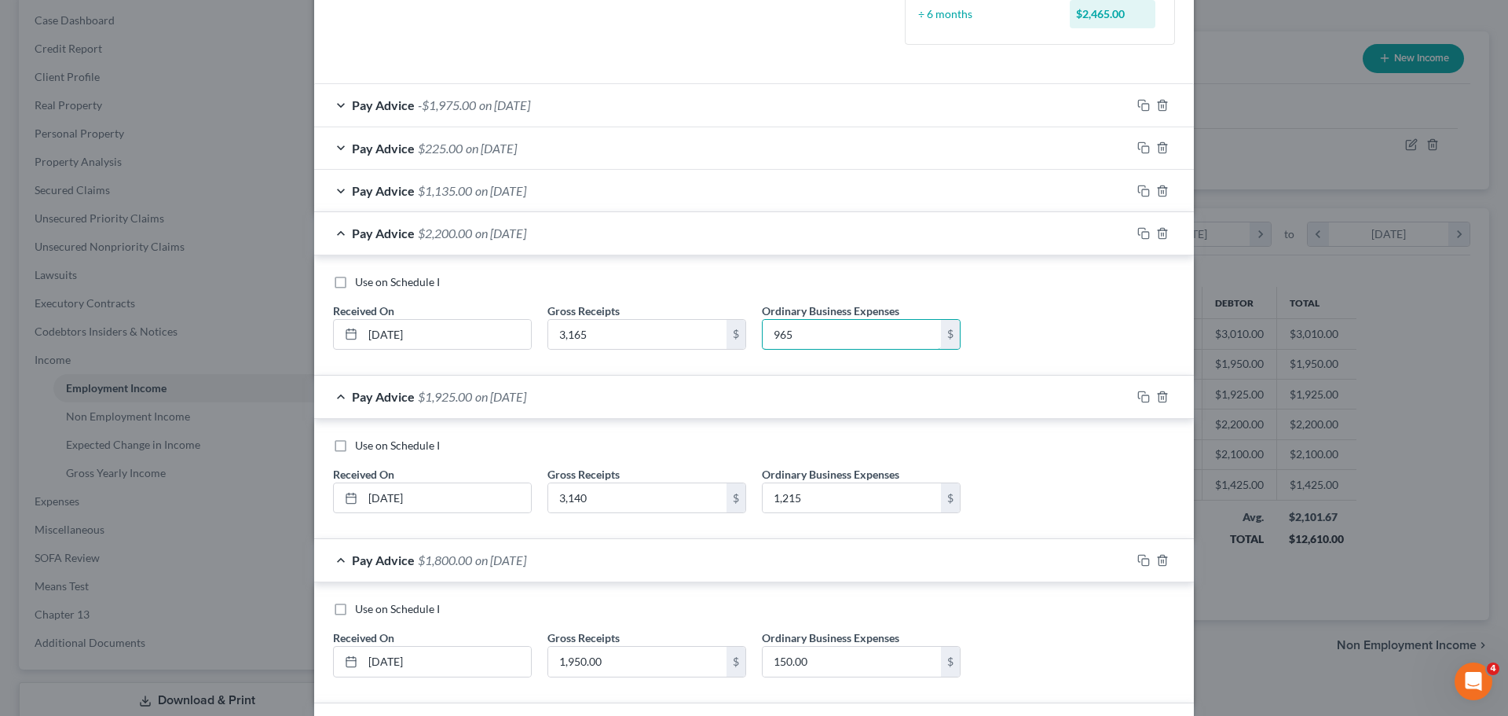
type input "965"
click at [479, 194] on span "on 06/30/2025" at bounding box center [500, 190] width 51 height 15
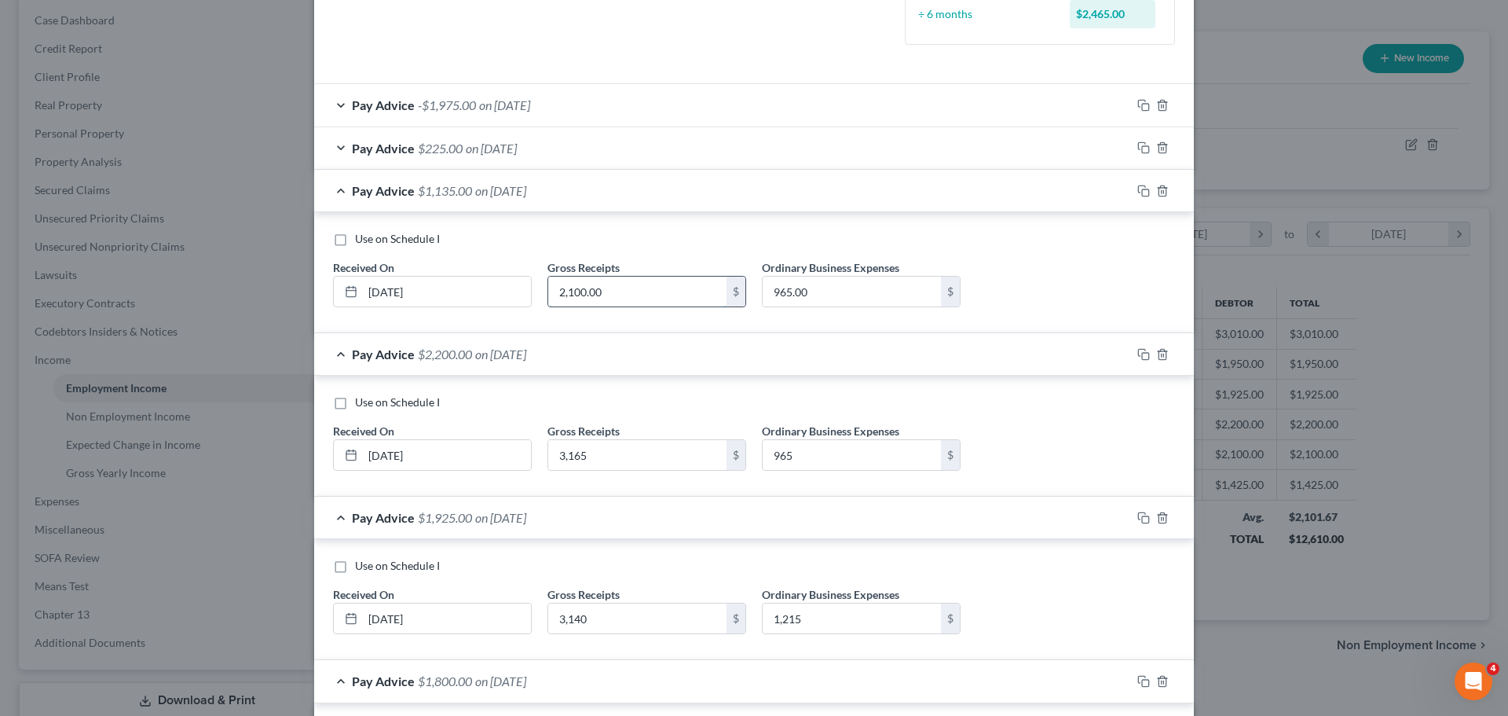
click at [599, 292] on input "2,100.00" at bounding box center [637, 292] width 178 height 30
type input "3,300"
type input "1,200"
click at [517, 154] on span "on 07/30/2025" at bounding box center [491, 148] width 51 height 15
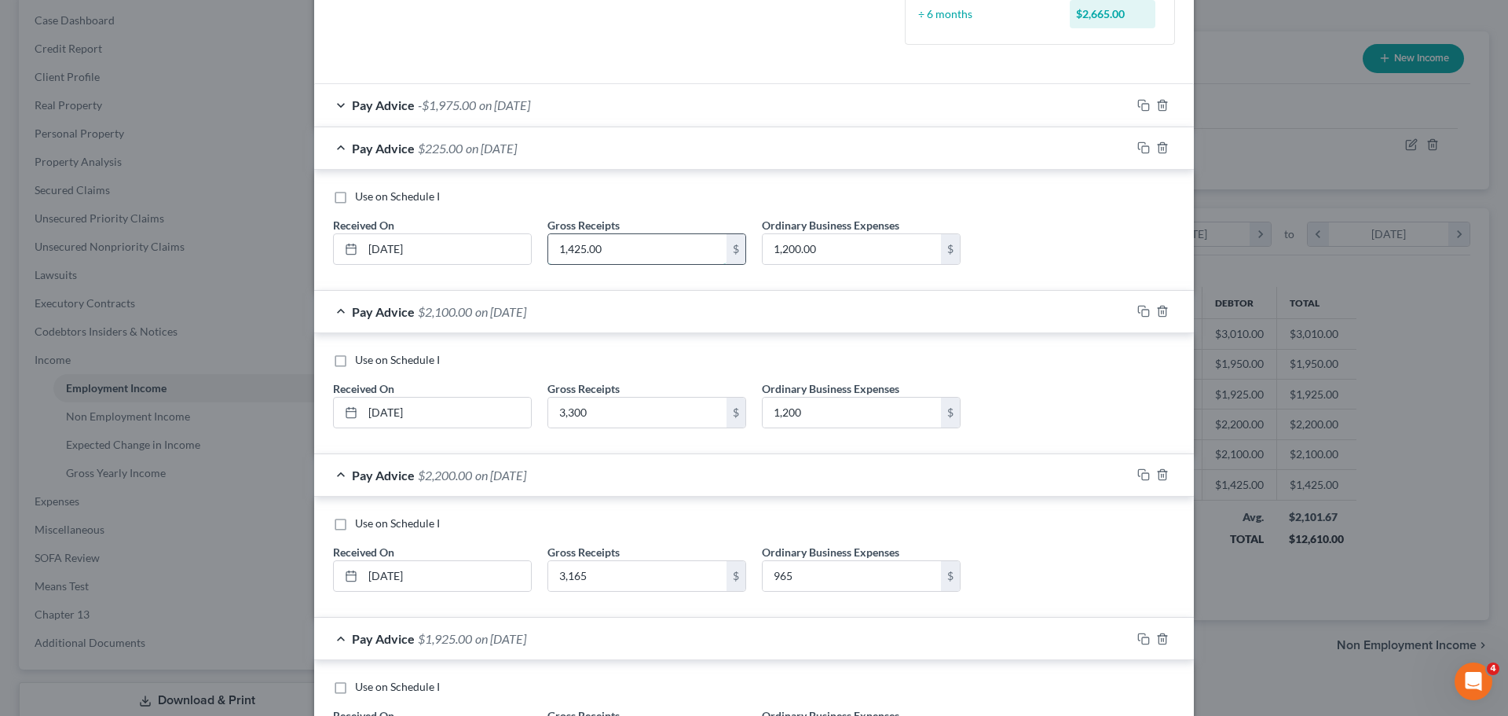
click at [620, 255] on input "1,425.00" at bounding box center [637, 249] width 178 height 30
type input "2,300"
type input "875"
click at [644, 161] on div "Pay Advice $1,425.00 on 07/30/2025" at bounding box center [722, 148] width 817 height 42
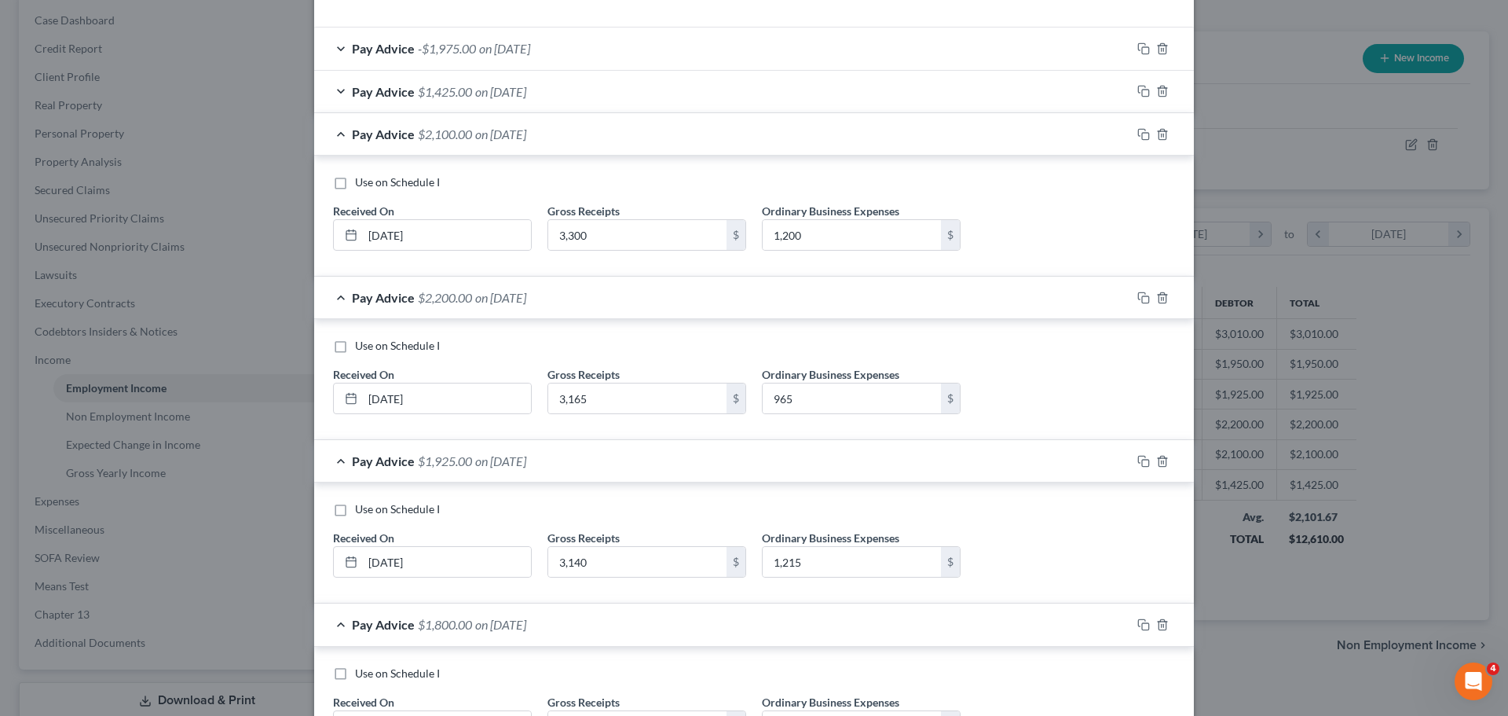
scroll to position [251, 0]
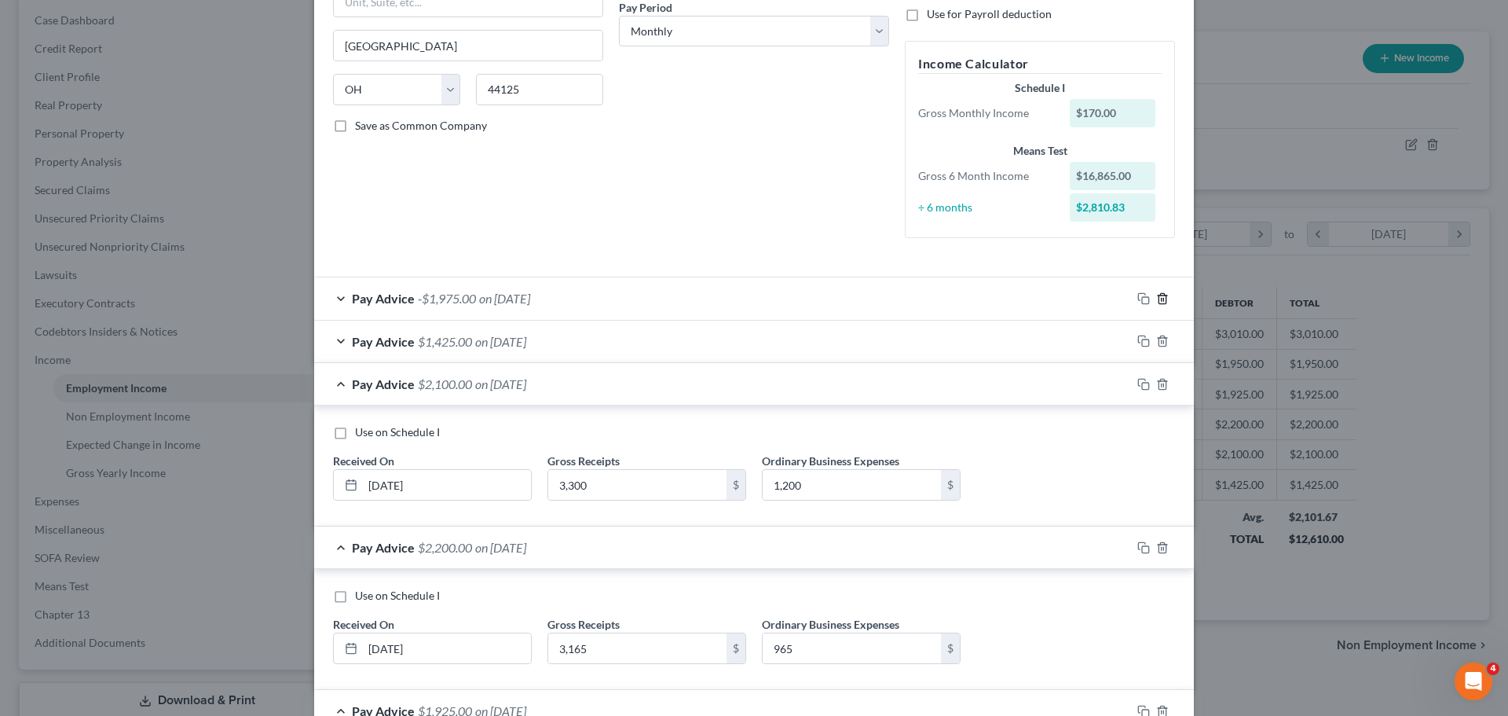
click at [1160, 294] on icon "button" at bounding box center [1162, 298] width 13 height 13
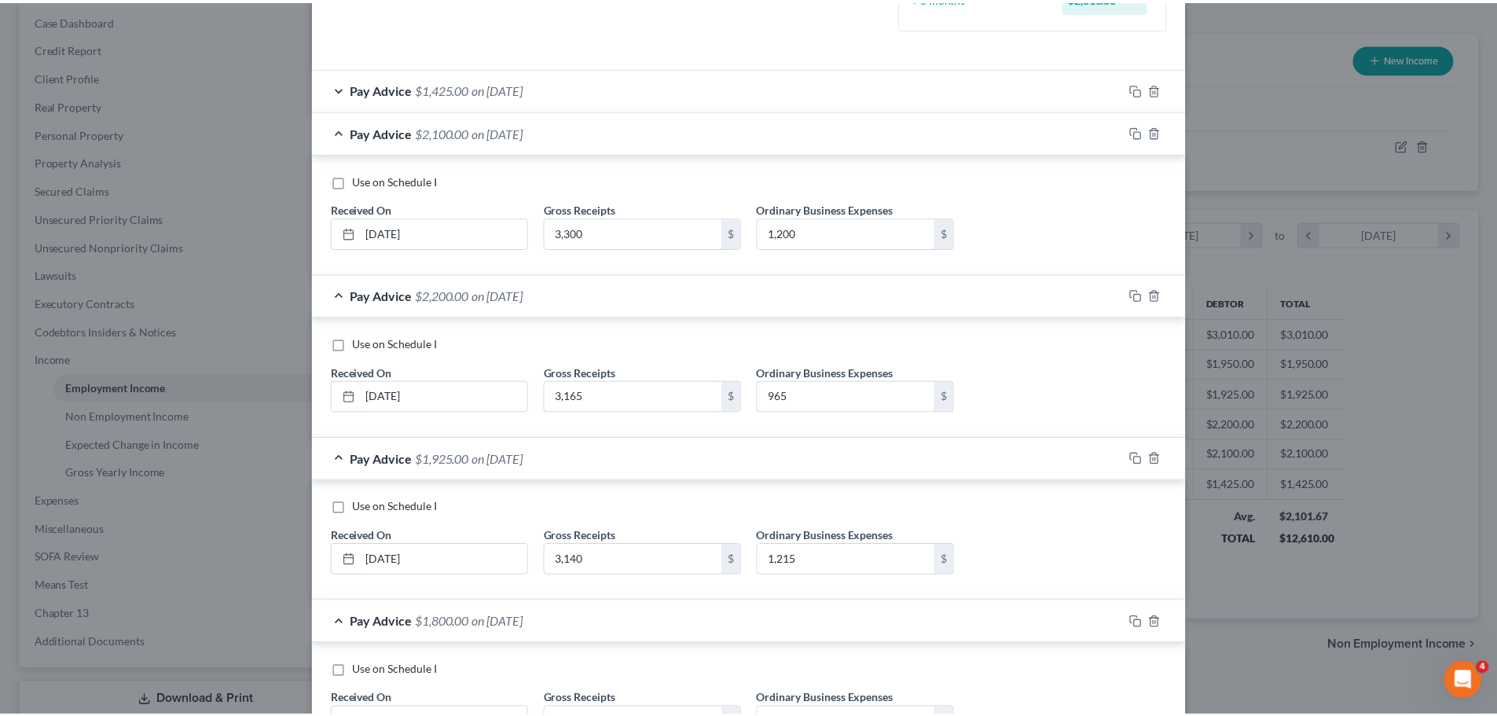
scroll to position [758, 0]
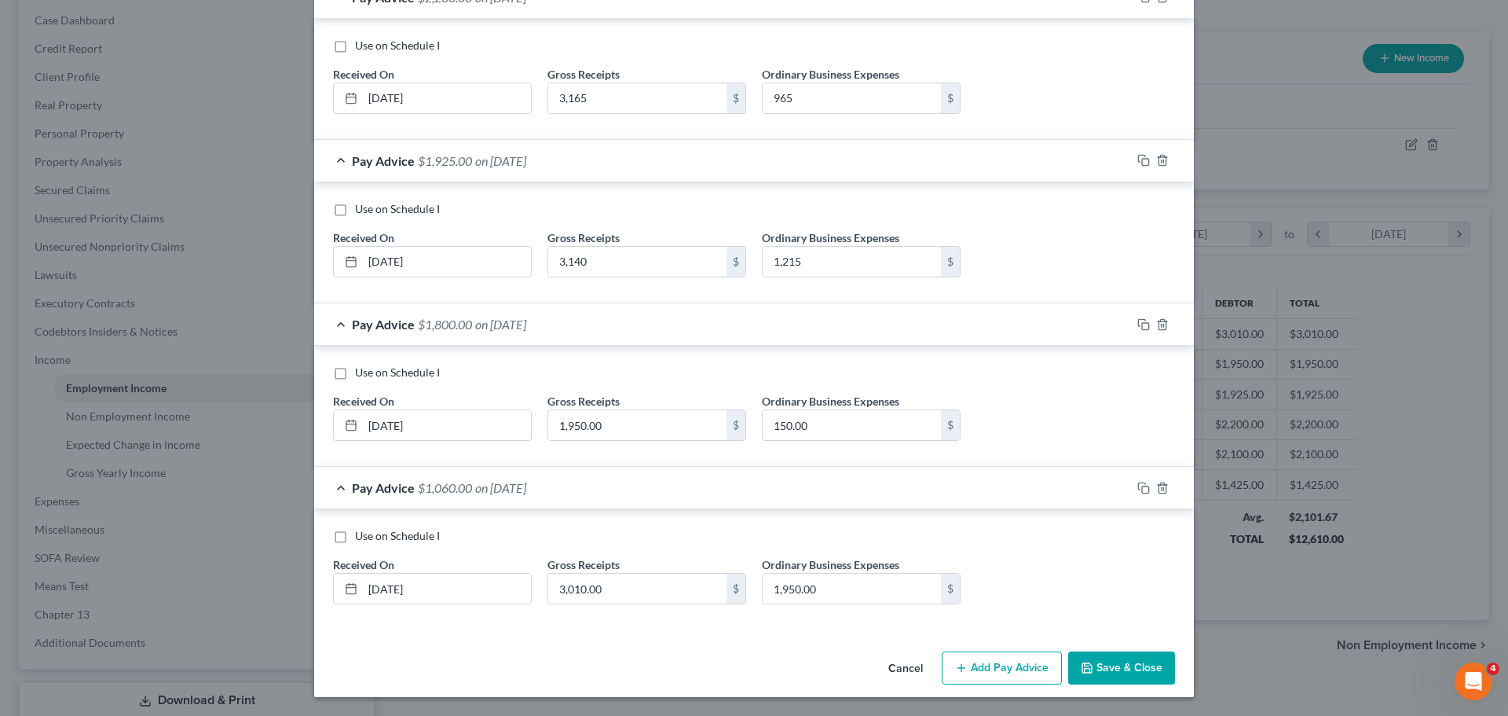
click at [1100, 668] on button "Save & Close" at bounding box center [1121, 667] width 107 height 33
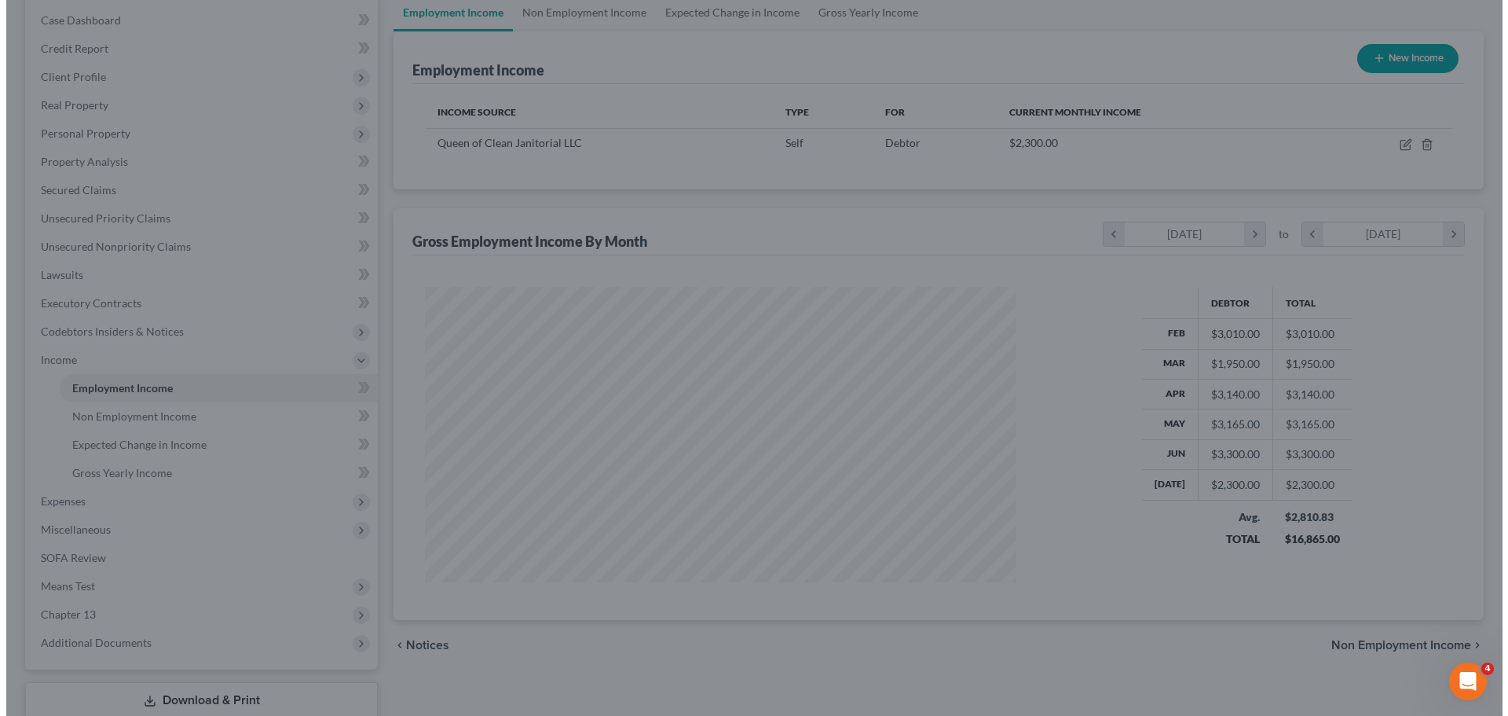
scroll to position [785283, 784958]
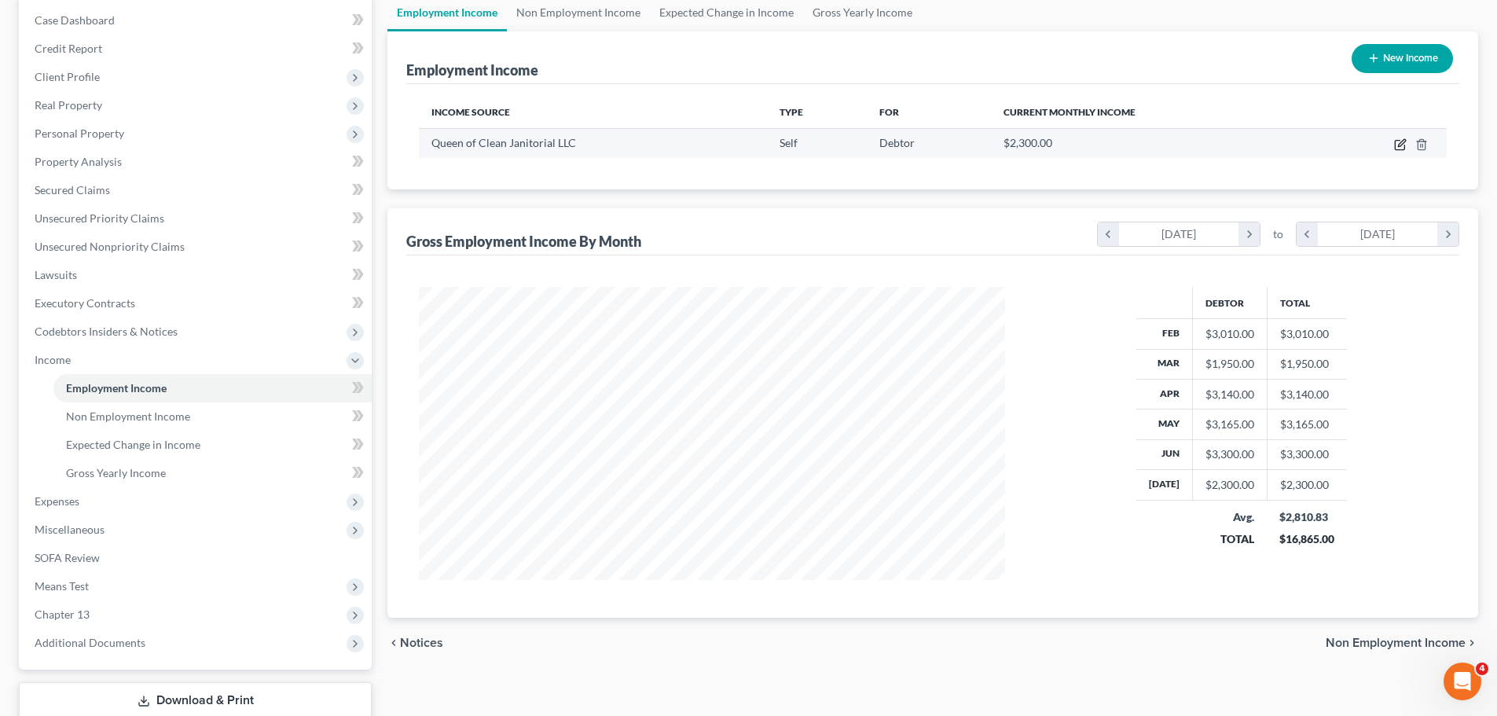
click at [1399, 144] on icon "button" at bounding box center [1401, 142] width 7 height 7
select select "1"
select select "36"
select select "0"
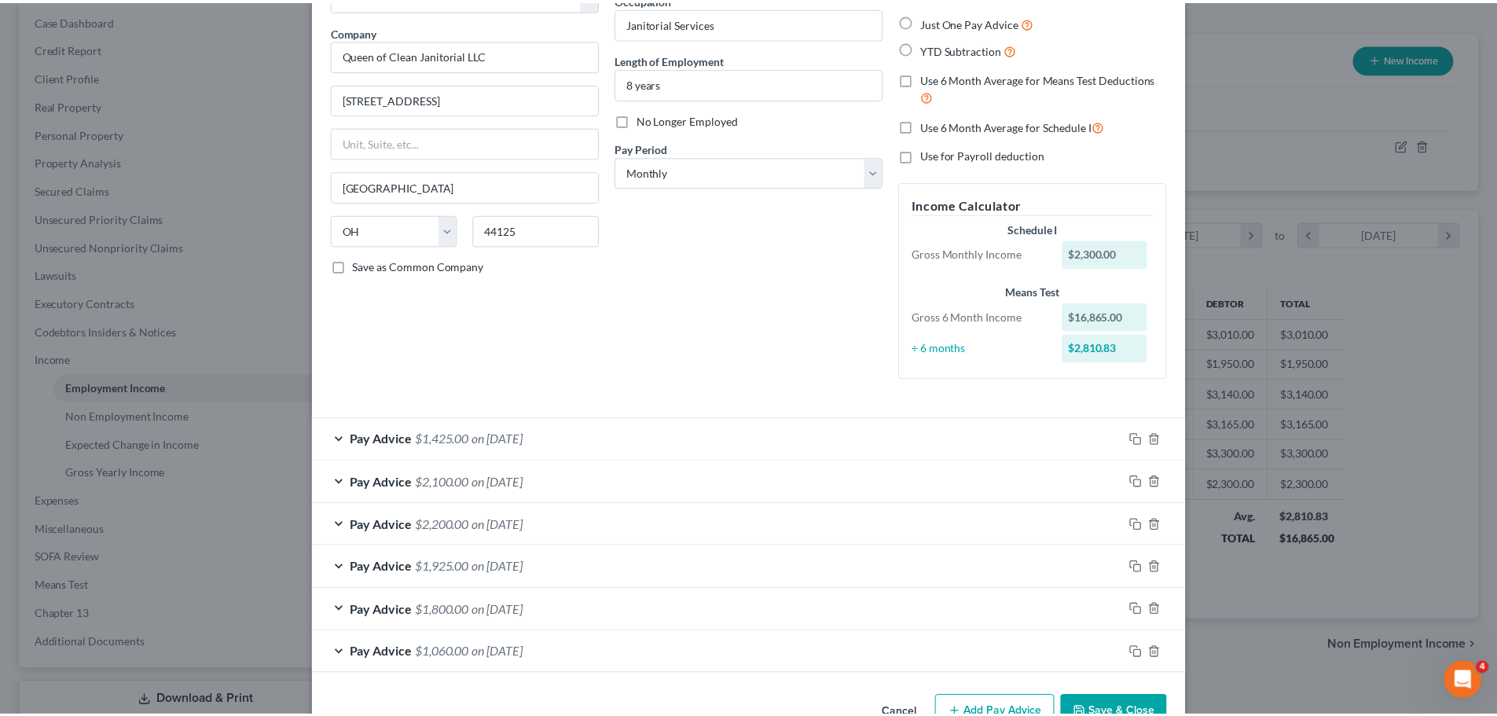
scroll to position [155, 0]
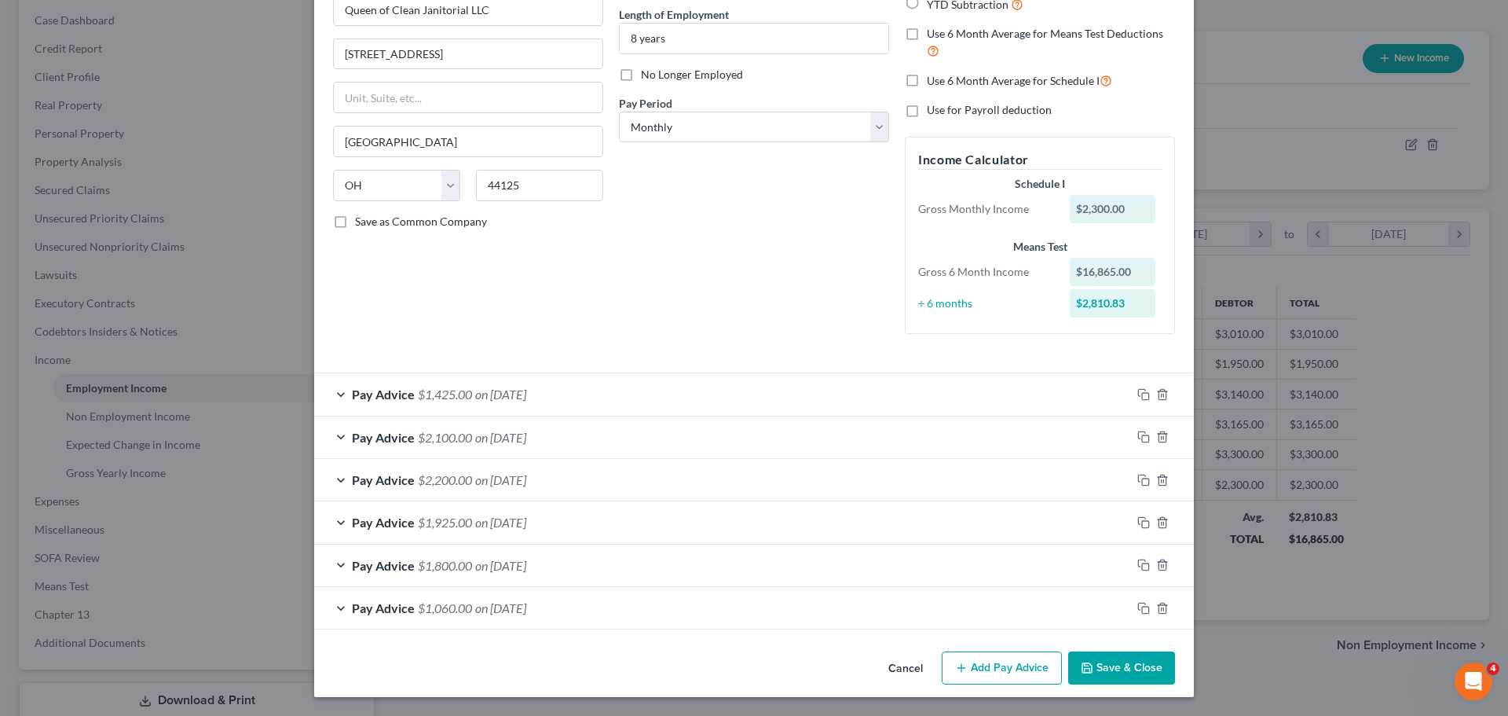
click at [1097, 656] on button "Save & Close" at bounding box center [1121, 667] width 107 height 33
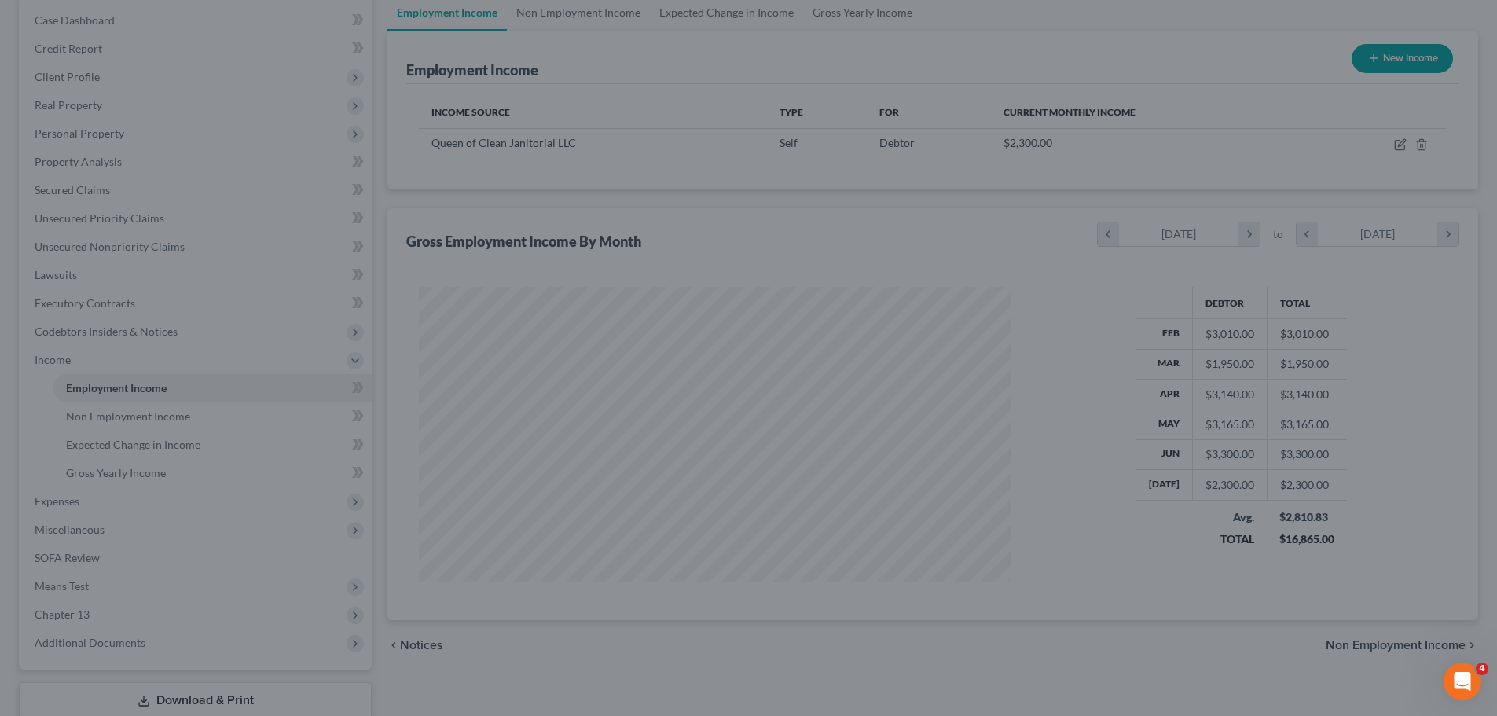
scroll to position [785283, 784958]
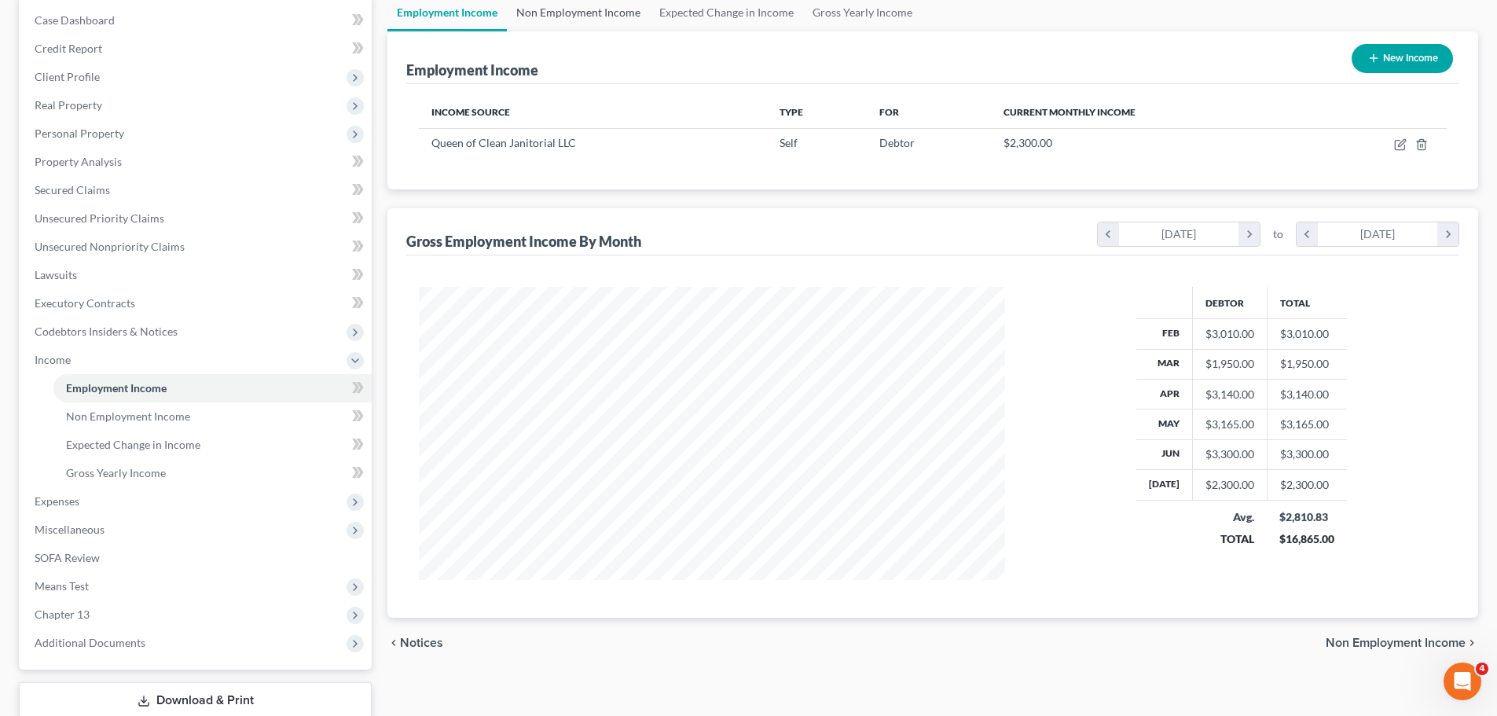
click at [526, 20] on link "Non Employment Income" at bounding box center [578, 13] width 143 height 38
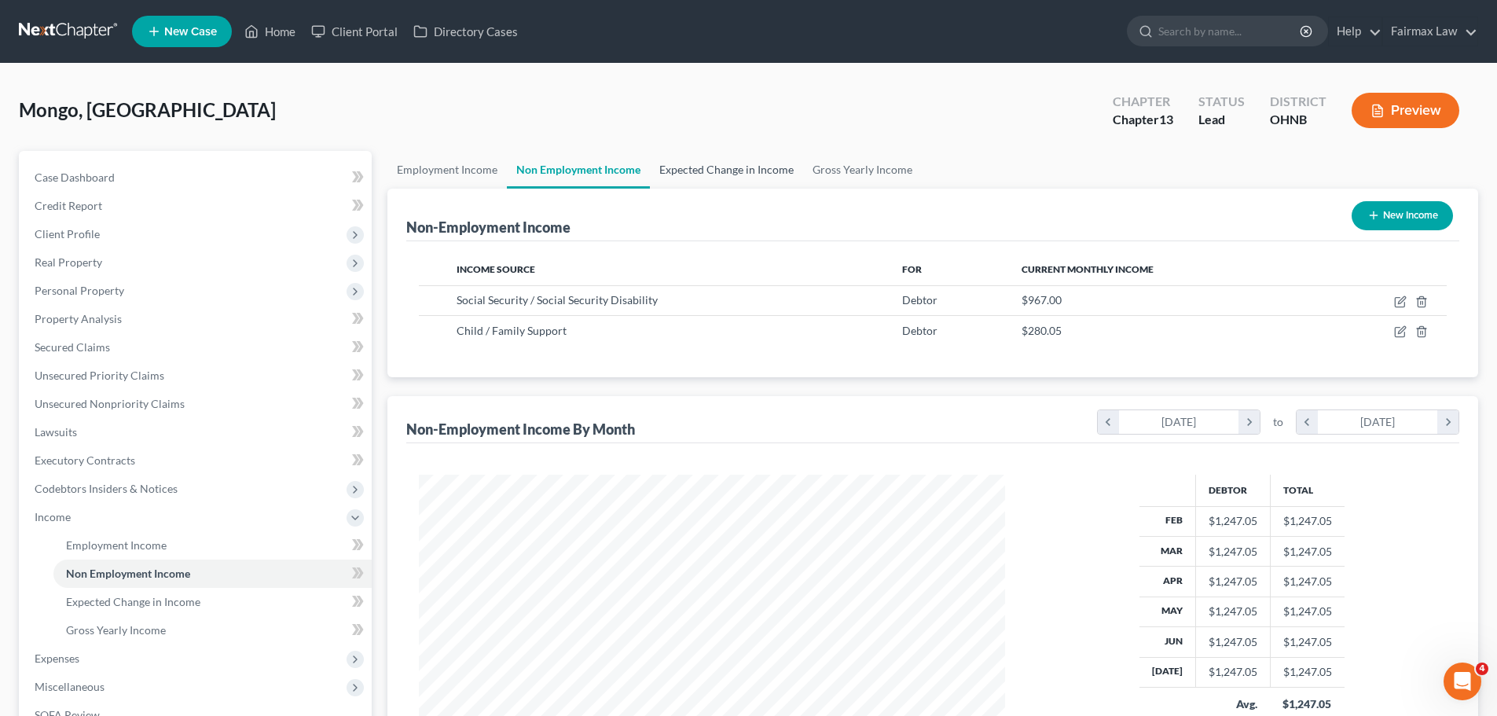
click at [724, 164] on link "Expected Change in Income" at bounding box center [726, 170] width 153 height 38
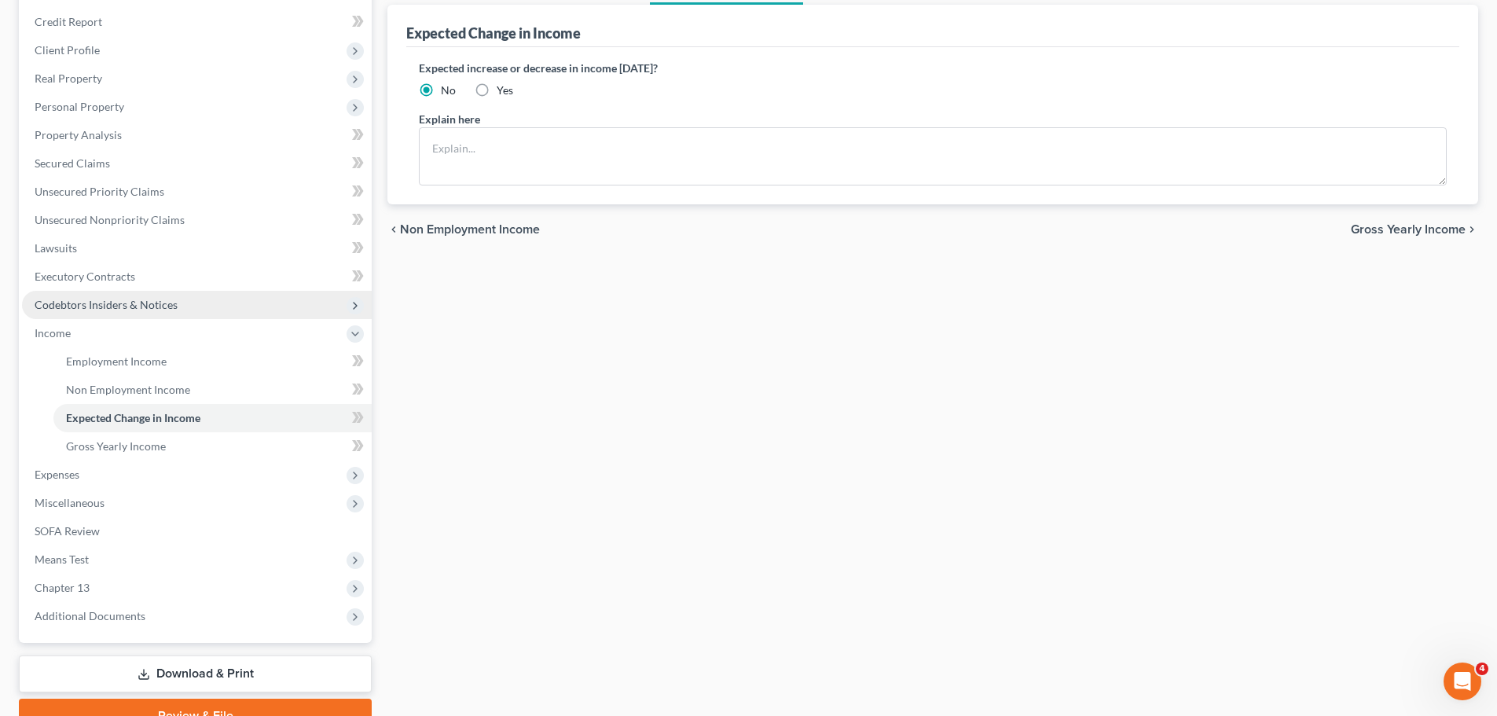
scroll to position [236, 0]
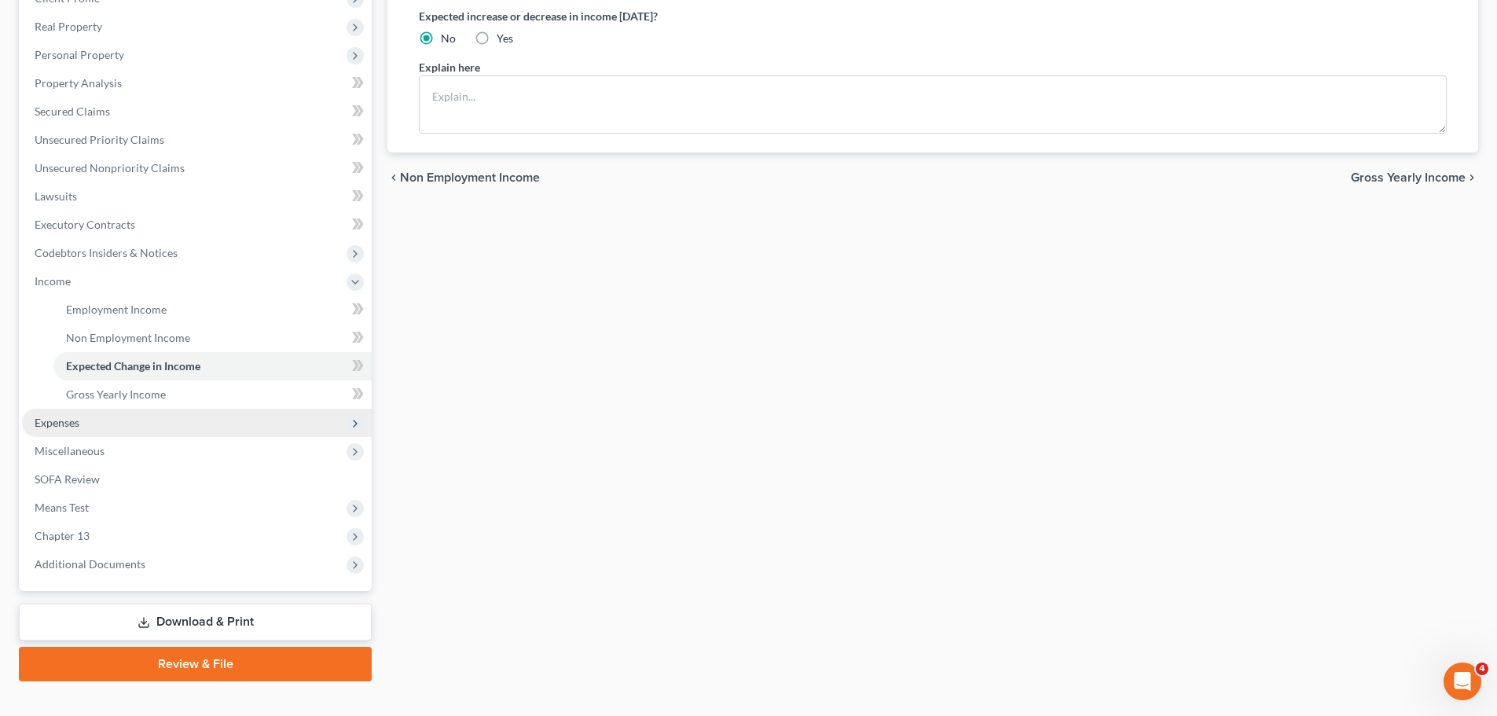
click at [90, 416] on span "Expenses" at bounding box center [197, 422] width 350 height 28
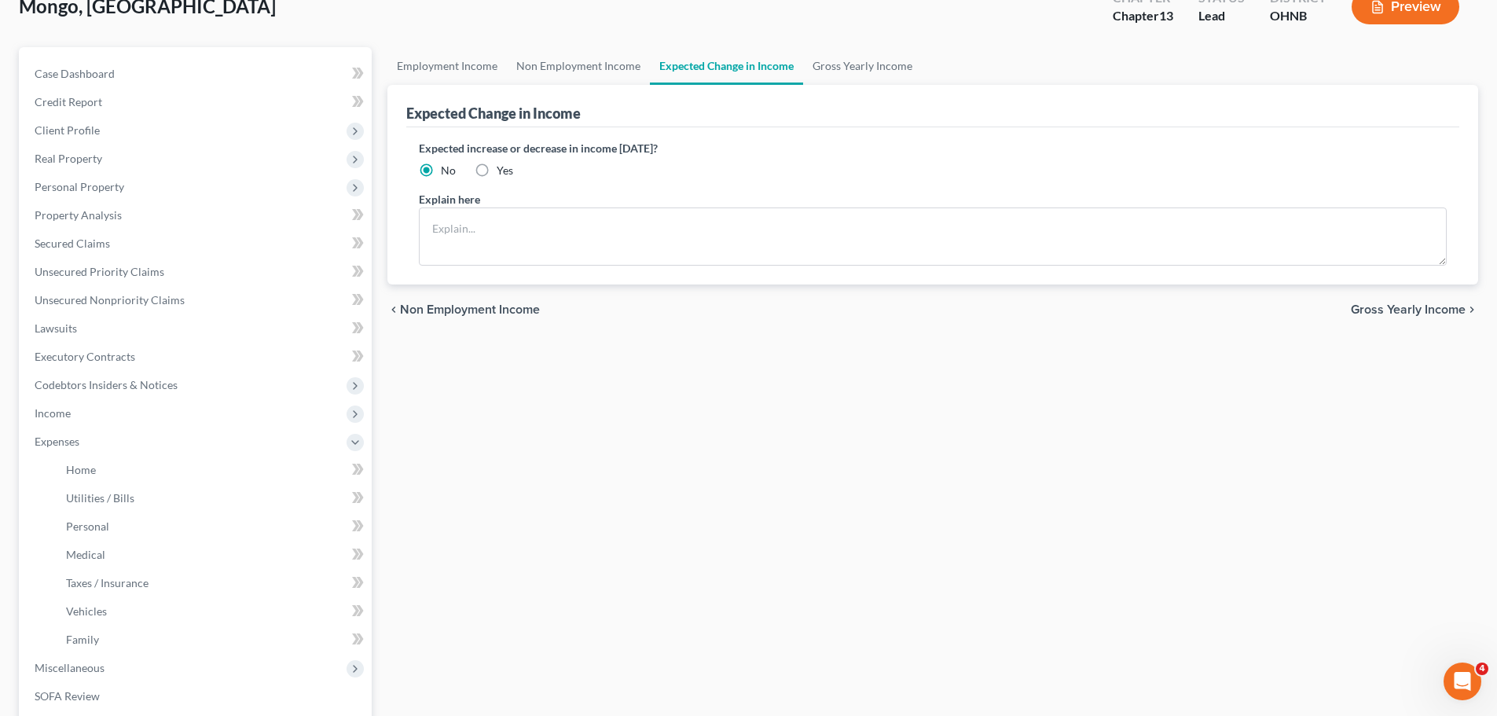
scroll to position [79, 0]
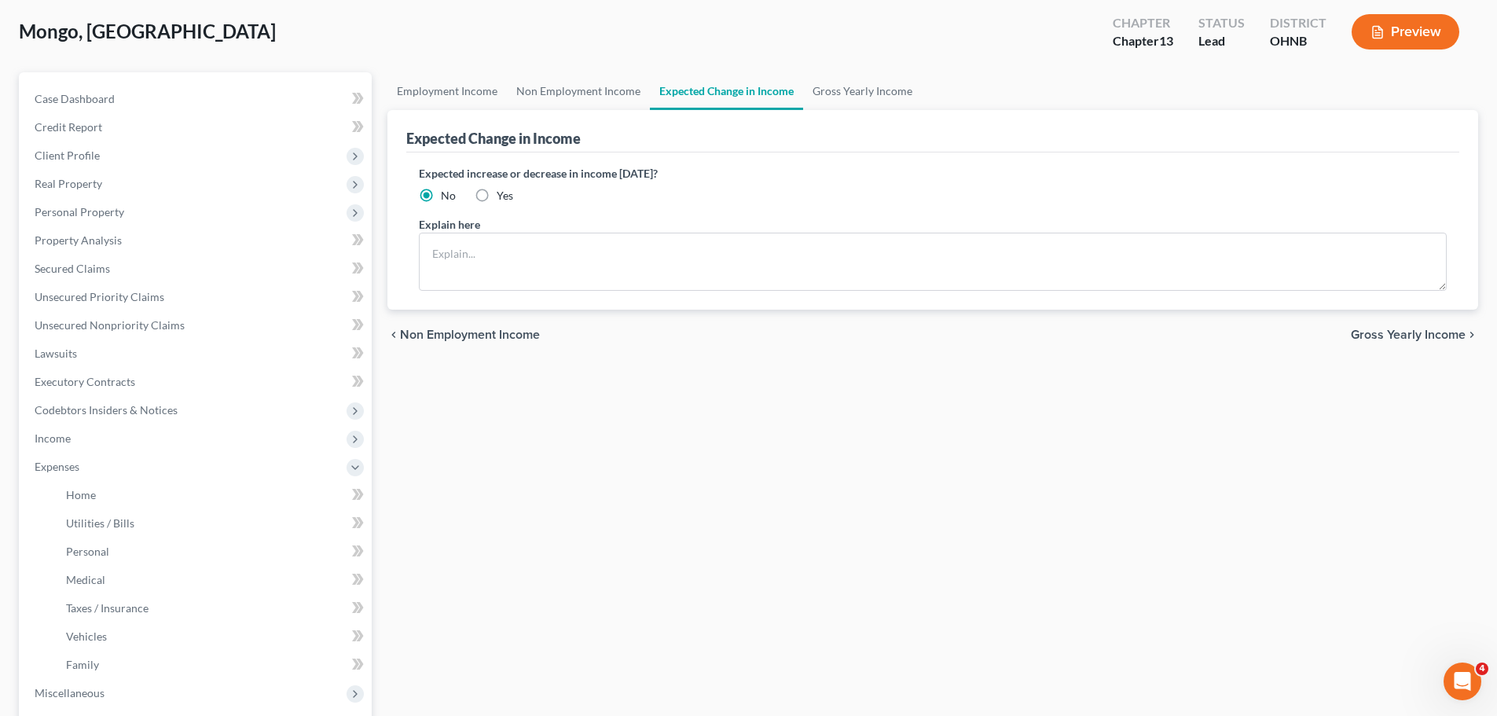
click at [500, 200] on span "Yes" at bounding box center [504, 195] width 16 height 13
click at [503, 198] on input "Yes" at bounding box center [508, 193] width 10 height 10
radio input "true"
click at [469, 254] on textarea at bounding box center [933, 262] width 1028 height 58
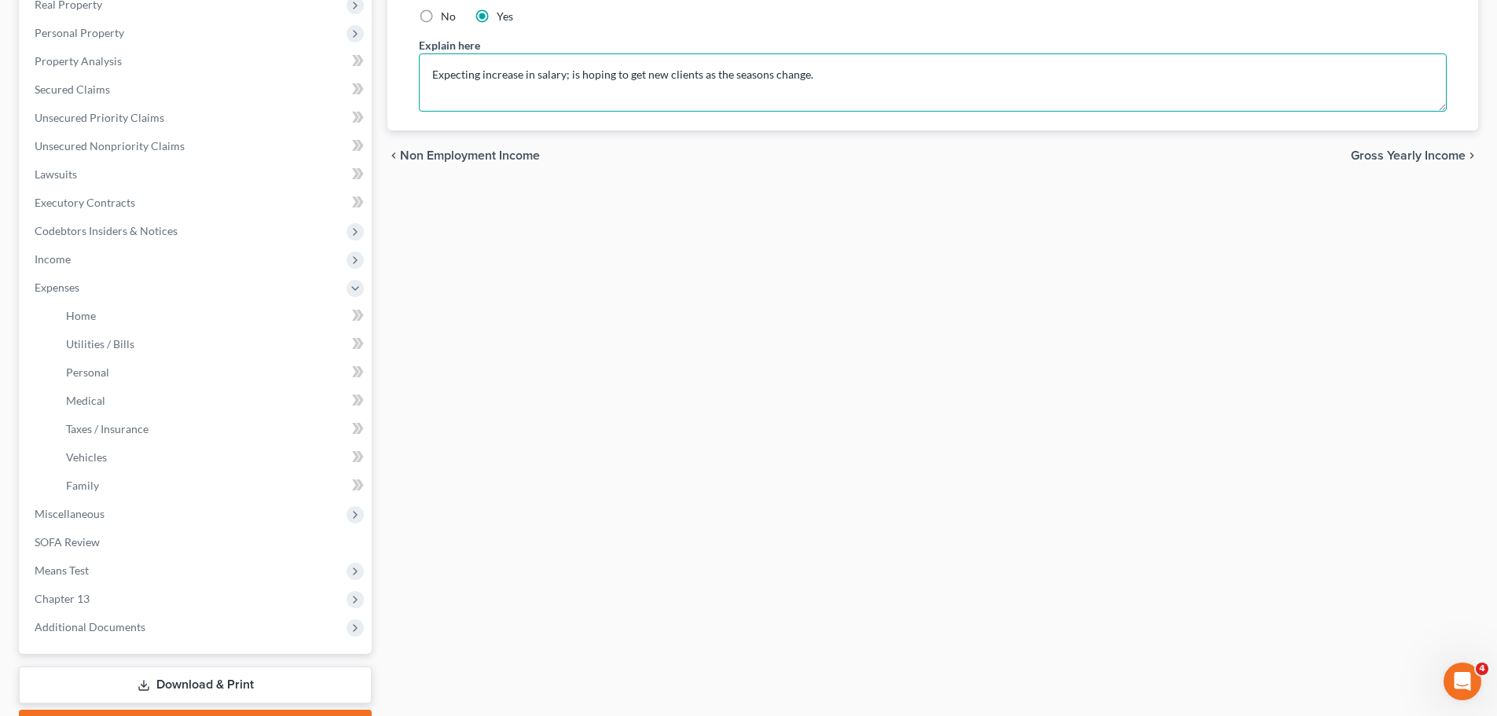
scroll to position [314, 0]
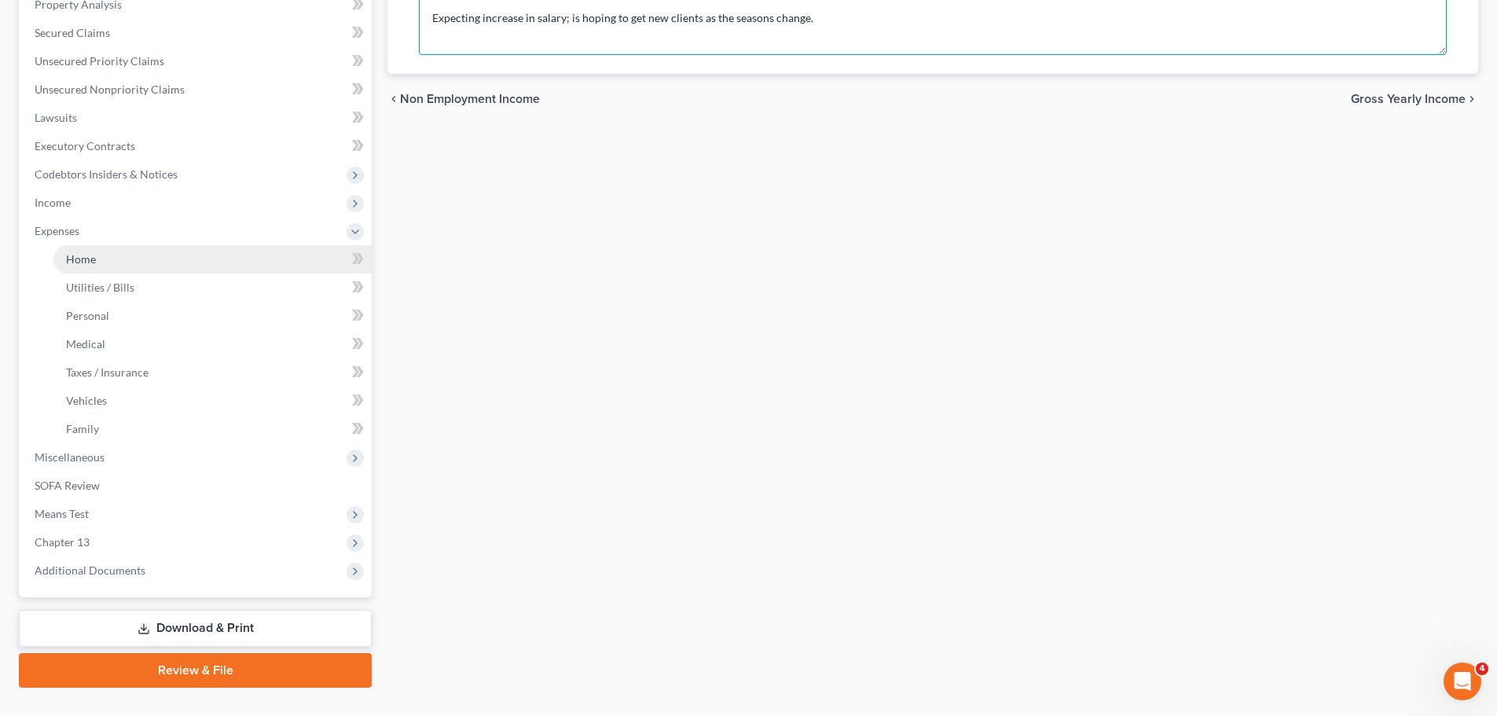
type textarea "Expecting increase in salary; is hoping to get new clients as the seasons chang…"
click at [82, 246] on link "Home" at bounding box center [212, 259] width 318 height 28
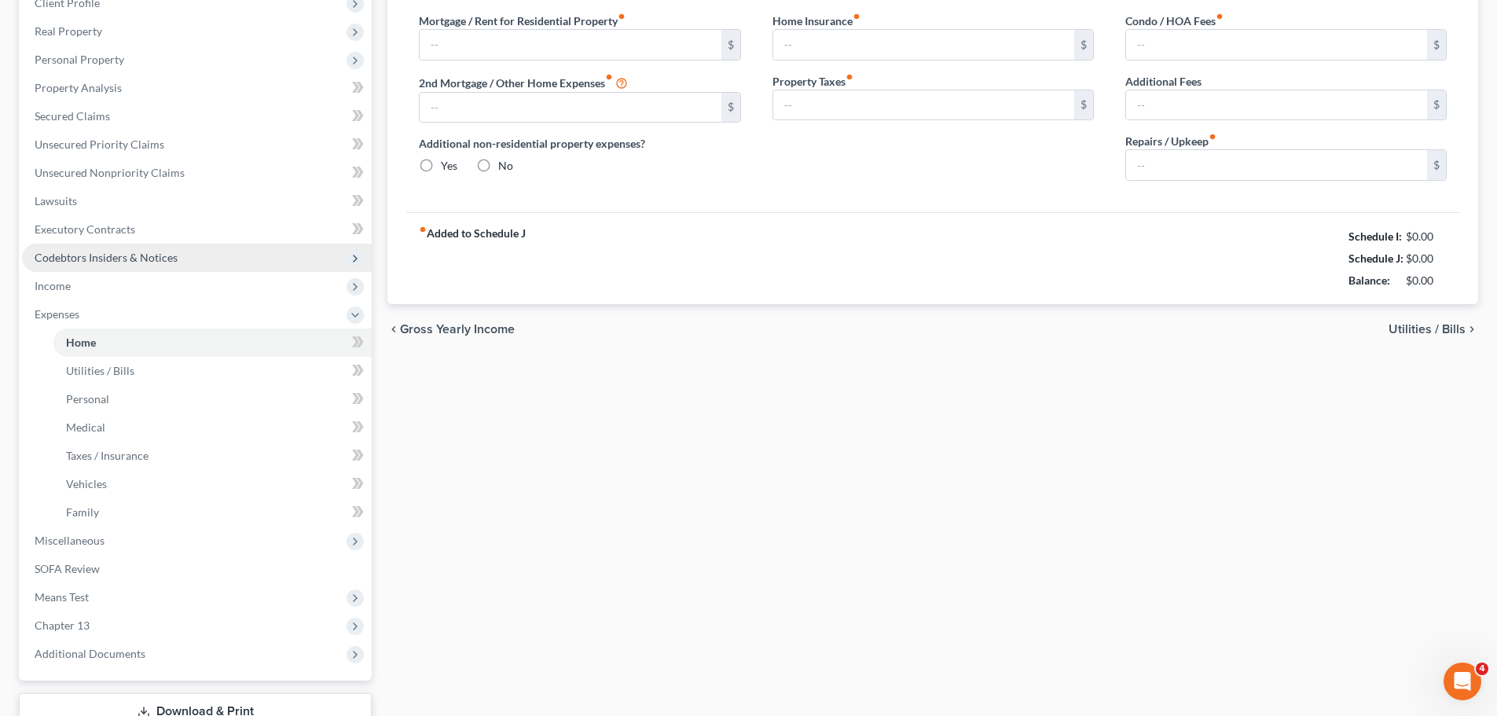
type input "1,300.00"
type input "0.00"
radio input "true"
type input "0.00"
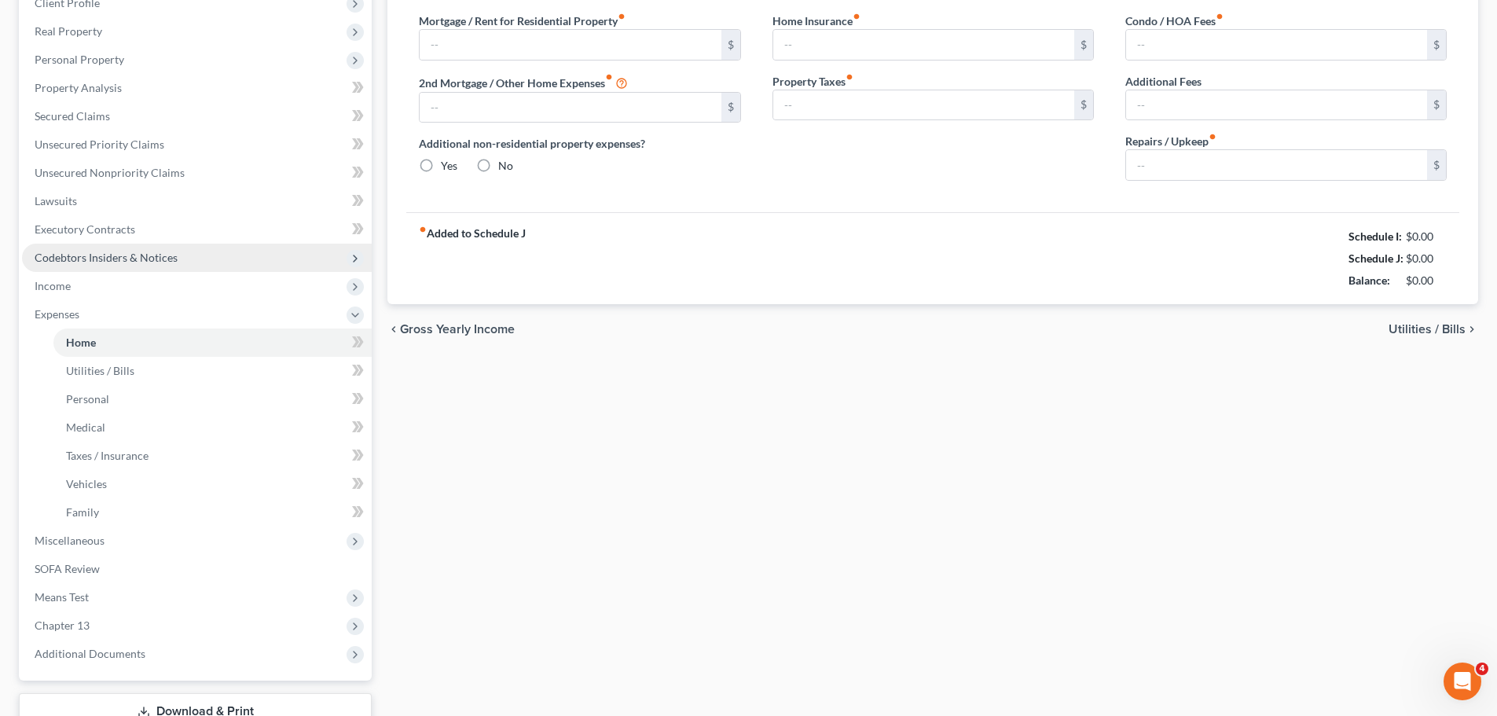
type input "0.00"
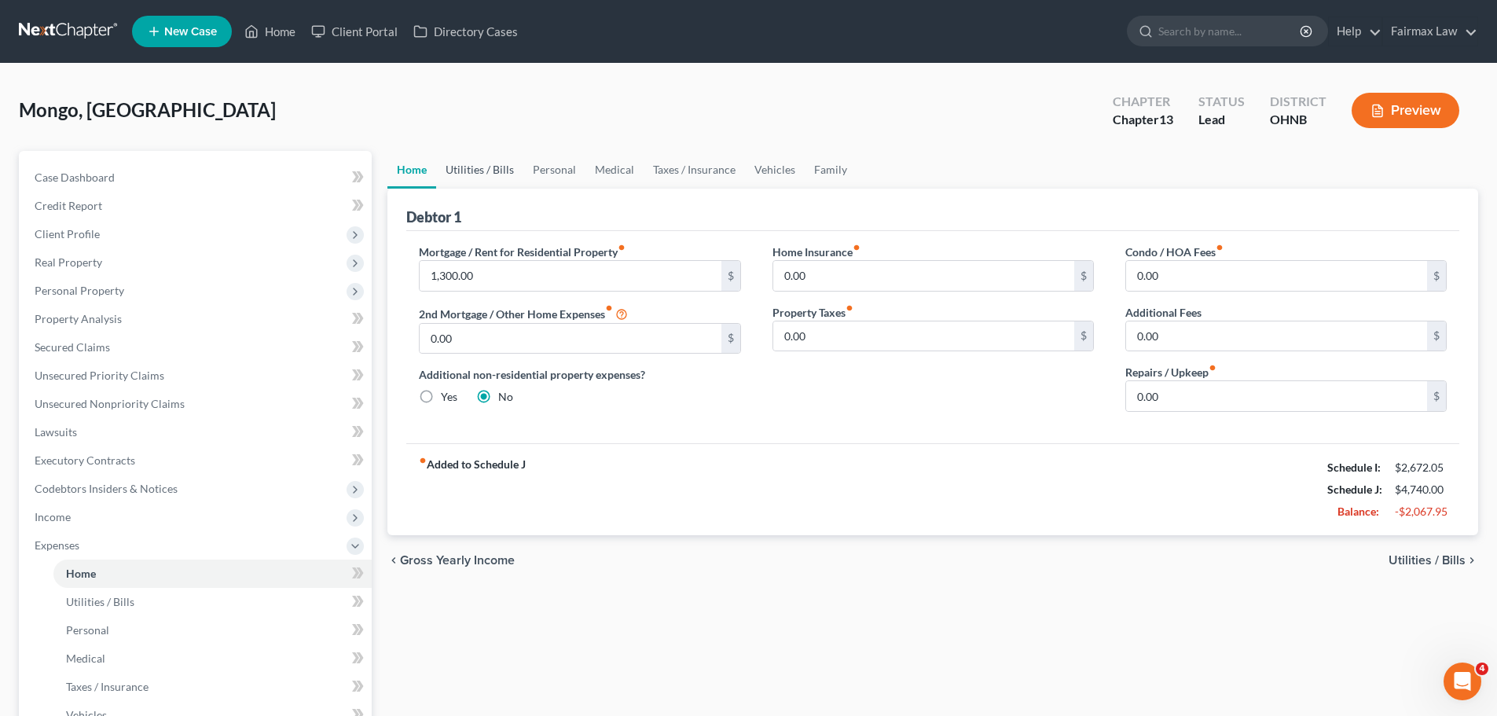
click at [466, 163] on link "Utilities / Bills" at bounding box center [479, 170] width 87 height 38
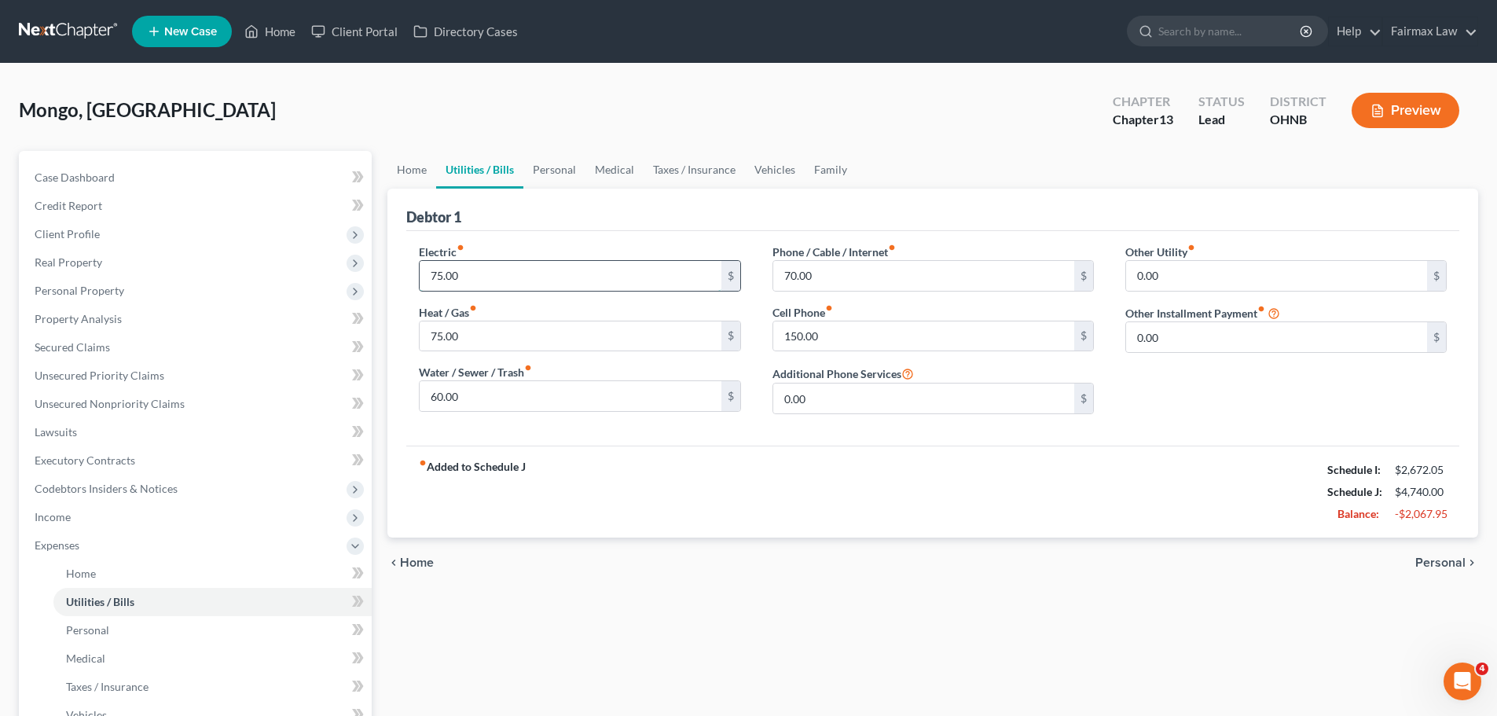
click at [485, 276] on input "75.00" at bounding box center [569, 276] width 301 height 30
type input "150.00"
click at [467, 343] on input "75.00" at bounding box center [569, 336] width 301 height 30
type input "250.00"
click at [508, 379] on label "Water / Sewer / Trash fiber_manual_record" at bounding box center [475, 372] width 113 height 16
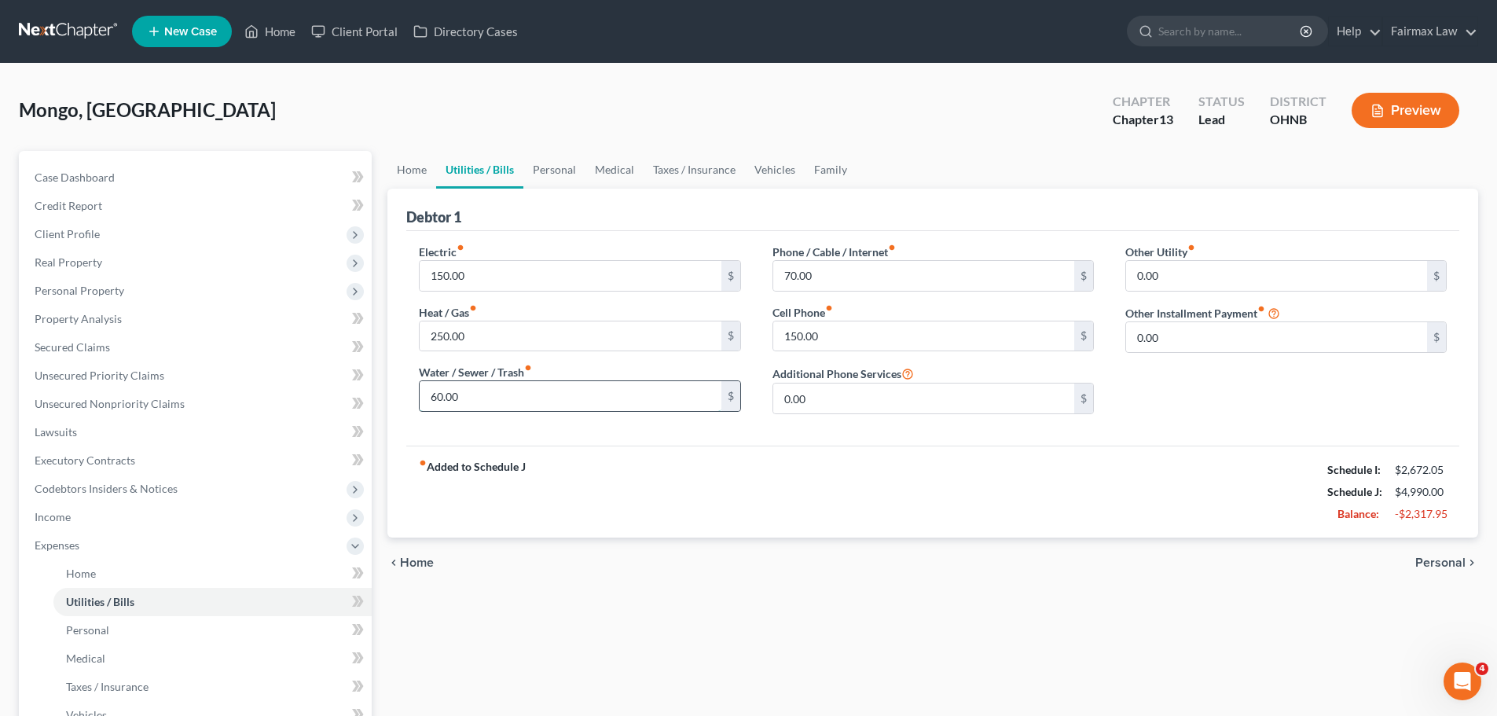
click at [501, 387] on input "60.00" at bounding box center [569, 396] width 301 height 30
type input "0.00"
click at [856, 335] on input "150.00" at bounding box center [923, 336] width 301 height 30
type input "221.00"
click at [888, 489] on div "fiber_manual_record Added to Schedule J Schedule I: $2,672.05 Schedule J: $5,00…" at bounding box center [932, 491] width 1053 height 92
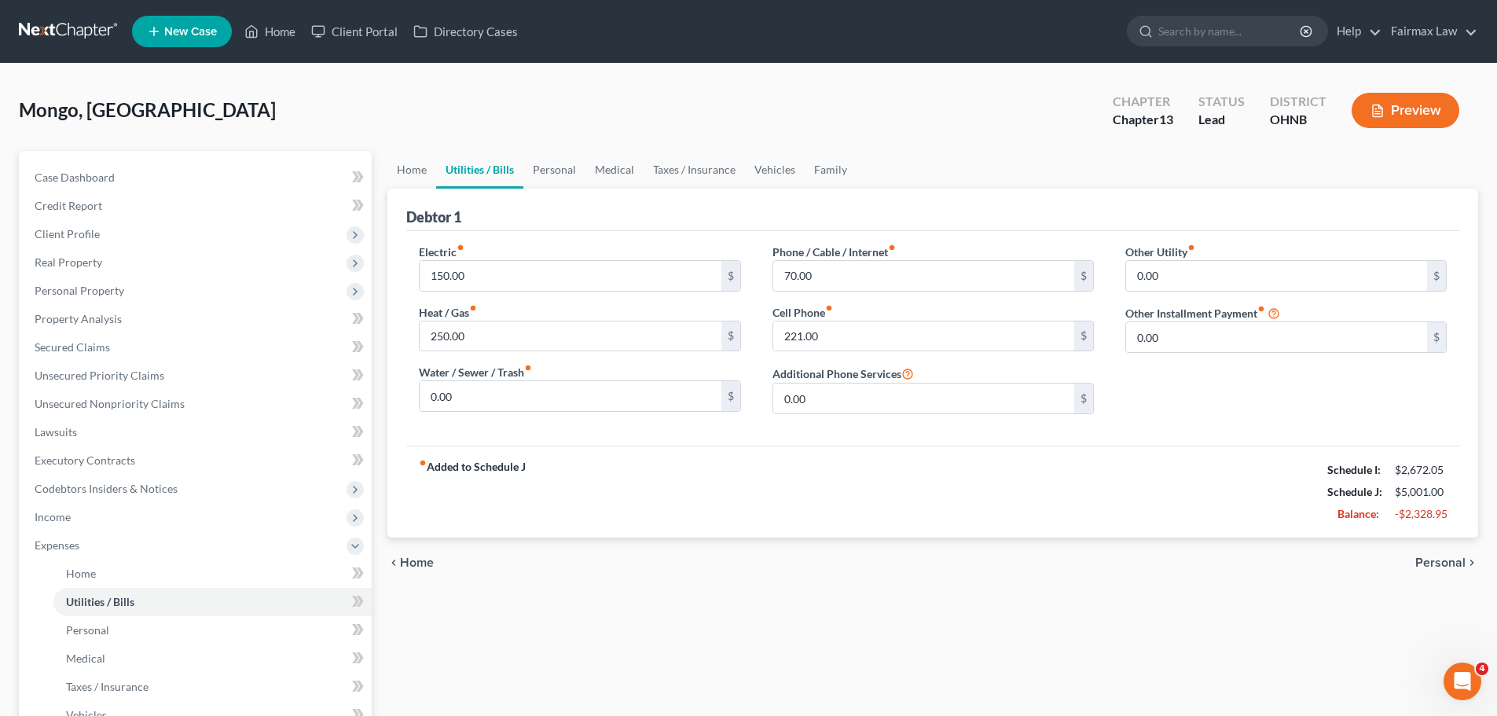
click at [819, 291] on div "Phone / Cable / Internet fiber_manual_record 70.00 $ Cell Phone fiber_manual_re…" at bounding box center [933, 335] width 353 height 183
click at [818, 266] on input "70.00" at bounding box center [923, 276] width 301 height 30
type input "200.00"
click at [548, 173] on link "Personal" at bounding box center [554, 170] width 62 height 38
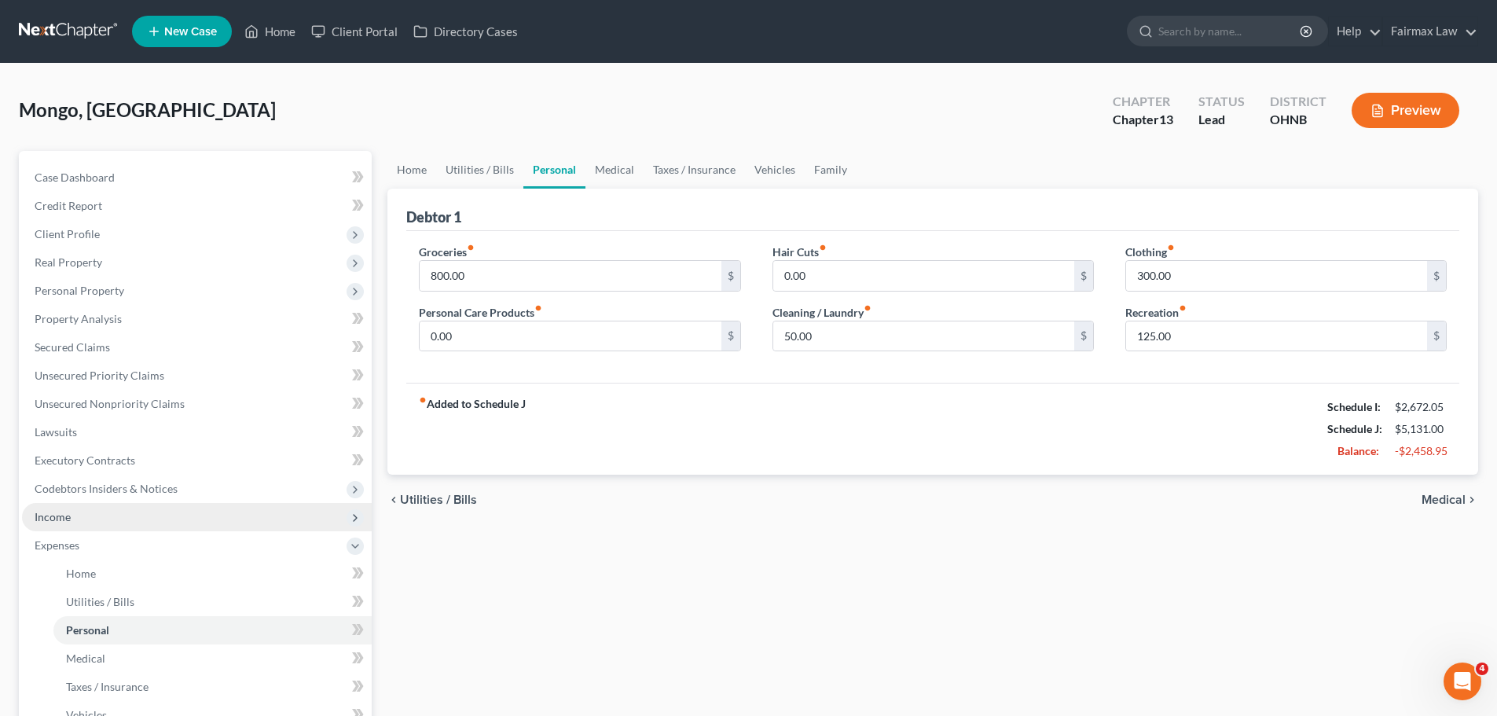
click at [82, 518] on span "Income" at bounding box center [197, 517] width 350 height 28
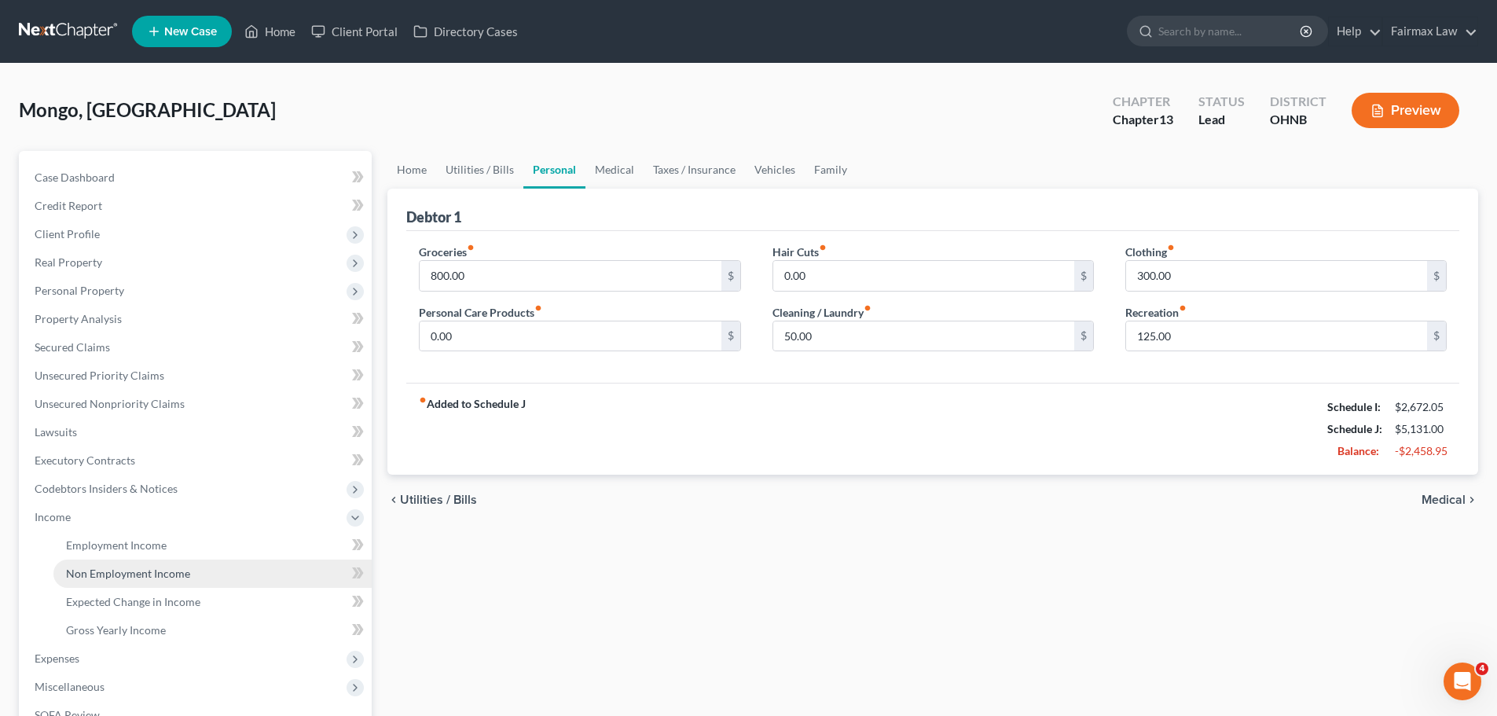
click at [122, 573] on span "Non Employment Income" at bounding box center [128, 572] width 124 height 13
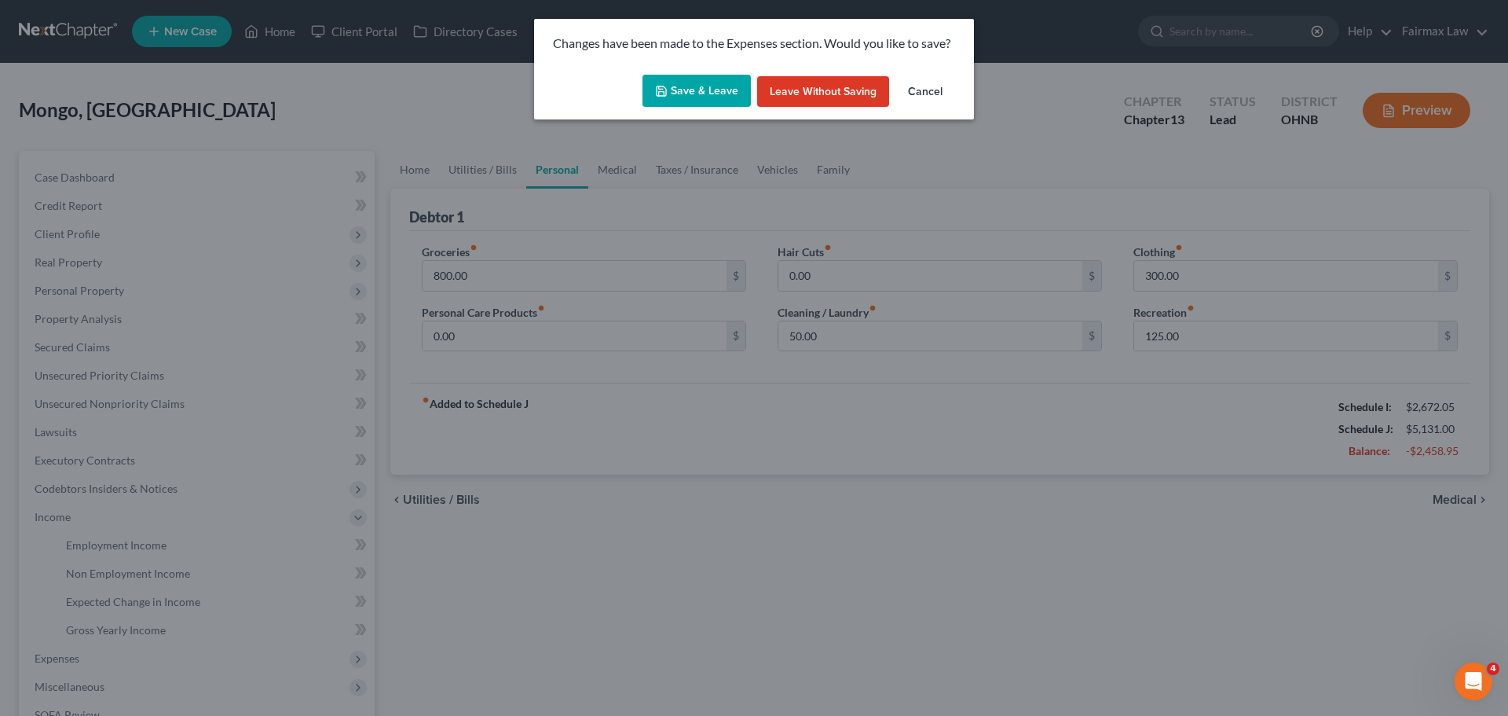
click at [717, 82] on button "Save & Leave" at bounding box center [697, 91] width 108 height 33
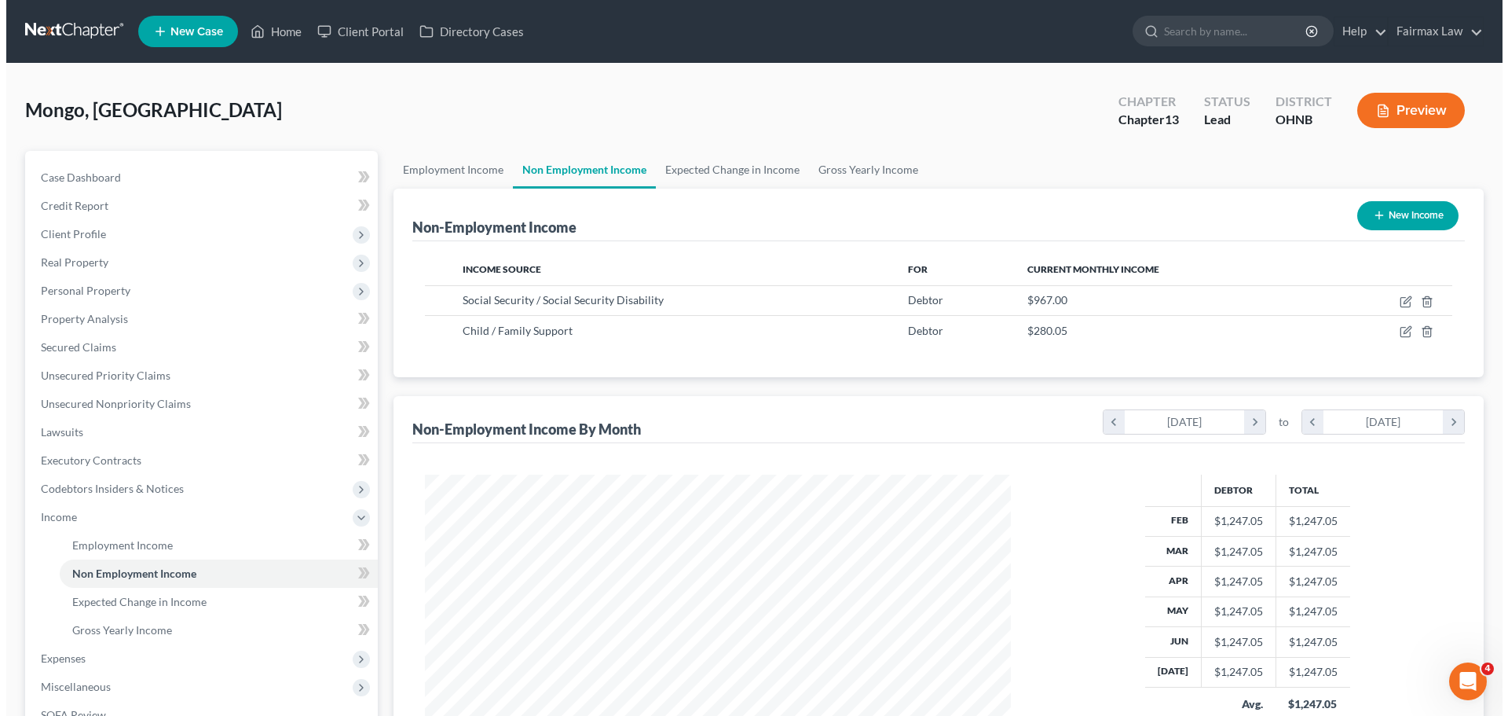
scroll to position [293, 617]
click at [1423, 222] on button "New Income" at bounding box center [1401, 215] width 101 height 29
select select "0"
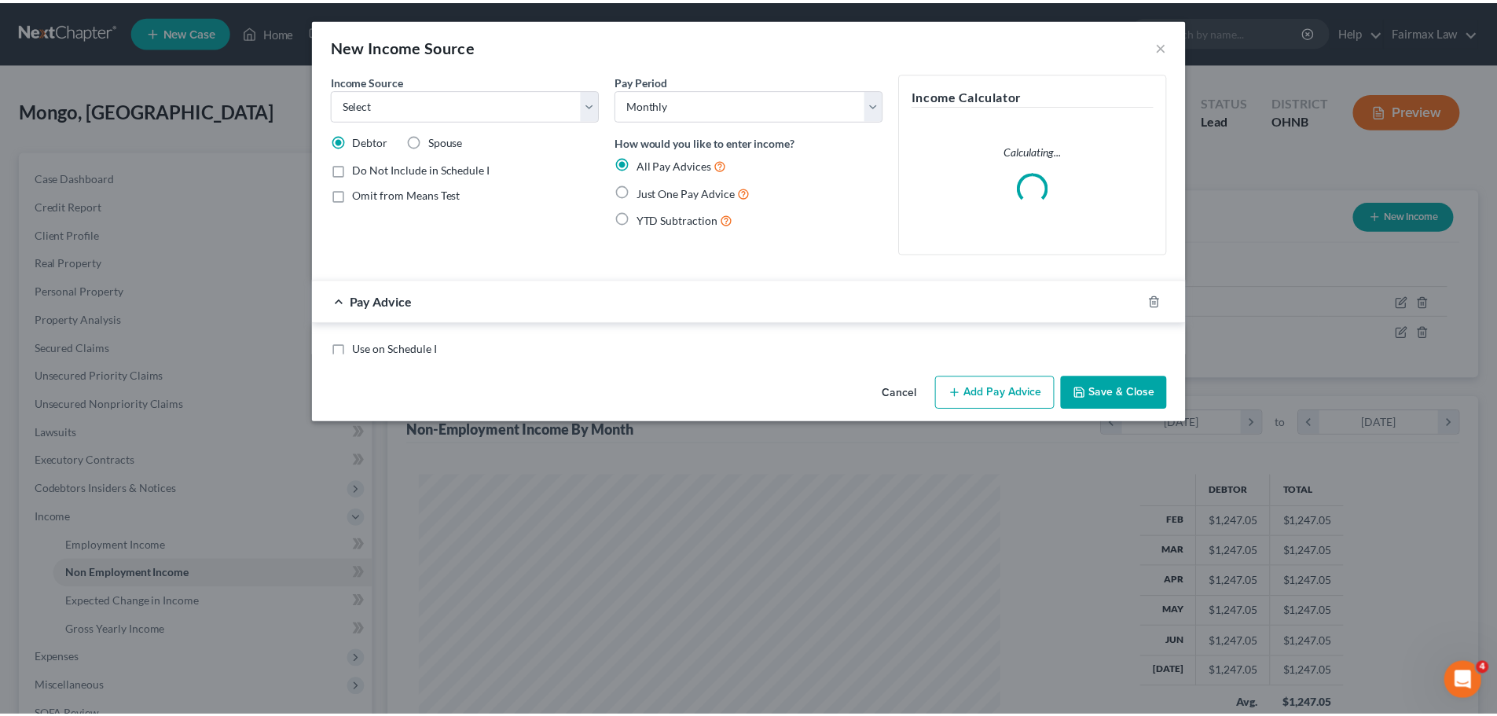
scroll to position [295, 623]
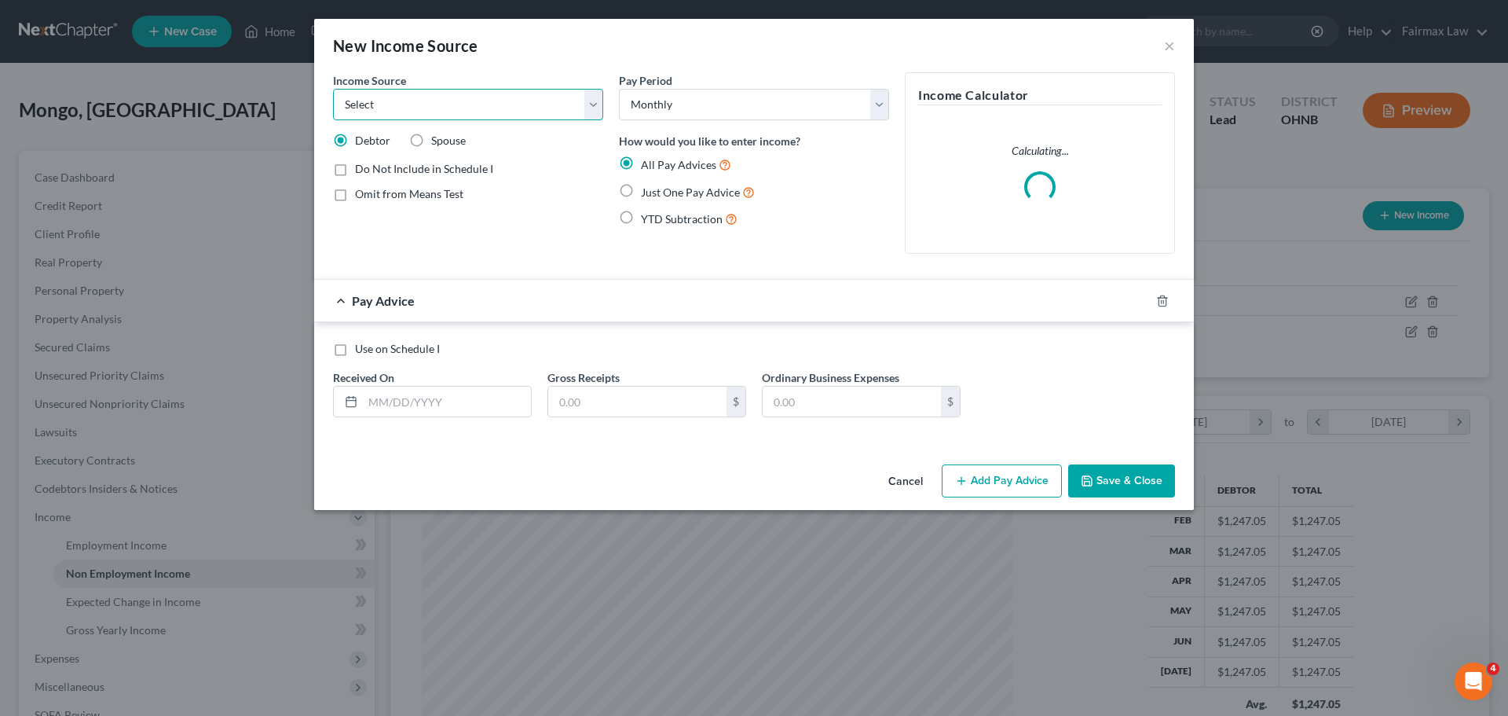
click at [487, 99] on select "Select Unemployment Disability (from employer) Pension Retirement Social Securi…" at bounding box center [468, 104] width 270 height 31
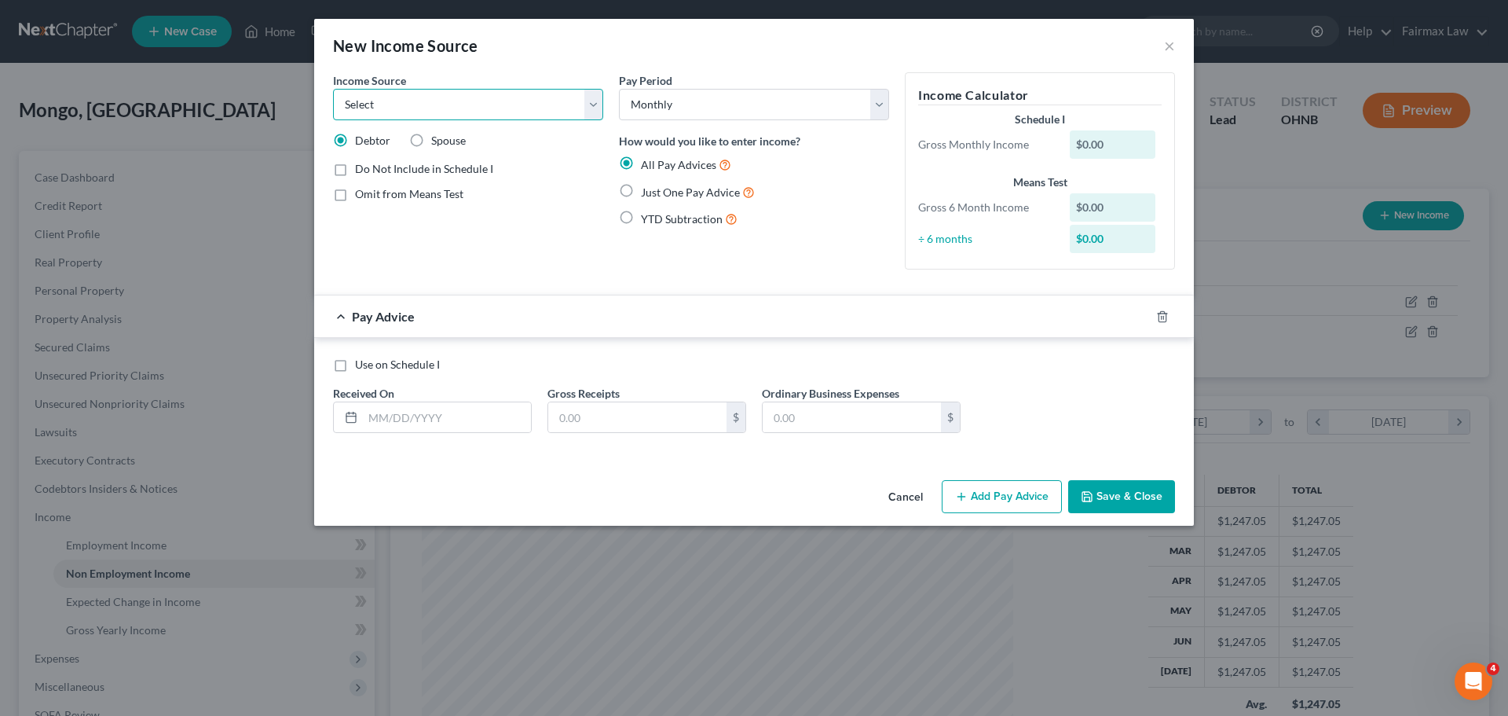
select select "5"
click at [333, 89] on select "Select Unemployment Disability (from employer) Pension Retirement Social Securi…" at bounding box center [468, 104] width 270 height 31
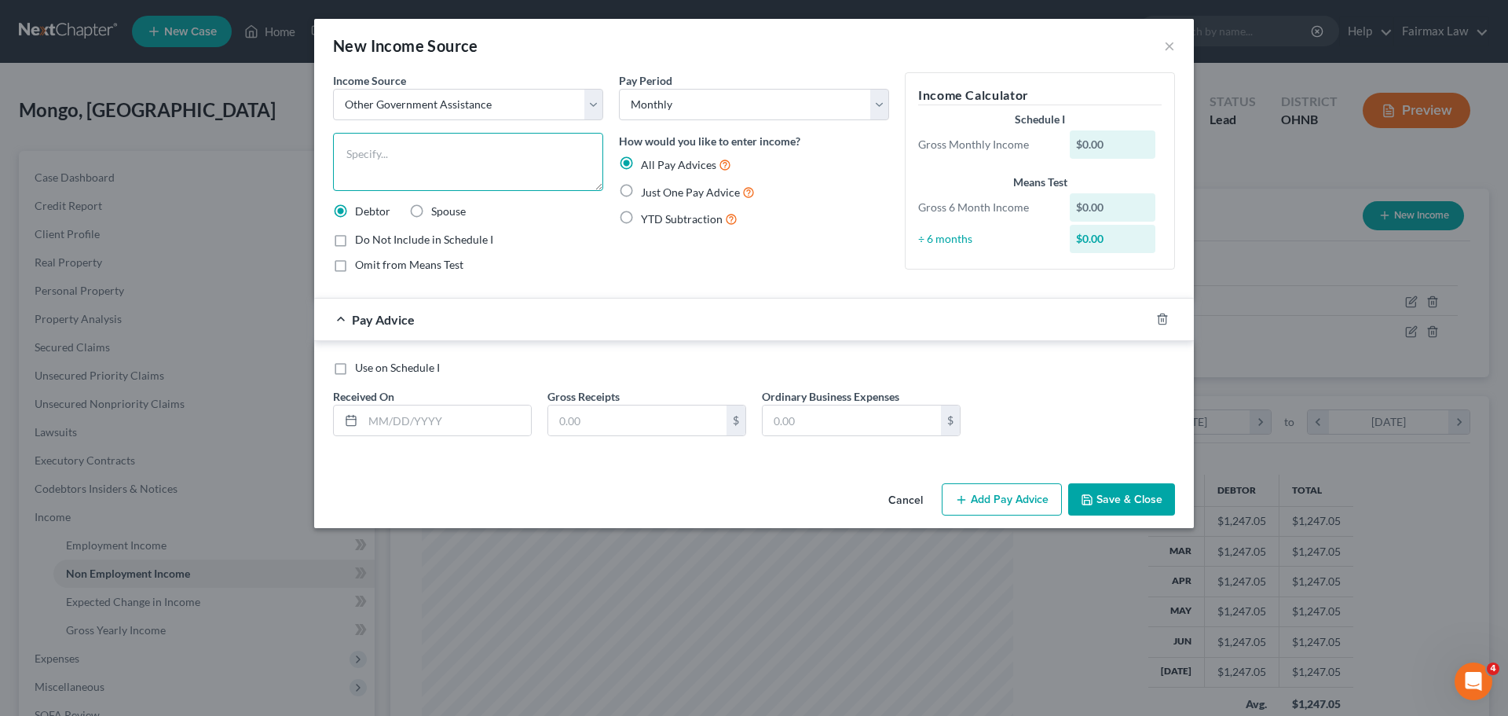
click at [534, 165] on textarea at bounding box center [468, 162] width 270 height 58
type textarea "Food Stamps"
click at [472, 422] on input "text" at bounding box center [447, 420] width 168 height 30
type input "08/01/2025"
click at [644, 416] on input "text" at bounding box center [637, 420] width 178 height 30
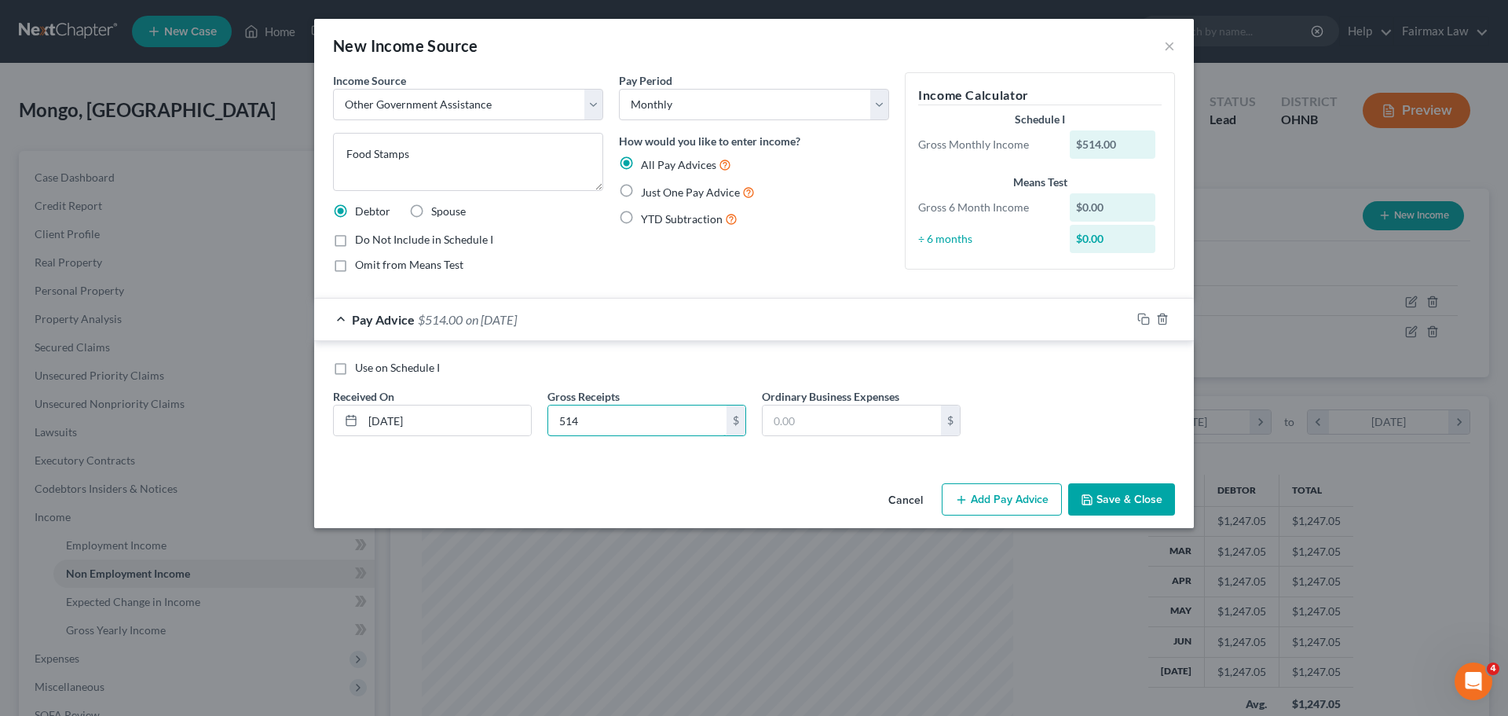
type input "514"
click at [1120, 487] on button "Save & Close" at bounding box center [1121, 499] width 107 height 33
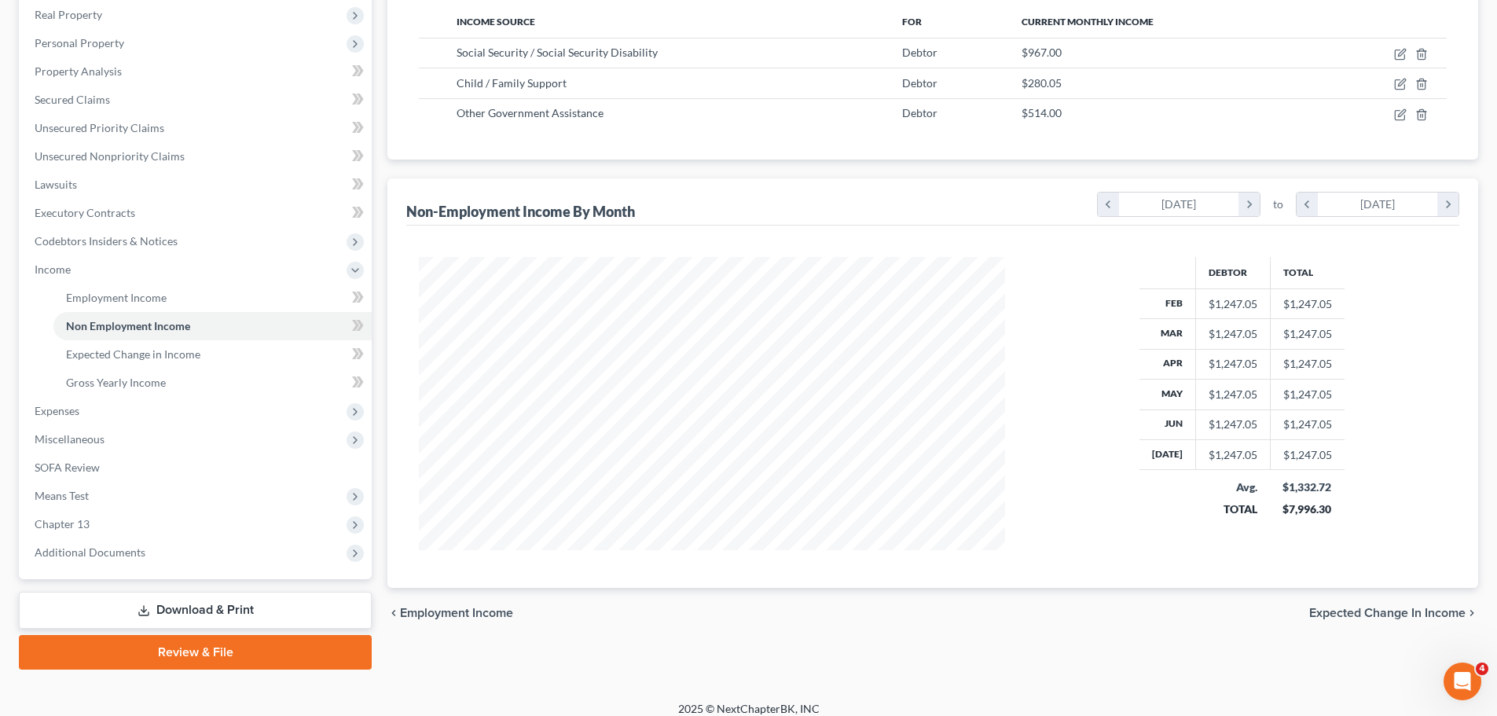
scroll to position [261, 0]
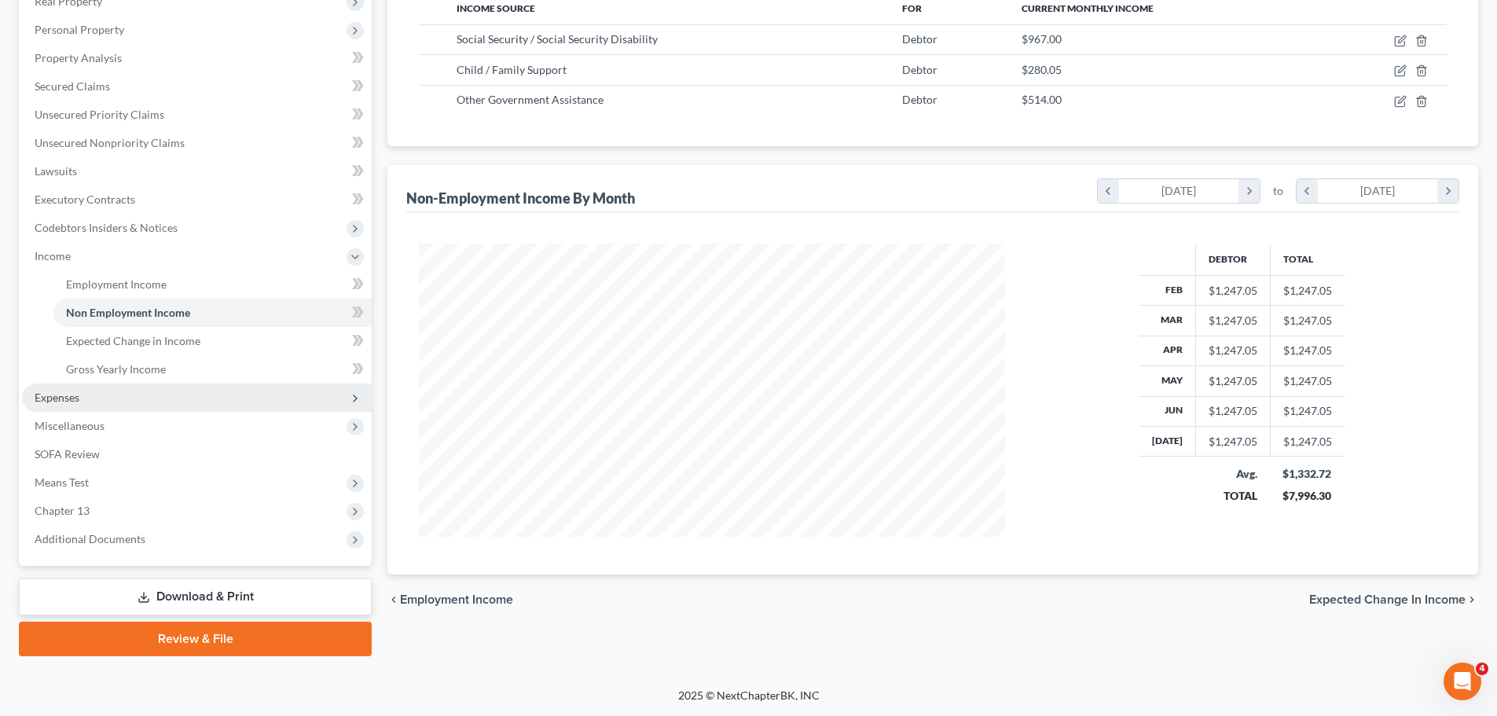
click at [91, 403] on span "Expenses" at bounding box center [197, 397] width 350 height 28
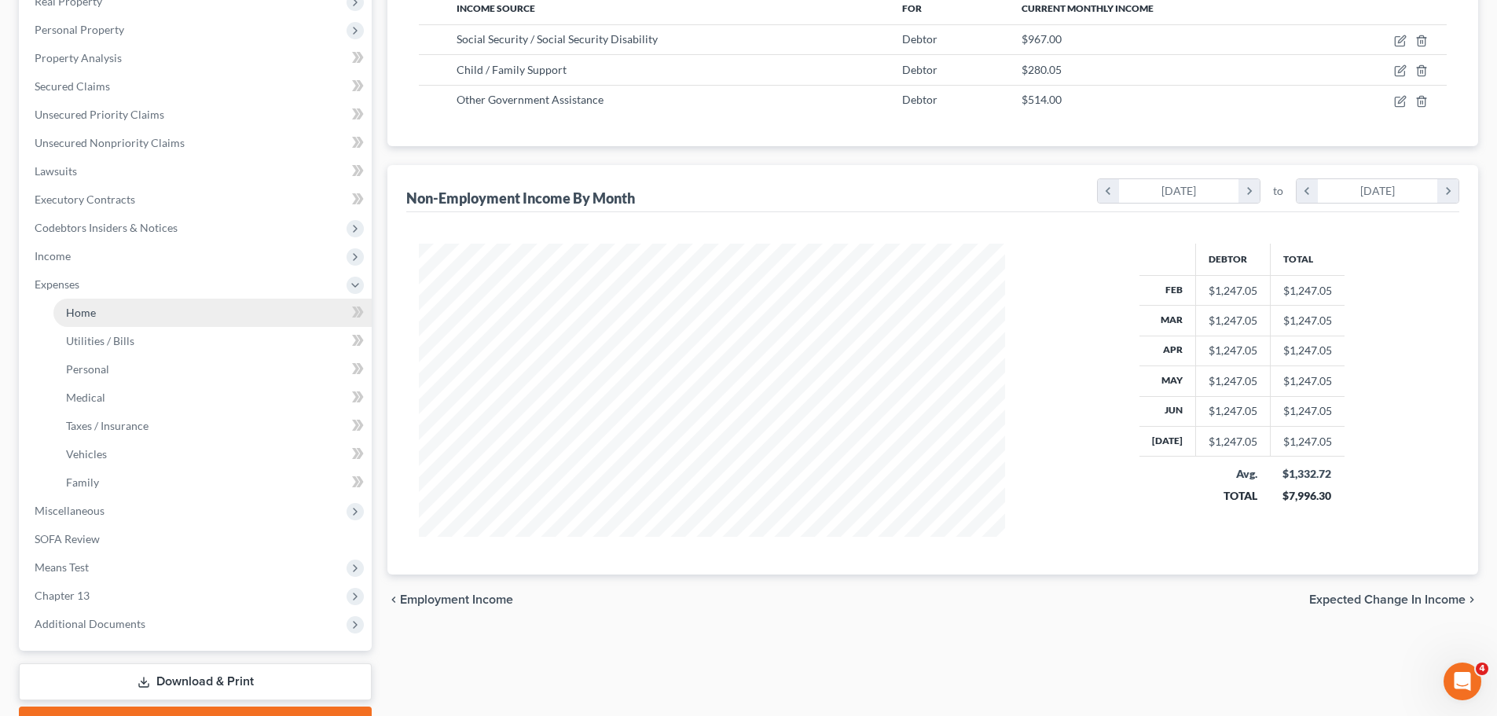
click at [81, 309] on span "Home" at bounding box center [81, 312] width 30 height 13
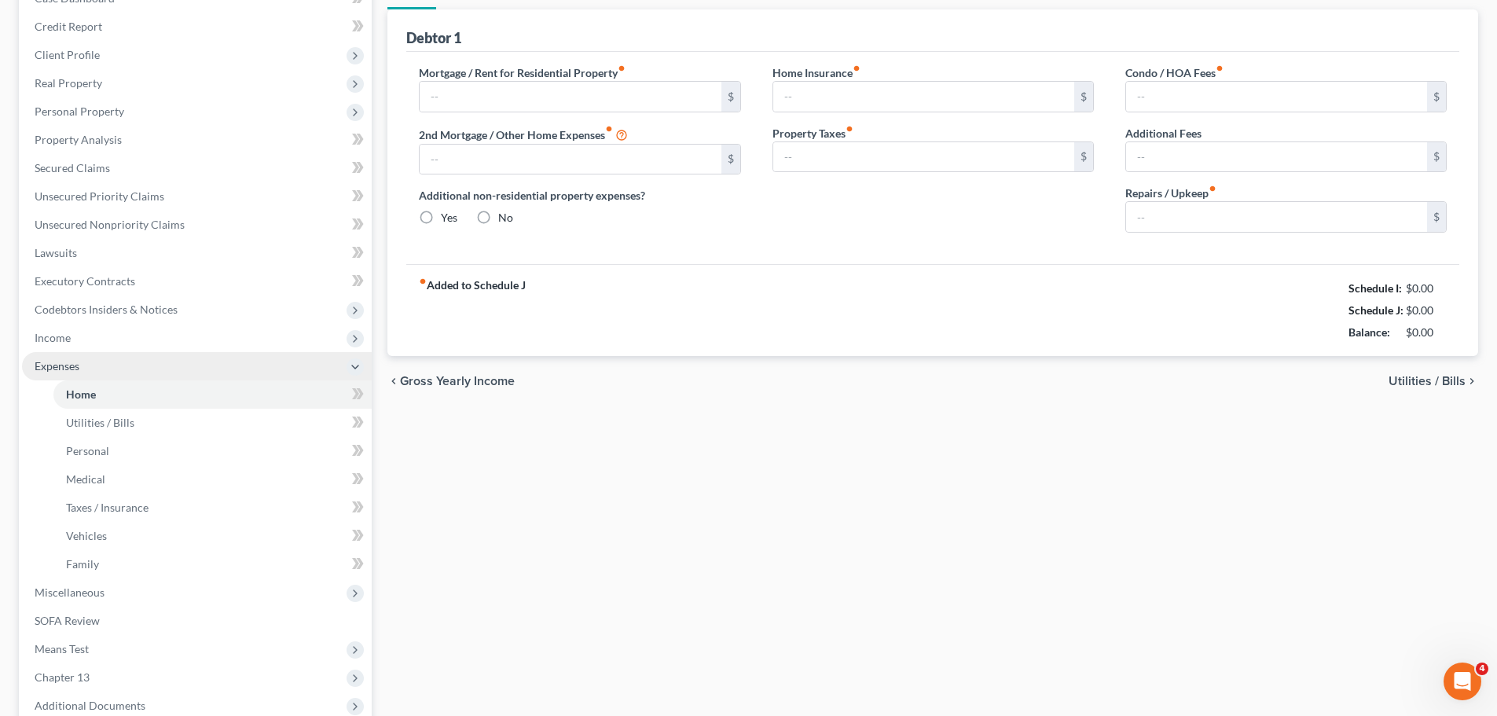
type input "1,300.00"
type input "0.00"
radio input "true"
type input "0.00"
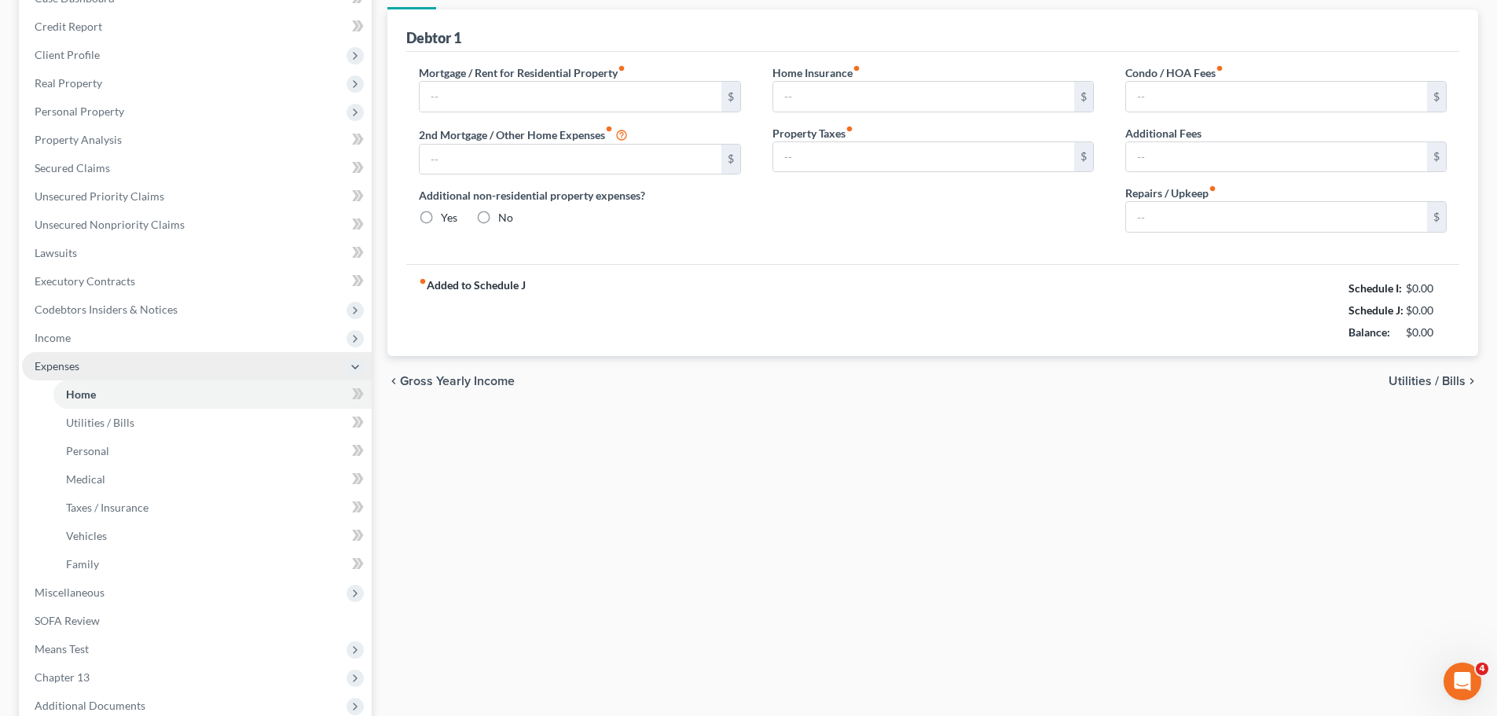
type input "0.00"
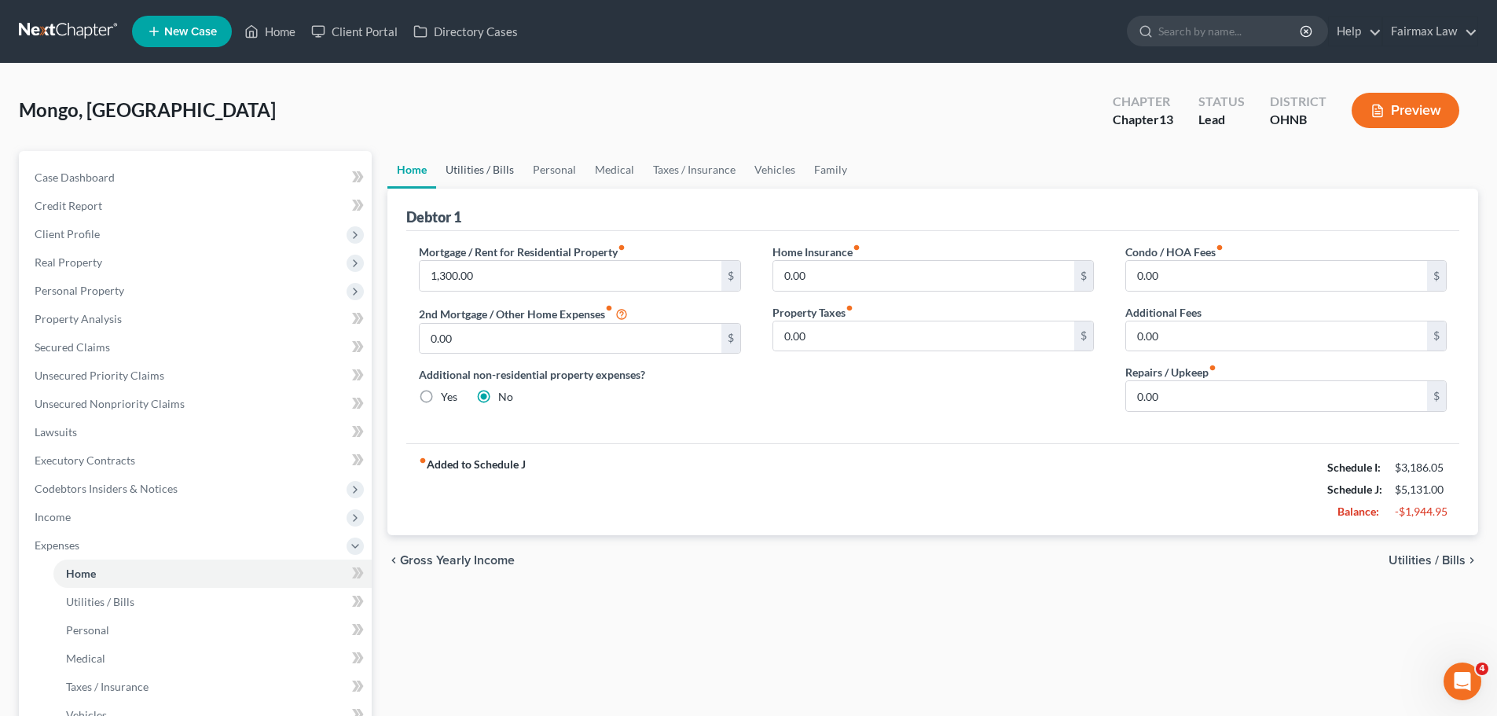
click at [502, 173] on link "Utilities / Bills" at bounding box center [479, 170] width 87 height 38
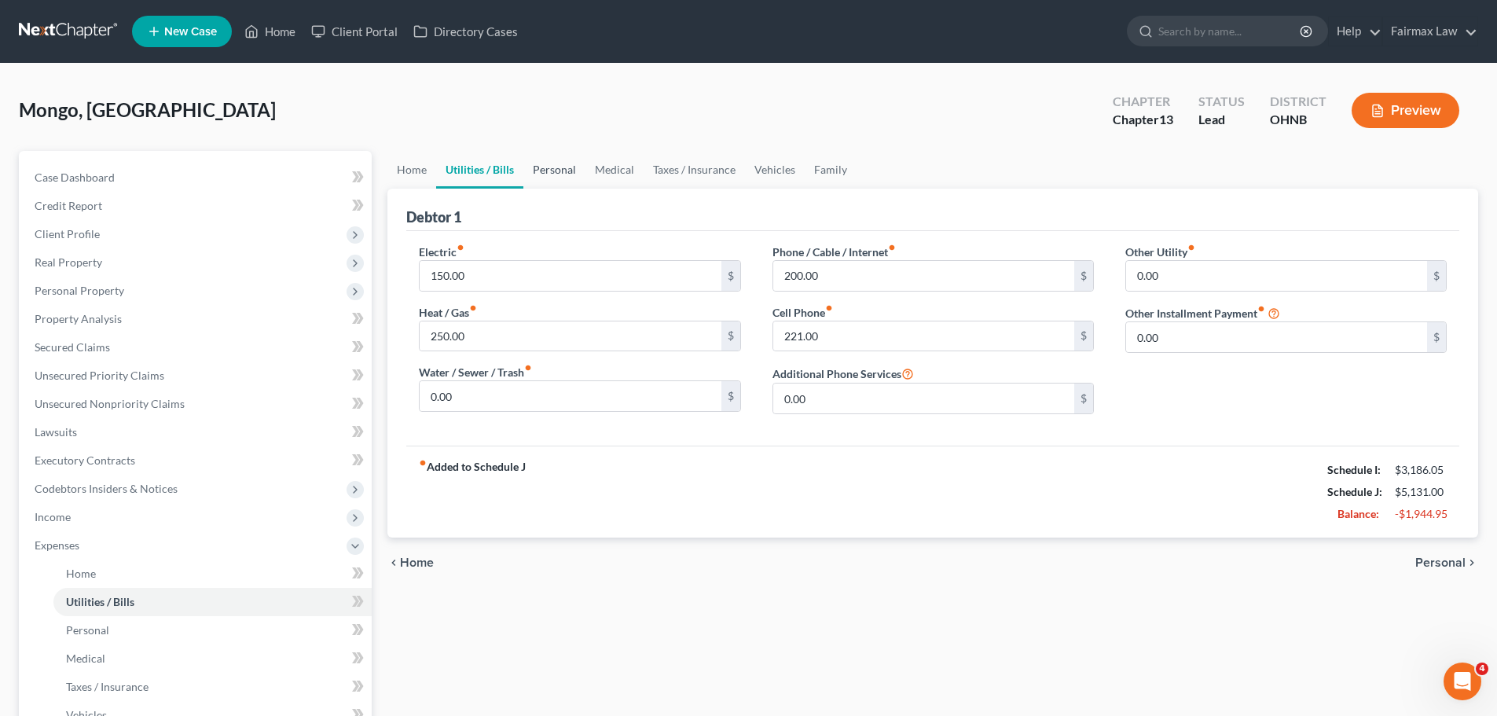
click at [574, 163] on link "Personal" at bounding box center [554, 170] width 62 height 38
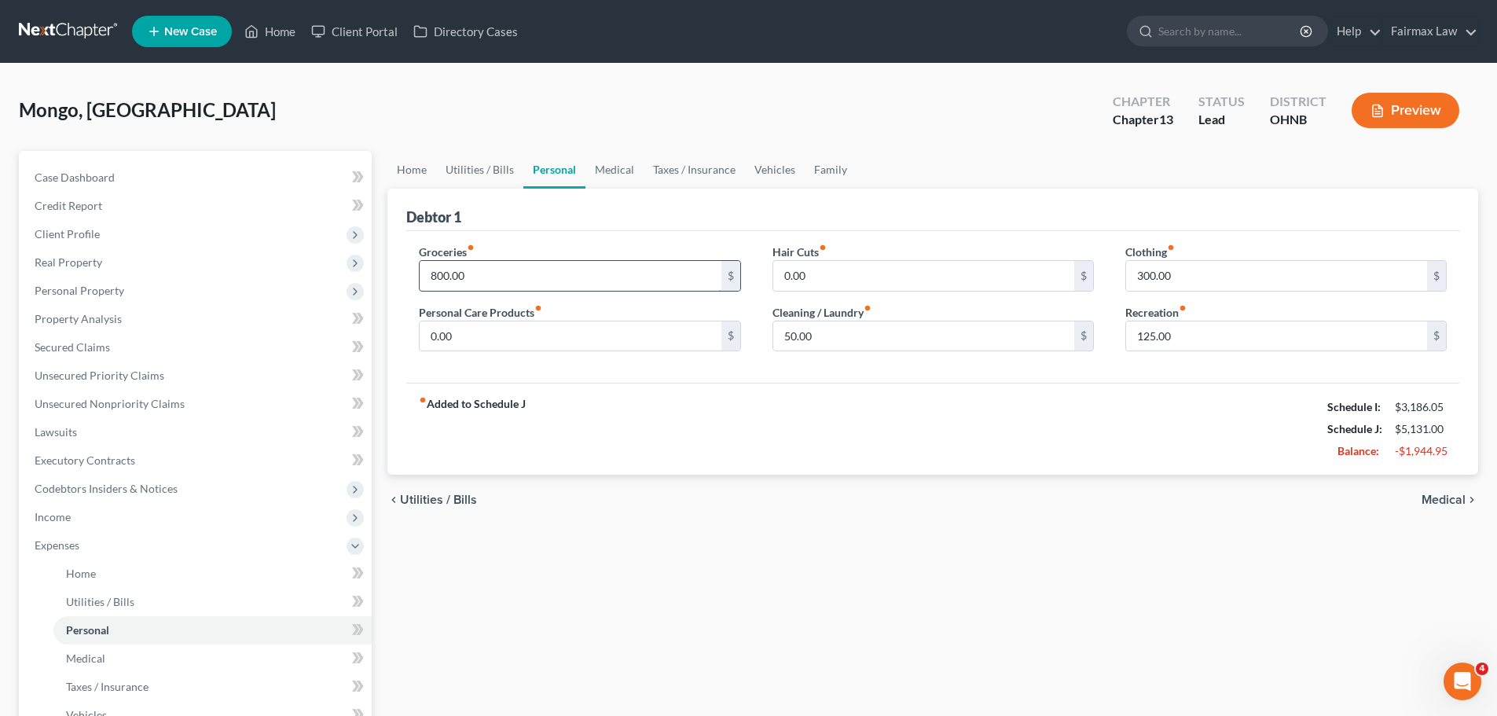
click at [483, 273] on input "800.00" at bounding box center [569, 276] width 301 height 30
type input "814.00"
click at [697, 452] on div "fiber_manual_record Added to Schedule J Schedule I: $3,186.05 Schedule J: $5,14…" at bounding box center [932, 429] width 1053 height 92
click at [492, 337] on input "0.00" at bounding box center [569, 336] width 301 height 30
type input "150.00"
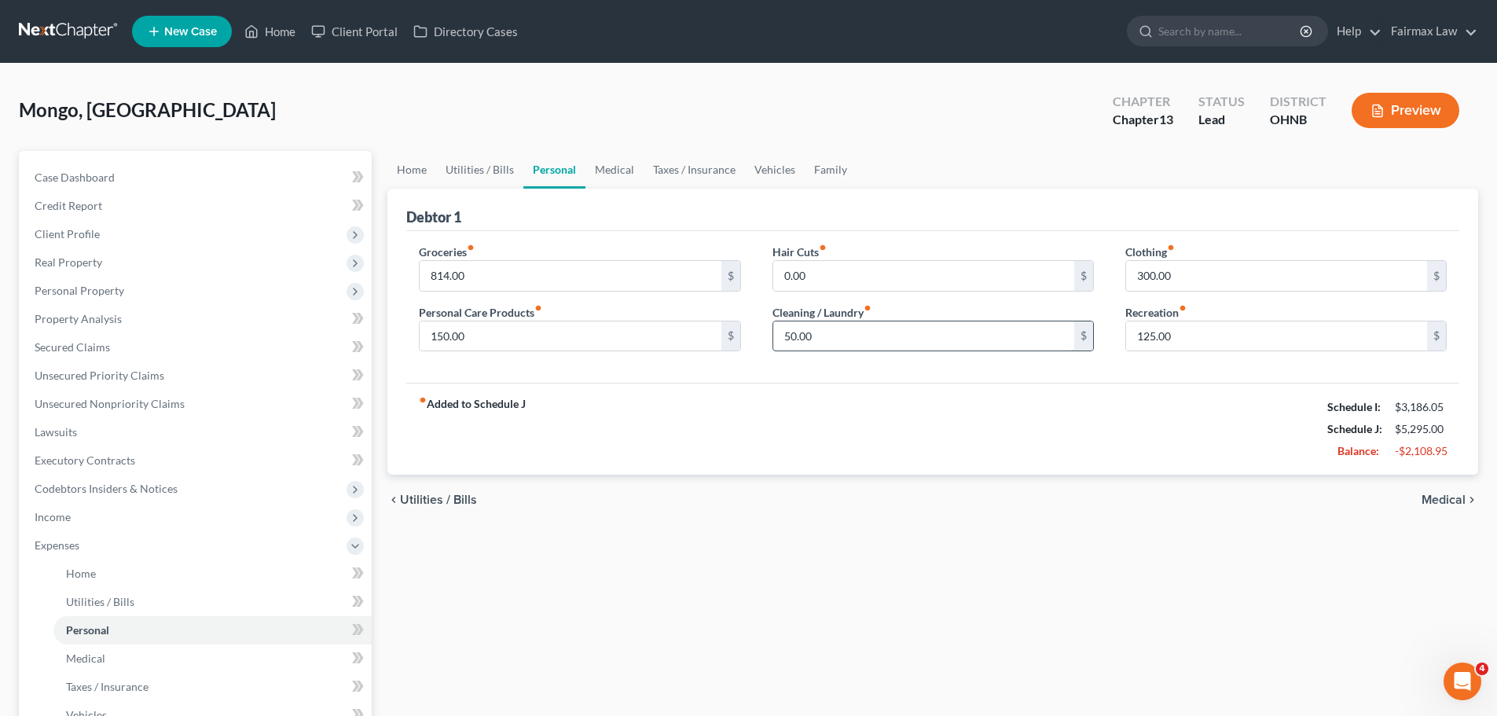
click at [889, 328] on input "50.00" at bounding box center [923, 336] width 301 height 30
type input "130.00"
click at [1145, 275] on input "300.00" at bounding box center [1276, 276] width 301 height 30
type input "65.00"
click at [1104, 462] on div "fiber_manual_record Added to Schedule J Schedule I: $3,186.05 Schedule J: $5,14…" at bounding box center [932, 429] width 1053 height 92
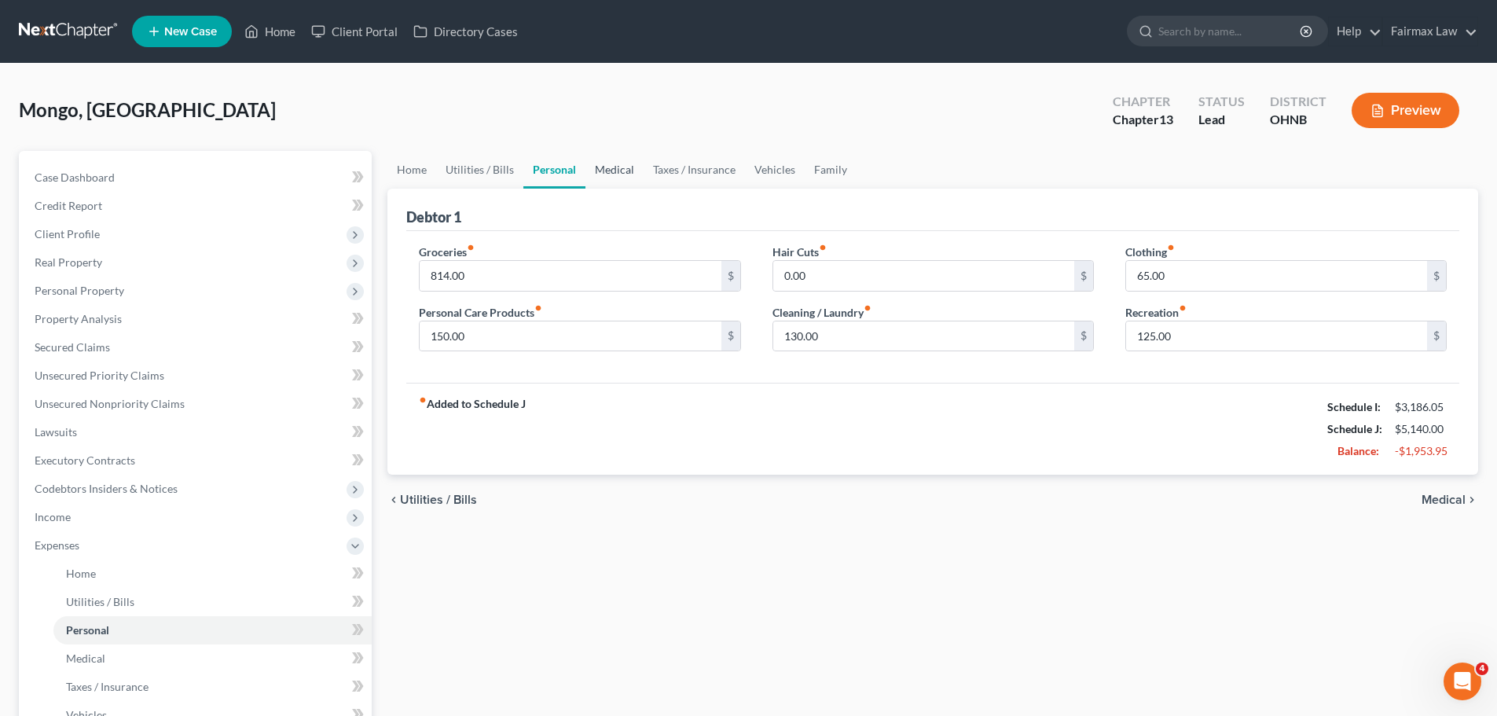
click at [591, 166] on link "Medical" at bounding box center [614, 170] width 58 height 38
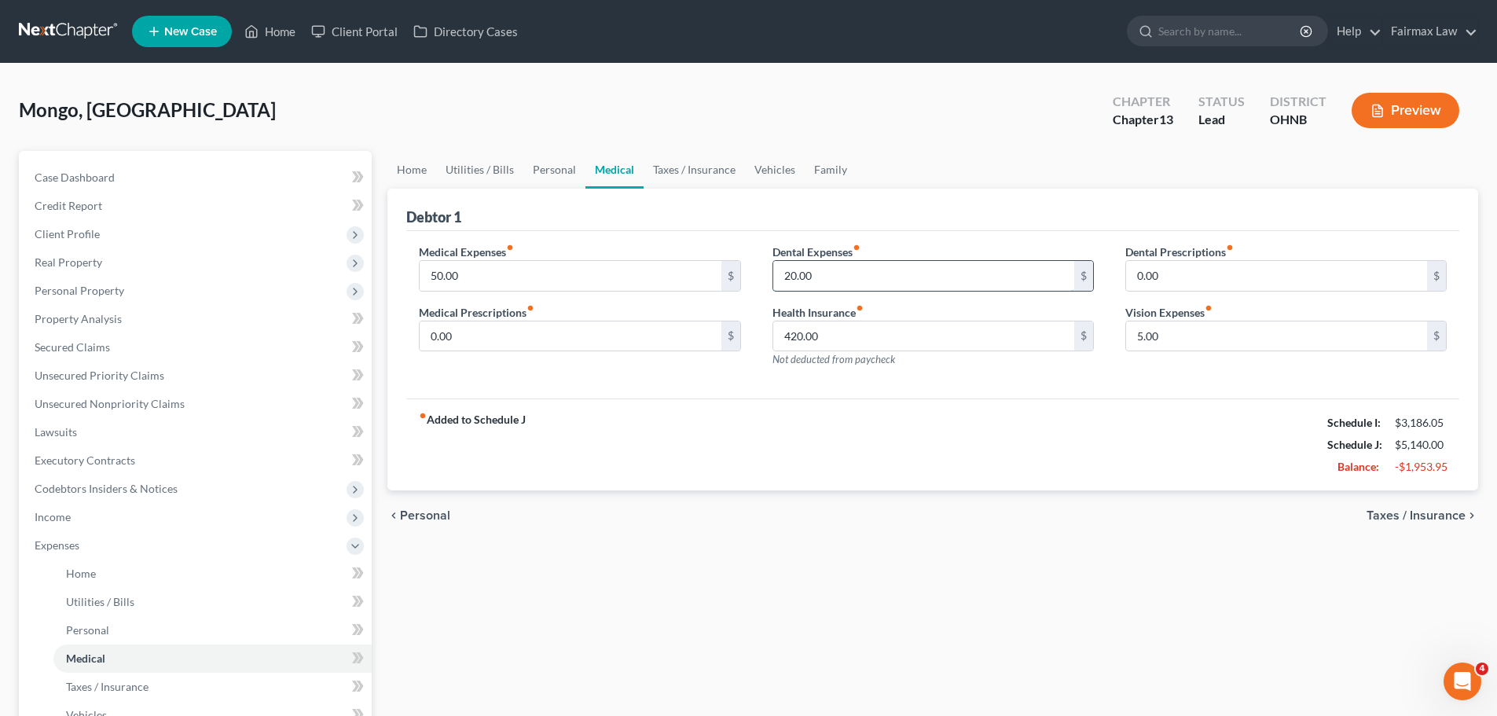
click at [851, 273] on input "20.00" at bounding box center [923, 276] width 301 height 30
type input "200.00"
click at [761, 477] on div "fiber_manual_record Added to Schedule J Schedule I: $3,186.05 Schedule J: $5,32…" at bounding box center [932, 444] width 1053 height 92
click at [510, 285] on input "50.00" at bounding box center [569, 276] width 301 height 30
type input "0.00"
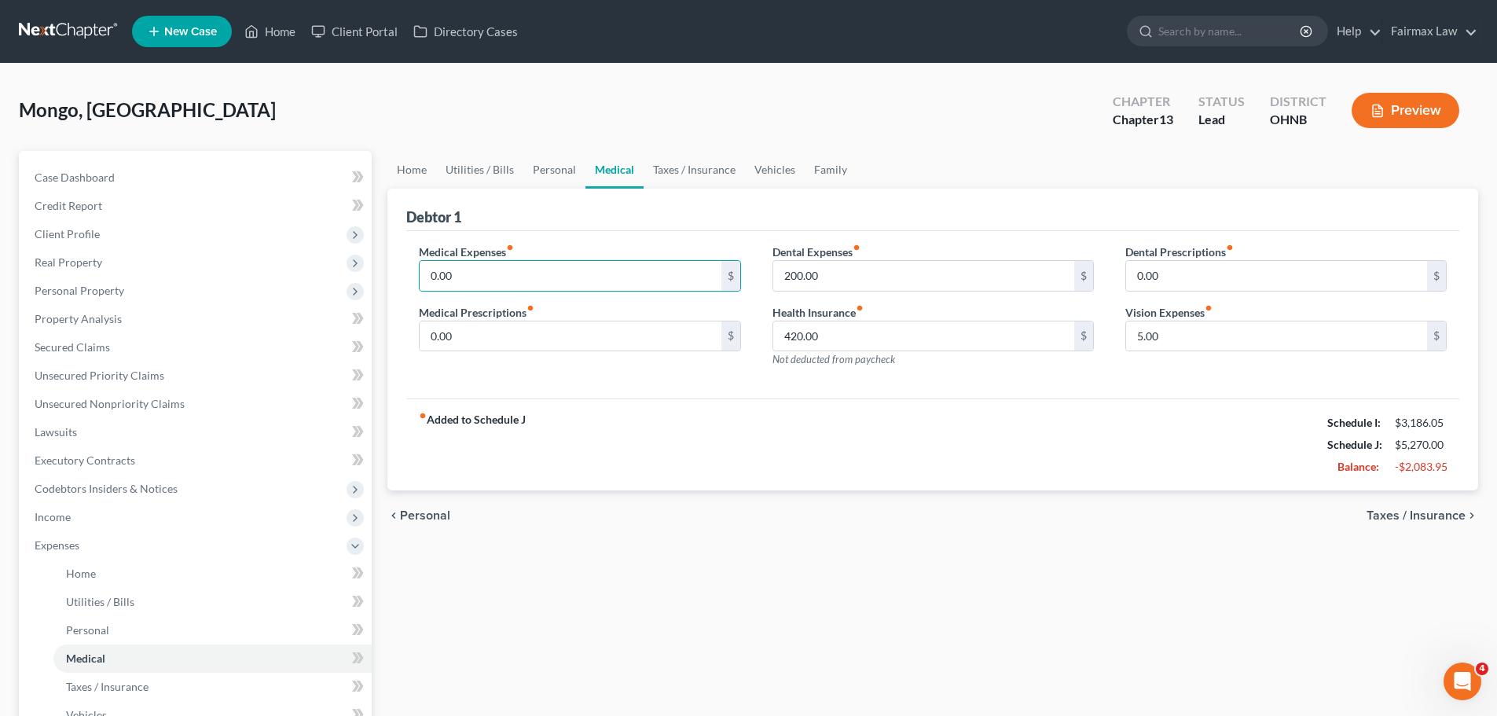
click at [976, 493] on div "chevron_left Personal Taxes / Insurance chevron_right" at bounding box center [932, 515] width 1090 height 50
click at [1218, 331] on input "5.00" at bounding box center [1276, 336] width 301 height 30
type input "12.00"
click at [1006, 461] on div "fiber_manual_record Added to Schedule J Schedule I: $3,186.05 Schedule J: $5,27…" at bounding box center [932, 444] width 1053 height 92
click at [822, 347] on input "420.00" at bounding box center [923, 336] width 301 height 30
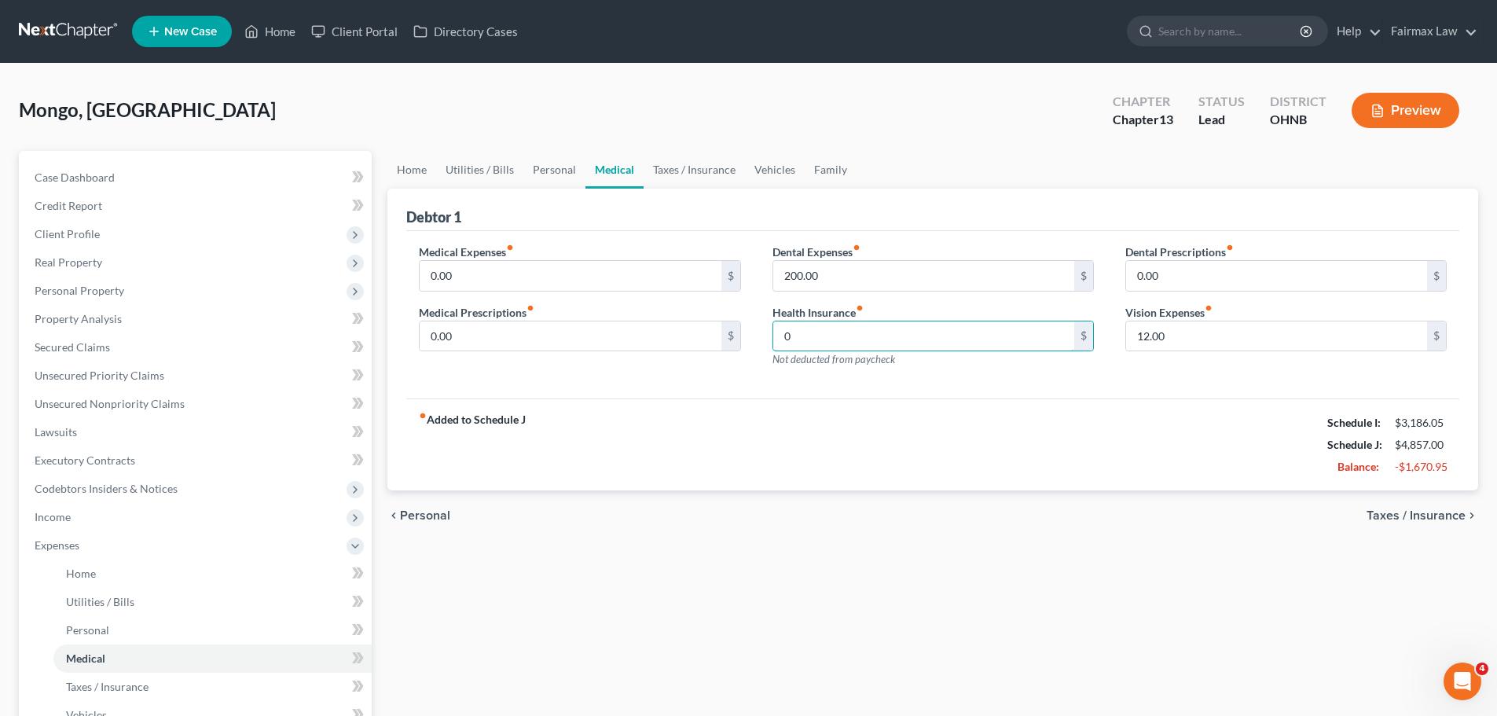
click at [823, 350] on input "0" at bounding box center [923, 336] width 301 height 30
type input "0.00"
click at [795, 528] on div "chevron_left Personal Taxes / Insurance chevron_right" at bounding box center [932, 515] width 1090 height 50
click at [650, 167] on link "Taxes / Insurance" at bounding box center [693, 170] width 101 height 38
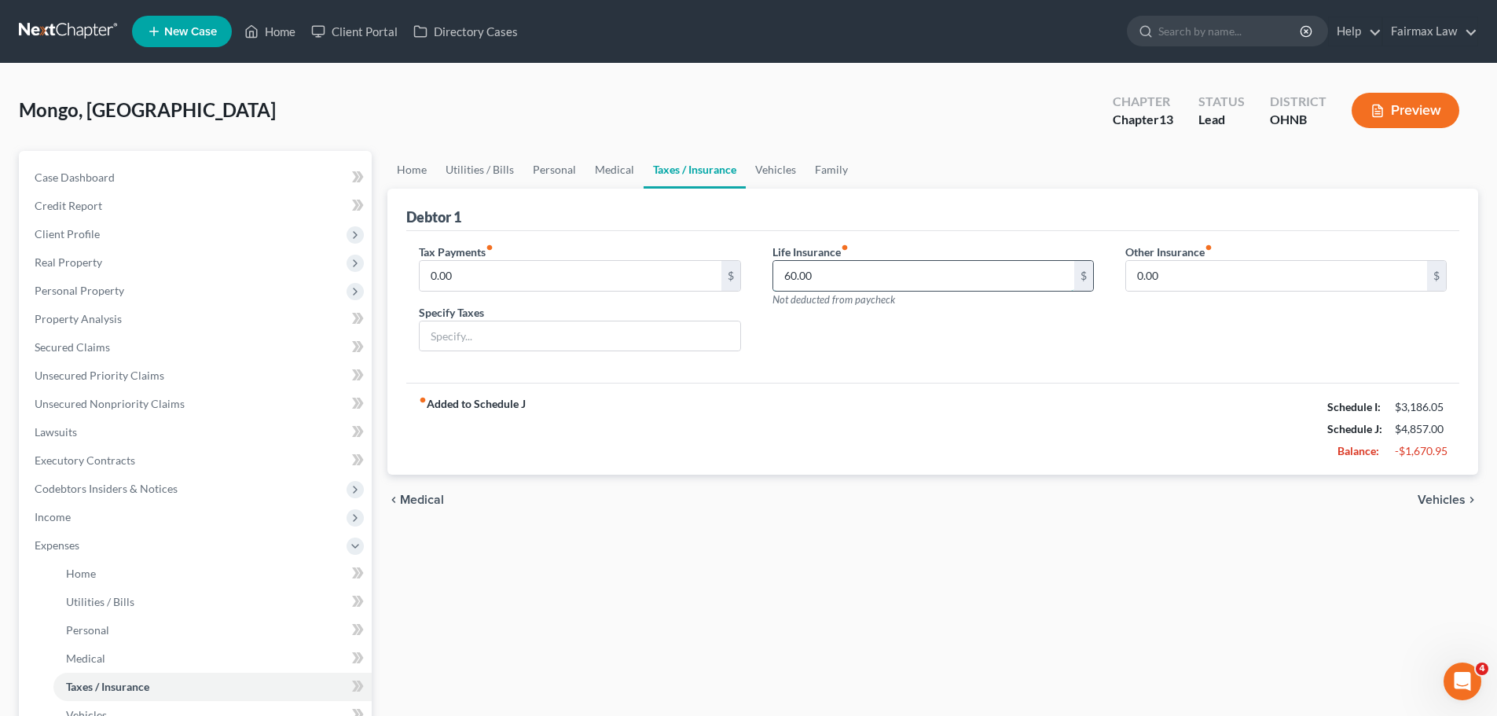
click at [817, 274] on input "60.00" at bounding box center [923, 276] width 301 height 30
type input "130.00"
click at [782, 164] on link "Vehicles" at bounding box center [776, 170] width 60 height 38
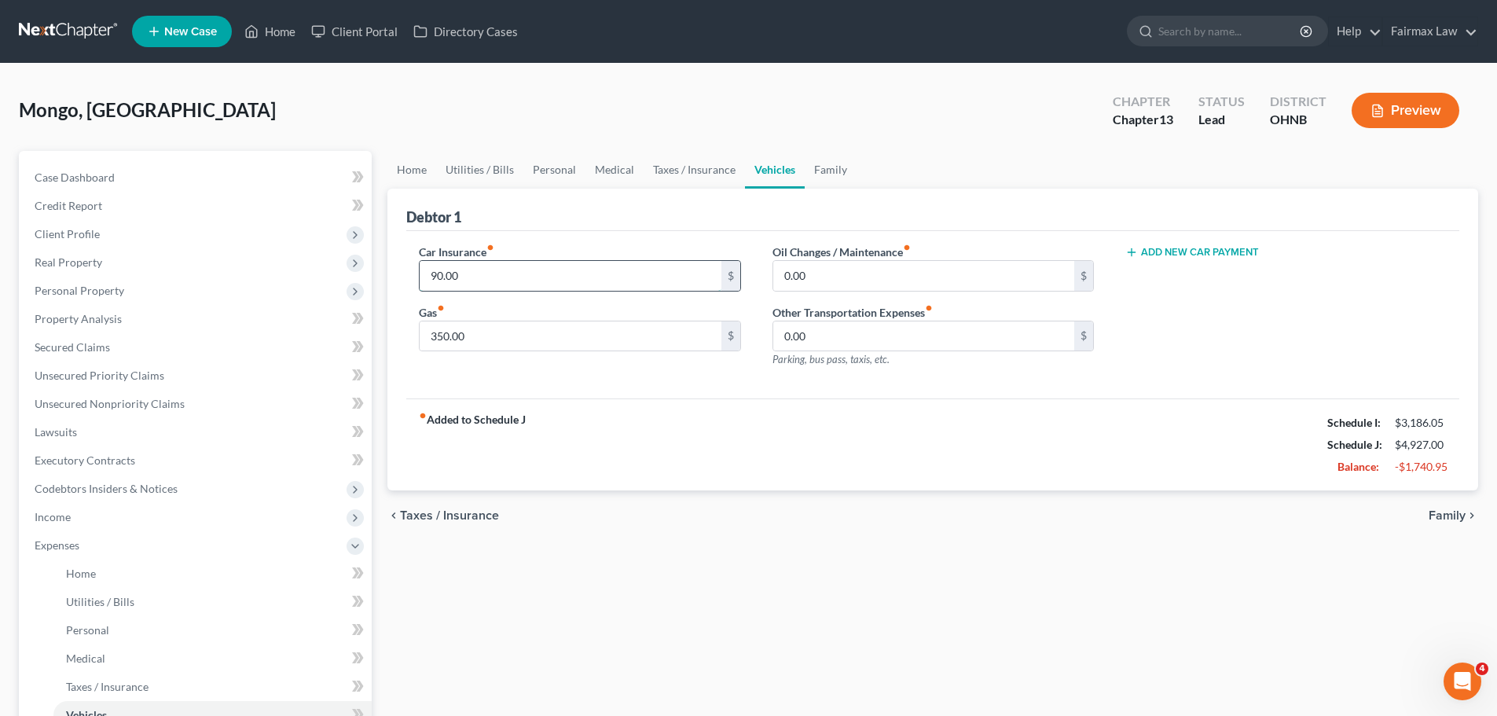
click at [518, 279] on input "90.00" at bounding box center [569, 276] width 301 height 30
type input "100.00"
click at [574, 462] on div "fiber_manual_record Added to Schedule J Schedule I: $3,186.05 Schedule J: $4,93…" at bounding box center [932, 444] width 1053 height 92
click at [495, 333] on input "350.00" at bounding box center [569, 336] width 301 height 30
click at [801, 328] on input "0.00" at bounding box center [923, 336] width 301 height 30
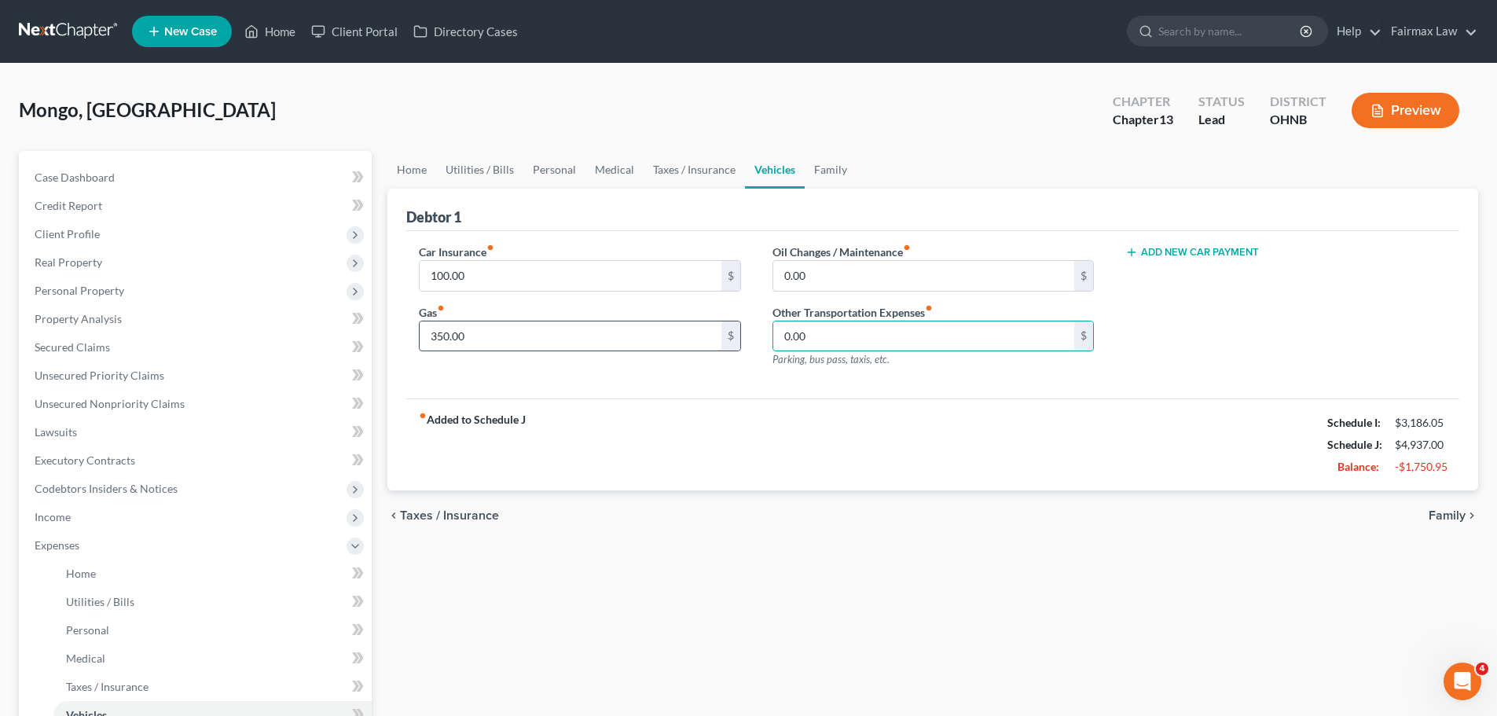
click at [460, 339] on input "350.00" at bounding box center [569, 336] width 301 height 30
type input "0.00"
click at [865, 336] on input "0.00" at bounding box center [923, 336] width 301 height 30
click at [843, 345] on input "0.00" at bounding box center [923, 336] width 301 height 30
drag, startPoint x: 837, startPoint y: 340, endPoint x: 736, endPoint y: 340, distance: 100.6
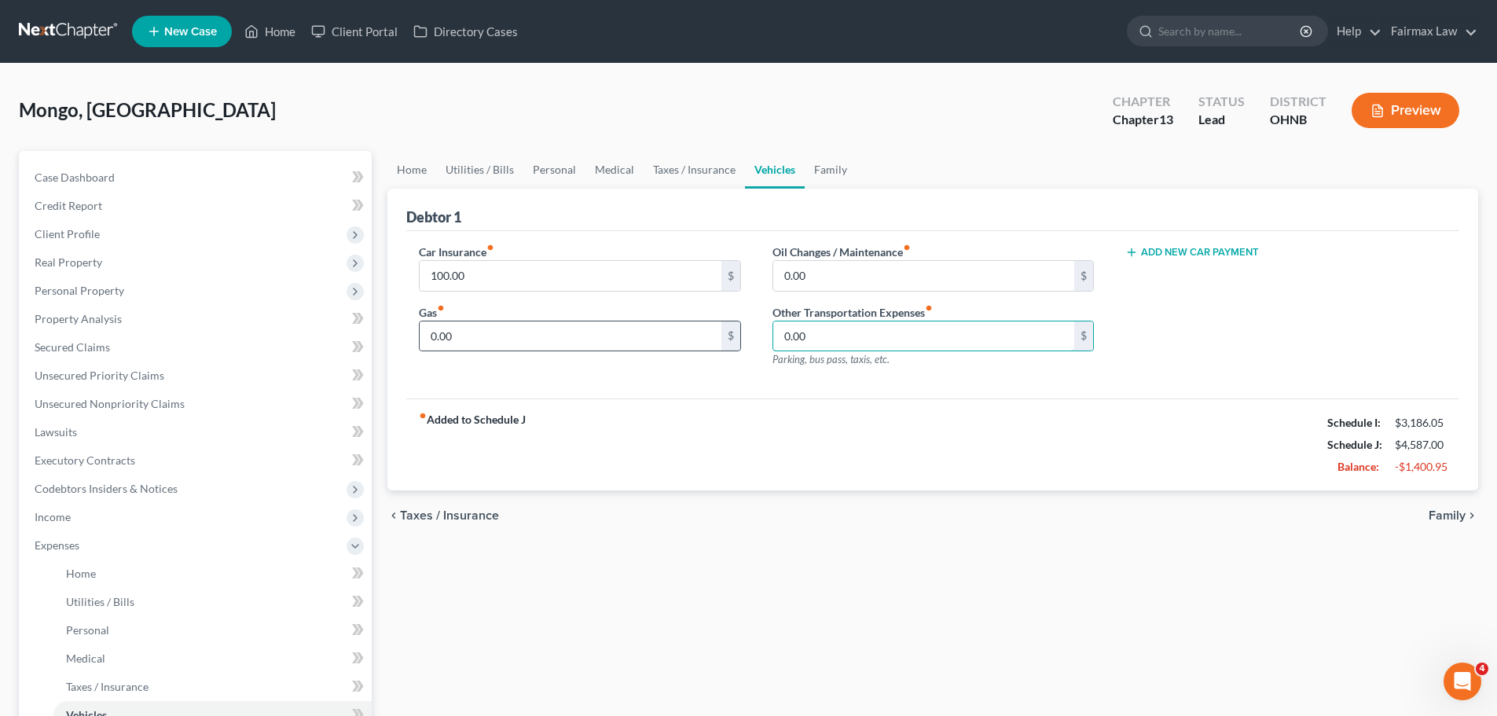
click at [736, 340] on div "Car Insurance fiber_manual_record 100.00 $ Gas fiber_manual_record 0.00 $ Oil C…" at bounding box center [932, 312] width 1059 height 137
click at [865, 335] on input "0.00" at bounding box center [923, 336] width 301 height 30
type input "0"
drag, startPoint x: 864, startPoint y: 336, endPoint x: 762, endPoint y: 340, distance: 102.2
click at [762, 340] on div "Oil Changes / Maintenance fiber_manual_record 0.00 $ Other Transportation Expen…" at bounding box center [933, 312] width 353 height 137
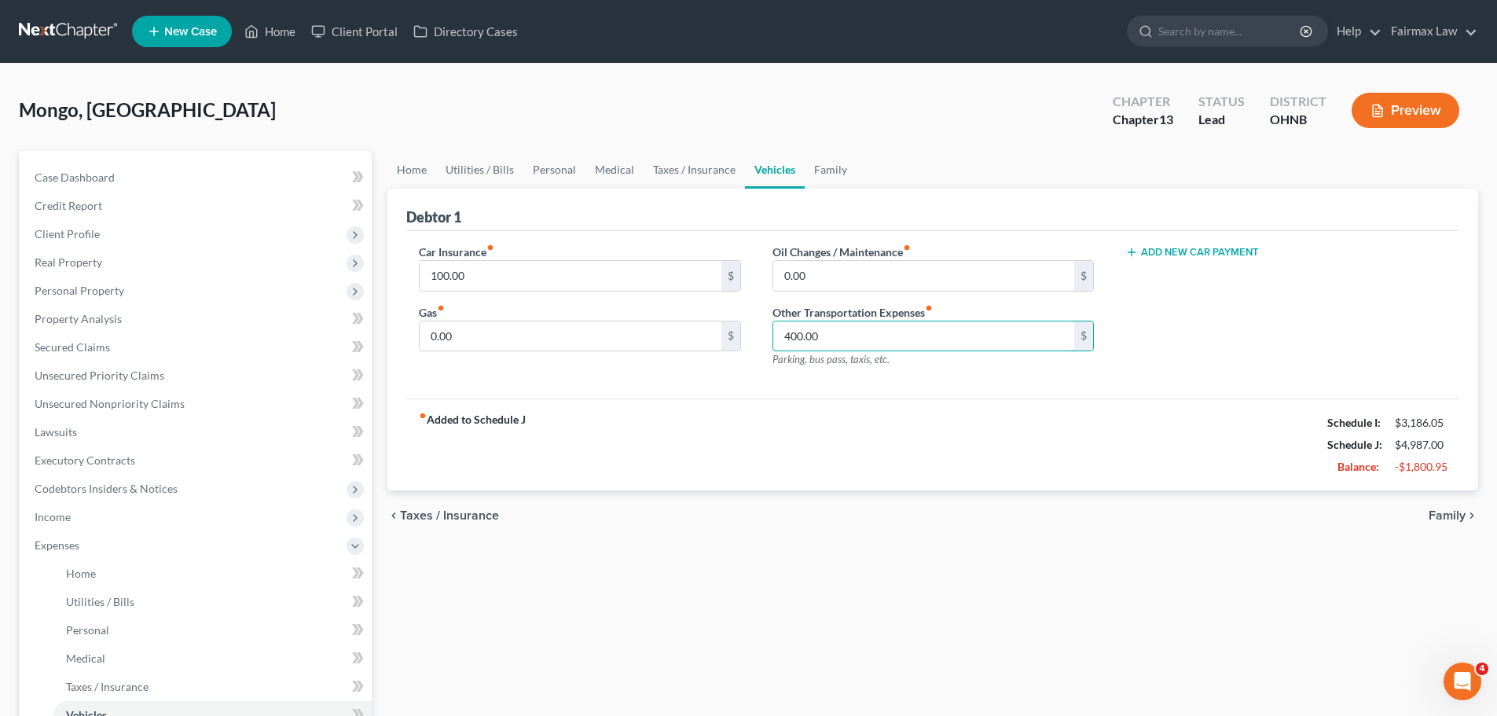
type input "400.00"
click at [982, 416] on div "fiber_manual_record Added to Schedule J Schedule I: $3,186.05 Schedule J: $4,98…" at bounding box center [932, 444] width 1053 height 92
click at [813, 172] on link "Family" at bounding box center [830, 170] width 52 height 38
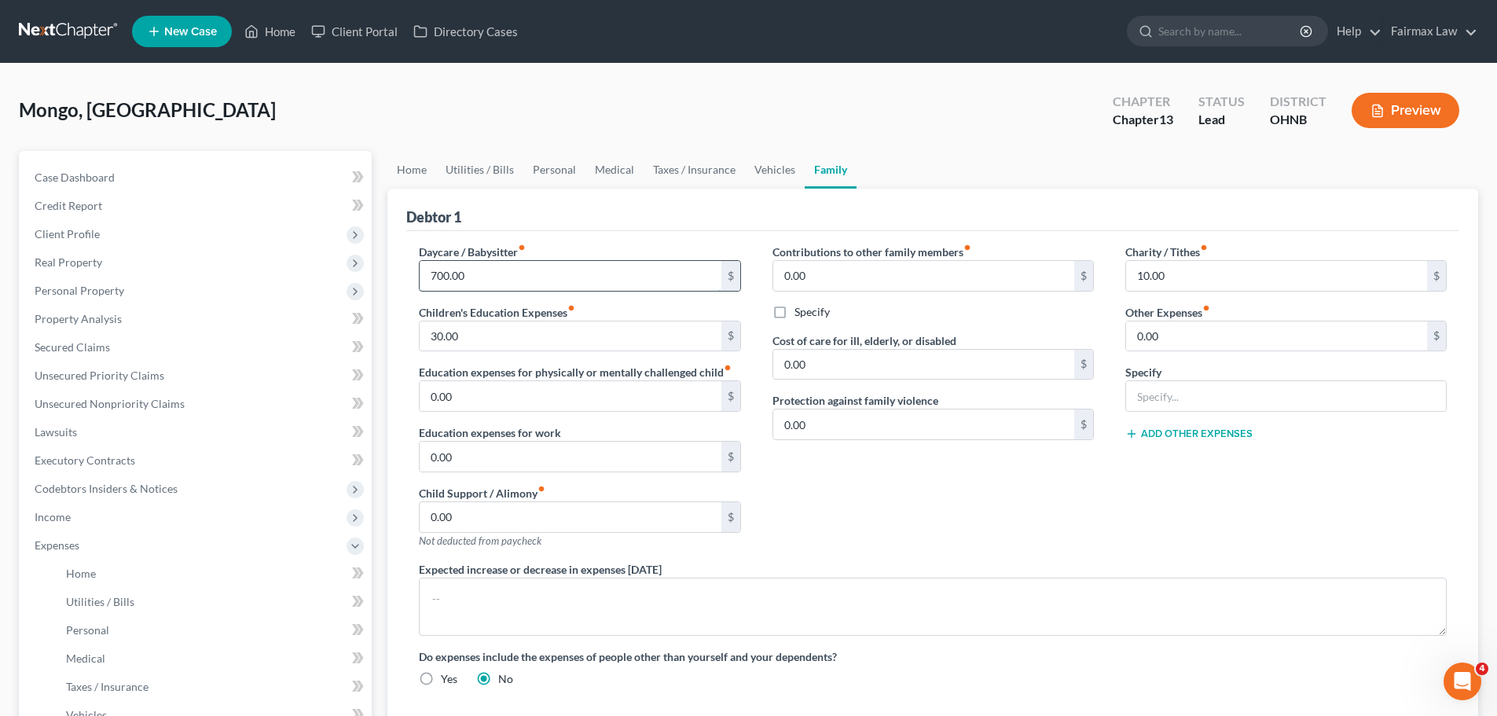
click at [509, 276] on input "700.00" at bounding box center [569, 276] width 301 height 30
type input "150.00"
click at [497, 336] on input "30.00" at bounding box center [569, 336] width 301 height 30
type input "0.00"
click at [1152, 274] on input "10.00" at bounding box center [1276, 276] width 301 height 30
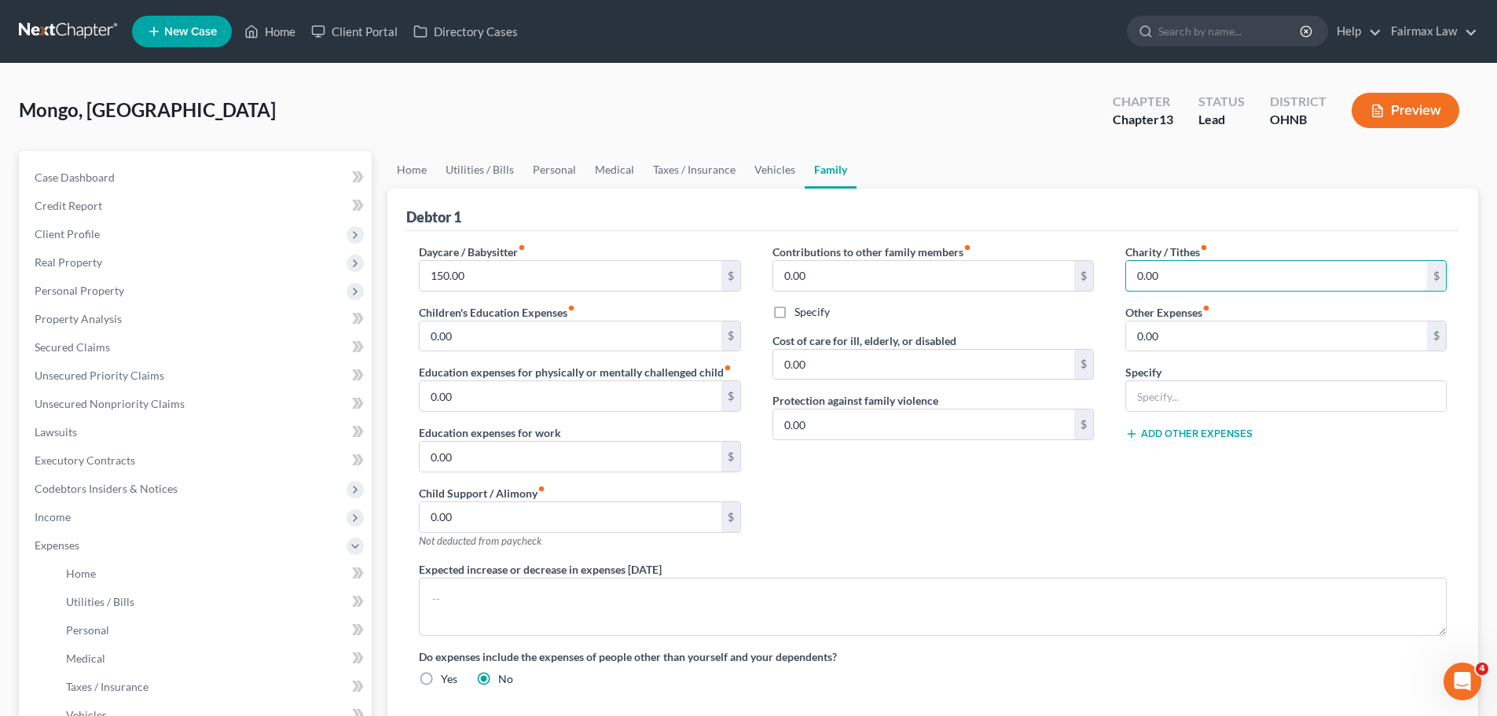
type input "0.00"
click at [1049, 529] on div "Contributions to other family members fiber_manual_record 0.00 $ Specify Cost o…" at bounding box center [933, 402] width 353 height 317
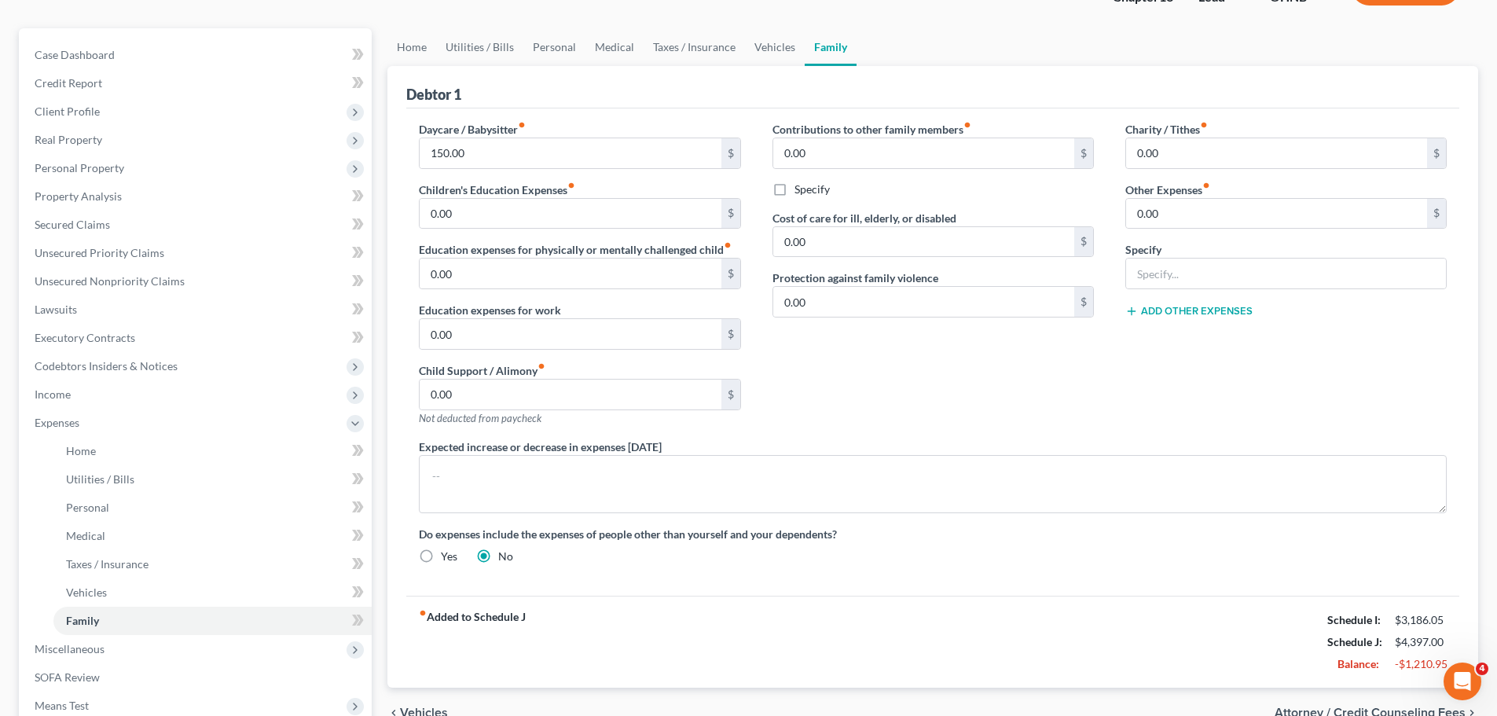
scroll to position [314, 0]
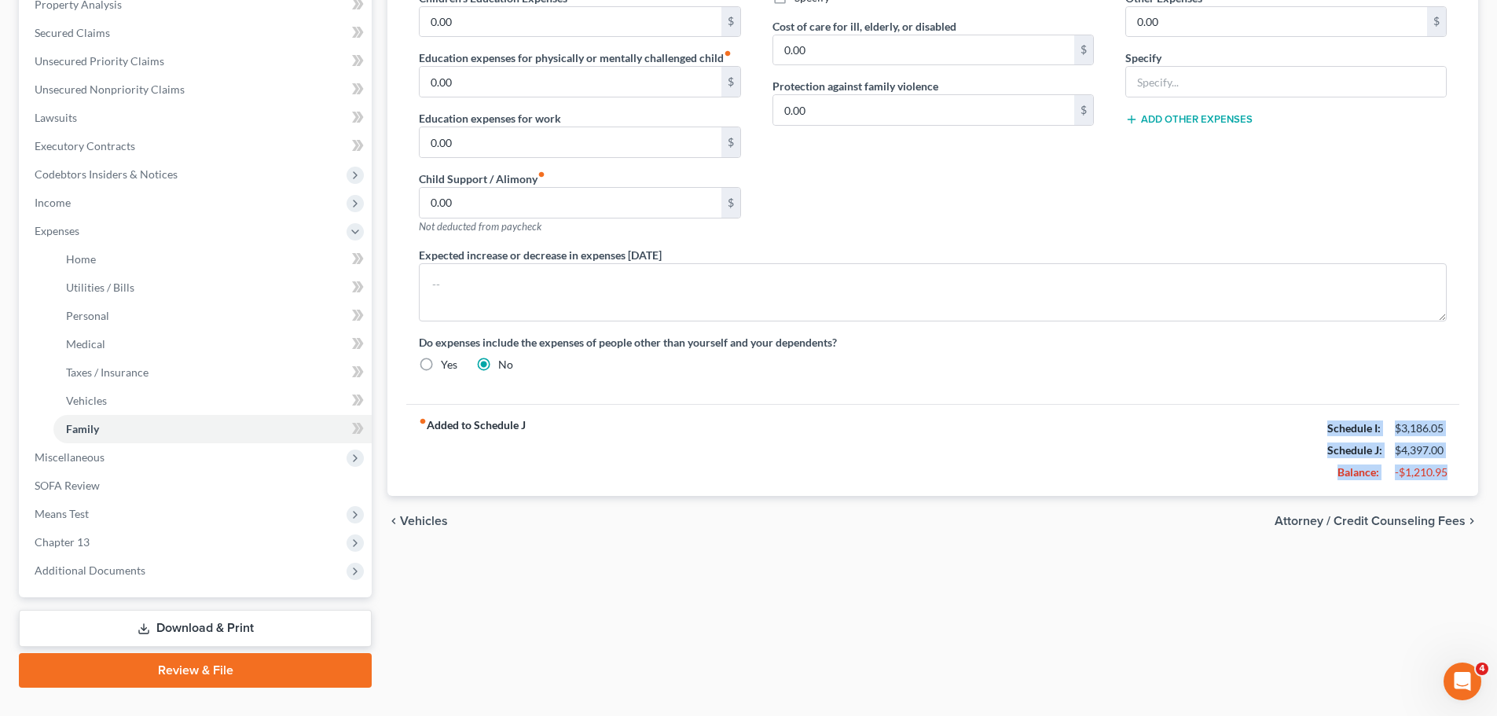
drag, startPoint x: 1328, startPoint y: 428, endPoint x: 1474, endPoint y: 487, distance: 156.8
click at [1474, 487] on div "Debtor 1 Daycare / Babysitter fiber_manual_record 150.00 $ Children's Education…" at bounding box center [932, 184] width 1090 height 621
copy div "Schedule I: $3,186.05 Schedule J: $4,397.00 Balance: -$1,210.95"
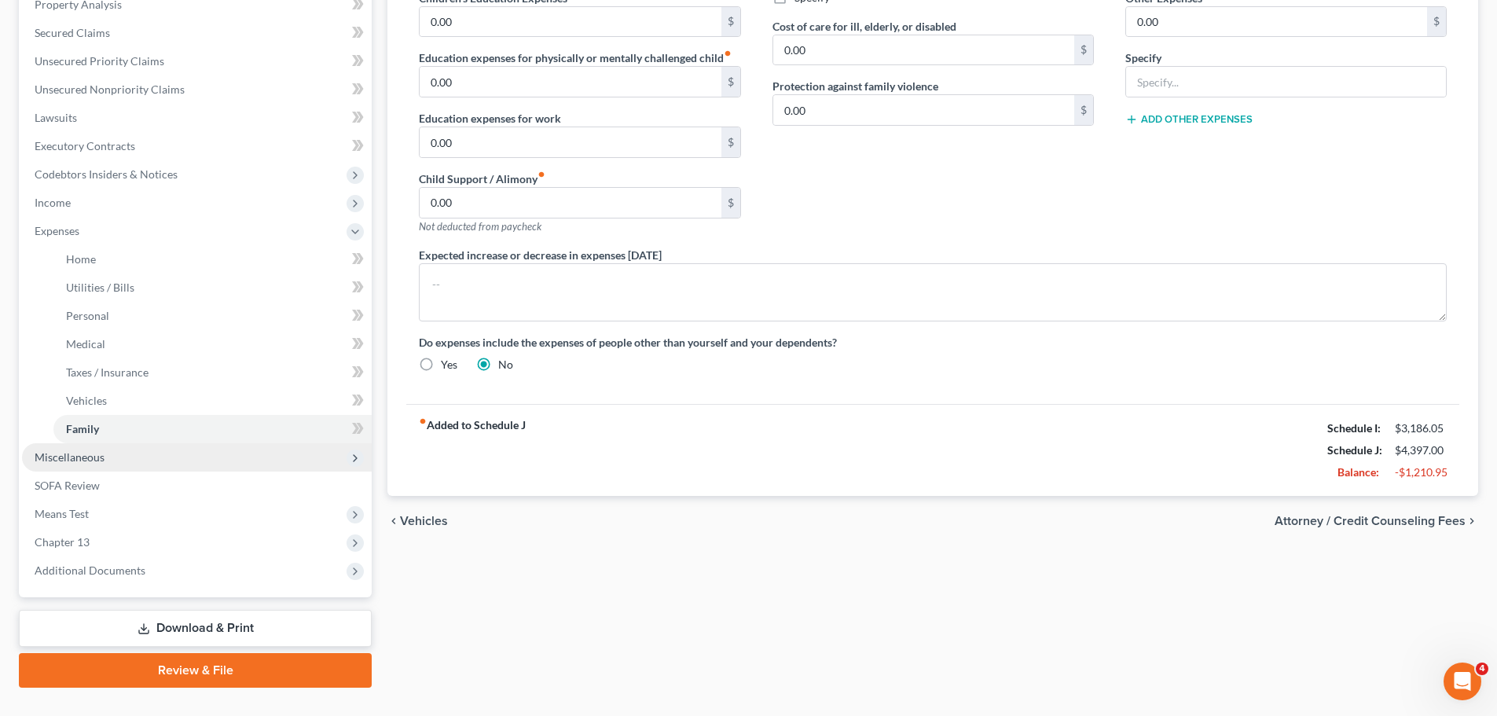
click at [138, 452] on span "Miscellaneous" at bounding box center [197, 457] width 350 height 28
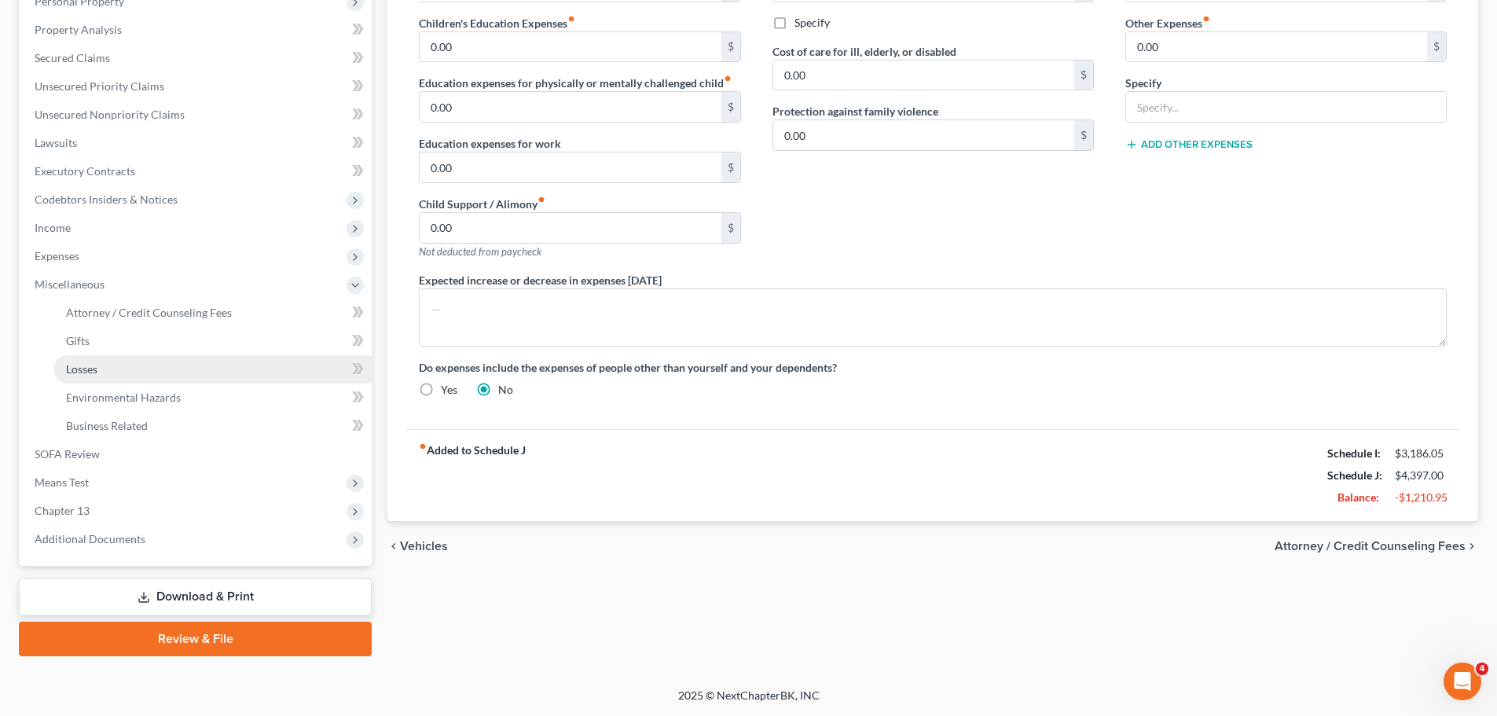
scroll to position [289, 0]
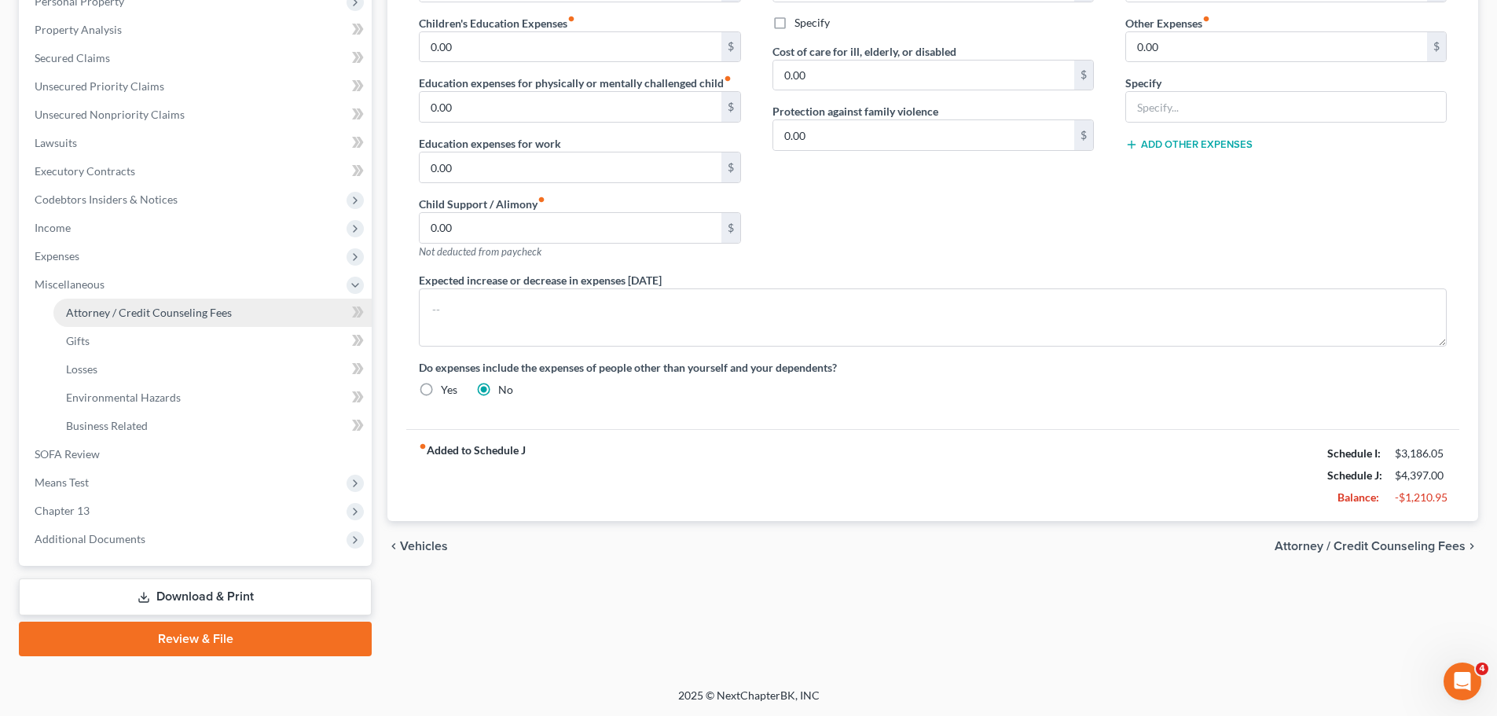
click at [185, 306] on span "Attorney / Credit Counseling Fees" at bounding box center [149, 312] width 166 height 13
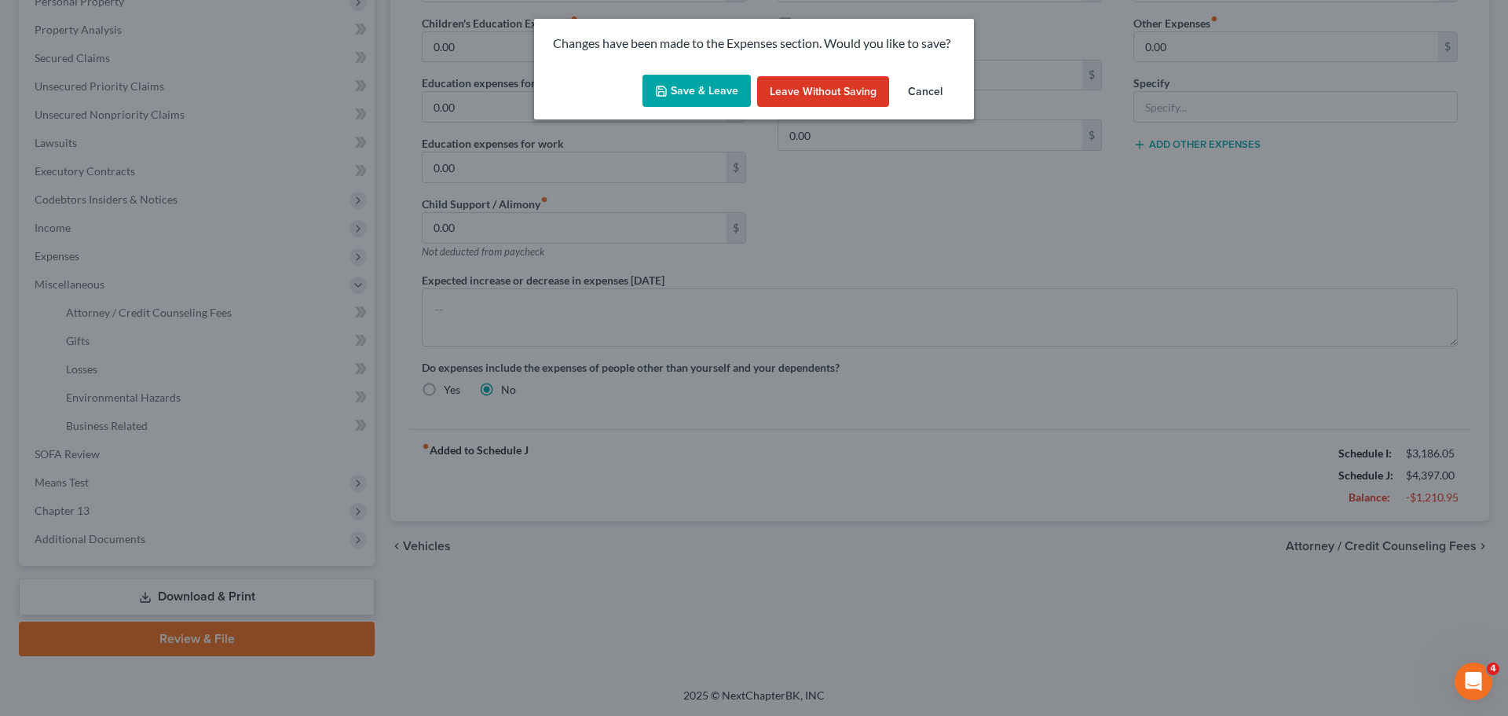
click at [678, 83] on button "Save & Leave" at bounding box center [697, 91] width 108 height 33
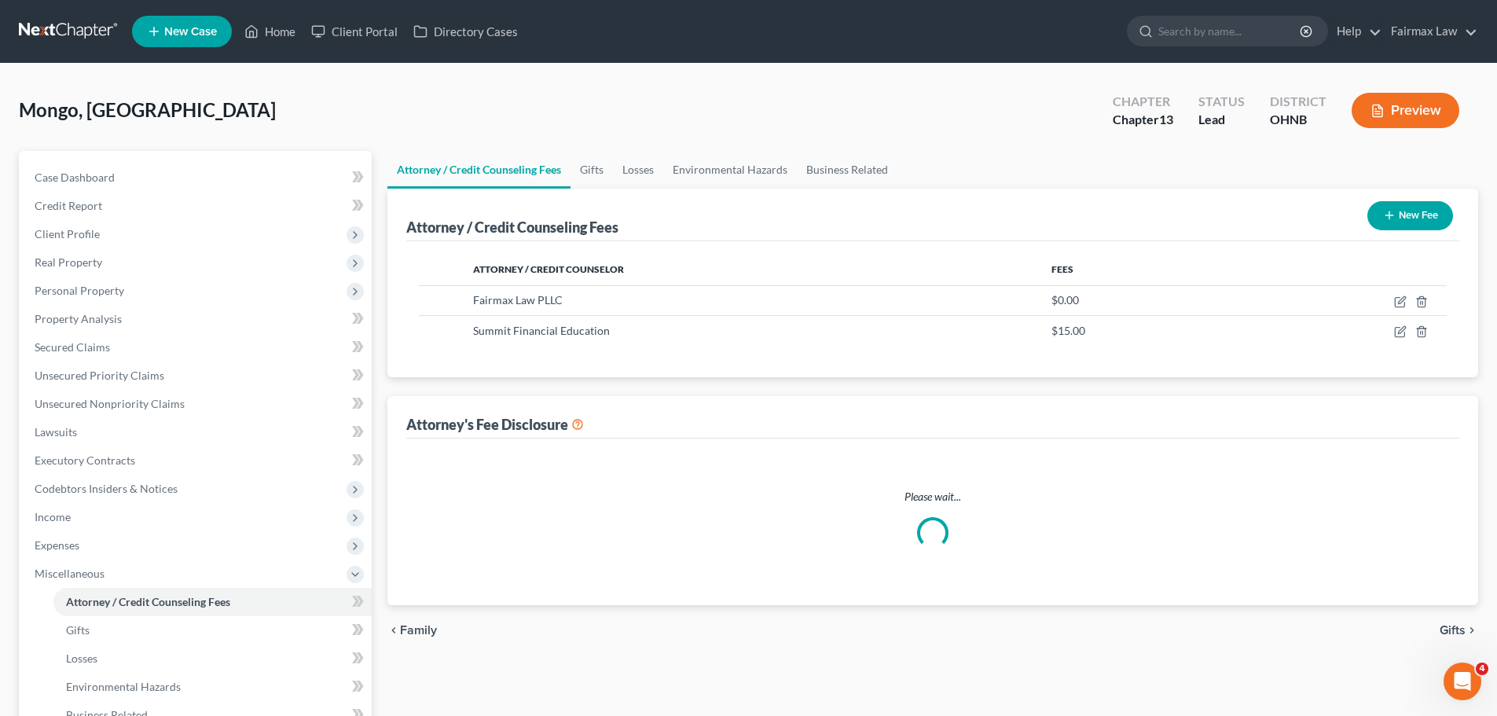
select select "4"
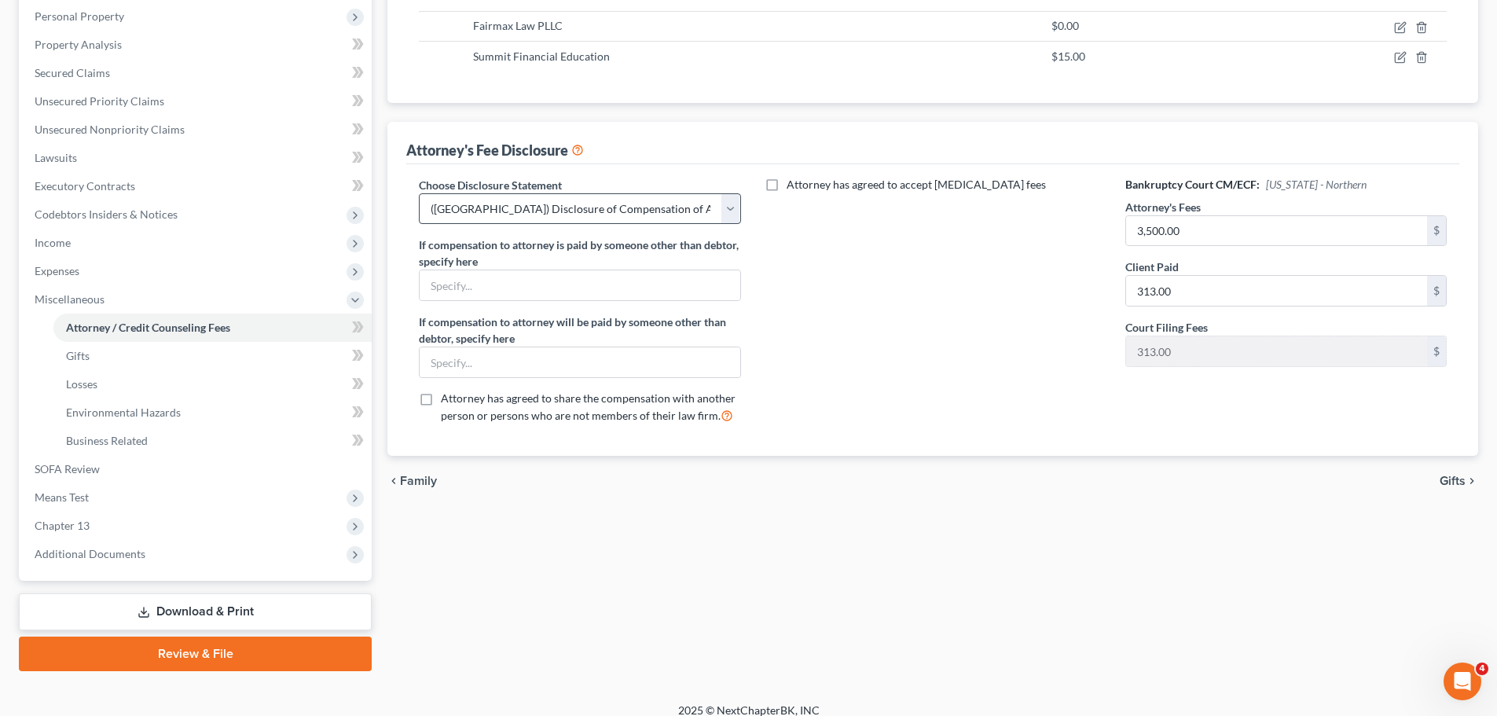
scroll to position [289, 0]
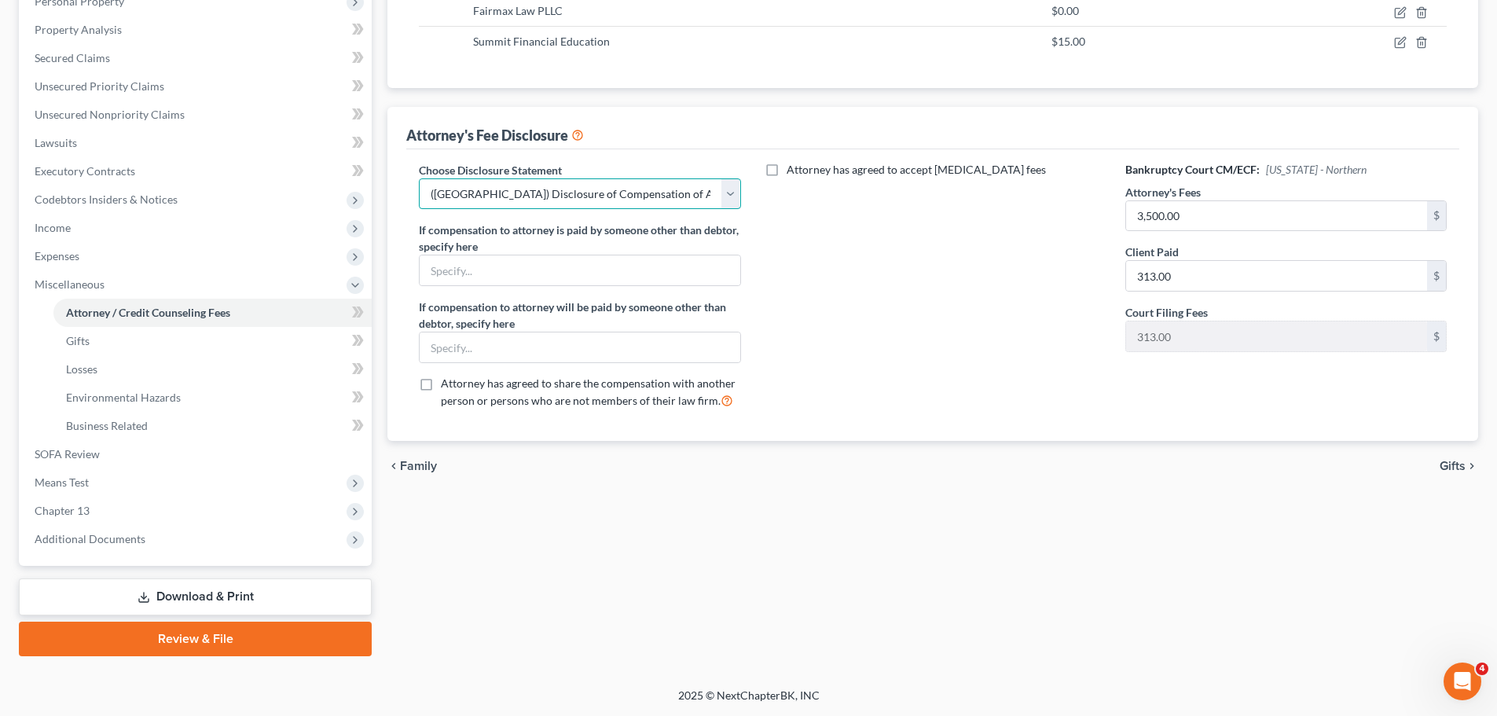
click at [736, 203] on select "Select WDMI - Chapter 13 - Disclosure of Attorney Compensation OHNB & MIWB Disc…" at bounding box center [579, 193] width 321 height 31
click at [828, 261] on div "Attorney has agreed to accept retainer fees" at bounding box center [933, 292] width 353 height 260
